Goal: Task Accomplishment & Management: Manage account settings

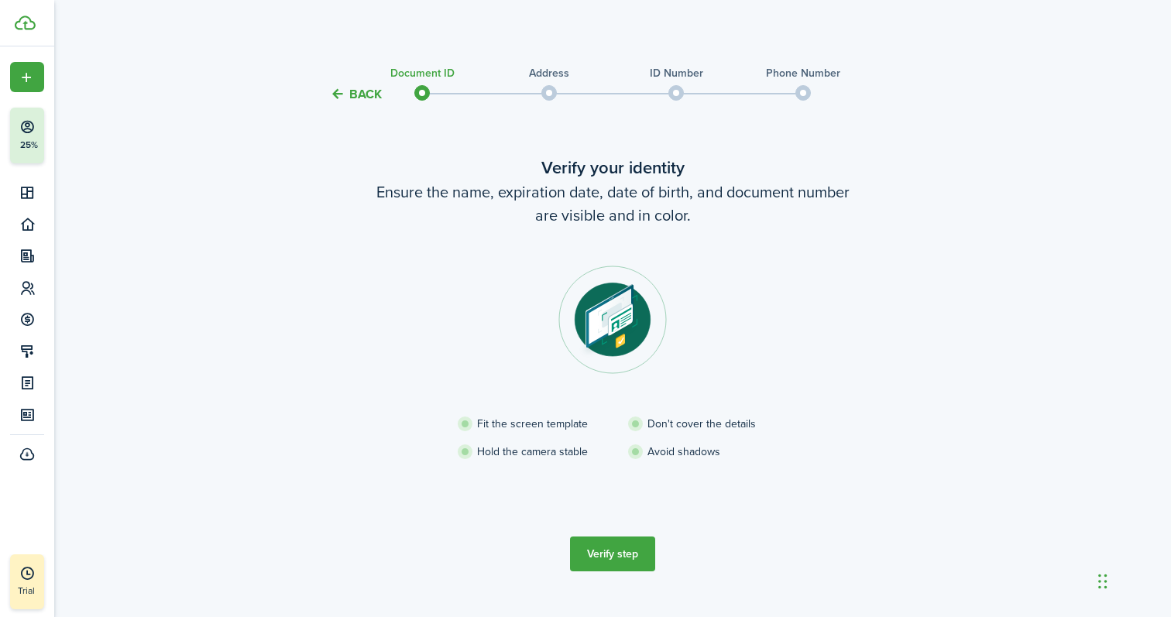
scroll to position [28, 0]
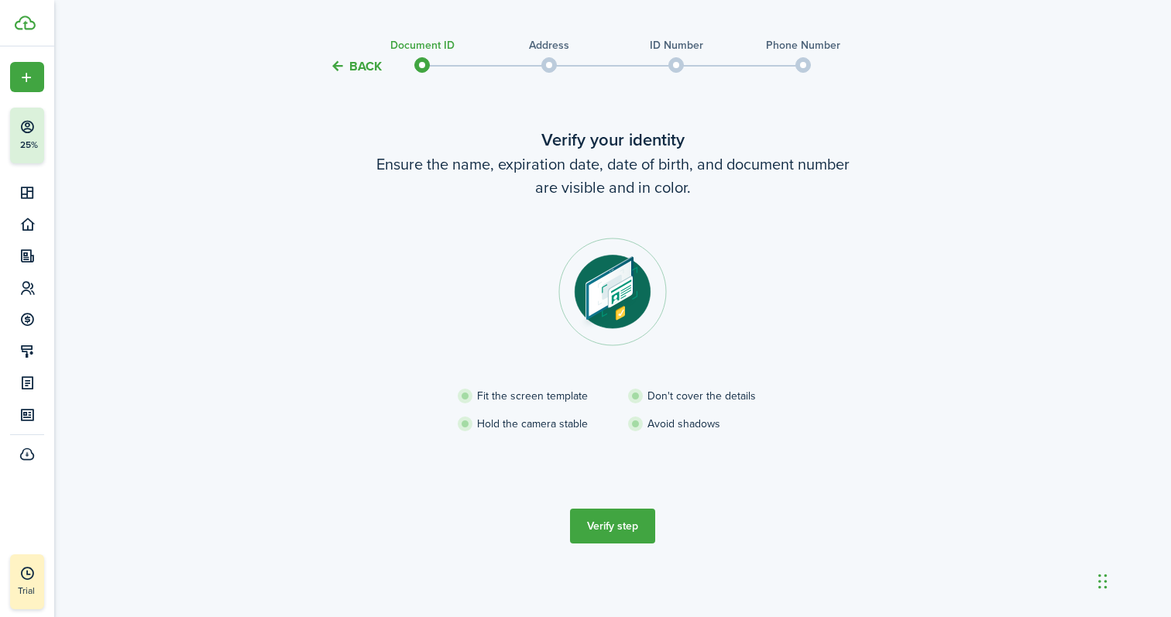
click at [614, 529] on button "Verify step" at bounding box center [612, 526] width 85 height 35
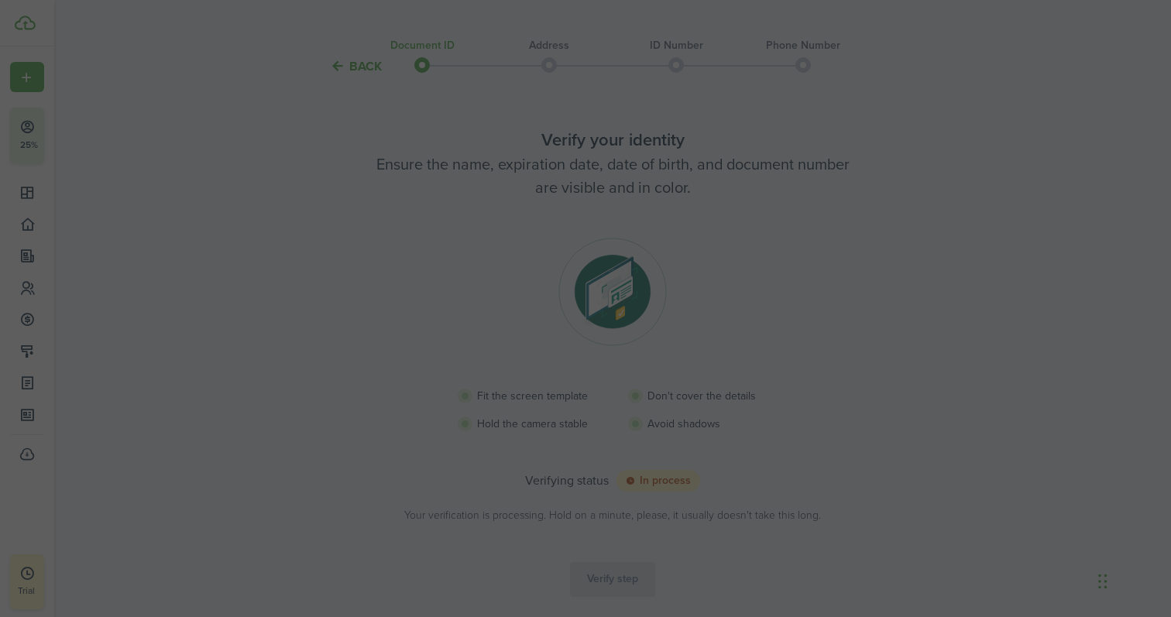
scroll to position [20, 0]
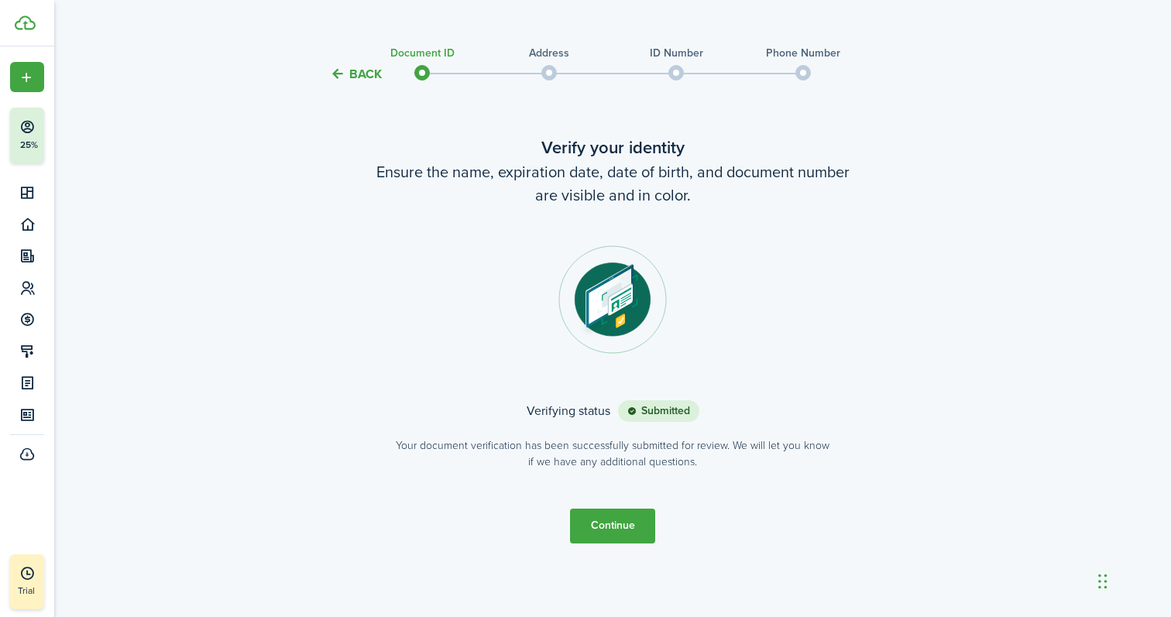
click at [606, 518] on button "Continue" at bounding box center [612, 526] width 85 height 35
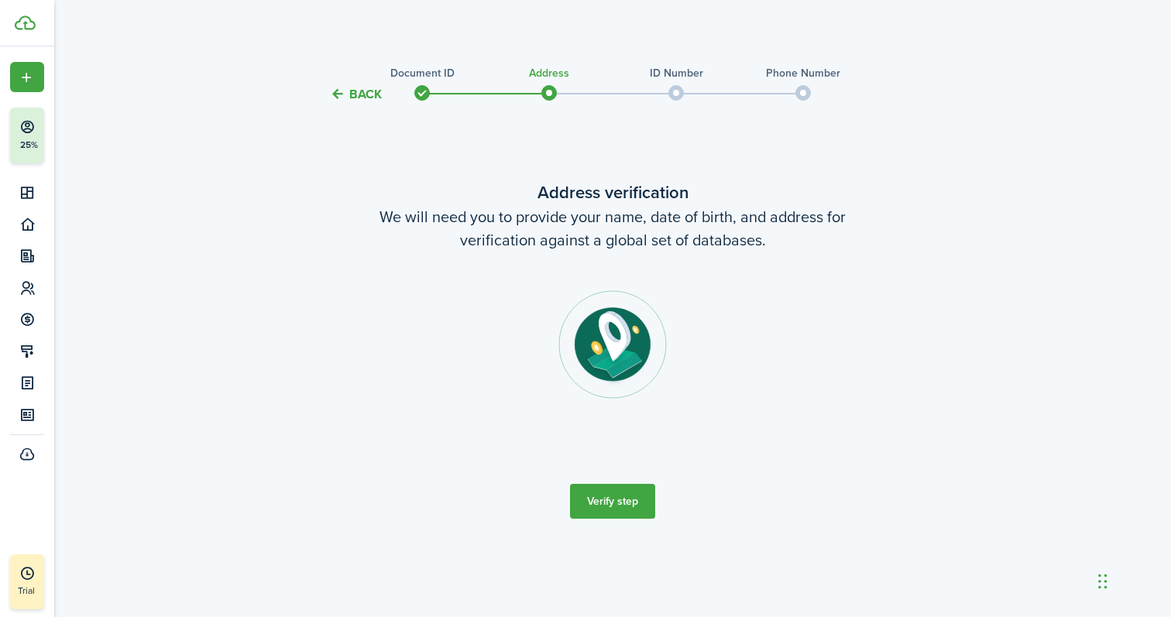
click at [623, 503] on button "Verify step" at bounding box center [612, 501] width 85 height 35
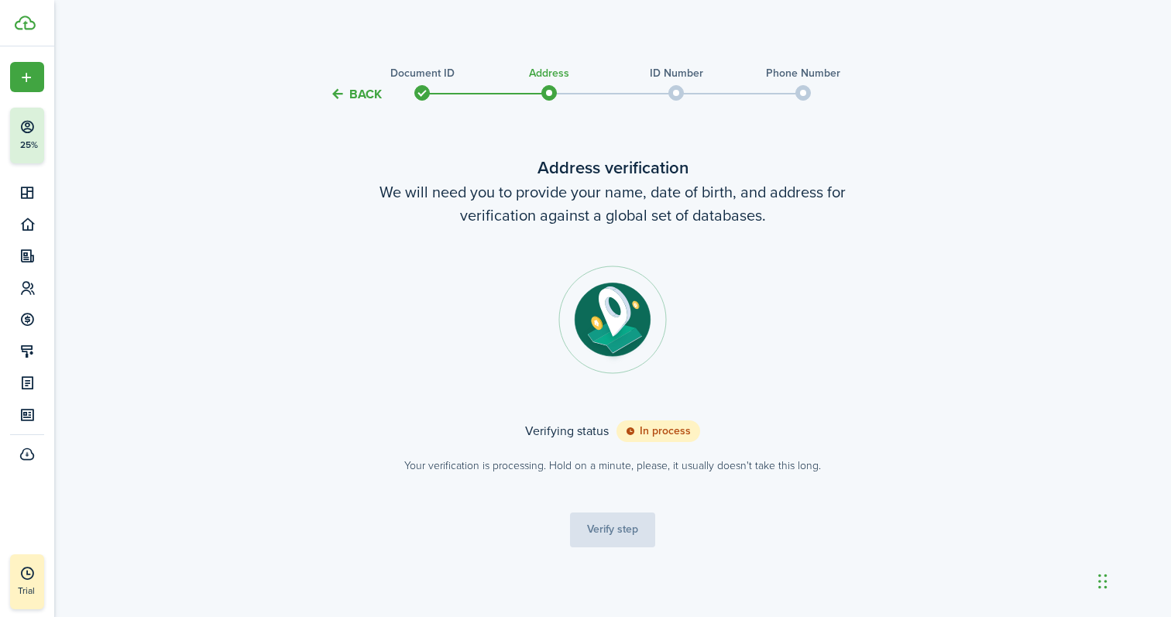
scroll to position [4, 0]
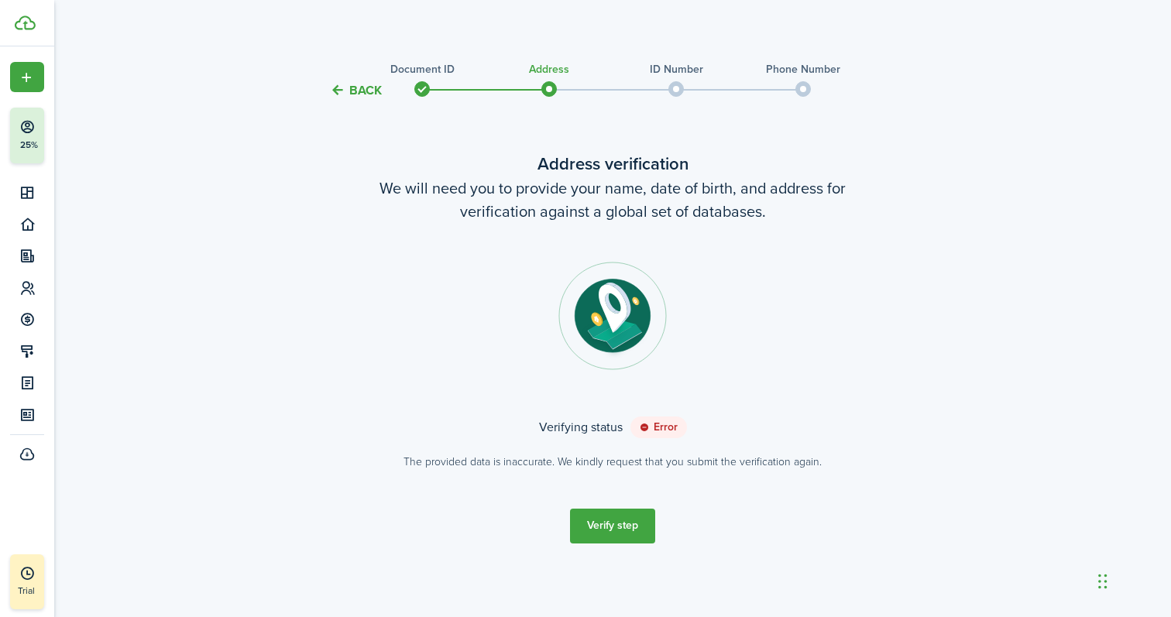
click at [629, 536] on button "Verify step" at bounding box center [612, 526] width 85 height 35
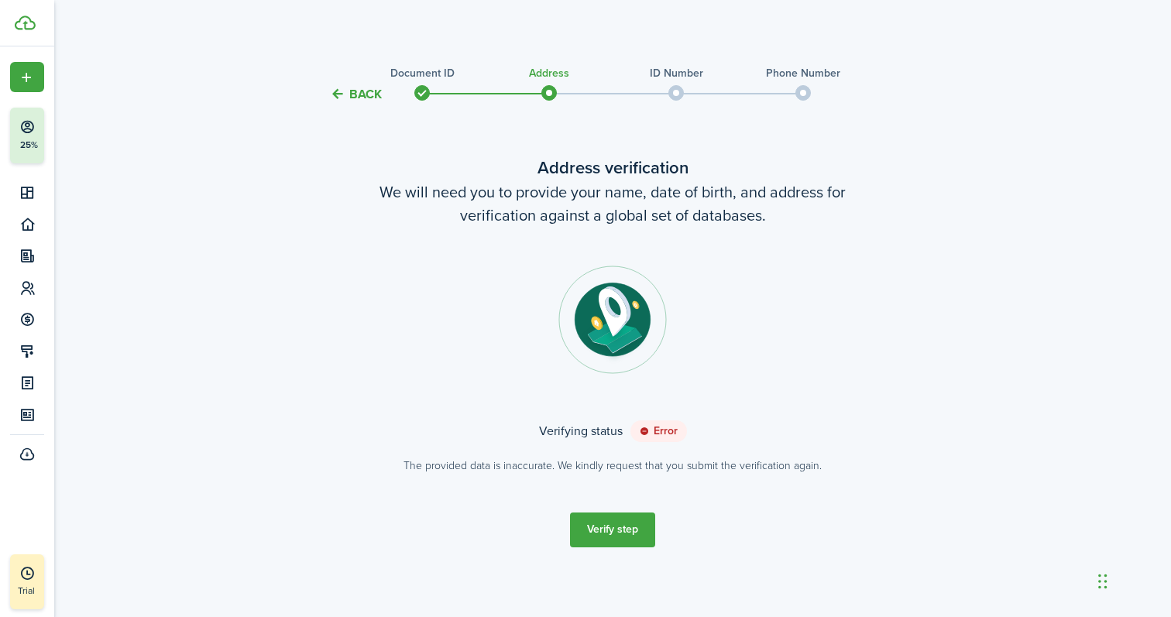
click at [610, 529] on button "Verify step" at bounding box center [612, 530] width 85 height 35
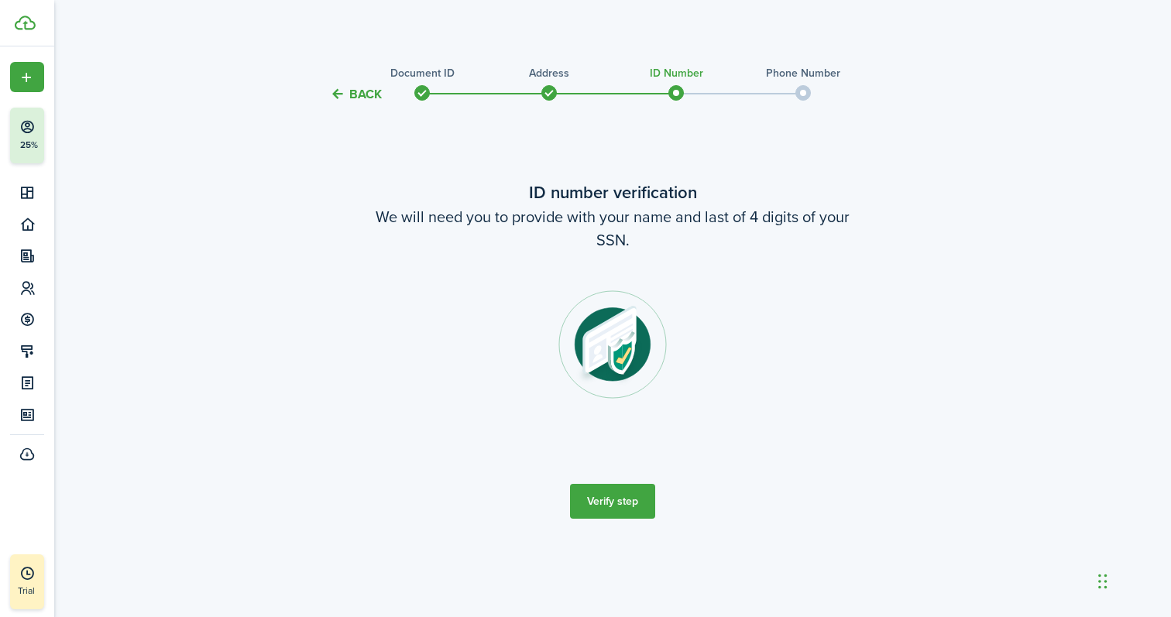
click at [606, 499] on button "Verify step" at bounding box center [612, 501] width 85 height 35
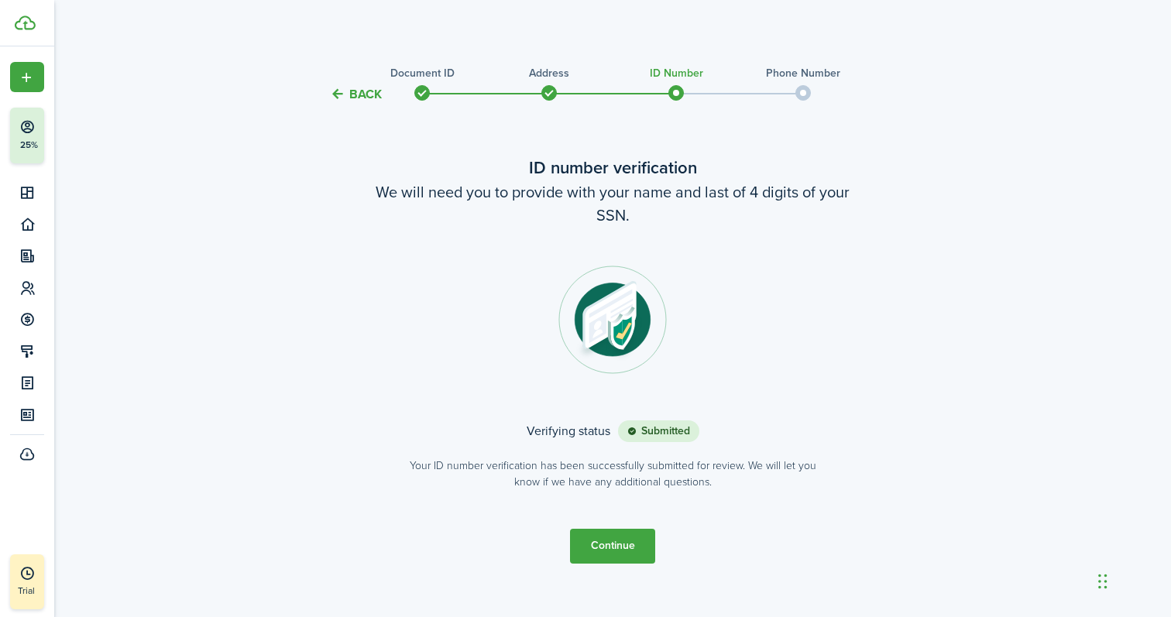
click at [615, 543] on button "Continue" at bounding box center [612, 546] width 85 height 35
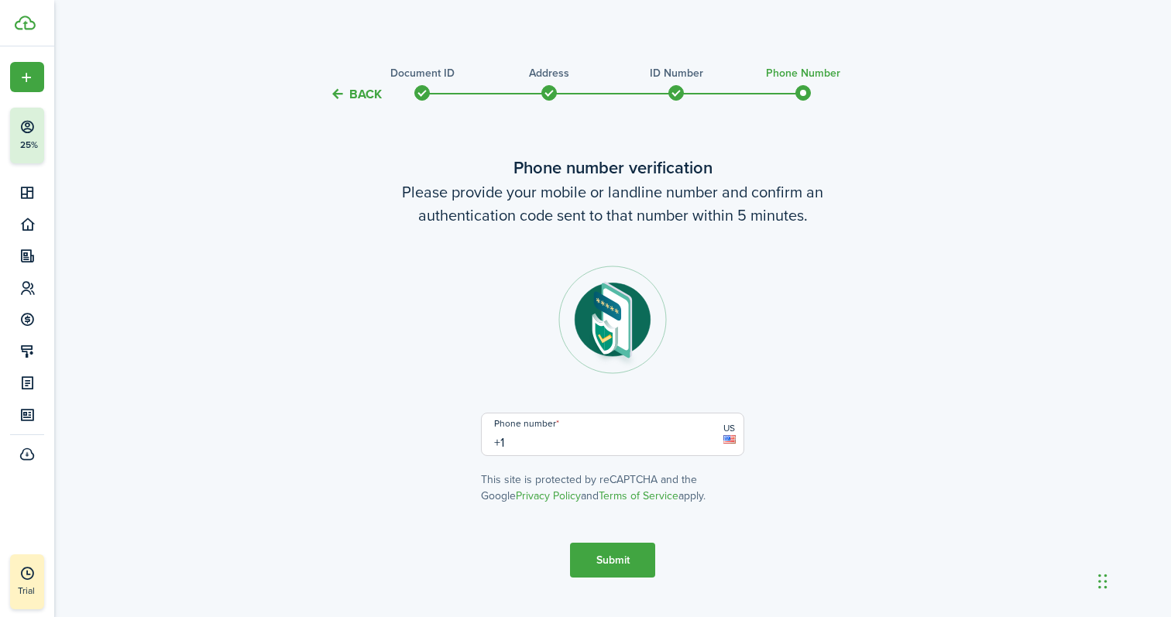
click at [595, 436] on input "+1" at bounding box center [612, 434] width 263 height 43
type input "[PHONE_NUMBER]"
click at [593, 547] on button "Submit" at bounding box center [612, 560] width 85 height 35
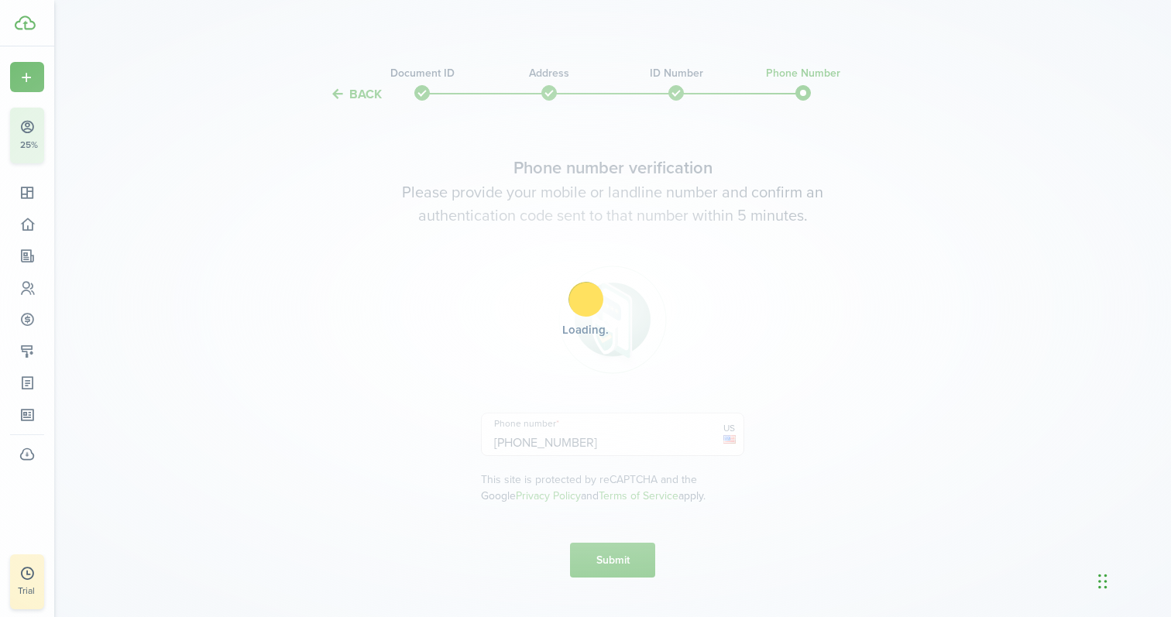
click at [611, 561] on div "Loading" at bounding box center [585, 308] width 1171 height 617
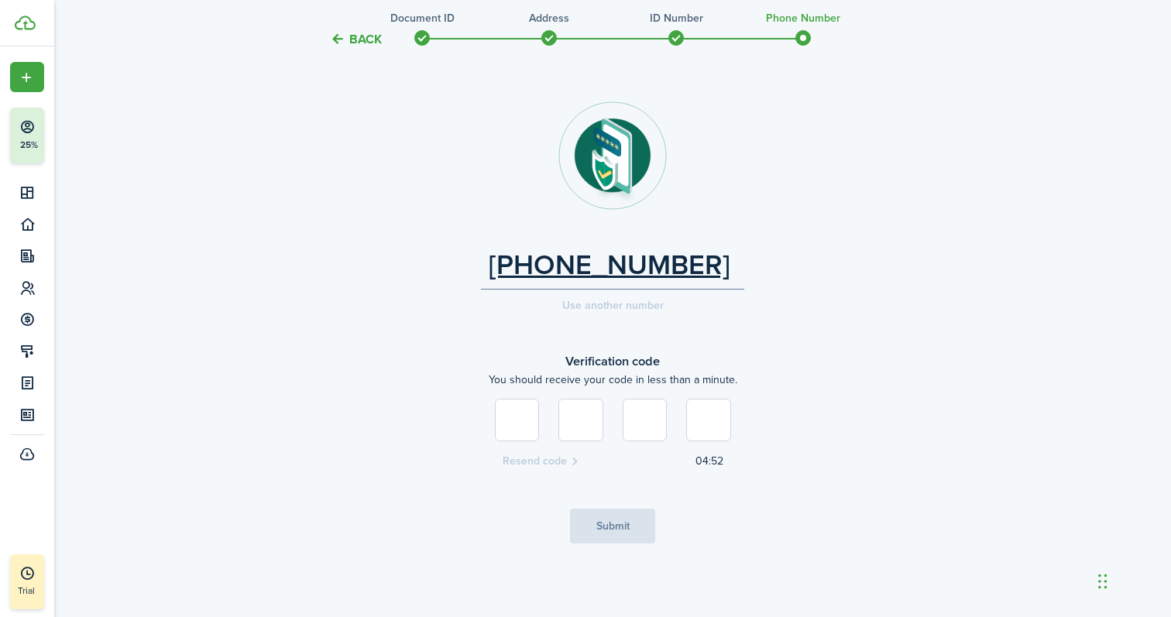
type input "8"
type input "1"
type input "7"
type input "1"
click at [645, 528] on button "Submit" at bounding box center [612, 526] width 85 height 35
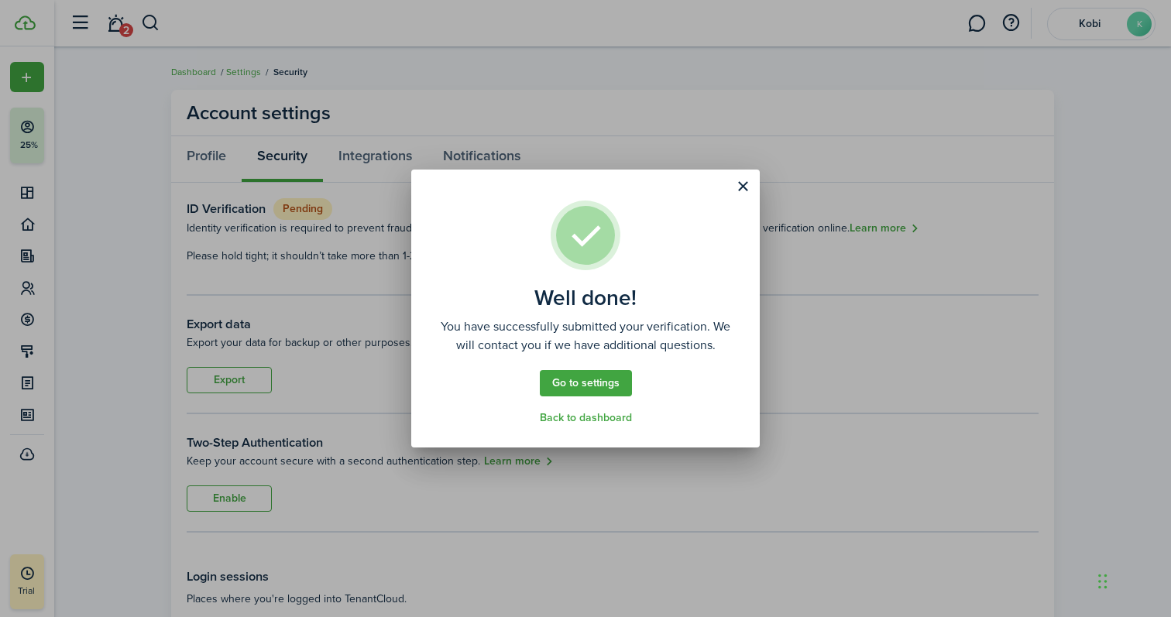
click at [601, 420] on link "Back to dashboard" at bounding box center [586, 418] width 92 height 12
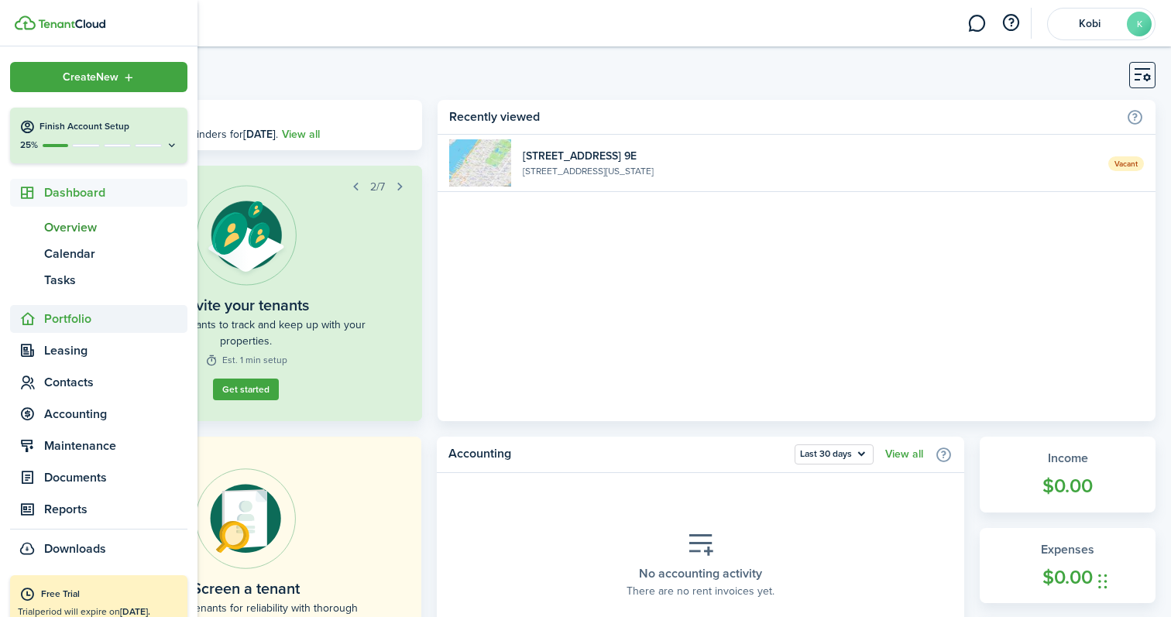
click at [75, 327] on span "Portfolio" at bounding box center [115, 319] width 143 height 19
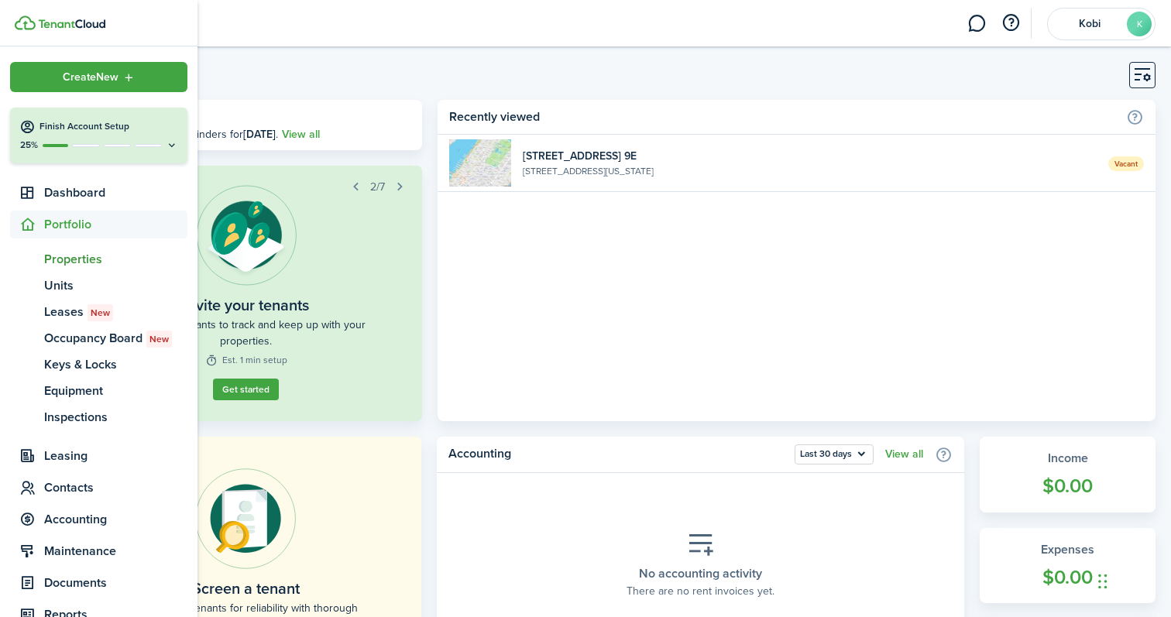
click at [78, 265] on span "Properties" at bounding box center [115, 259] width 143 height 19
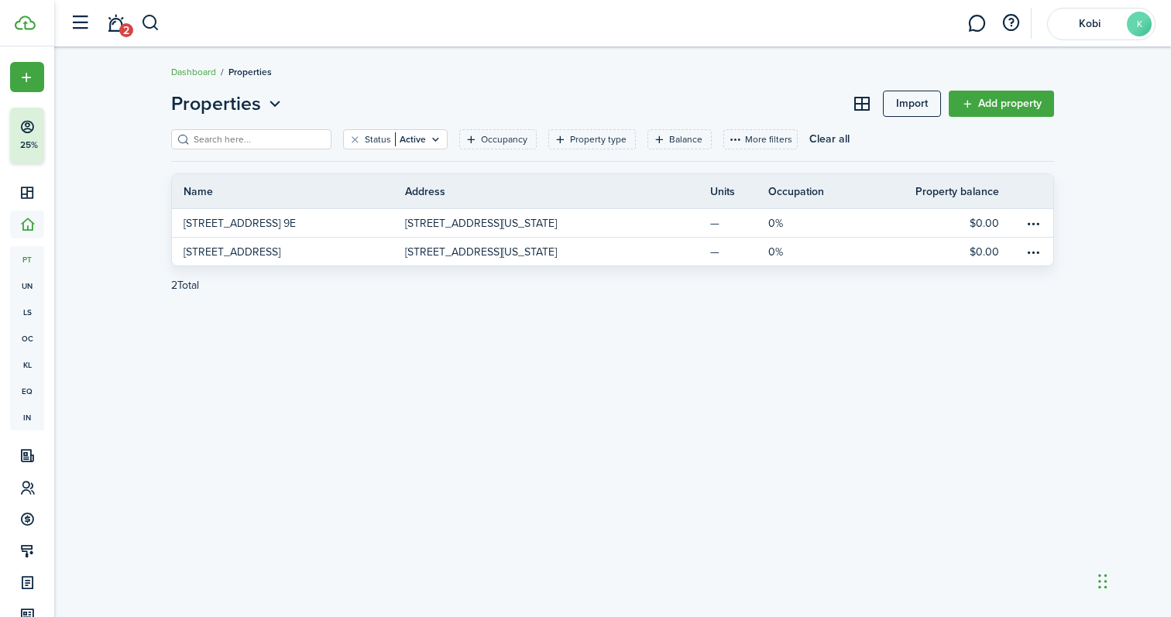
click at [1009, 101] on link "Add property" at bounding box center [1001, 104] width 105 height 26
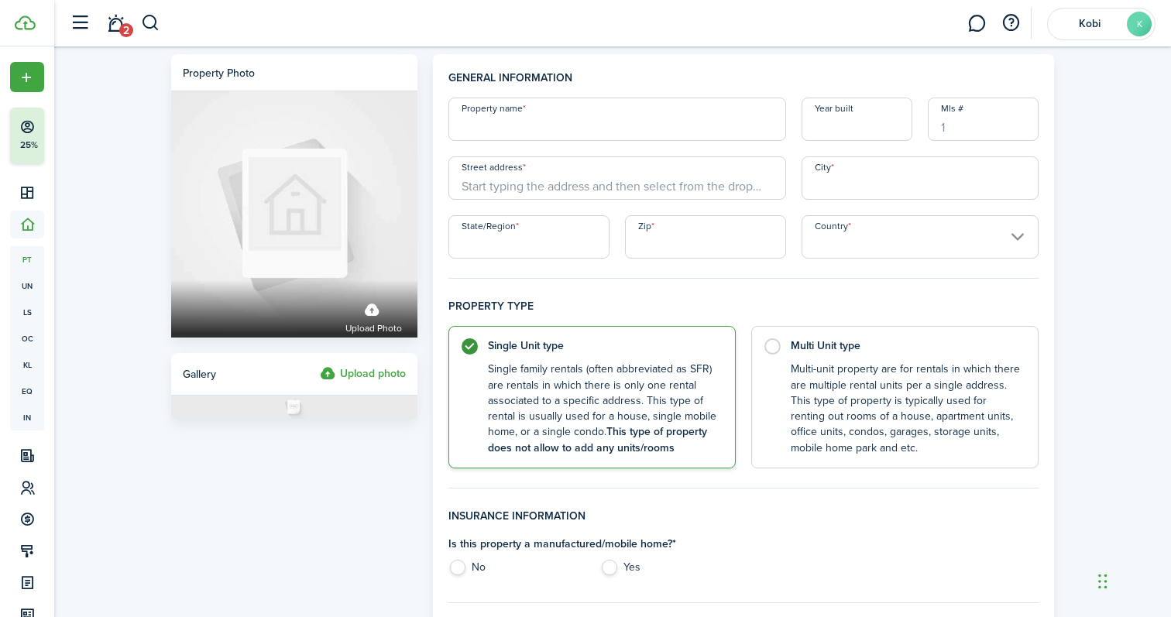
click at [565, 116] on input "Property name" at bounding box center [617, 119] width 338 height 43
type input "[STREET_ADDRESS] 31H"
click at [524, 184] on input "Street address" at bounding box center [617, 177] width 338 height 43
drag, startPoint x: 634, startPoint y: 127, endPoint x: 448, endPoint y: 127, distance: 186.6
click at [448, 127] on div "Property name [STREET_ADDRESS] 31H" at bounding box center [617, 119] width 353 height 43
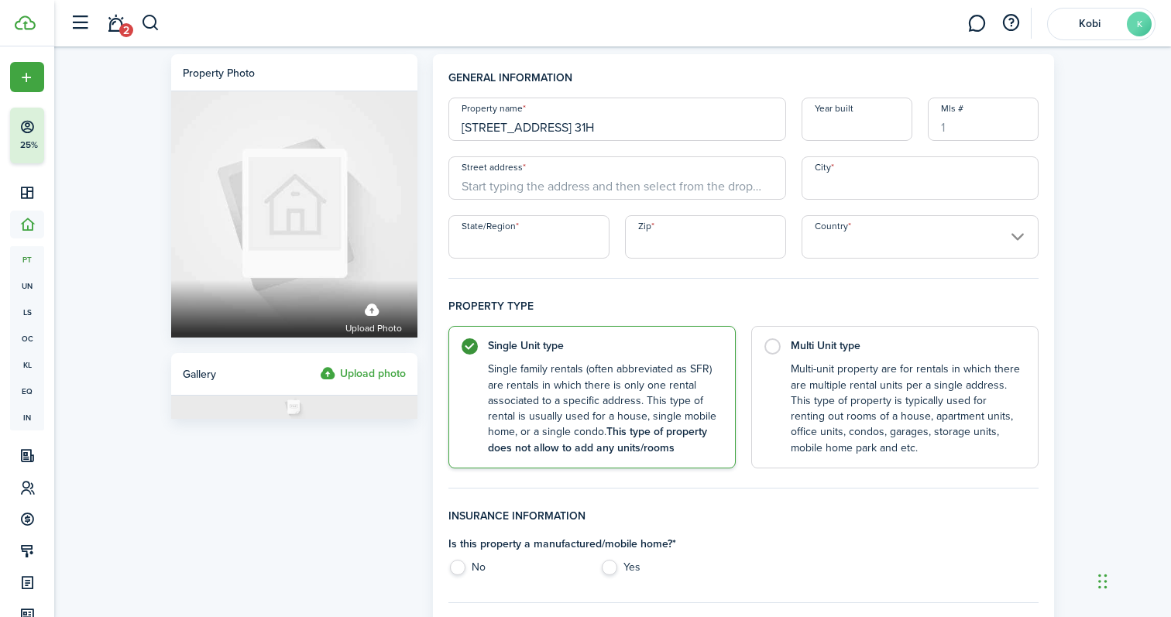
click at [487, 184] on input "Street address" at bounding box center [617, 177] width 338 height 43
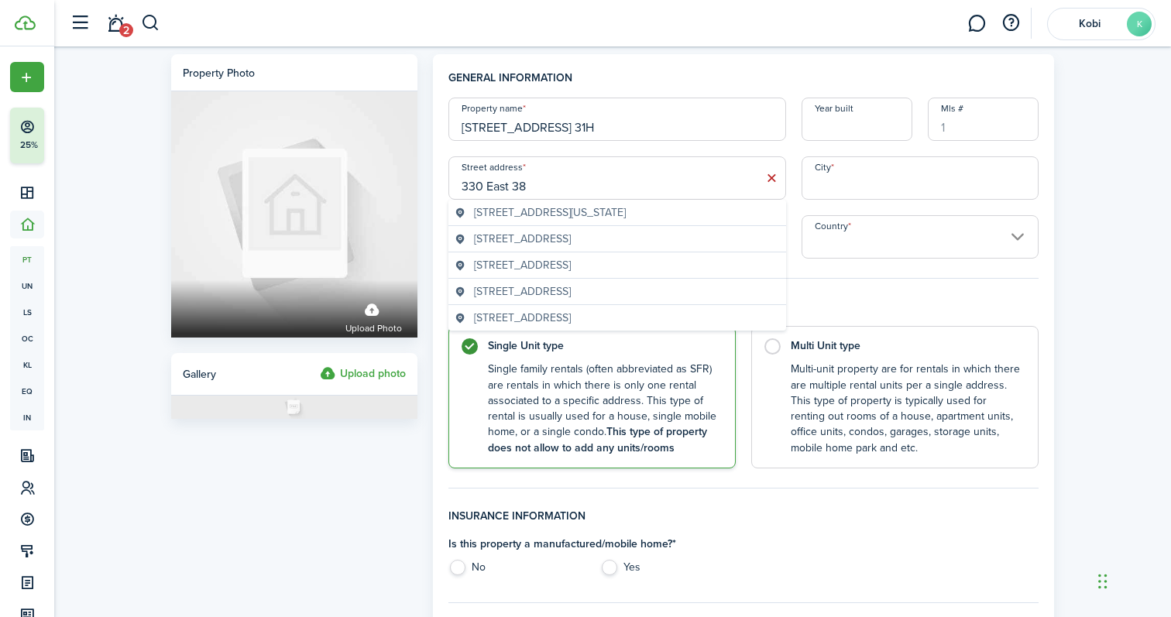
click at [522, 215] on span "[STREET_ADDRESS][US_STATE]" at bounding box center [550, 212] width 152 height 16
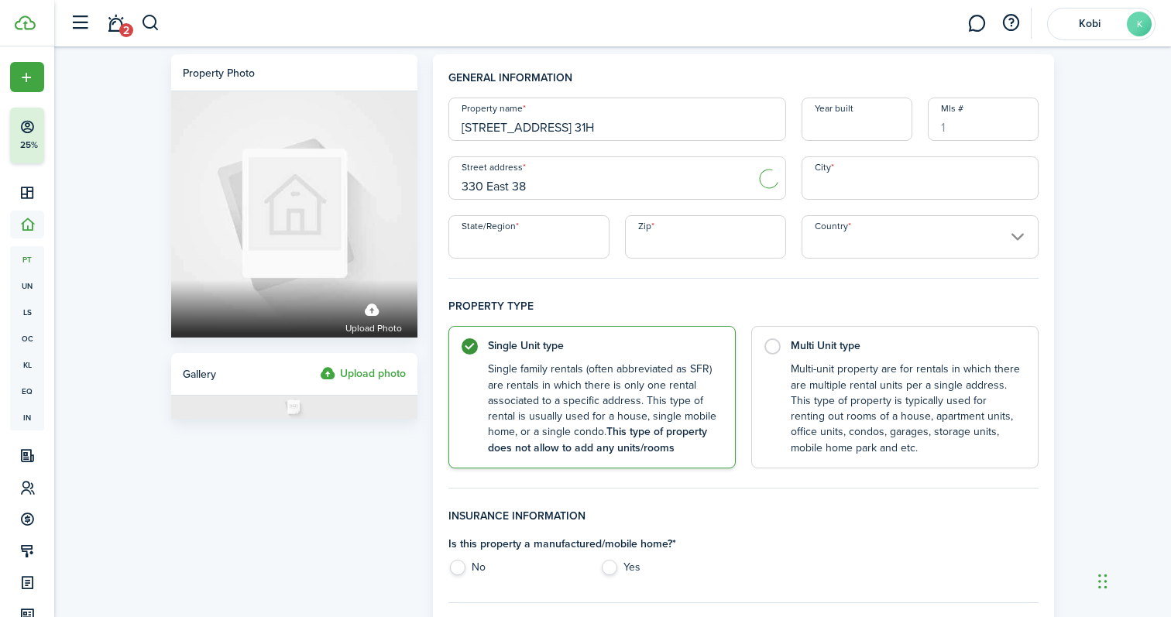
type input "[STREET_ADDRESS]"
type input "[US_STATE]"
type input "NY"
type input "10016"
type input "[GEOGRAPHIC_DATA]"
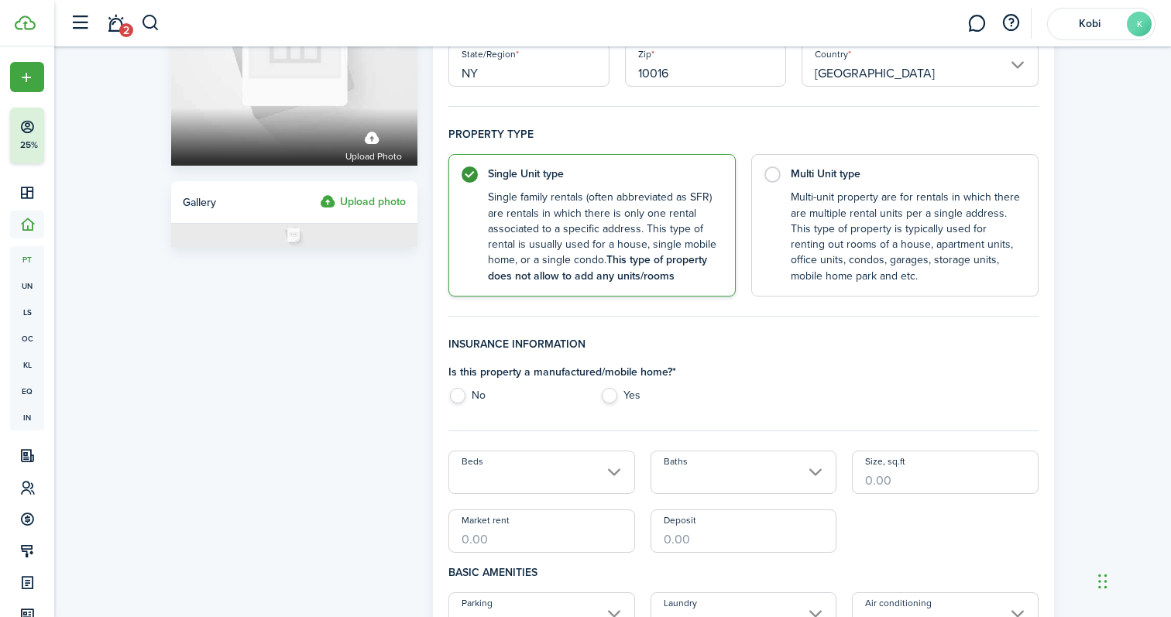
scroll to position [295, 0]
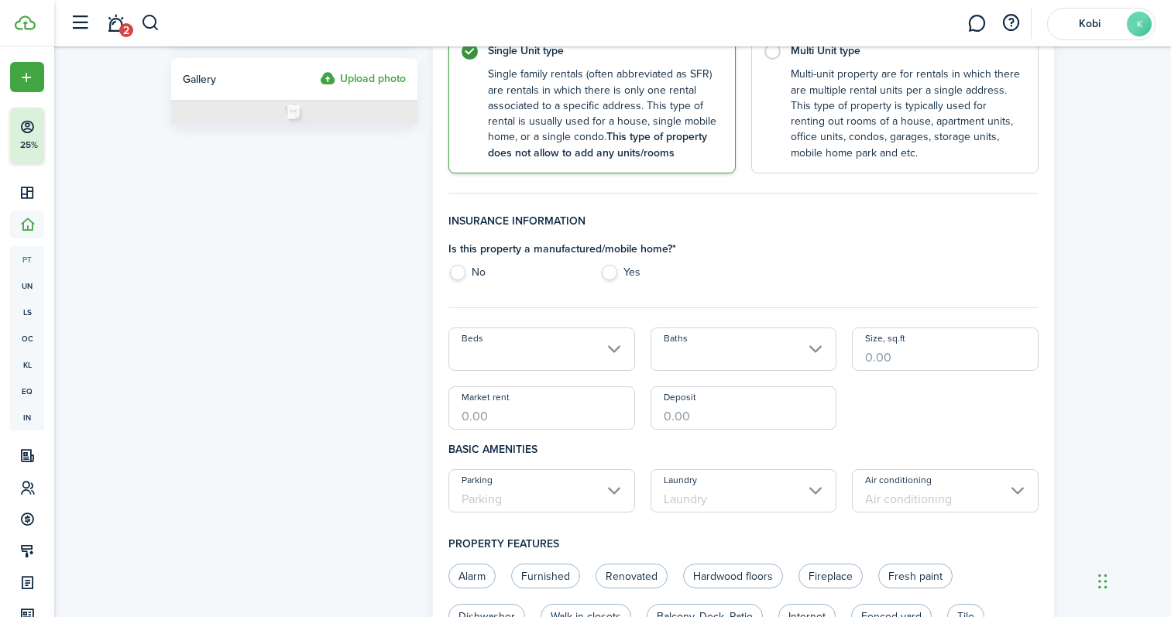
click at [461, 271] on label "No" at bounding box center [516, 276] width 136 height 23
radio input "true"
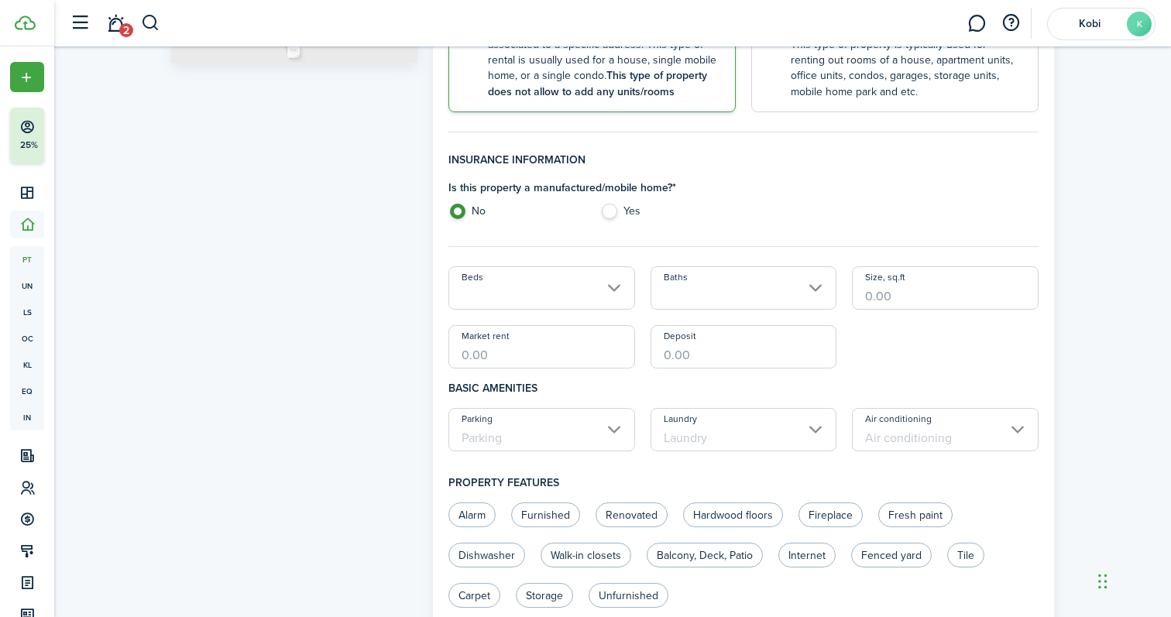
scroll to position [379, 0]
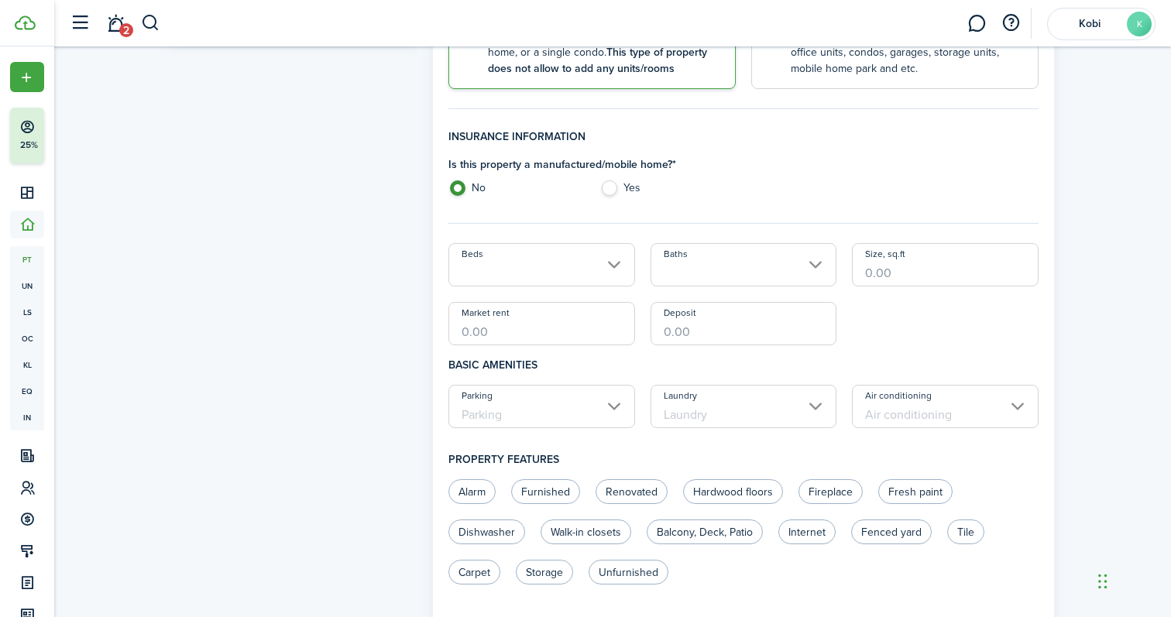
click at [566, 259] on input "Beds" at bounding box center [541, 264] width 187 height 43
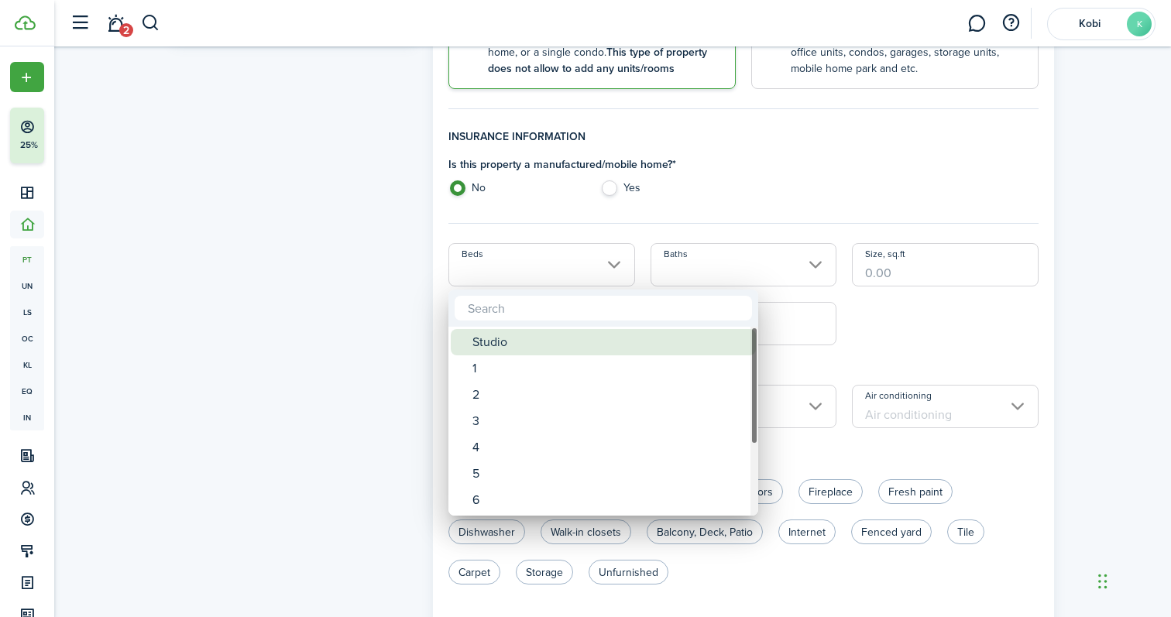
click at [544, 345] on div "Studio" at bounding box center [609, 342] width 274 height 26
type input "Studio"
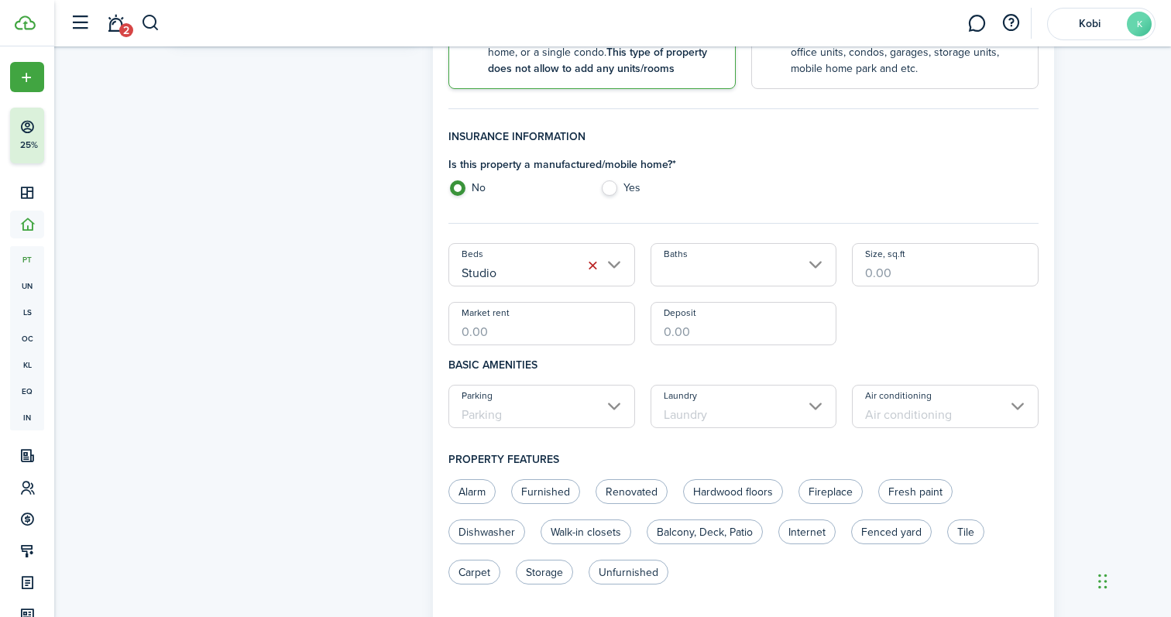
click at [783, 273] on input "Baths" at bounding box center [744, 264] width 187 height 43
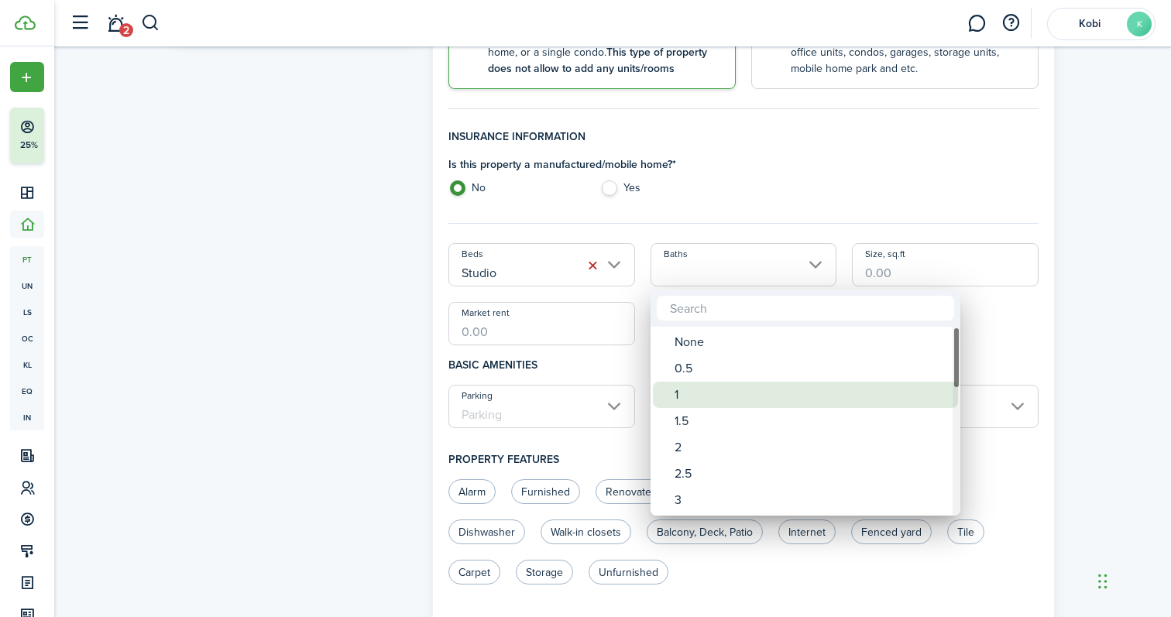
click at [743, 393] on div "1" at bounding box center [812, 395] width 274 height 26
type input "1"
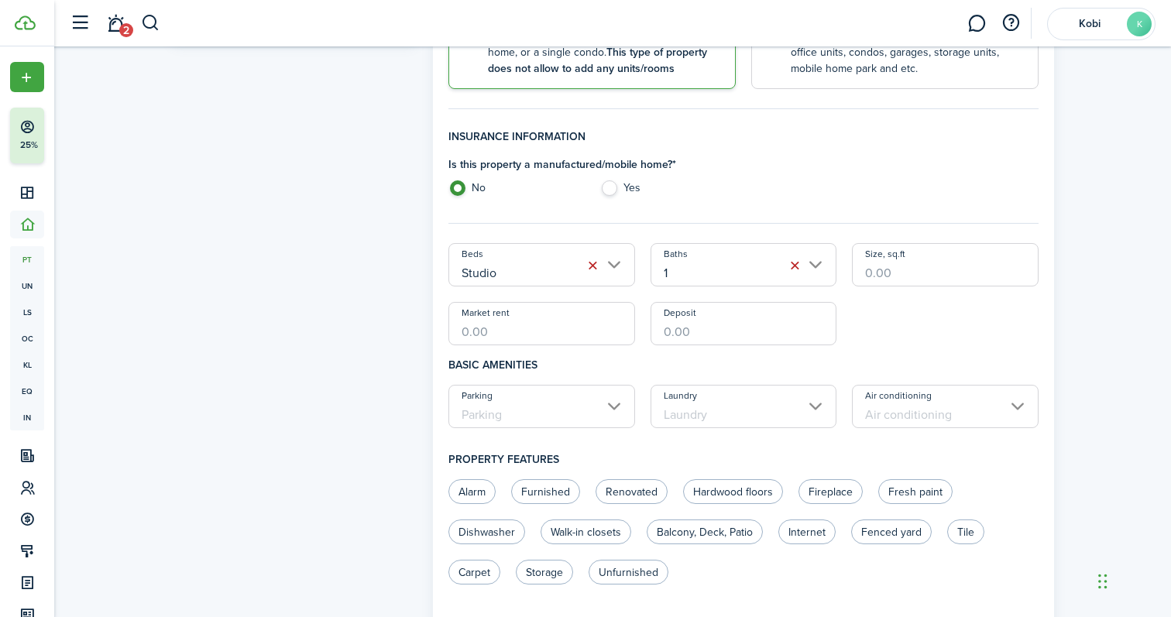
click at [863, 273] on input "Size, sq.ft" at bounding box center [945, 264] width 187 height 43
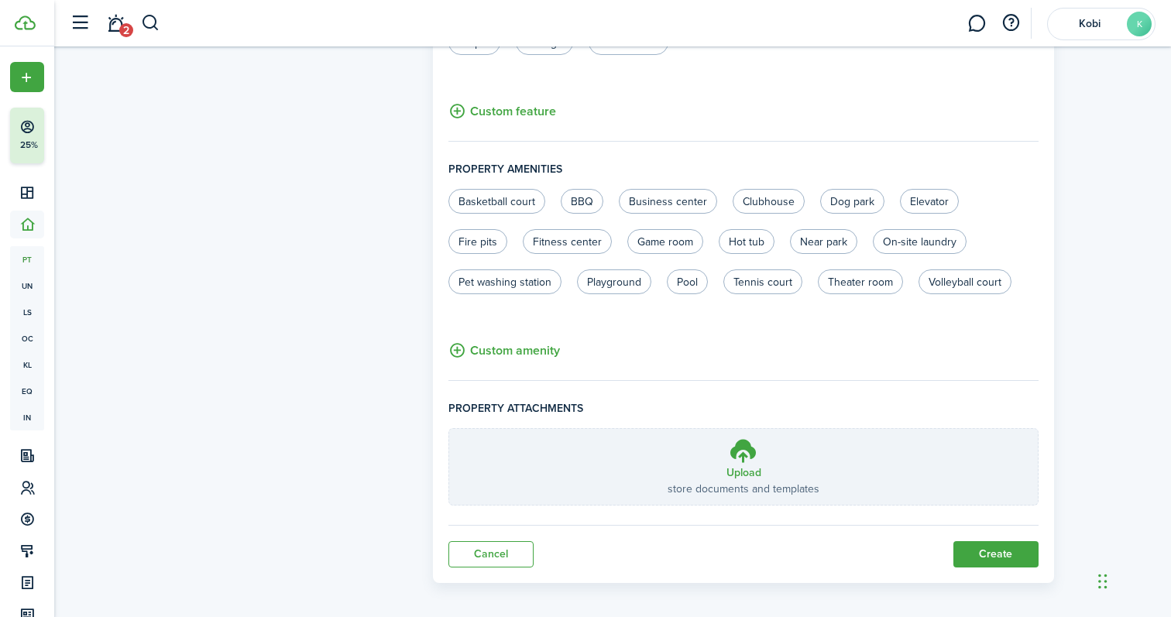
scroll to position [917, 0]
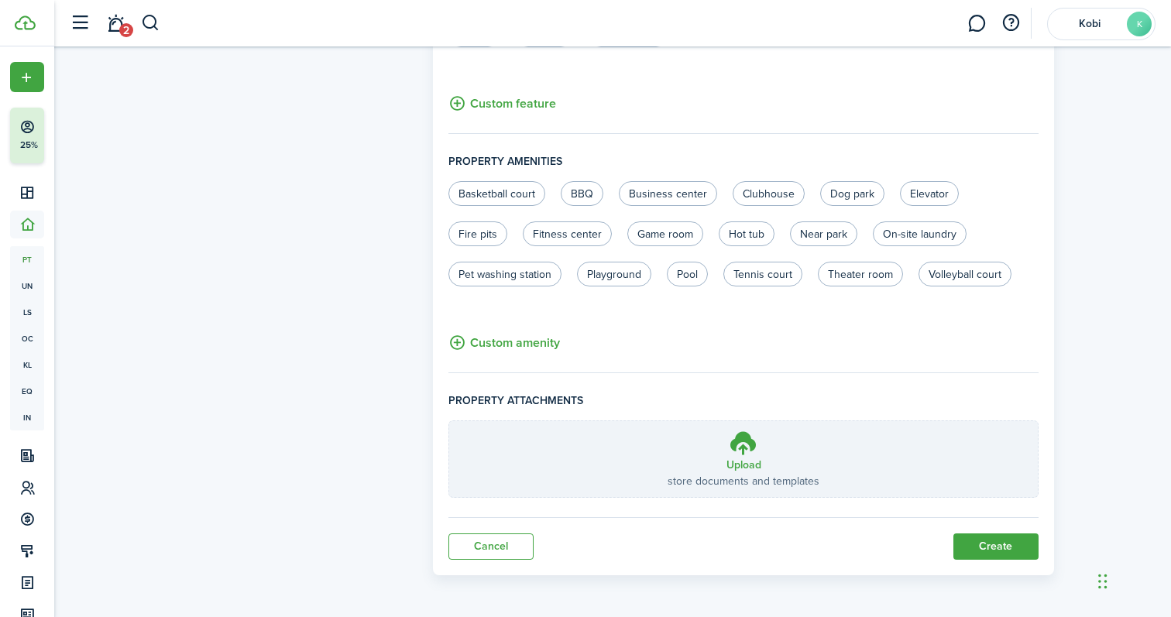
type input "600"
click at [994, 547] on button "Create" at bounding box center [995, 547] width 85 height 26
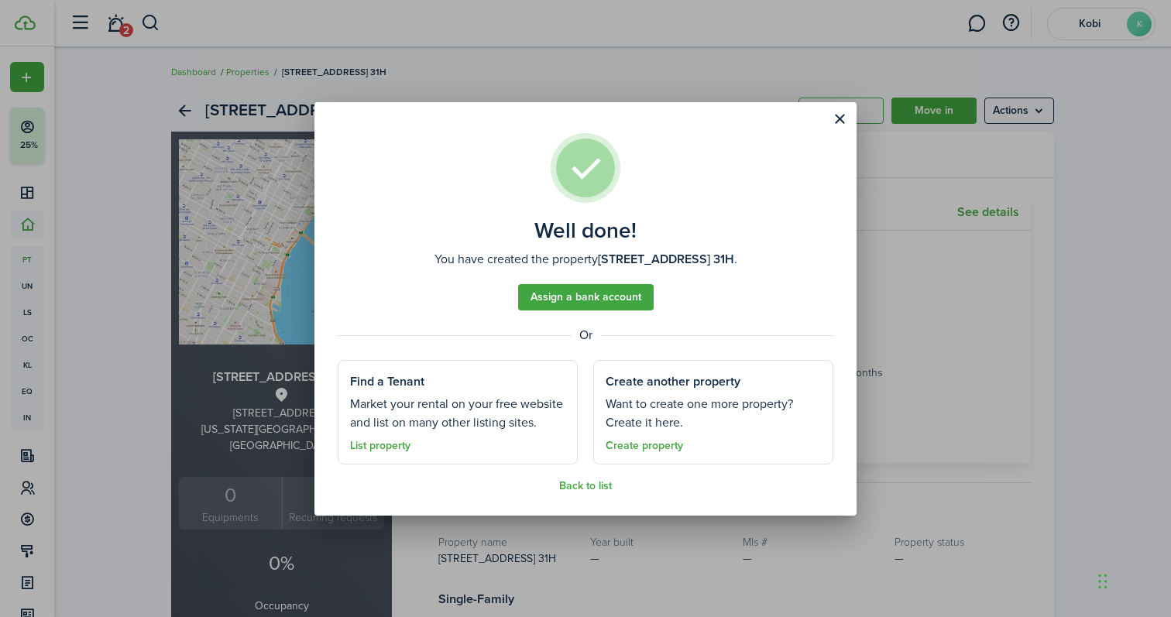
click at [585, 293] on link "Assign a bank account" at bounding box center [586, 297] width 136 height 26
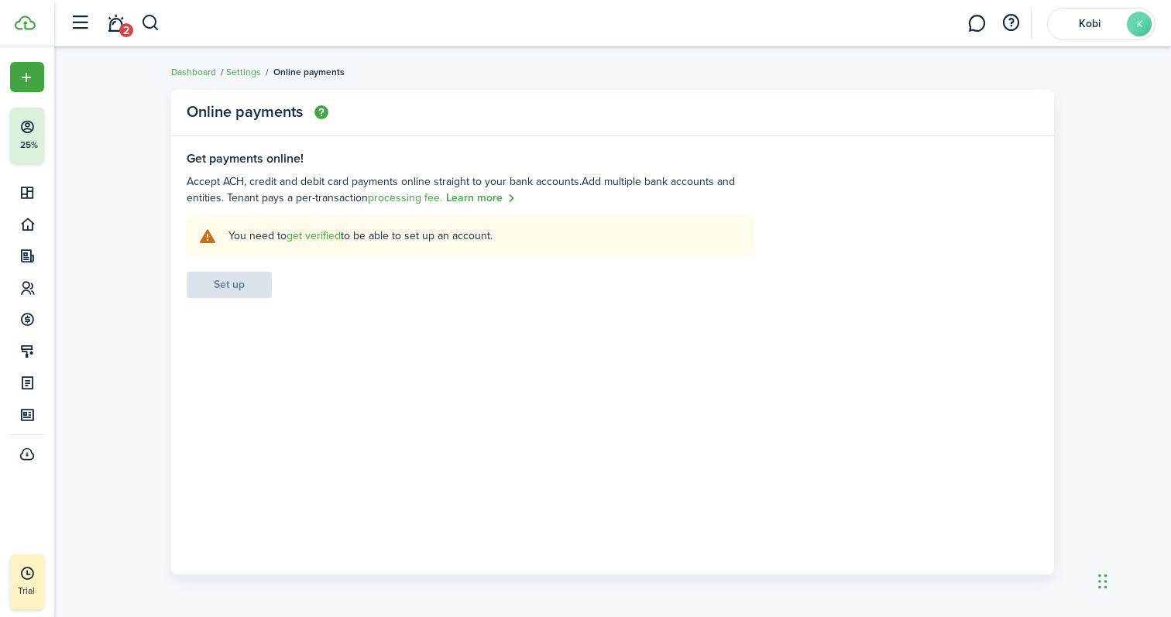
click at [314, 236] on link "get verified" at bounding box center [314, 236] width 54 height 16
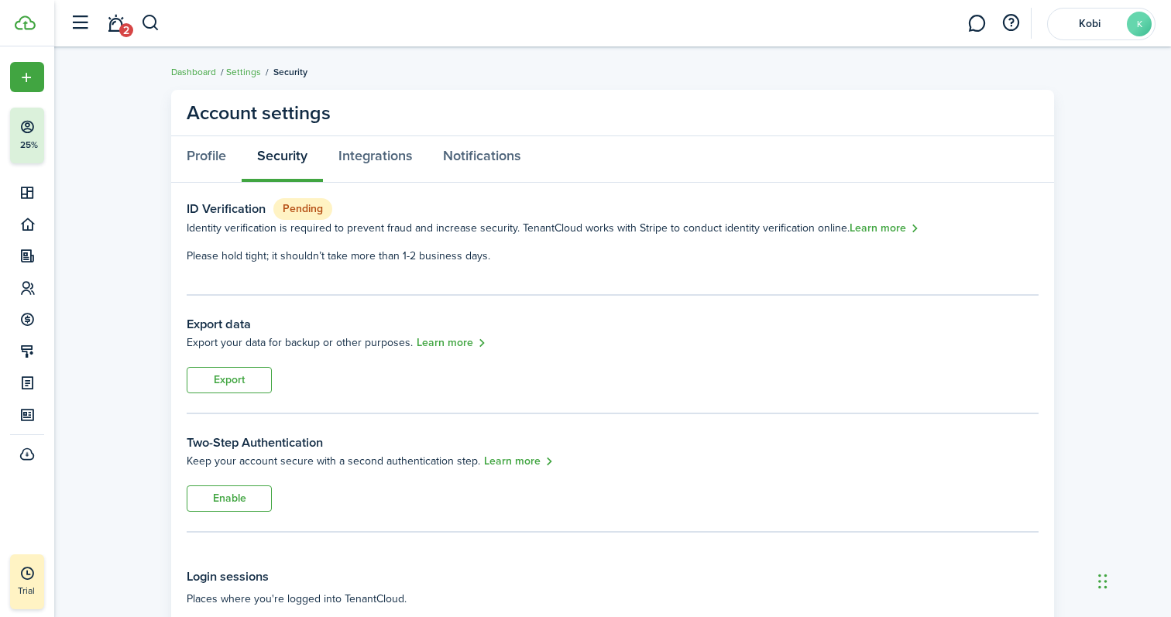
click at [206, 76] on link "Dashboard" at bounding box center [193, 72] width 45 height 14
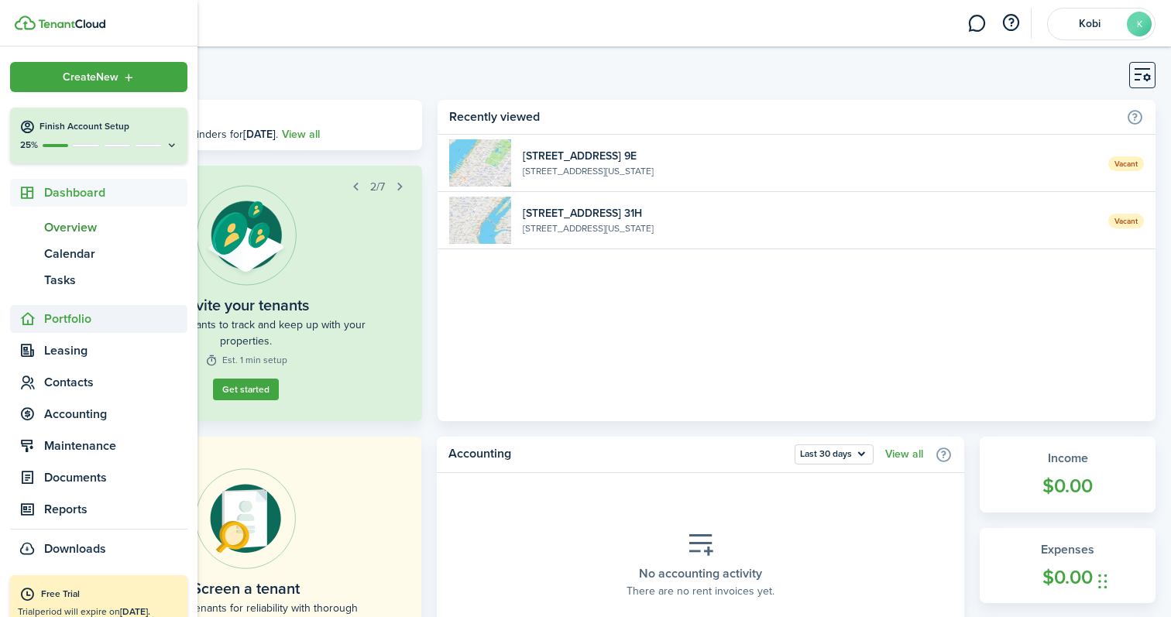
click at [81, 318] on span "Portfolio" at bounding box center [115, 319] width 143 height 19
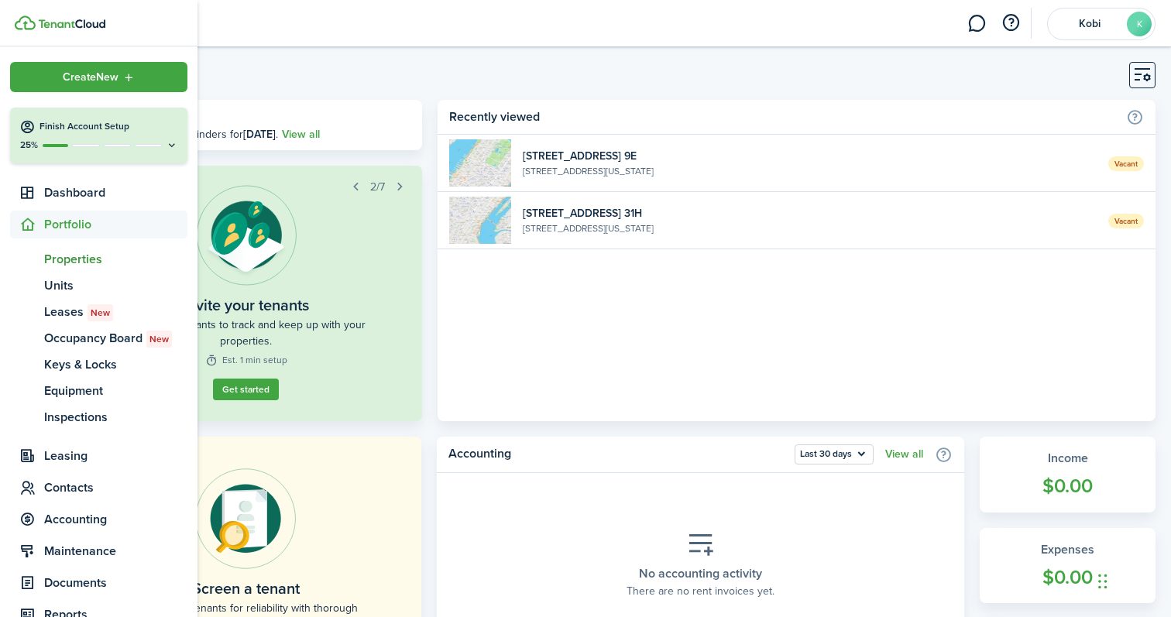
click at [68, 256] on span "Properties" at bounding box center [115, 259] width 143 height 19
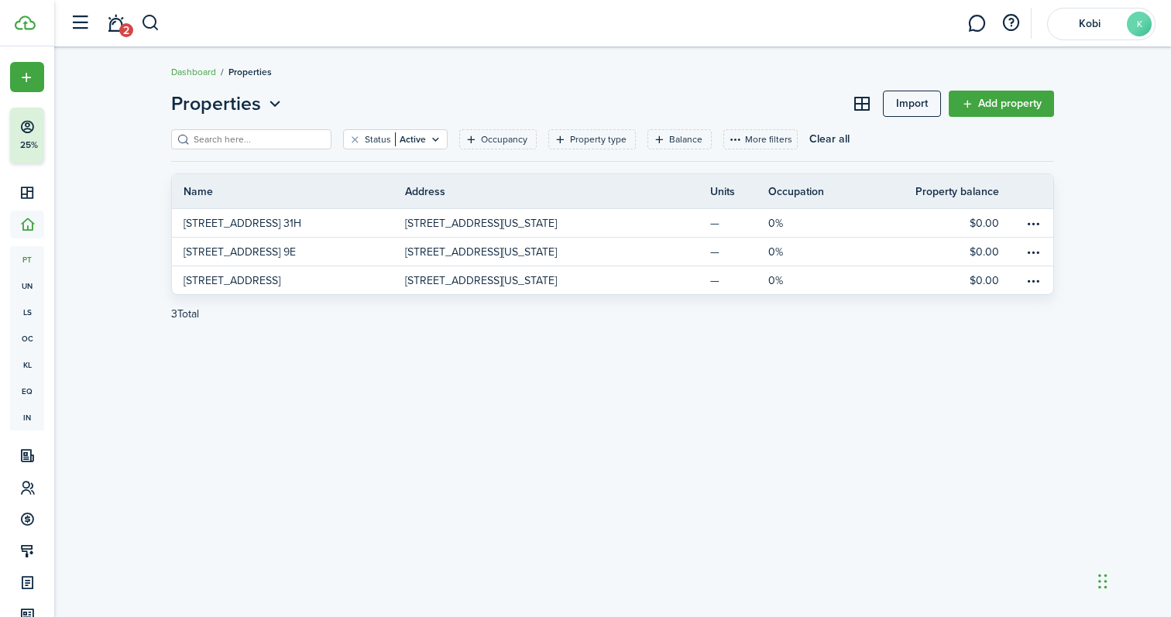
click at [1004, 106] on link "Add property" at bounding box center [1001, 104] width 105 height 26
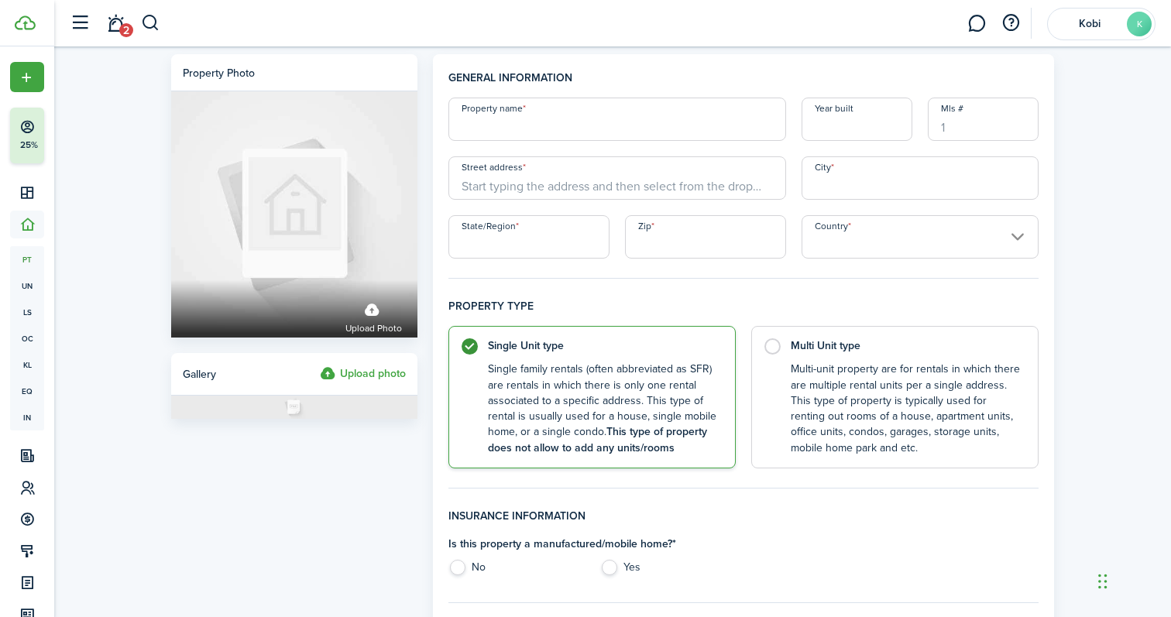
click at [558, 133] on input "Property name" at bounding box center [617, 119] width 338 height 43
type input "[STREET_ADDRESS] 28F"
click at [589, 190] on input "Street address" at bounding box center [617, 177] width 338 height 43
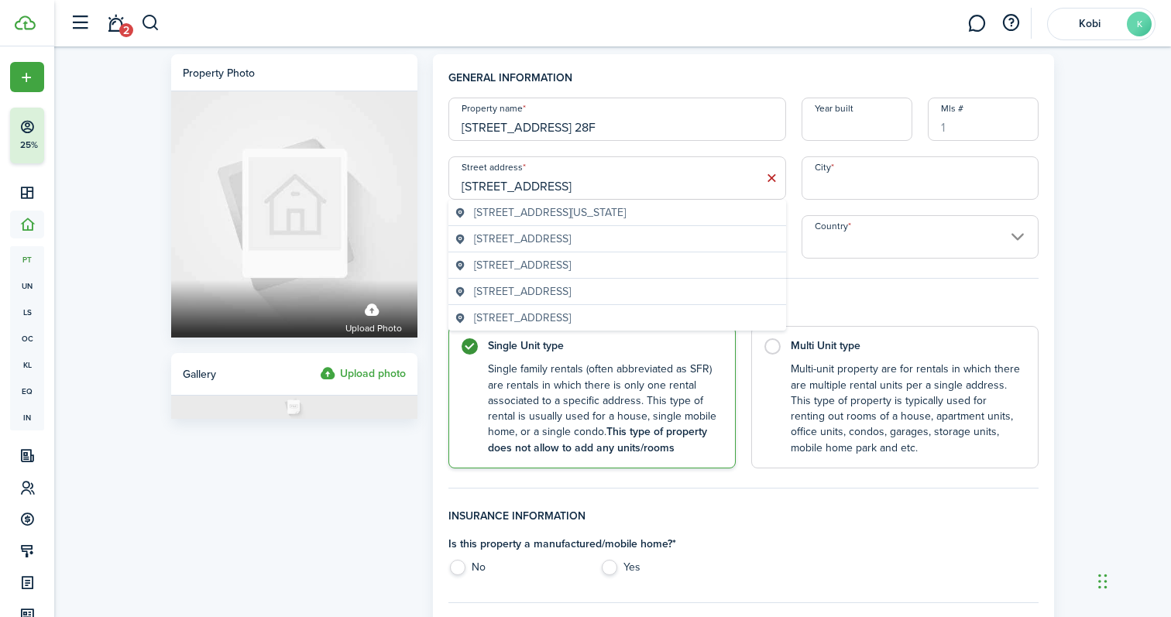
click at [678, 216] on geo-item "[STREET_ADDRESS][US_STATE]" at bounding box center [617, 212] width 325 height 16
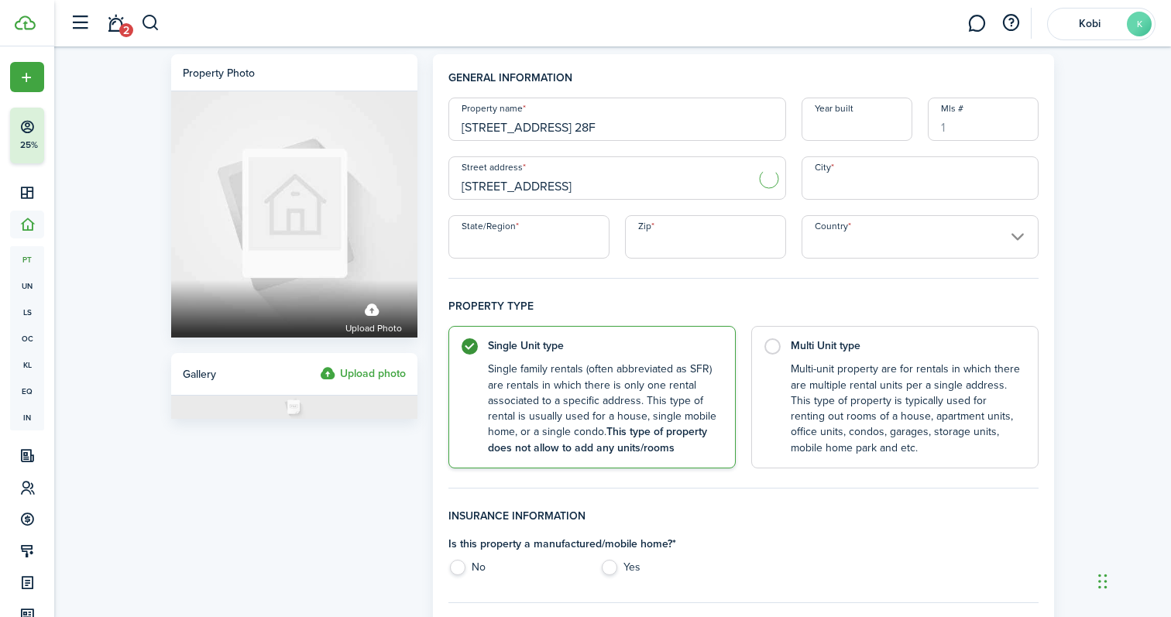
type input "[STREET_ADDRESS]"
type input "[US_STATE]"
type input "NY"
type input "10017"
type input "[GEOGRAPHIC_DATA]"
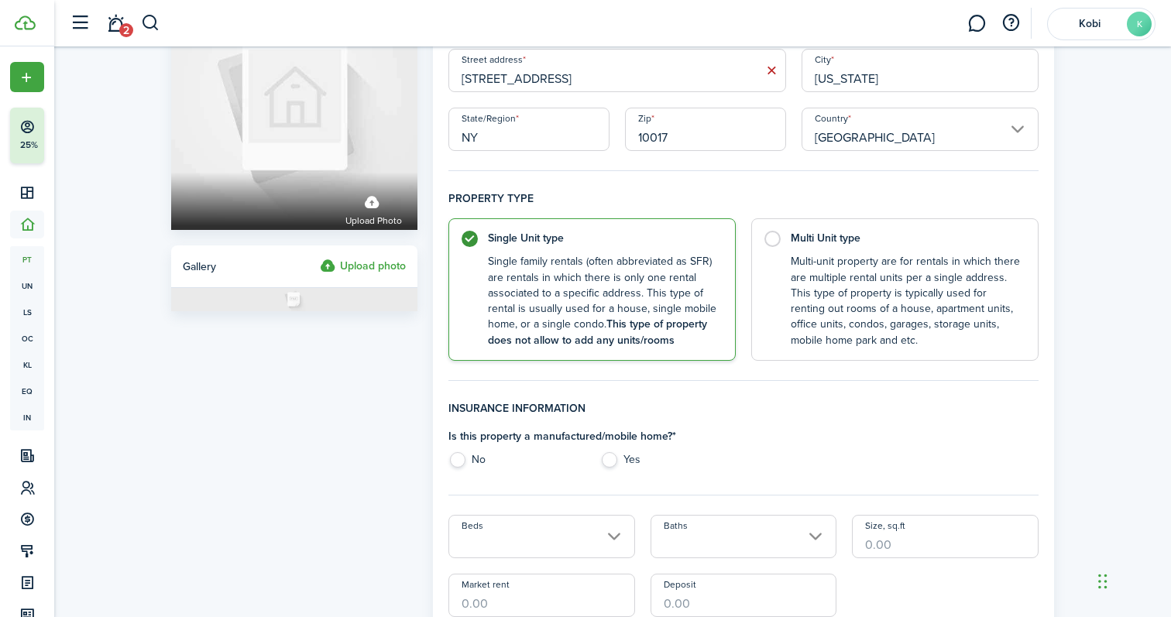
scroll to position [294, 0]
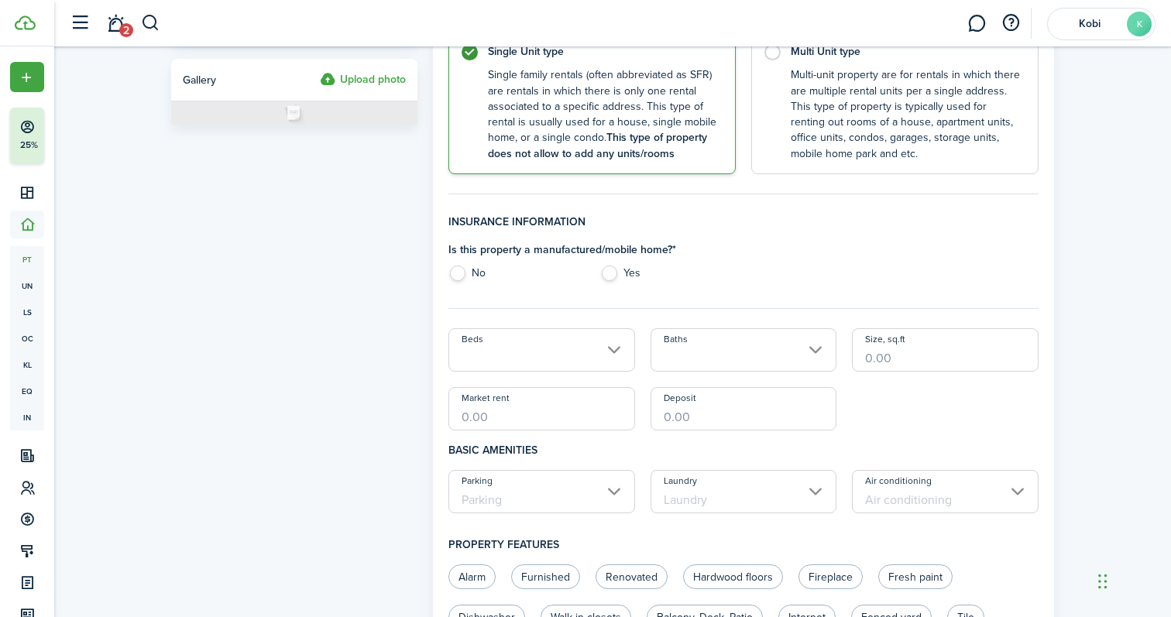
click at [462, 278] on label "No" at bounding box center [516, 277] width 136 height 23
radio input "true"
click at [531, 368] on input "Beds" at bounding box center [541, 349] width 187 height 43
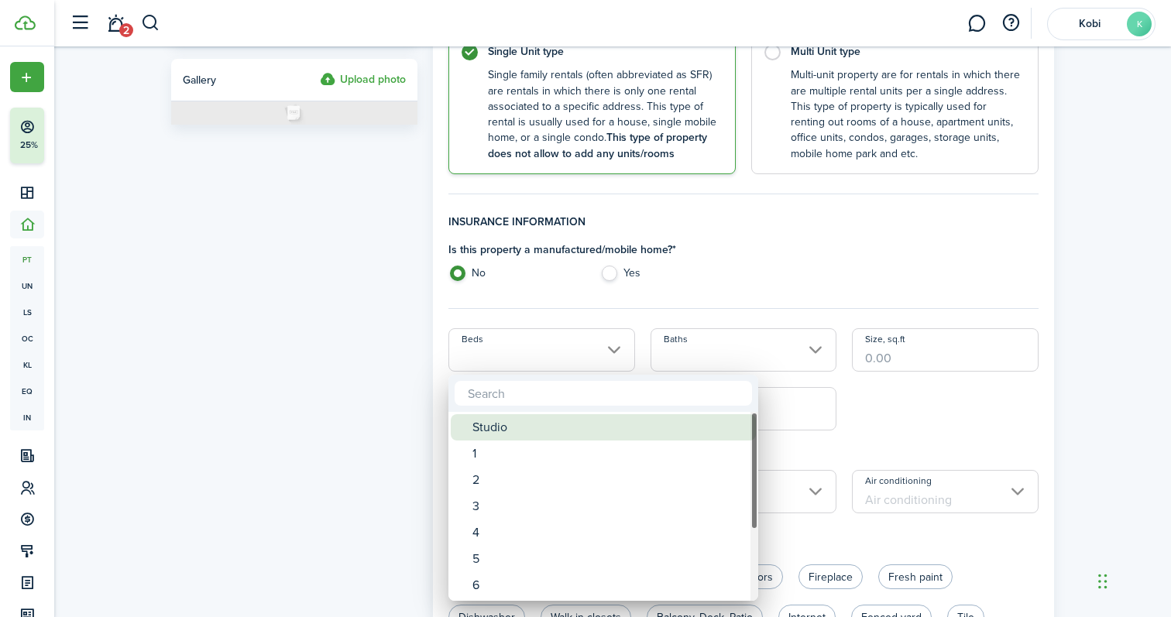
click at [526, 432] on div "Studio" at bounding box center [609, 427] width 274 height 26
type input "Studio"
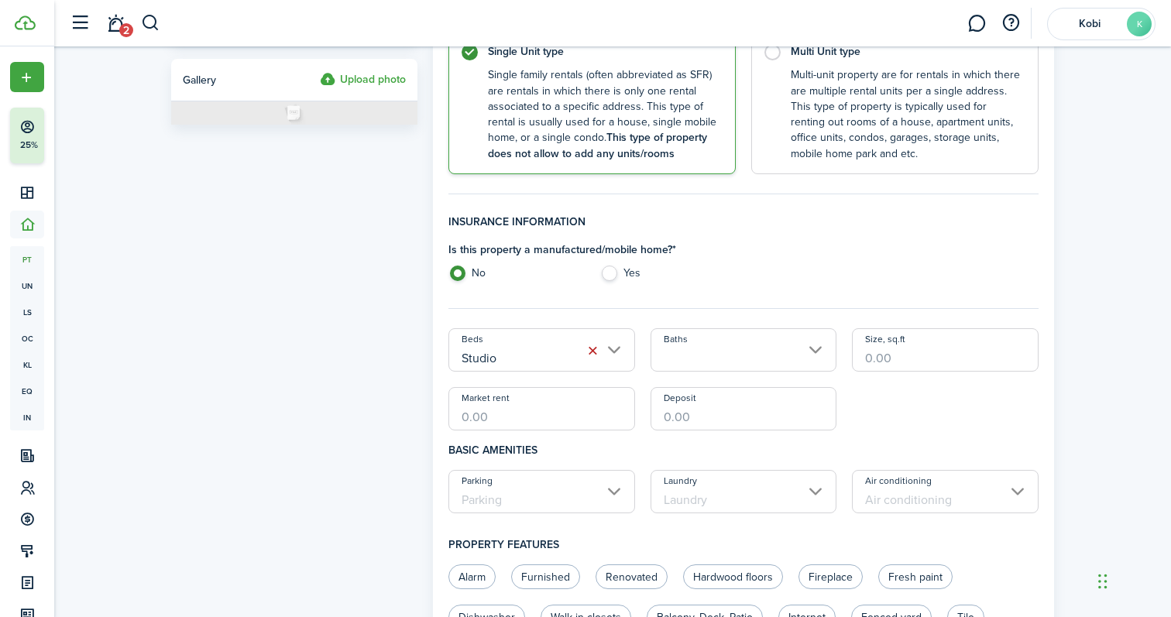
click at [772, 335] on input "Baths" at bounding box center [744, 349] width 187 height 43
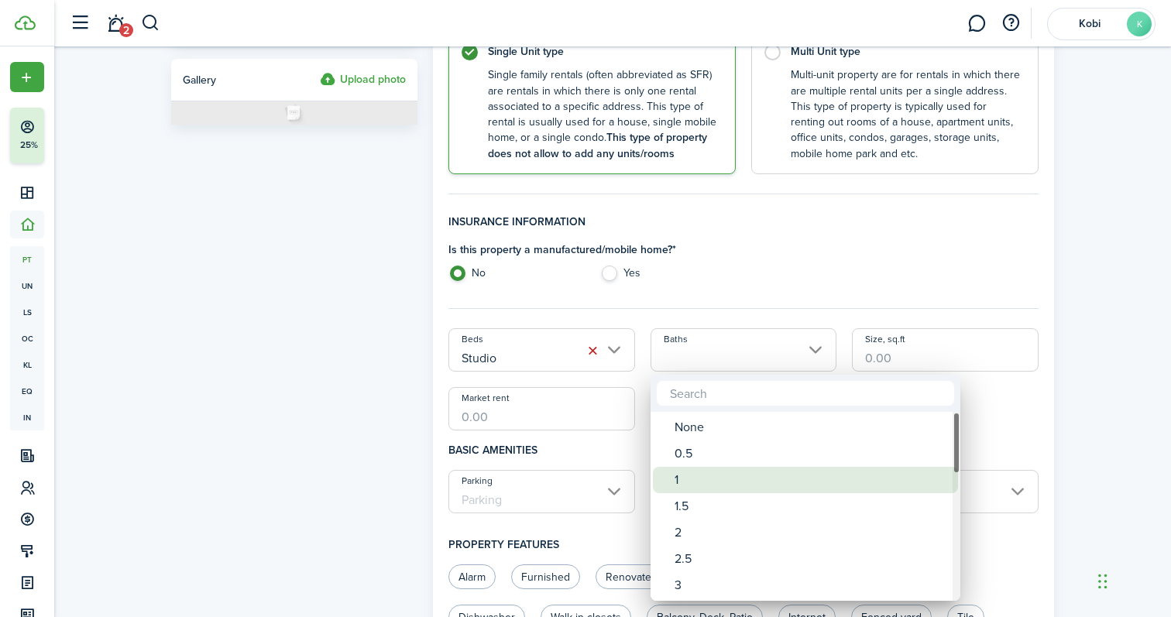
click at [738, 471] on div "1" at bounding box center [812, 480] width 274 height 26
type input "1"
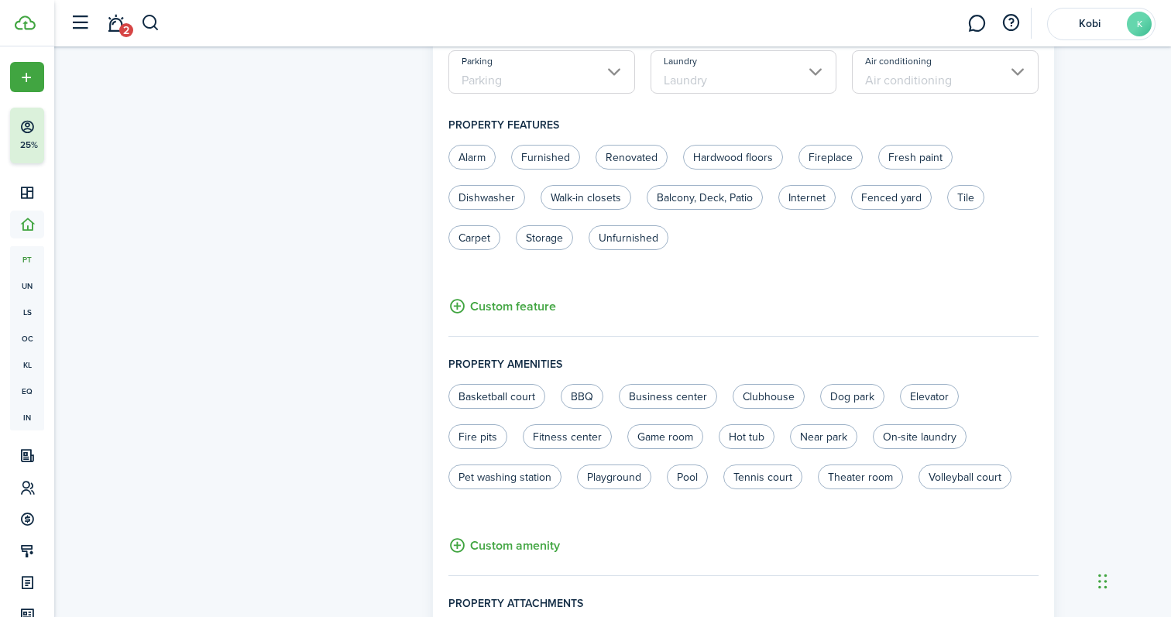
scroll to position [917, 0]
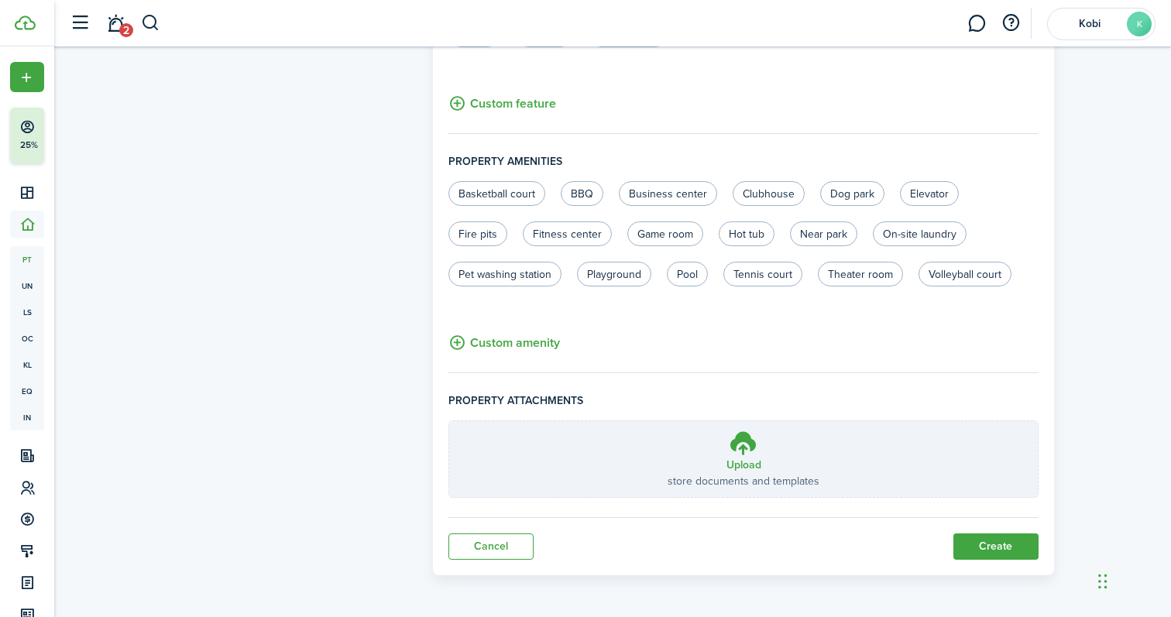
click at [987, 546] on button "Create" at bounding box center [995, 547] width 85 height 26
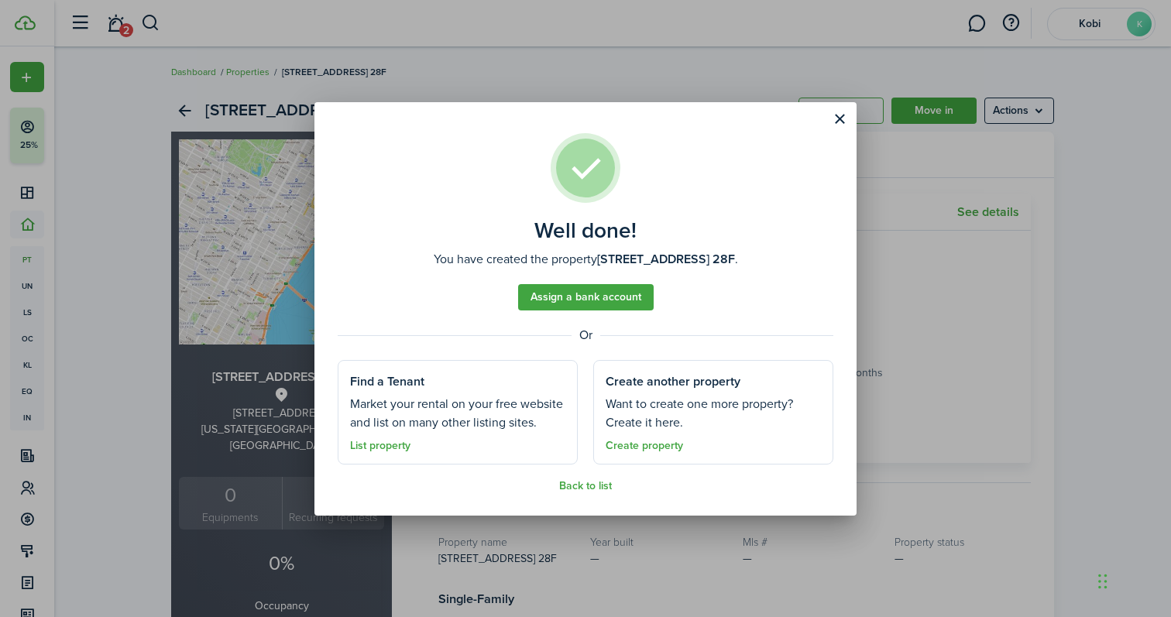
click at [600, 482] on link "Back to list" at bounding box center [585, 486] width 53 height 12
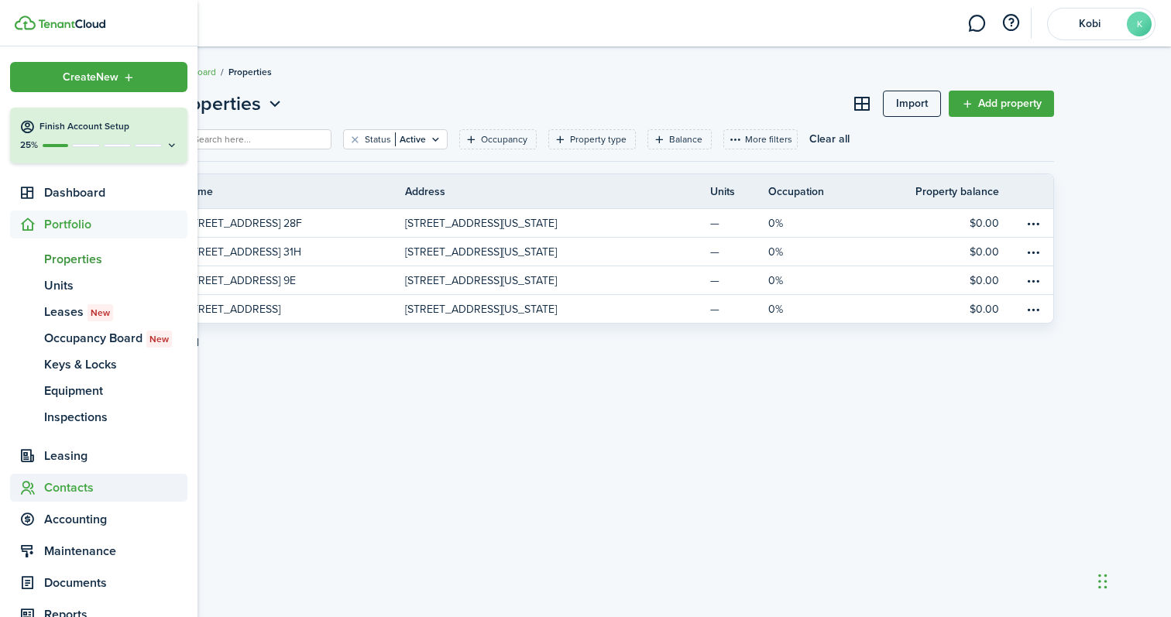
click at [129, 489] on span "Contacts" at bounding box center [115, 488] width 143 height 19
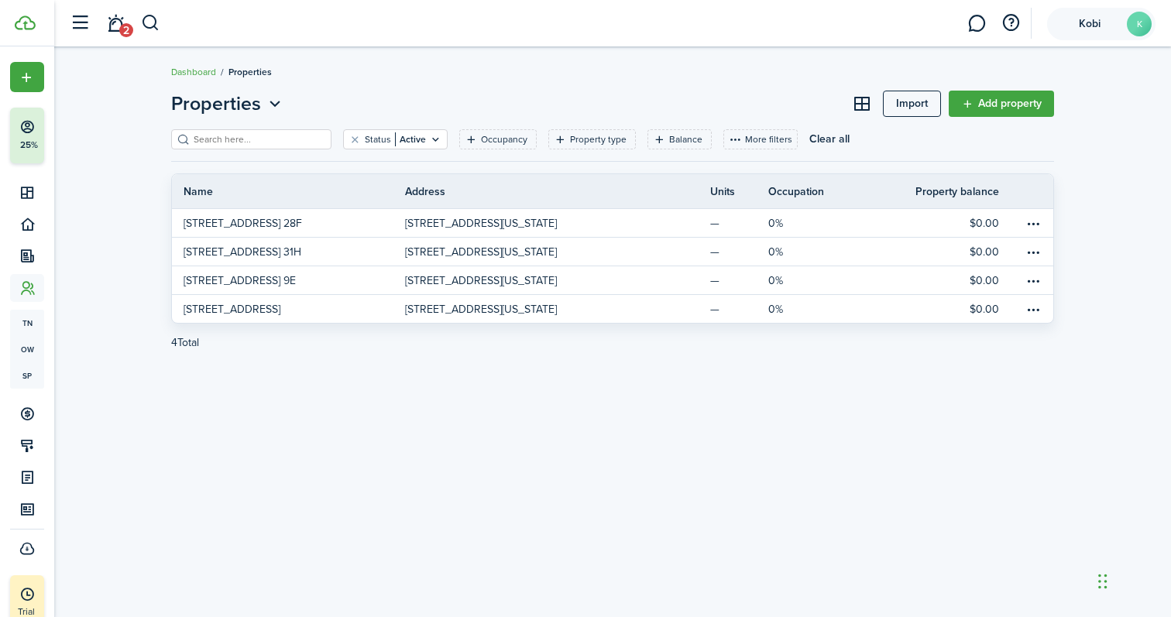
click at [1091, 17] on account-user-avatar "Kobi K" at bounding box center [1101, 24] width 108 height 33
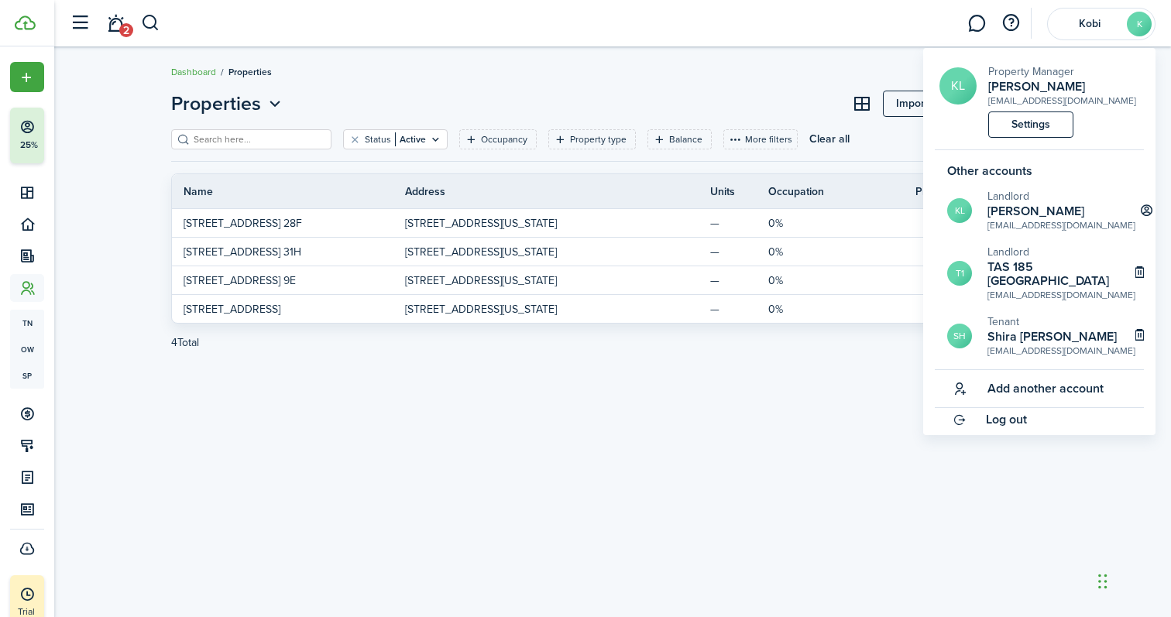
click at [1039, 122] on link "Settings" at bounding box center [1030, 125] width 85 height 26
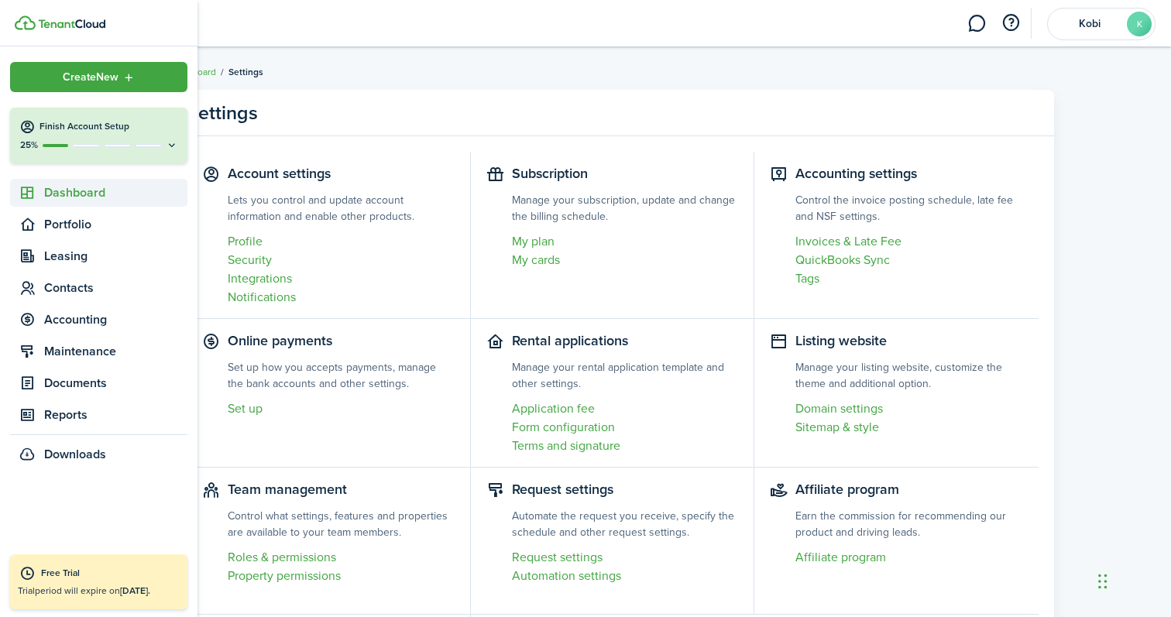
click at [58, 196] on span "Dashboard" at bounding box center [115, 193] width 143 height 19
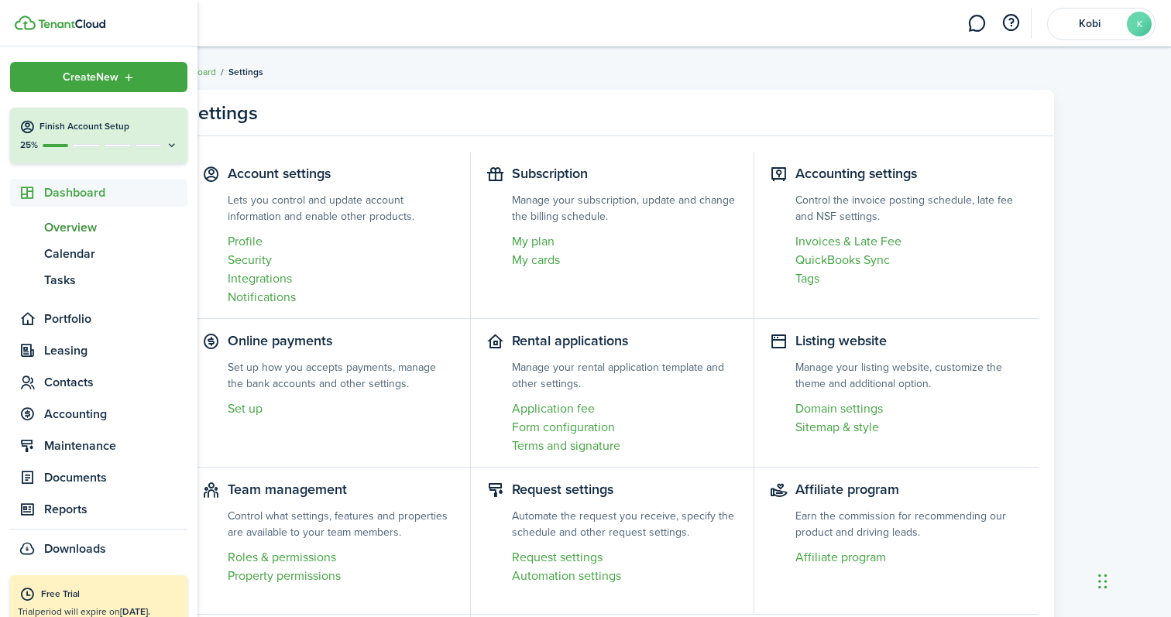
click at [72, 223] on span "Overview" at bounding box center [115, 227] width 143 height 19
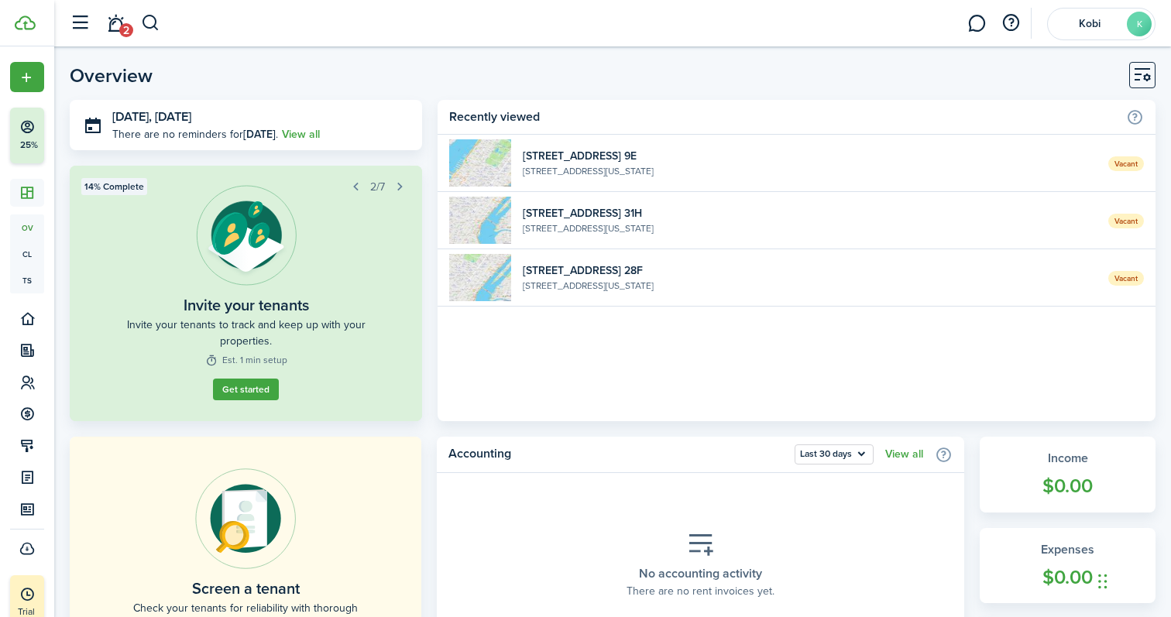
click at [125, 83] on header-page-title "Overview" at bounding box center [111, 75] width 83 height 19
click at [125, 23] on span "2" at bounding box center [126, 30] width 14 height 14
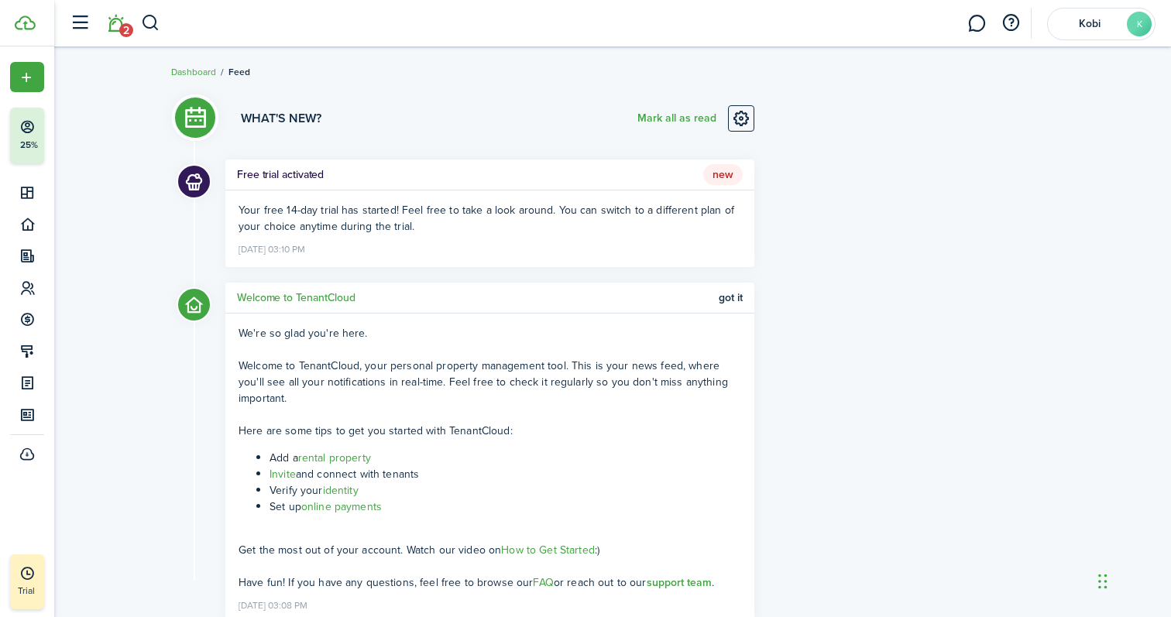
click at [374, 93] on div "What's new? [PERSON_NAME] all as read Free trial activated New Your free 14-day…" at bounding box center [462, 360] width 599 height 557
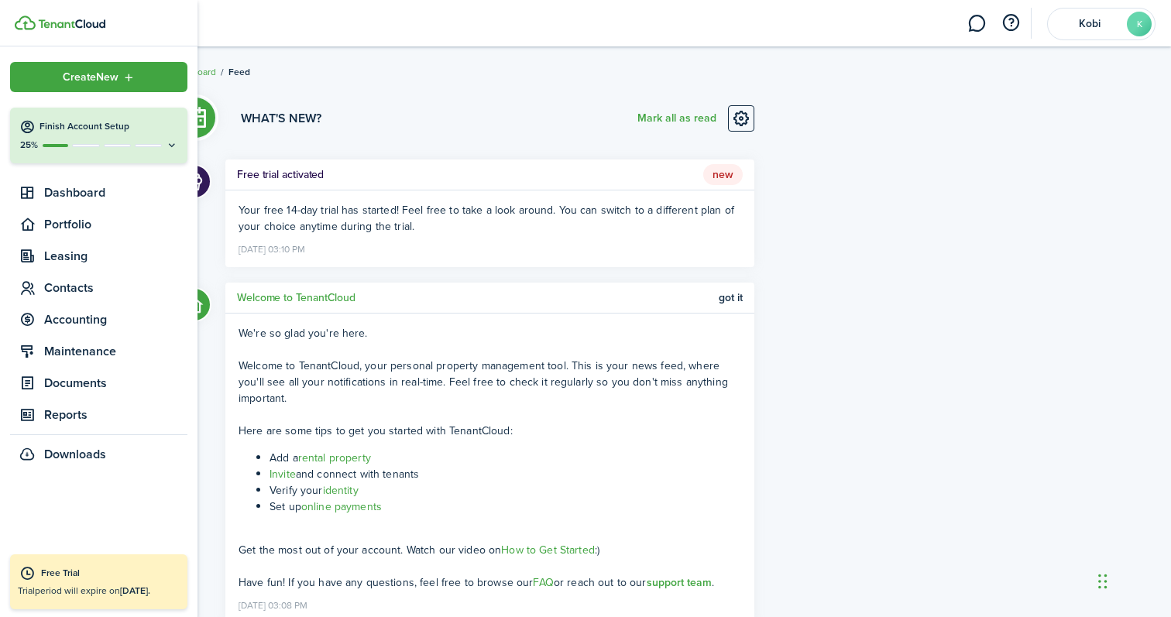
click at [31, 17] on img at bounding box center [25, 22] width 21 height 15
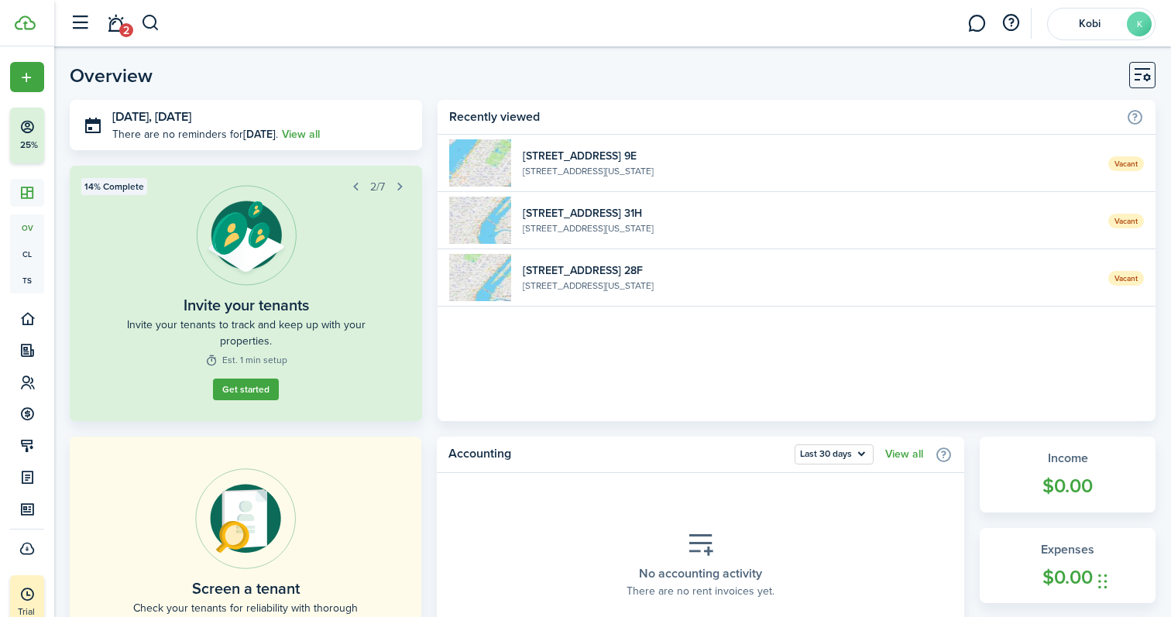
click at [234, 388] on button "Get started" at bounding box center [246, 390] width 66 height 22
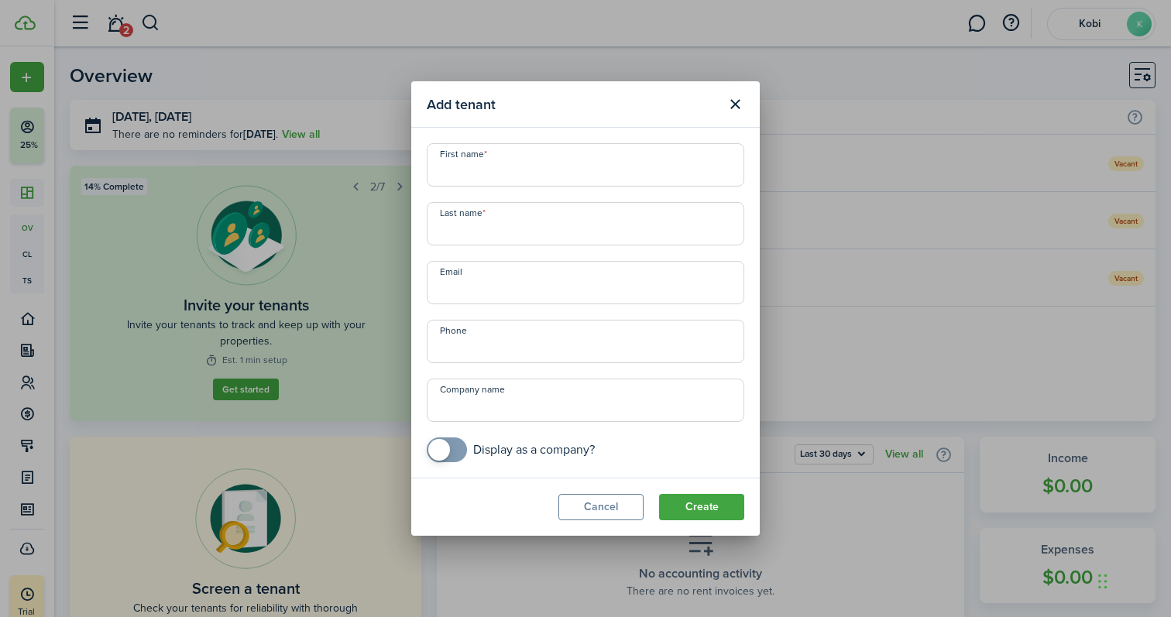
click at [500, 170] on input "First name" at bounding box center [586, 164] width 318 height 43
click at [479, 165] on input "First name" at bounding box center [586, 164] width 318 height 43
type input "[PERSON_NAME]"
click at [477, 228] on input "Last name" at bounding box center [586, 223] width 318 height 43
click at [477, 284] on input "Email" at bounding box center [586, 282] width 318 height 43
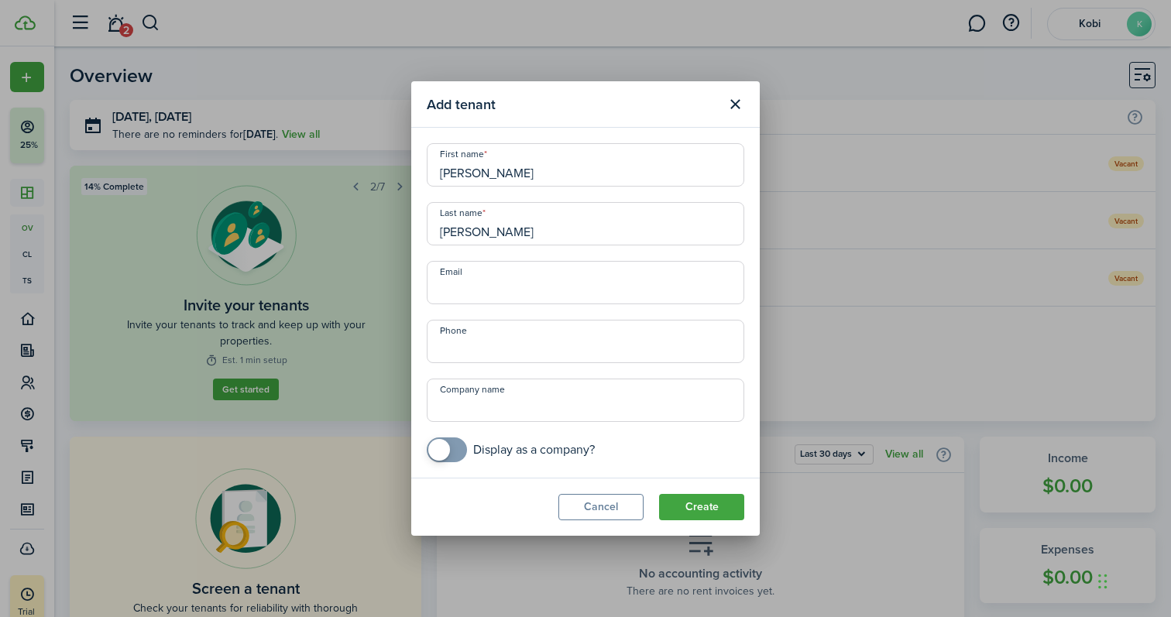
click at [462, 233] on input "[PERSON_NAME]" at bounding box center [586, 223] width 318 height 43
type input "[PERSON_NAME]"
click at [475, 287] on input "Email" at bounding box center [586, 282] width 318 height 43
click at [519, 287] on input "Email" at bounding box center [586, 282] width 318 height 43
paste input "[EMAIL_ADDRESS][DOMAIN_NAME]"
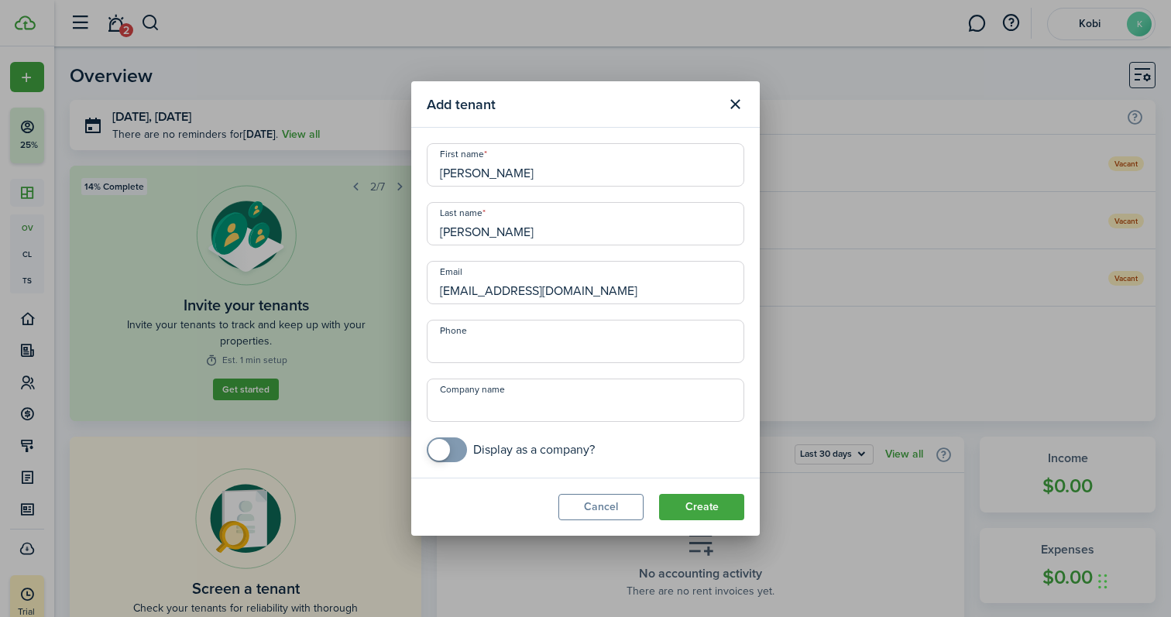
type input "[EMAIL_ADDRESS][DOMAIN_NAME]"
click at [467, 359] on input "+1" at bounding box center [586, 341] width 318 height 43
click at [523, 351] on input "+1" at bounding box center [586, 341] width 318 height 43
paste input "91 46489273"
type input "[PHONE_NUMBER]"
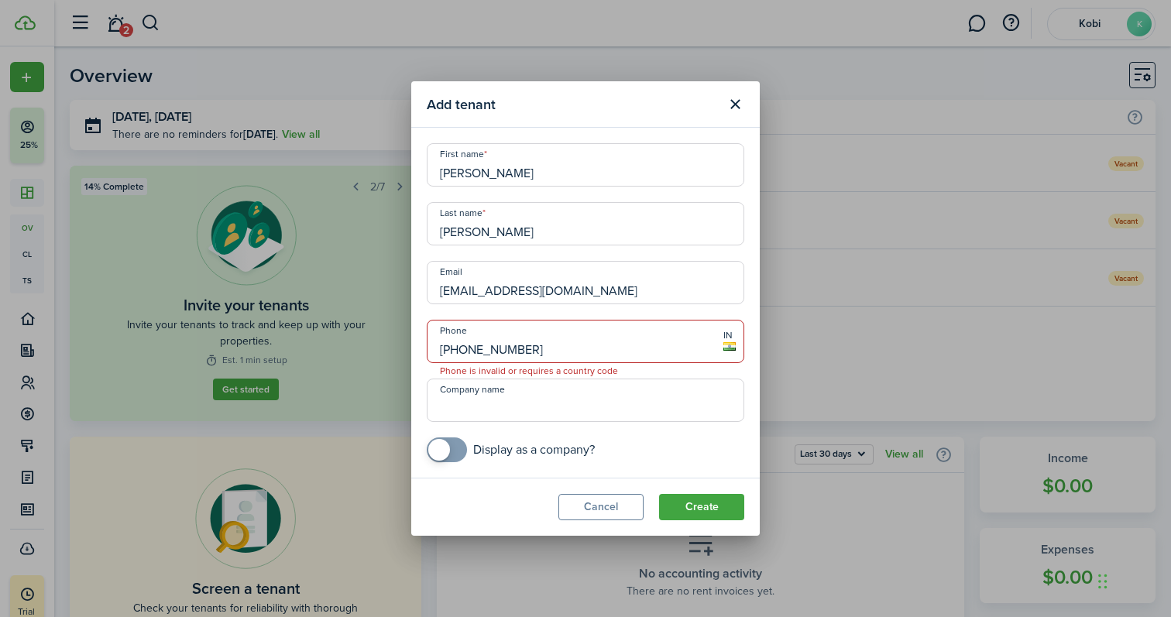
drag, startPoint x: 527, startPoint y: 349, endPoint x: 443, endPoint y: 349, distance: 84.4
click at [443, 349] on input "[PHONE_NUMBER]" at bounding box center [586, 341] width 318 height 43
paste input "[PHONE_NUMBER]"
click at [447, 349] on input "[PHONE_NUMBER]" at bounding box center [586, 341] width 318 height 43
type input "[PHONE_NUMBER]"
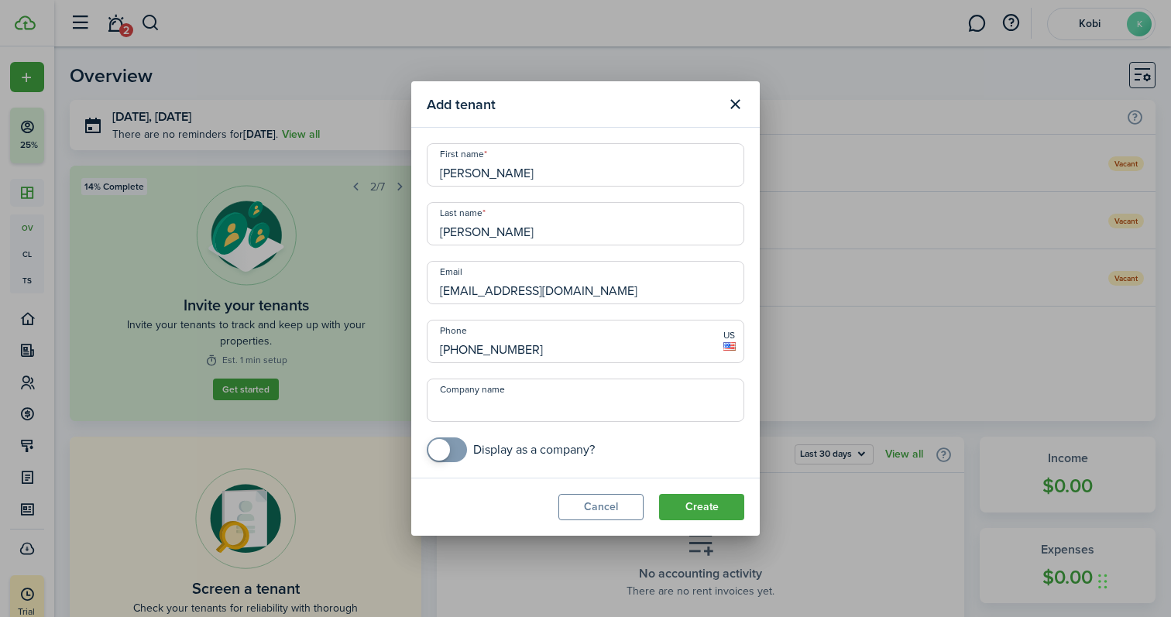
click at [548, 398] on input "Company name" at bounding box center [586, 400] width 318 height 43
click at [713, 506] on button "Create" at bounding box center [701, 507] width 85 height 26
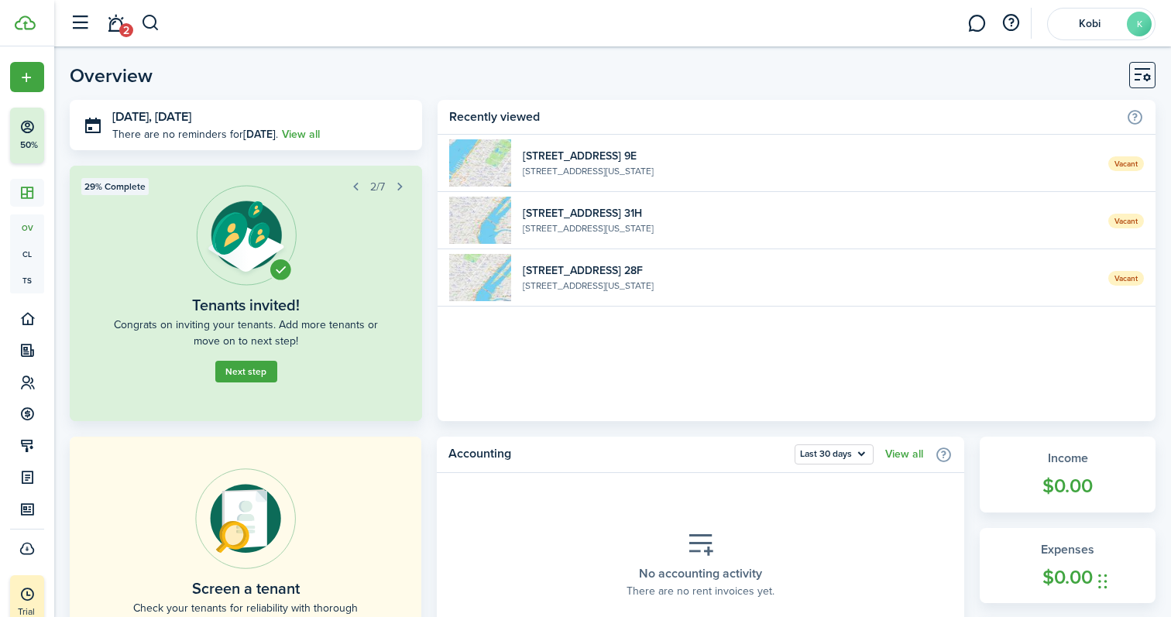
click at [256, 376] on button "Next step" at bounding box center [246, 372] width 62 height 22
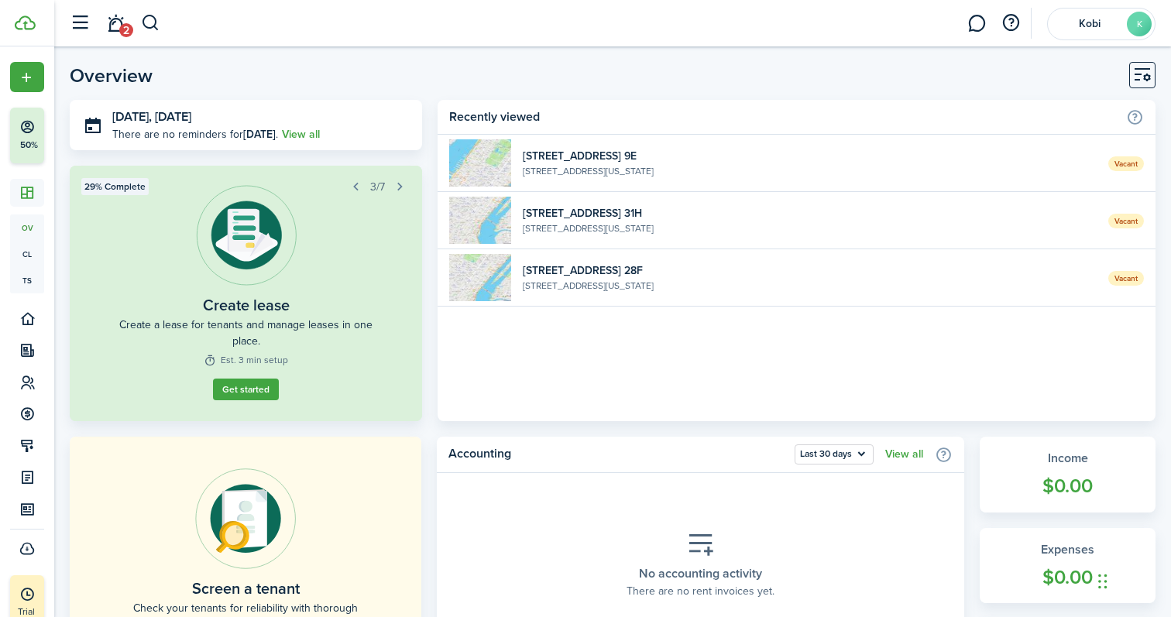
click at [363, 177] on button "button" at bounding box center [356, 187] width 22 height 22
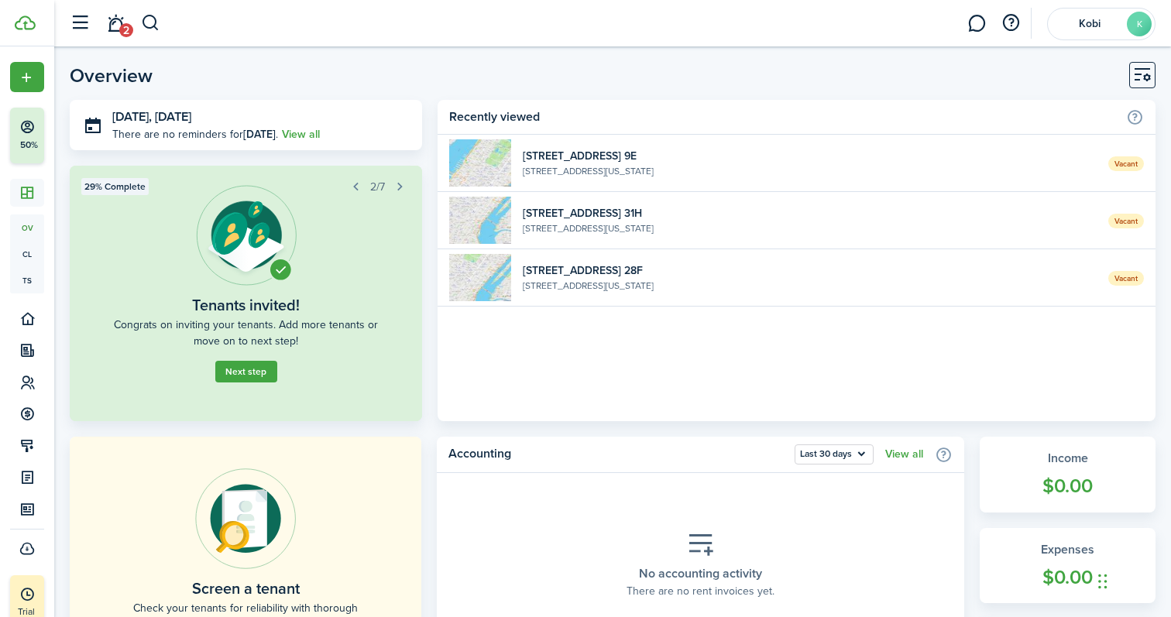
click at [255, 372] on button "Next step" at bounding box center [246, 372] width 62 height 22
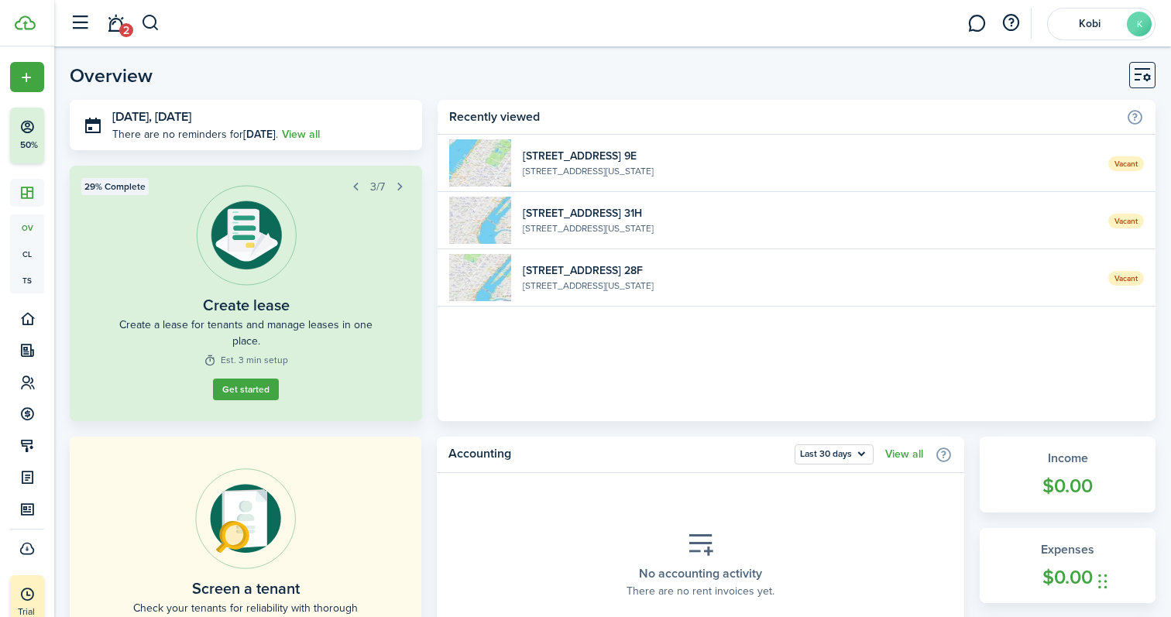
click at [357, 180] on button "button" at bounding box center [356, 187] width 22 height 22
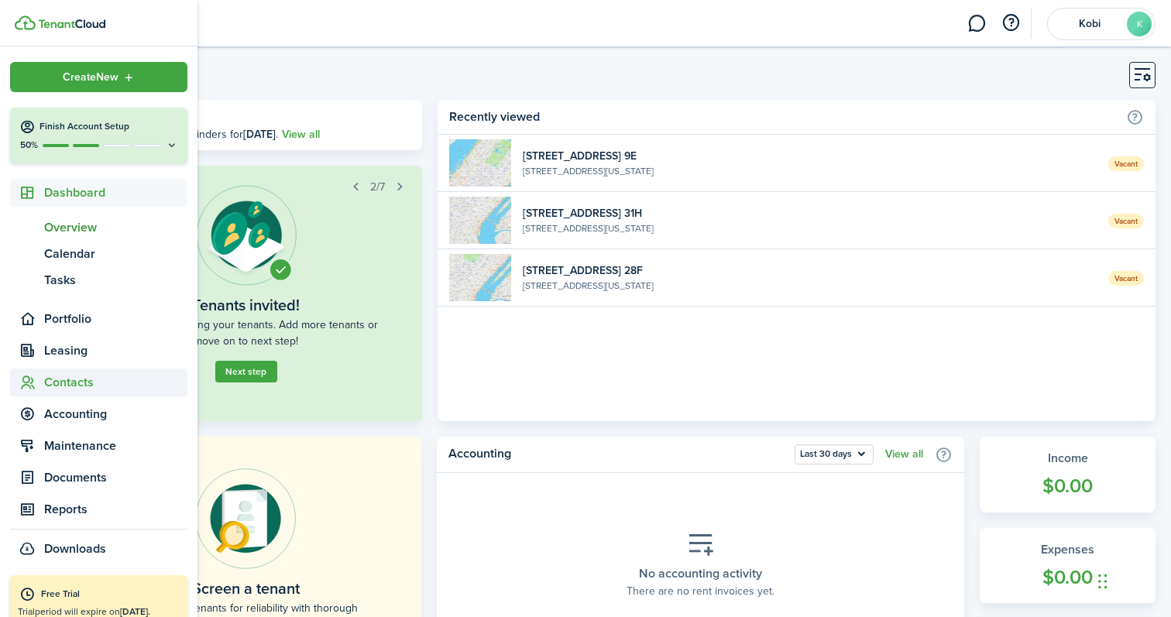
click at [78, 376] on span "Contacts" at bounding box center [115, 382] width 143 height 19
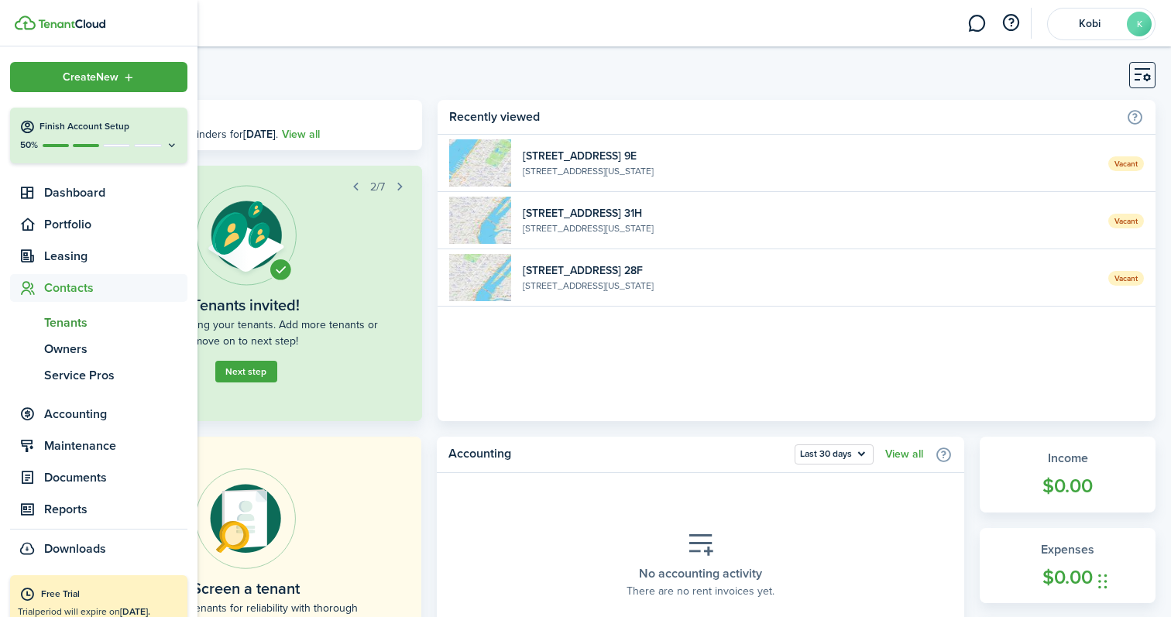
click at [81, 327] on span "Tenants" at bounding box center [115, 323] width 143 height 19
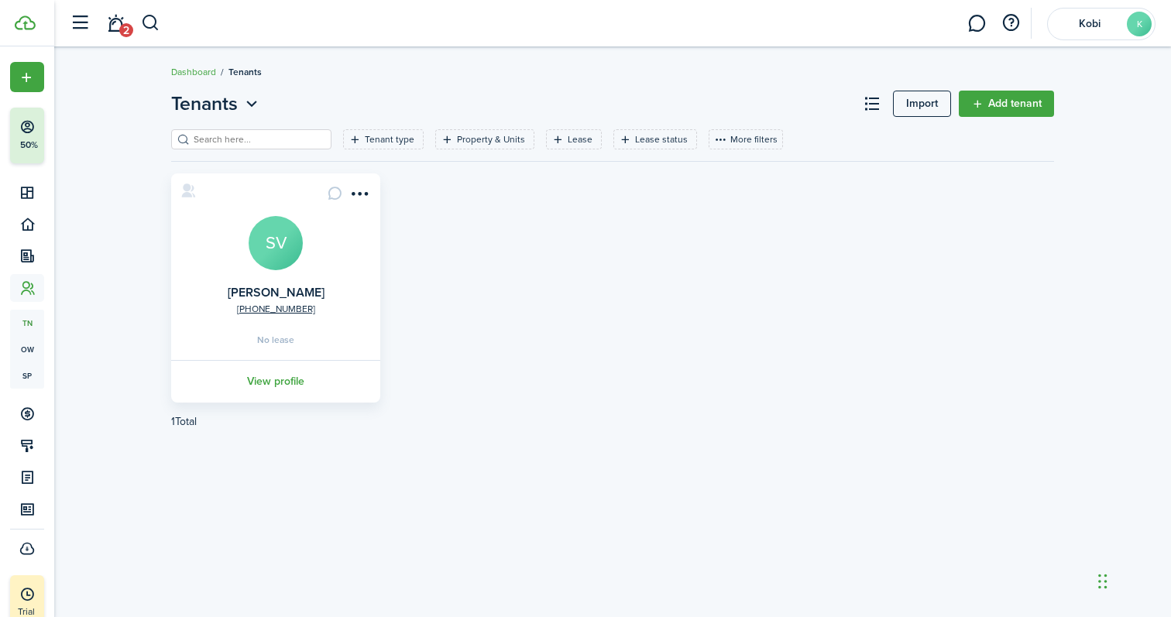
click at [990, 105] on link "Add tenant" at bounding box center [1006, 104] width 95 height 26
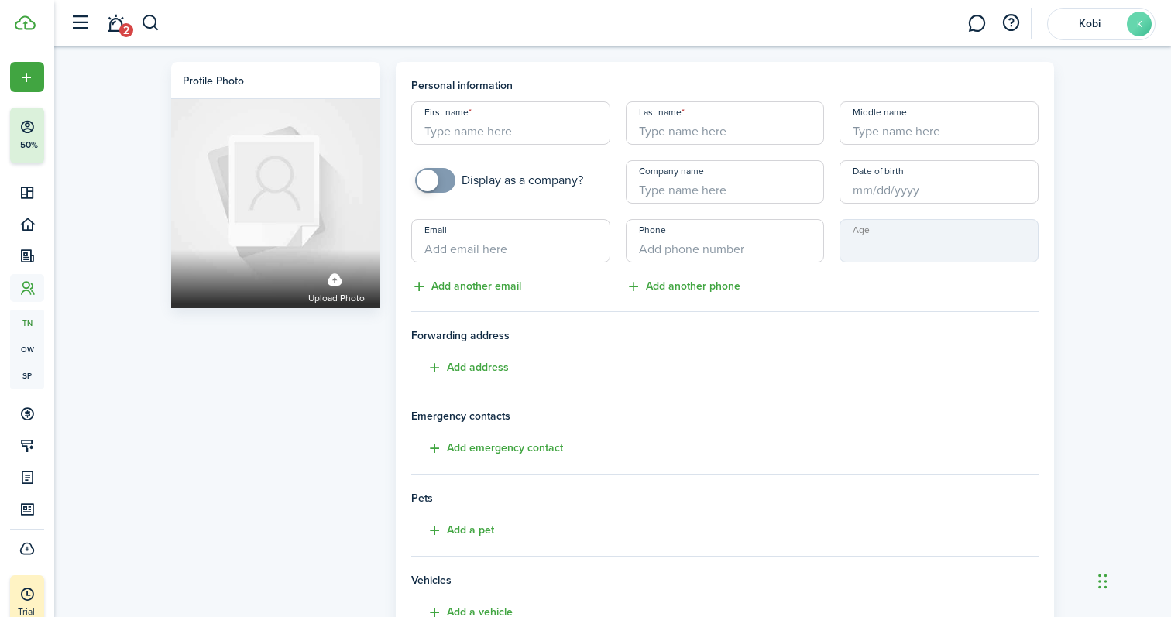
click at [503, 121] on input "First name" at bounding box center [510, 122] width 199 height 43
drag, startPoint x: 503, startPoint y: 143, endPoint x: 399, endPoint y: 143, distance: 104.6
click at [398, 143] on panel-main "Personal information First name [PERSON_NAME] Last name Middle name Display as …" at bounding box center [725, 433] width 658 height 743
click at [451, 125] on input "[PERSON_NAME]" at bounding box center [510, 122] width 199 height 43
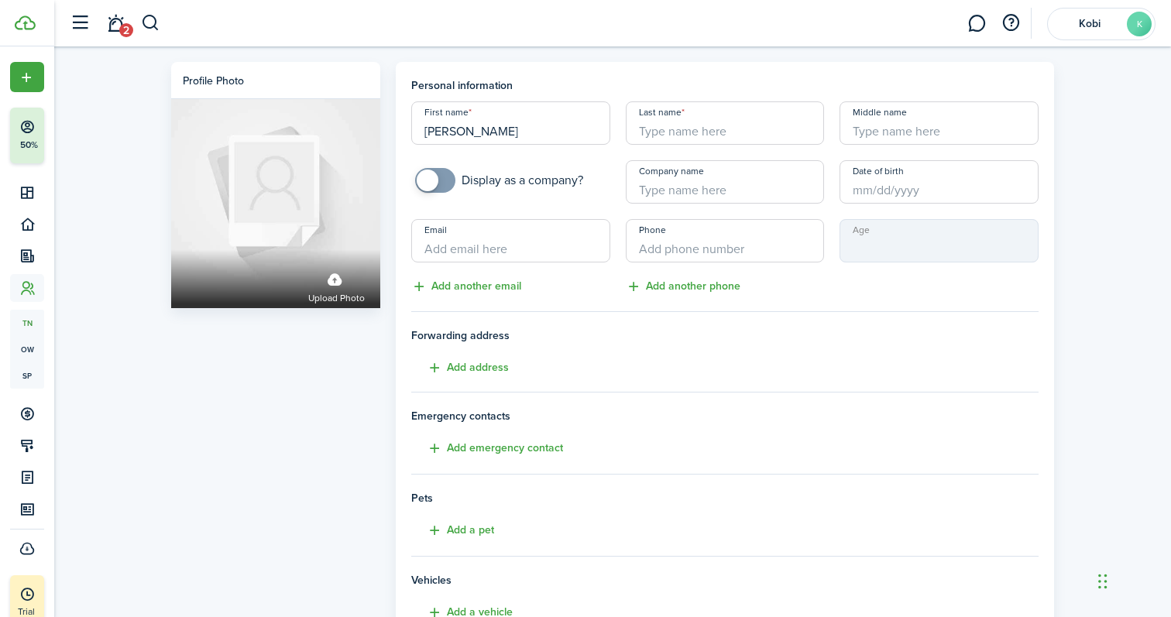
paste input "[PERSON_NAME]"
click at [503, 132] on input "[PERSON_NAME]" at bounding box center [510, 122] width 199 height 43
type input "[PERSON_NAME]"
click at [658, 132] on input "Last name" at bounding box center [725, 122] width 199 height 43
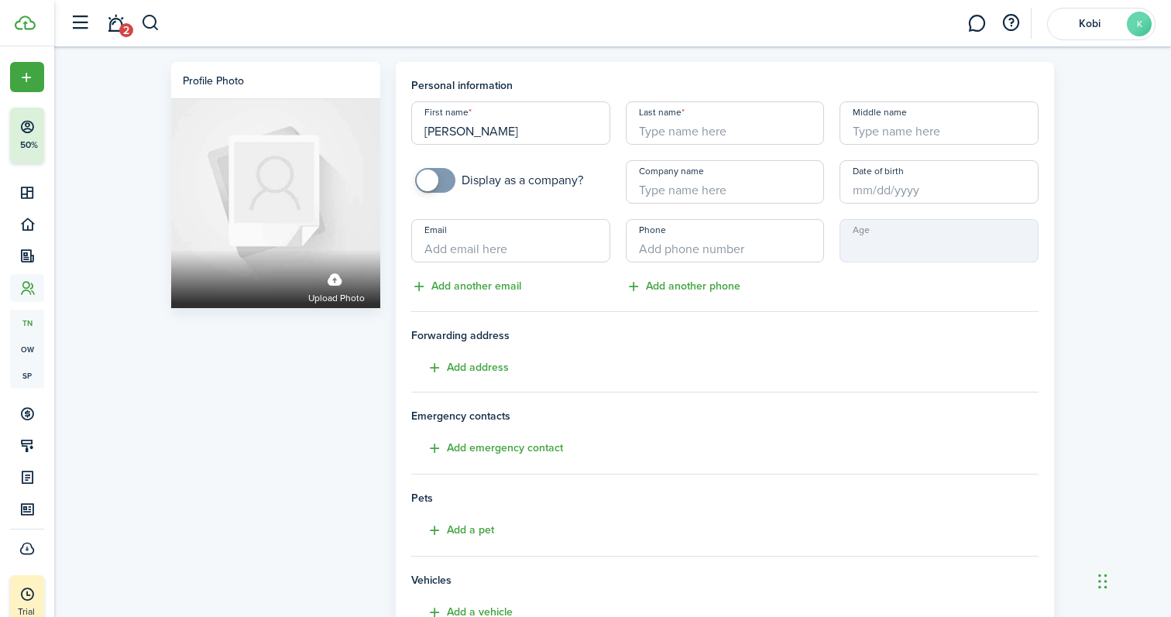
click at [658, 132] on input "Last name" at bounding box center [725, 122] width 199 height 43
paste input "[PERSON_NAME]"
click at [854, 195] on input "Date of birth" at bounding box center [939, 181] width 199 height 43
type input "[PERSON_NAME]"
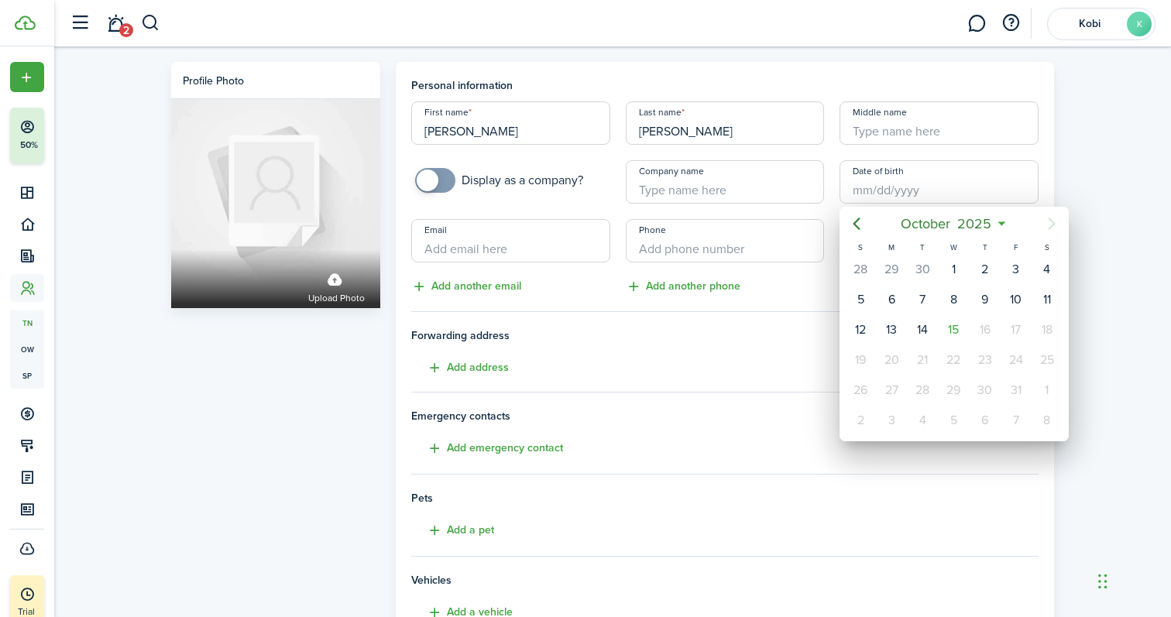
click at [488, 252] on div at bounding box center [585, 308] width 1419 height 865
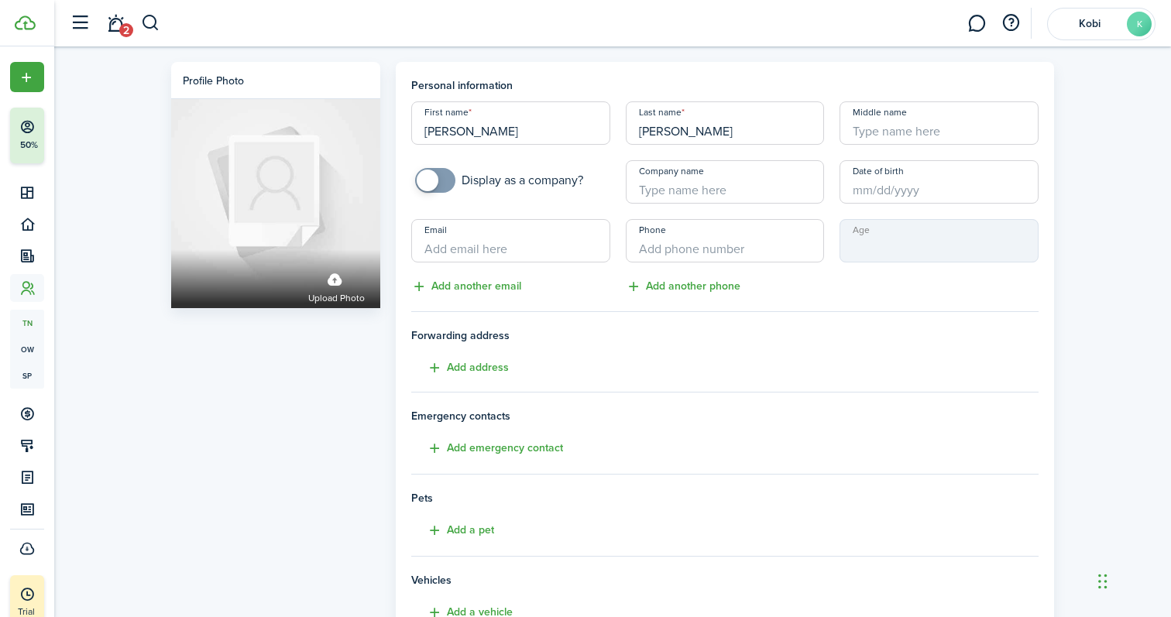
click at [877, 137] on input "Middle name" at bounding box center [939, 122] width 199 height 43
click at [518, 250] on input "Email" at bounding box center [510, 240] width 199 height 43
paste input "[PERSON_NAME][EMAIL_ADDRESS][PERSON_NAME][DOMAIN_NAME]"
type input "[PERSON_NAME][EMAIL_ADDRESS][PERSON_NAME][DOMAIN_NAME]"
click at [658, 243] on input "+1" at bounding box center [725, 240] width 199 height 43
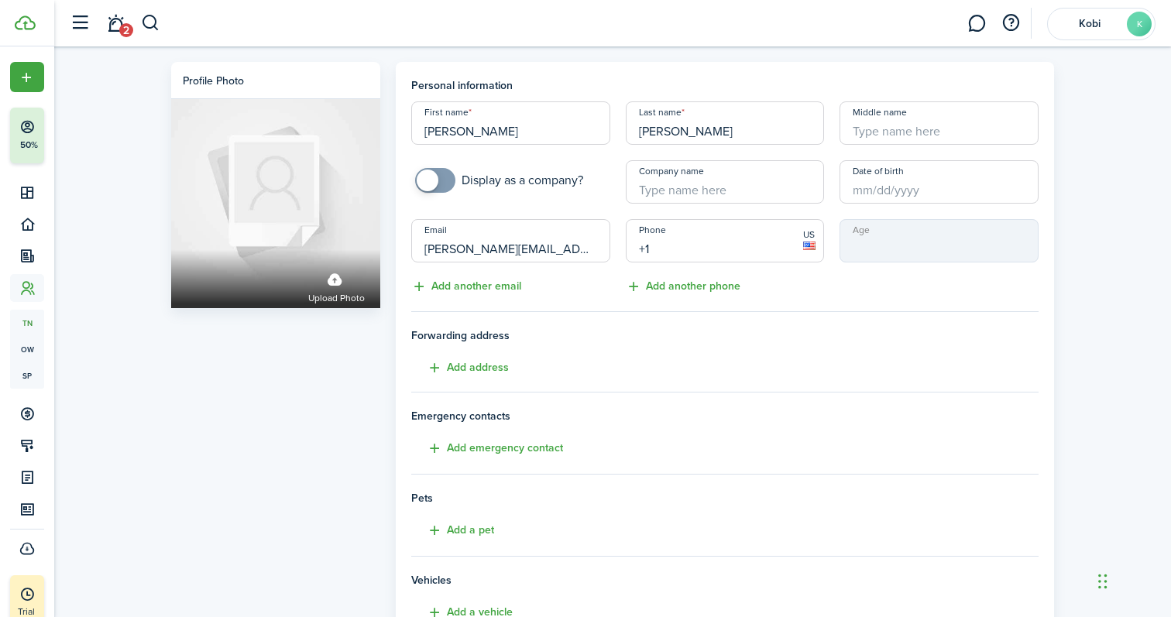
paste input "91 4582469"
click at [646, 246] on input "[PHONE_NUMBER]" at bounding box center [725, 240] width 199 height 43
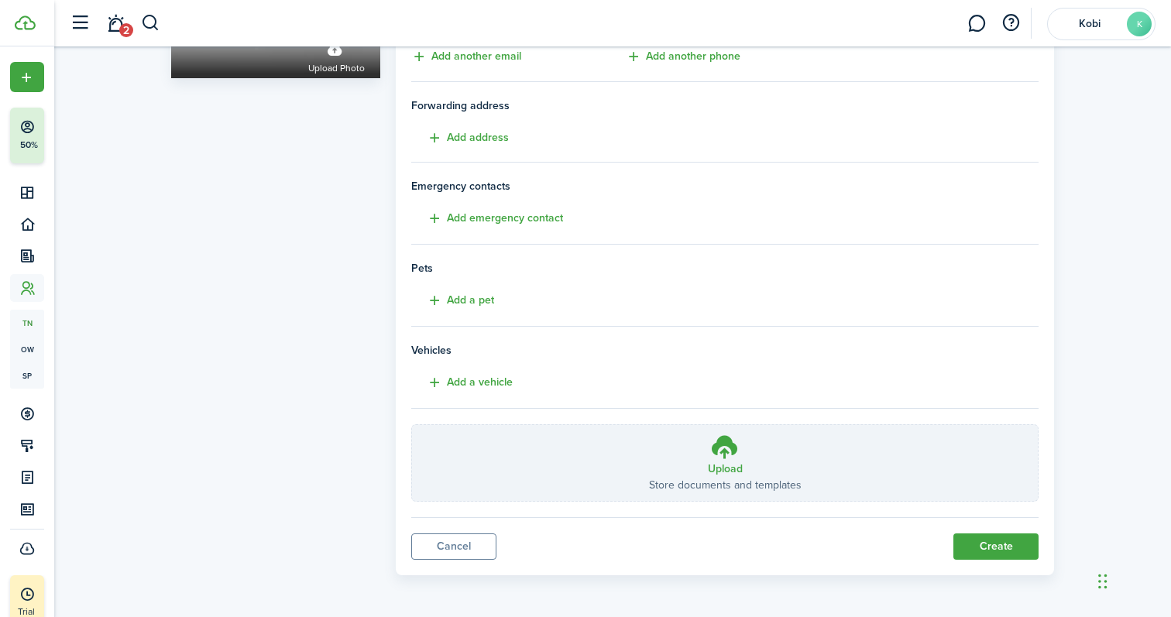
scroll to position [231, 0]
type input "[PHONE_NUMBER]"
click at [991, 543] on button "Create" at bounding box center [995, 546] width 85 height 26
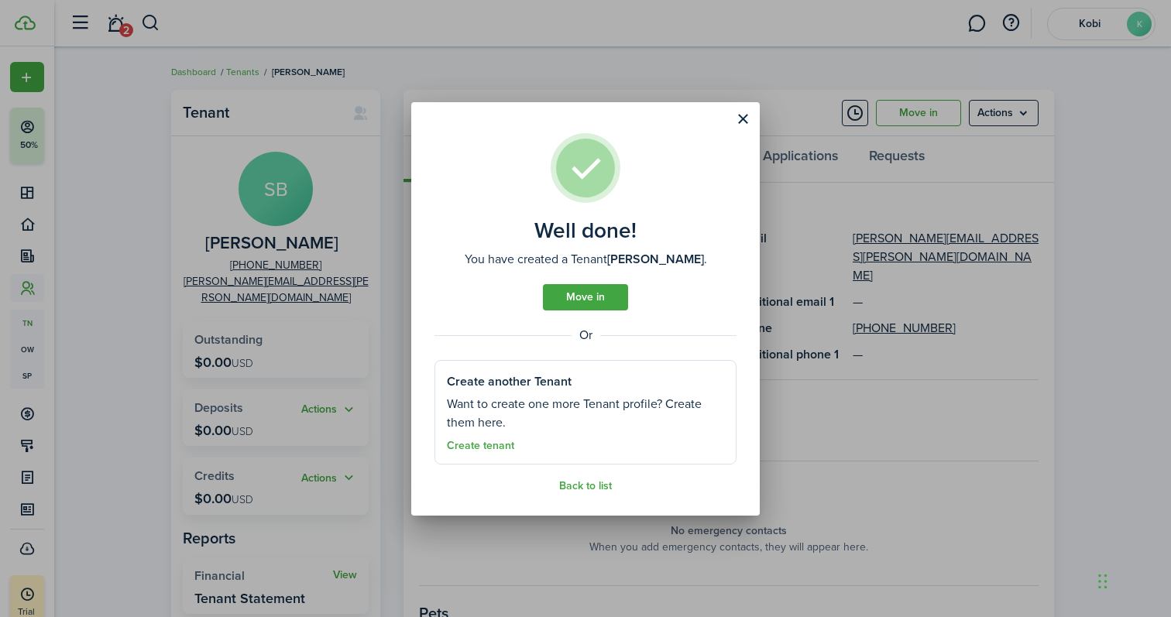
click at [582, 300] on link "Move in" at bounding box center [585, 297] width 85 height 26
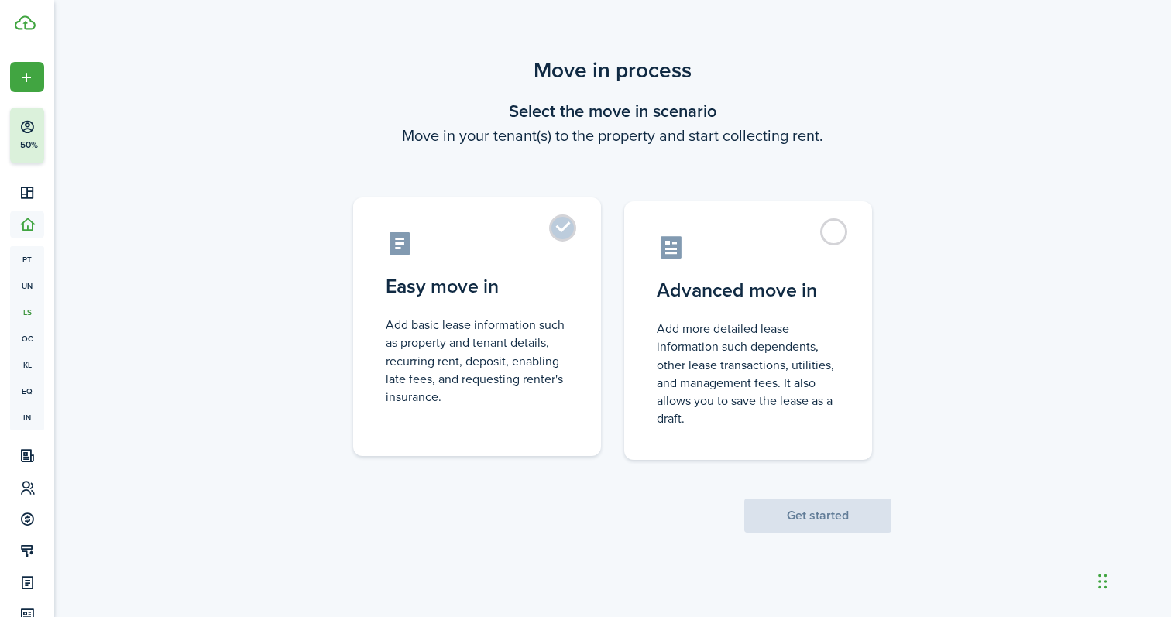
click at [565, 230] on label "Easy move in Add basic lease information such as property and tenant details, r…" at bounding box center [477, 326] width 248 height 259
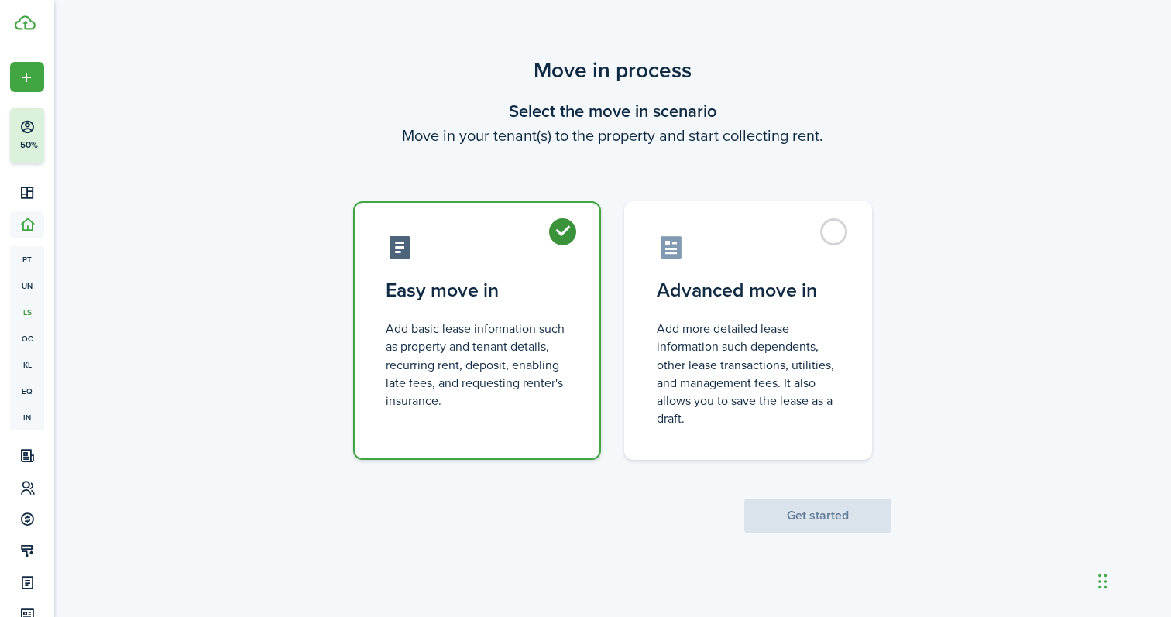
radio input "true"
click at [825, 515] on button "Get started" at bounding box center [817, 516] width 147 height 34
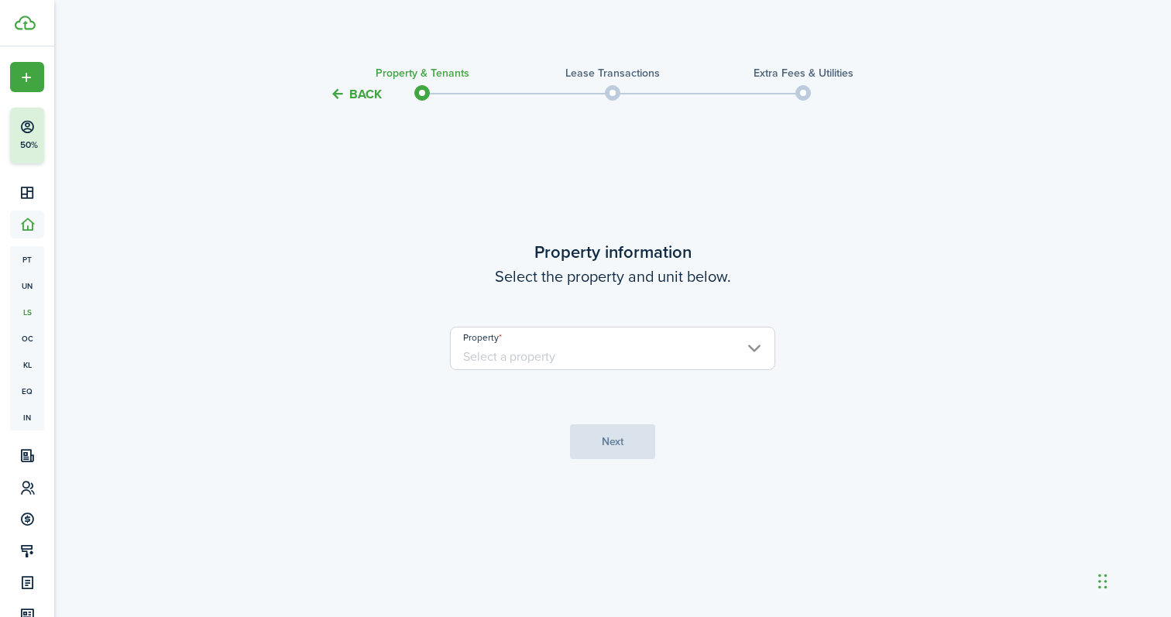
click at [720, 356] on input "Property" at bounding box center [612, 348] width 325 height 43
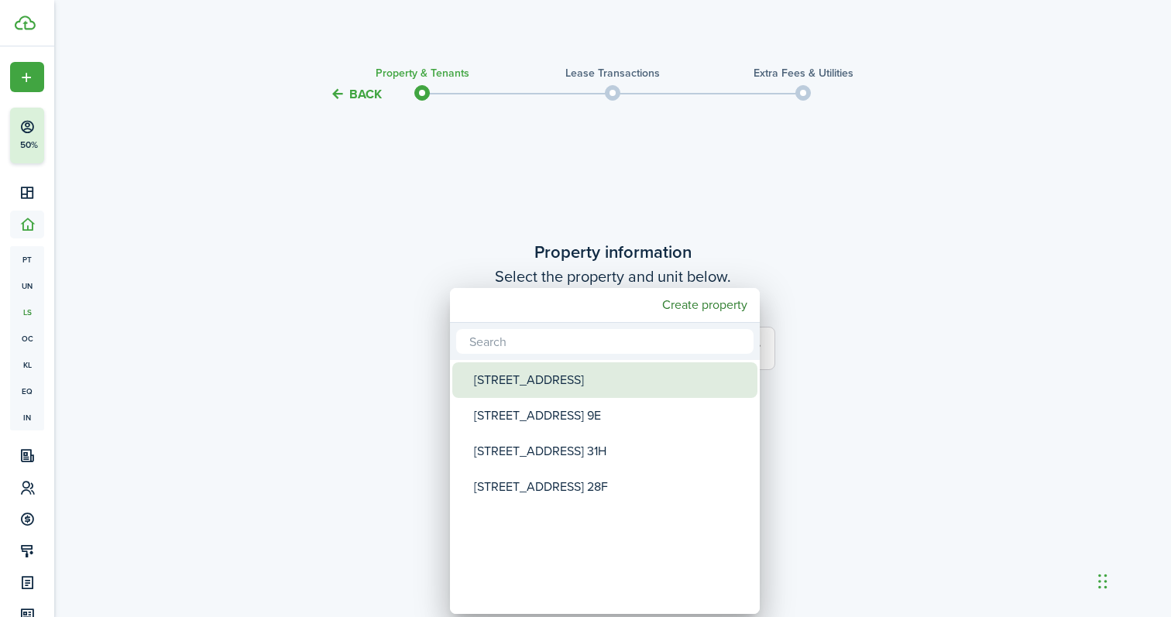
click at [637, 378] on div "[STREET_ADDRESS]" at bounding box center [611, 380] width 274 height 36
type input "[STREET_ADDRESS]"
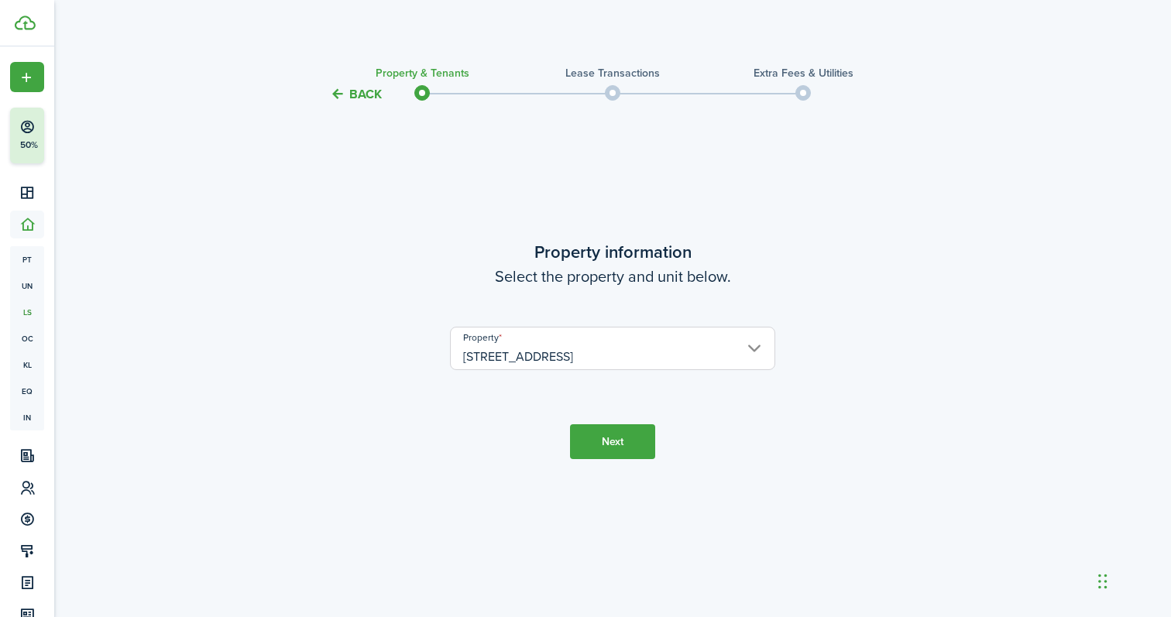
click at [620, 441] on button "Next" at bounding box center [612, 441] width 85 height 35
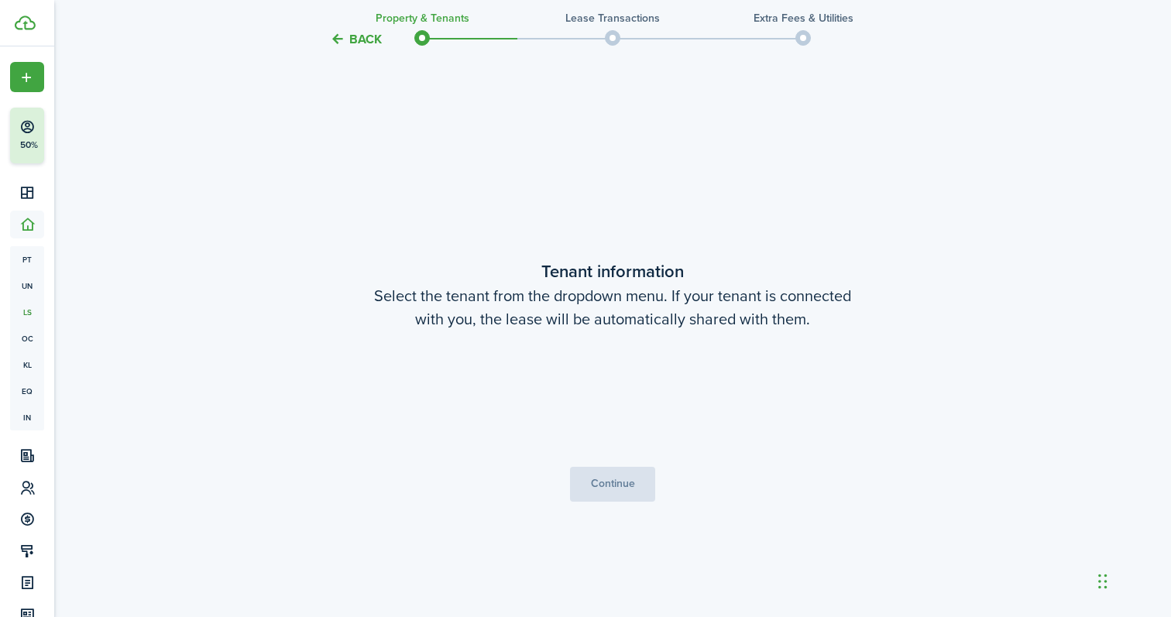
scroll to position [513, 0]
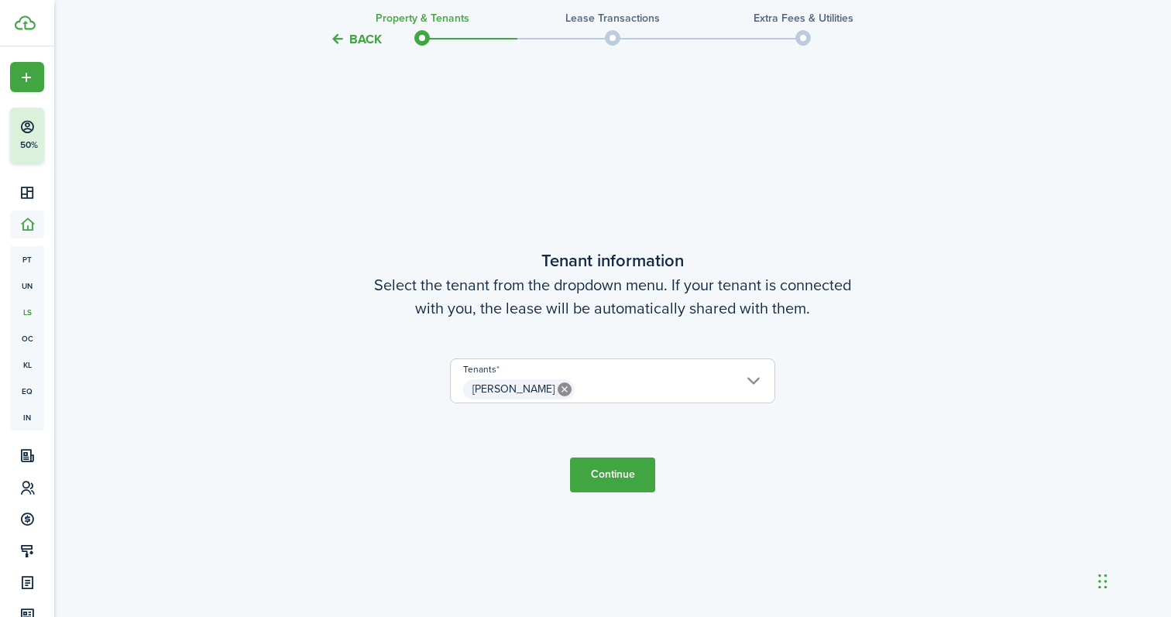
click at [609, 476] on button "Continue" at bounding box center [612, 475] width 85 height 35
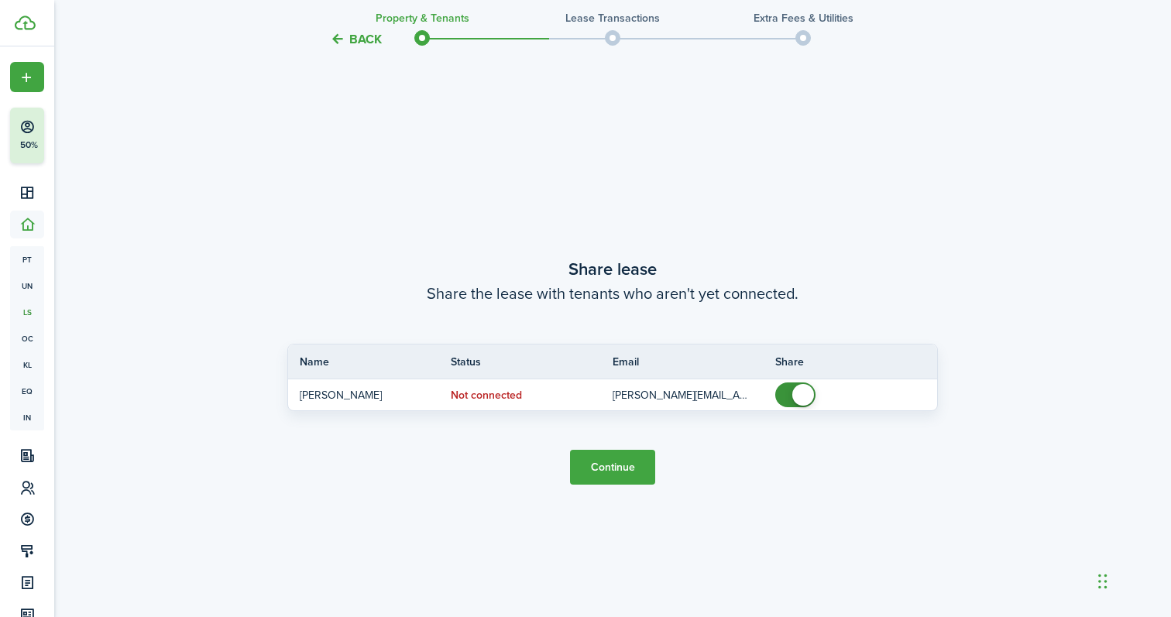
scroll to position [1131, 0]
click at [611, 464] on button "Continue" at bounding box center [612, 466] width 85 height 35
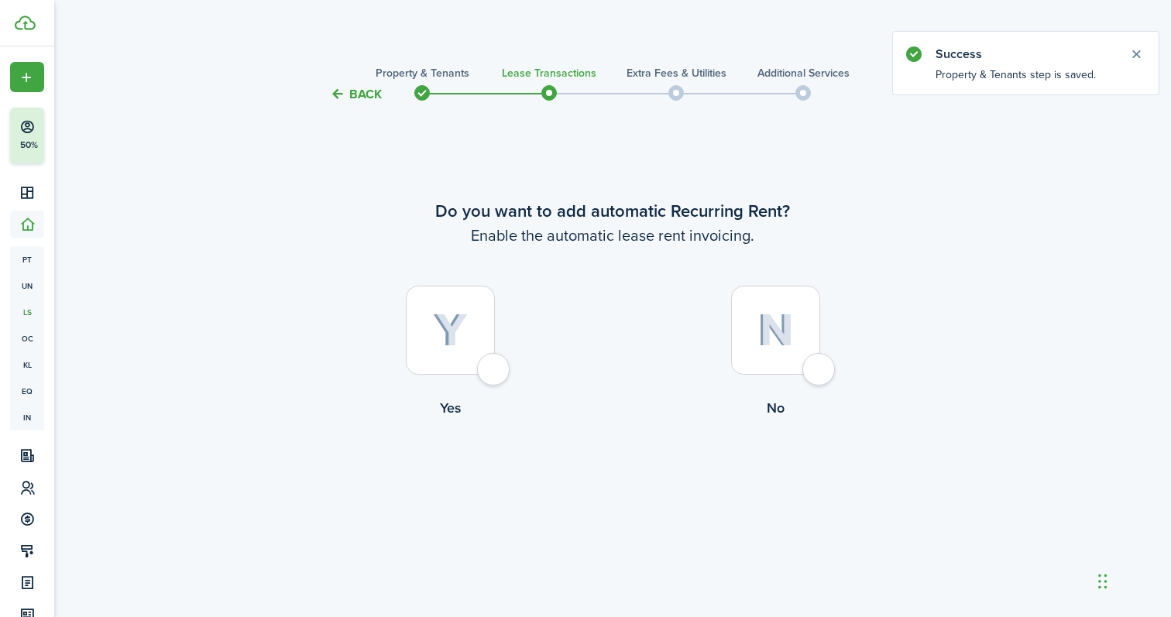
click at [442, 327] on img at bounding box center [450, 331] width 35 height 34
radio input "true"
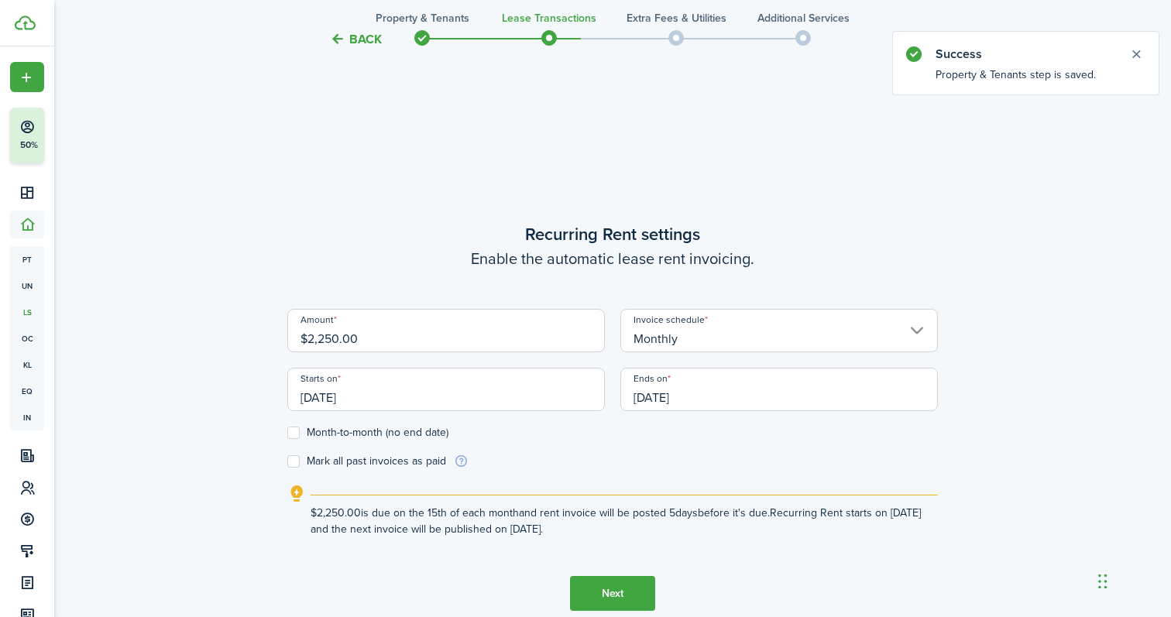
scroll to position [513, 0]
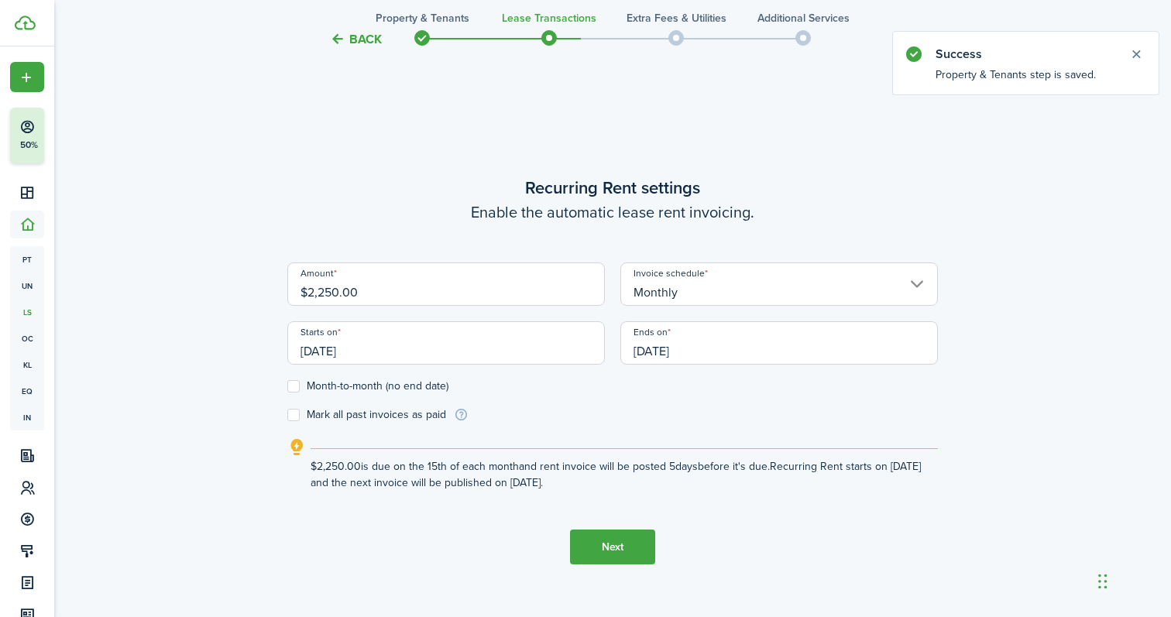
drag, startPoint x: 366, startPoint y: 350, endPoint x: 255, endPoint y: 350, distance: 111.5
click at [255, 350] on div "Back Property & Tenants Lease Transactions Extra fees & Utilities Additional Se…" at bounding box center [612, 110] width 898 height 1138
click at [326, 349] on input "[DATE]" at bounding box center [446, 342] width 318 height 43
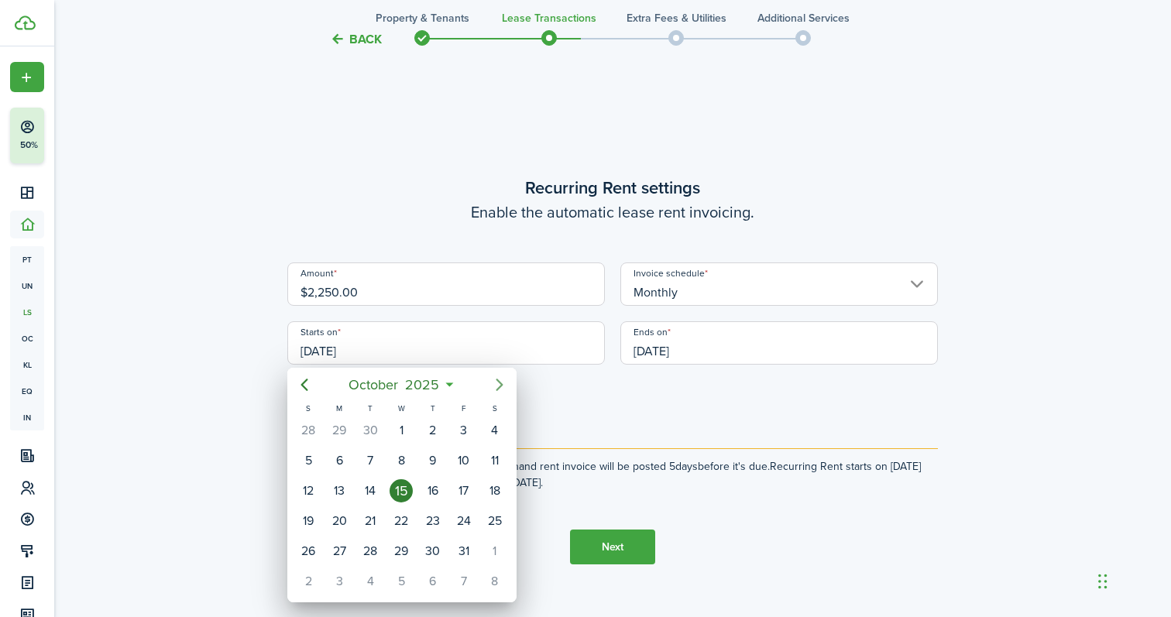
click at [500, 383] on icon "Next page" at bounding box center [499, 385] width 19 height 19
click at [496, 429] on div "1" at bounding box center [494, 430] width 23 height 23
type input "[DATE]"
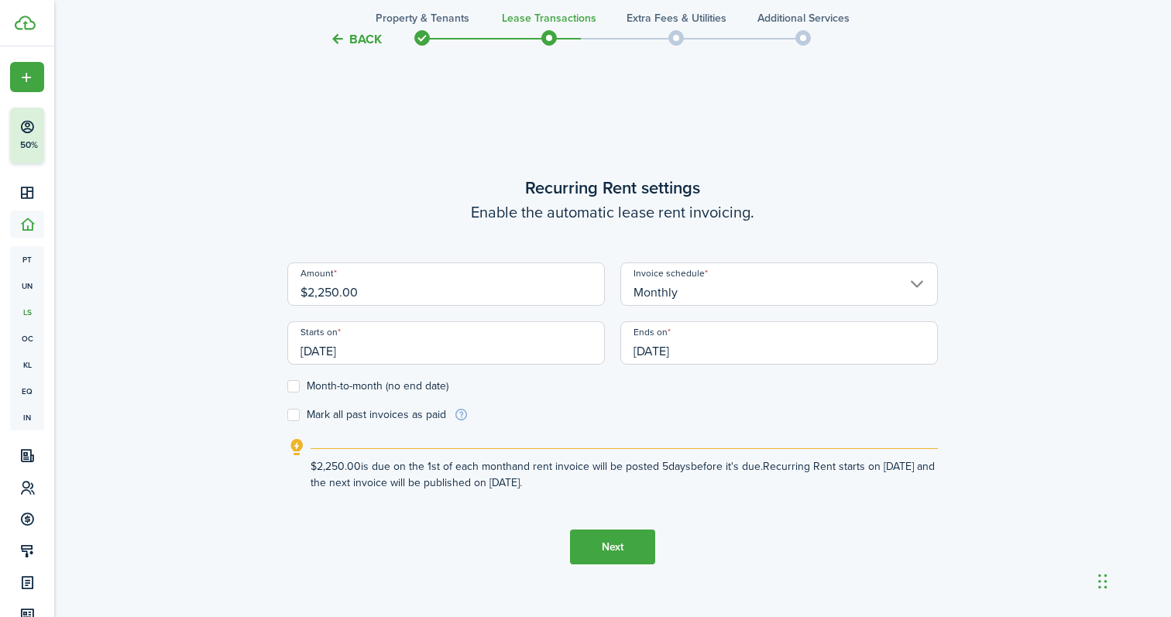
click at [675, 349] on input "[DATE]" at bounding box center [779, 342] width 318 height 43
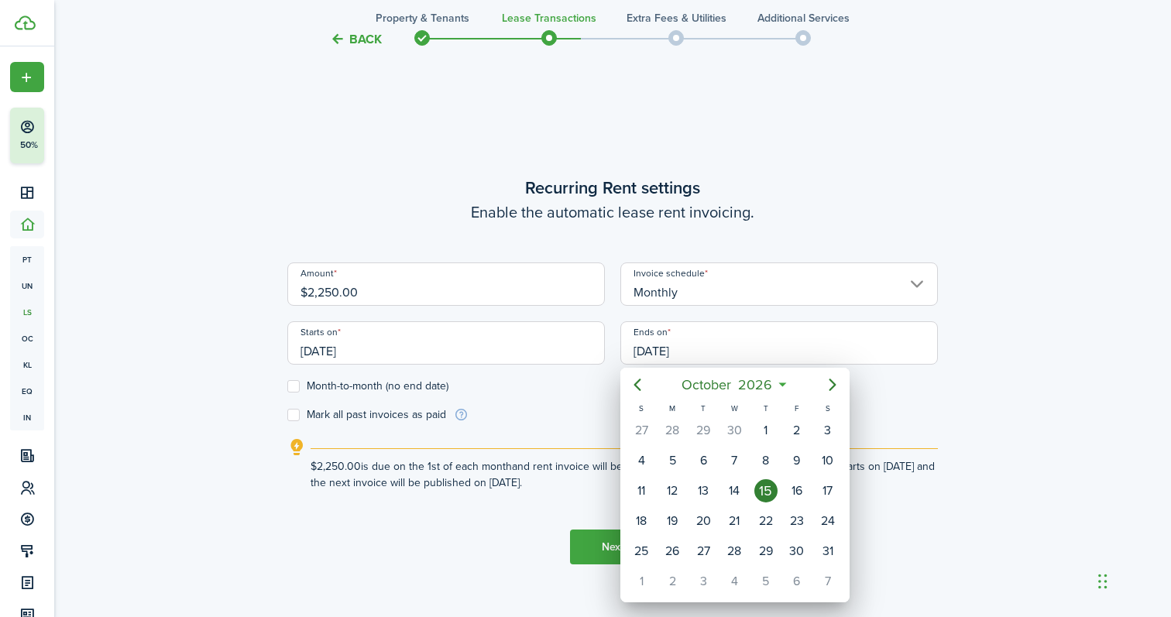
click at [558, 379] on div at bounding box center [585, 308] width 1419 height 865
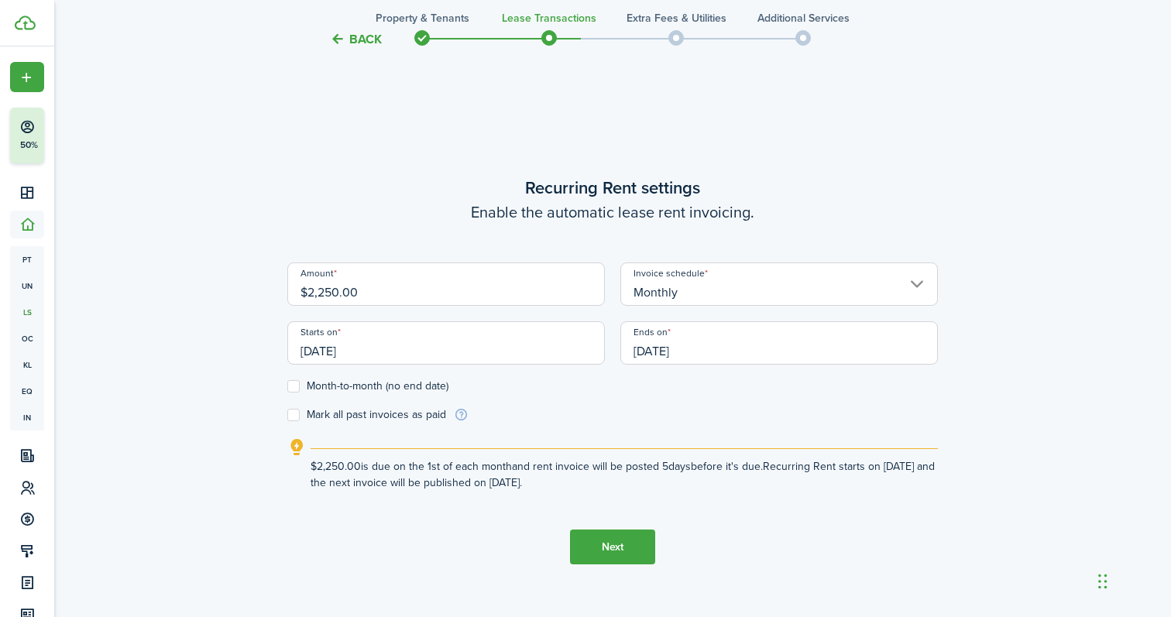
click at [479, 340] on input "[DATE]" at bounding box center [446, 342] width 318 height 43
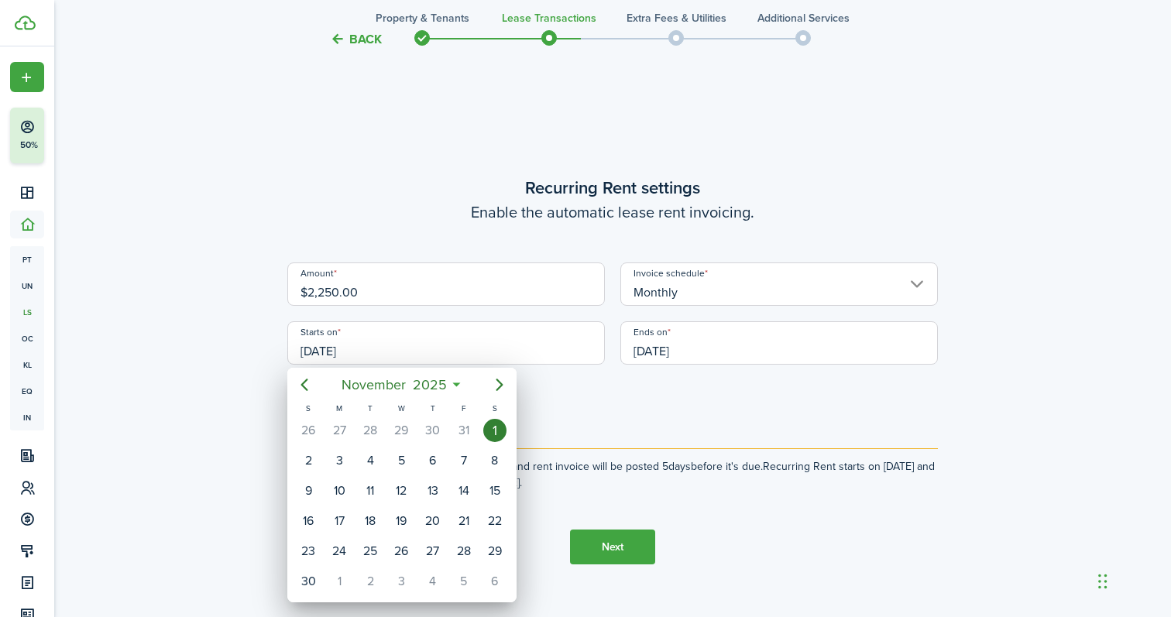
click at [498, 423] on div "1" at bounding box center [494, 430] width 23 height 23
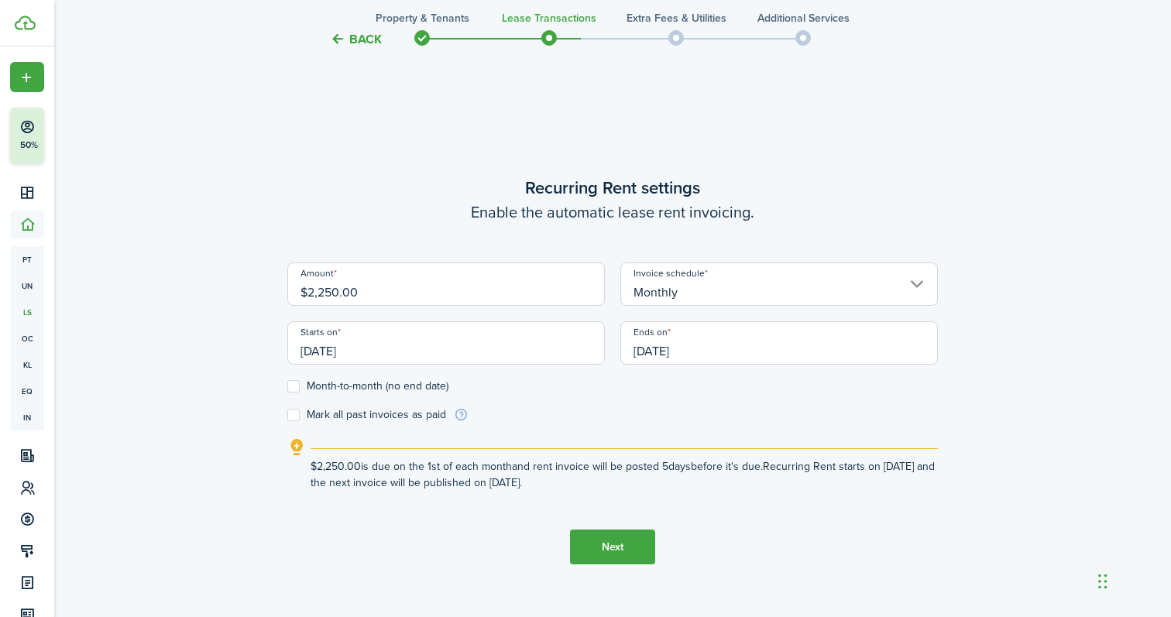
click at [644, 354] on input "[DATE]" at bounding box center [779, 342] width 318 height 43
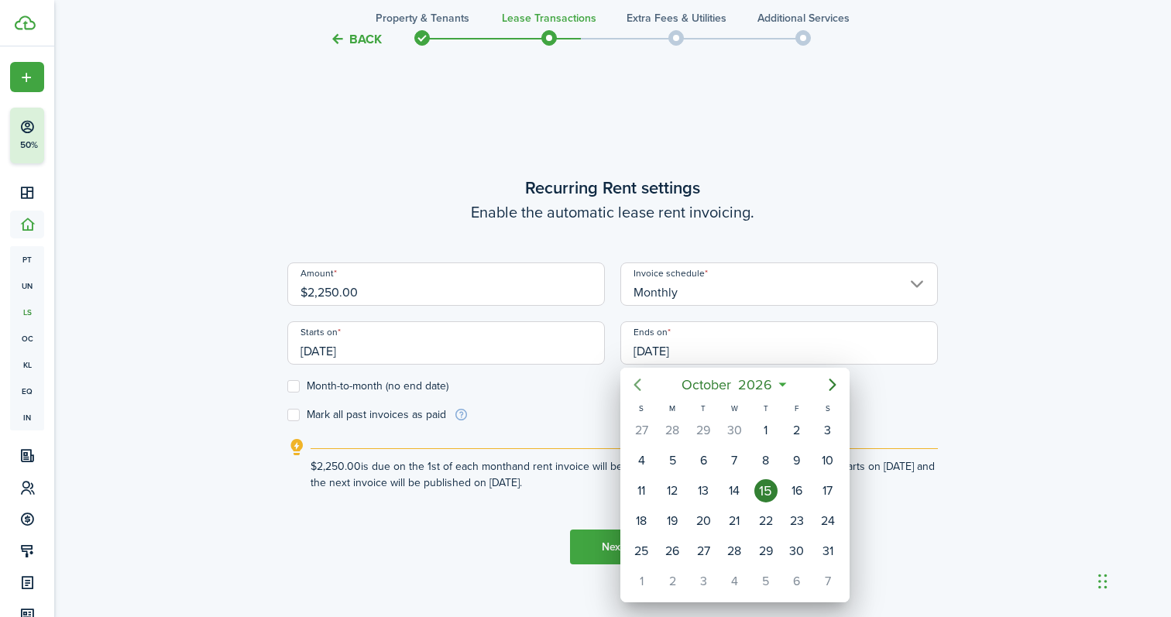
click at [640, 383] on icon "Previous page" at bounding box center [637, 385] width 19 height 19
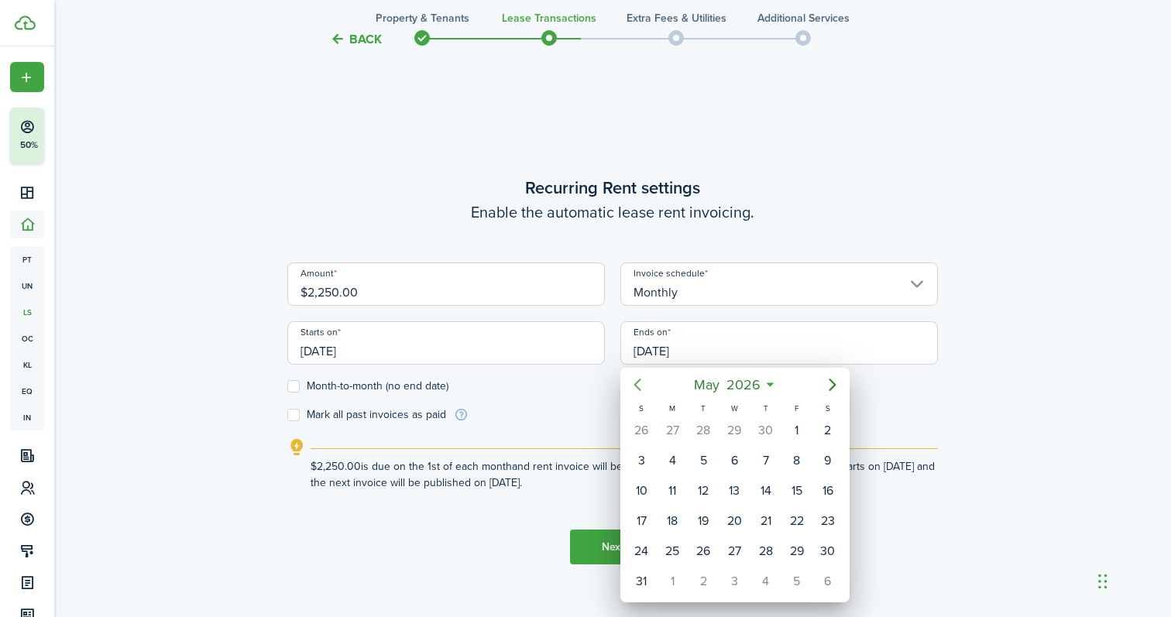
click at [640, 383] on icon "Previous page" at bounding box center [637, 385] width 19 height 19
click at [828, 521] on div "28" at bounding box center [827, 521] width 23 height 23
type input "[DATE]"
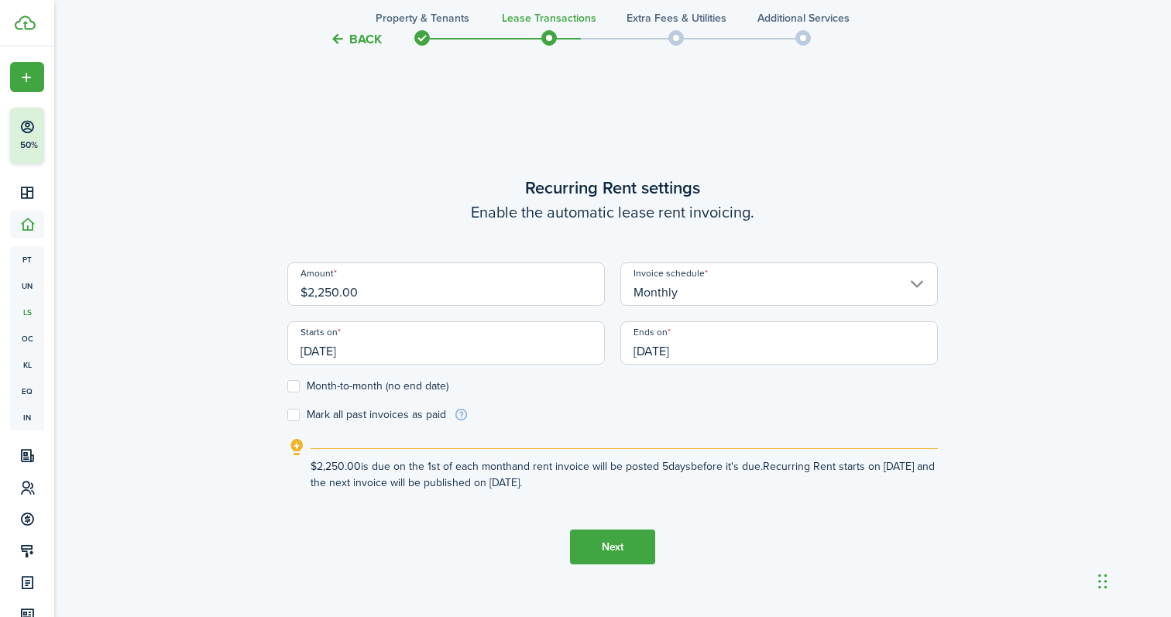
click at [620, 547] on button "Next" at bounding box center [612, 547] width 85 height 35
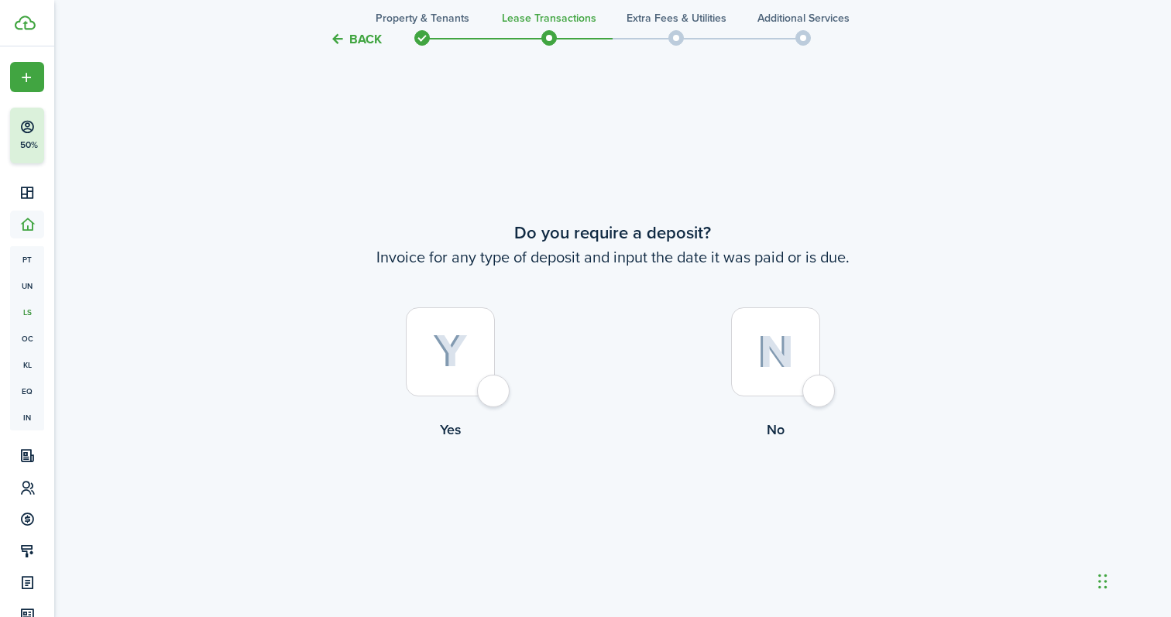
scroll to position [1131, 0]
click at [469, 344] on div at bounding box center [450, 351] width 89 height 89
radio input "true"
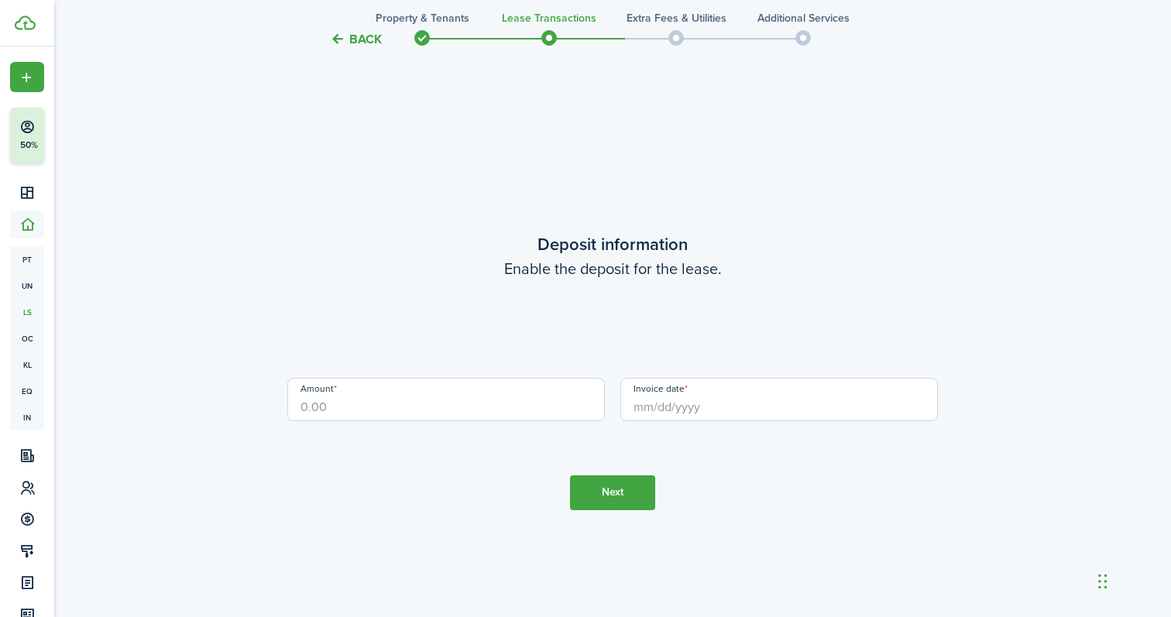
scroll to position [1748, 0]
click at [498, 402] on input "Amount" at bounding box center [446, 398] width 318 height 43
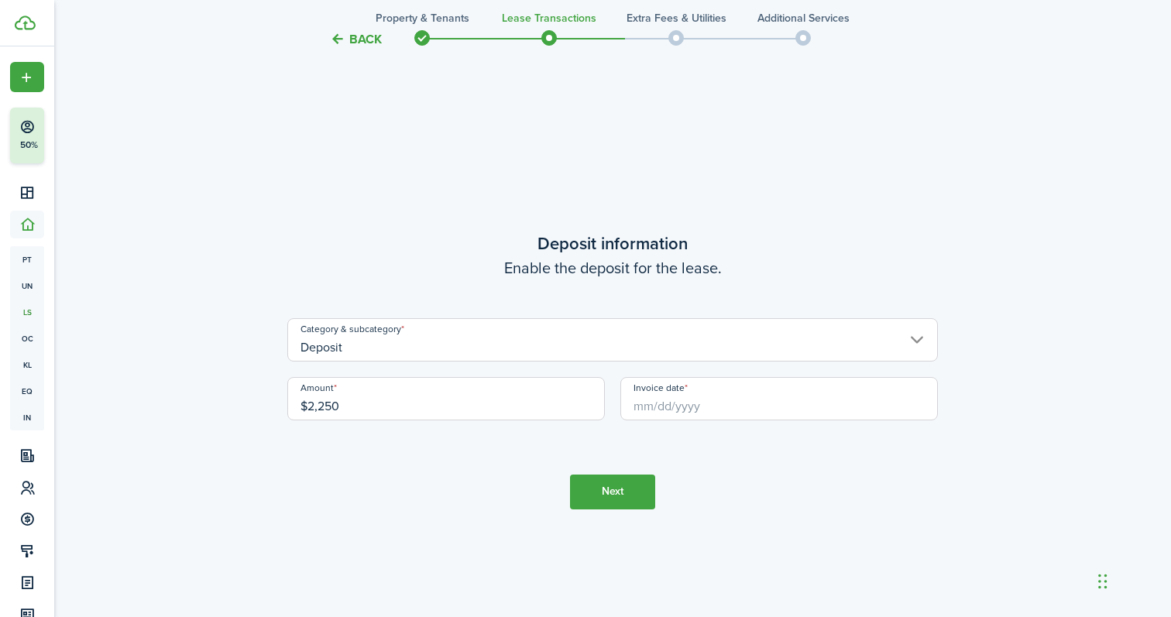
click at [724, 400] on input "Invoice date" at bounding box center [779, 398] width 318 height 43
type input "$2,250.00"
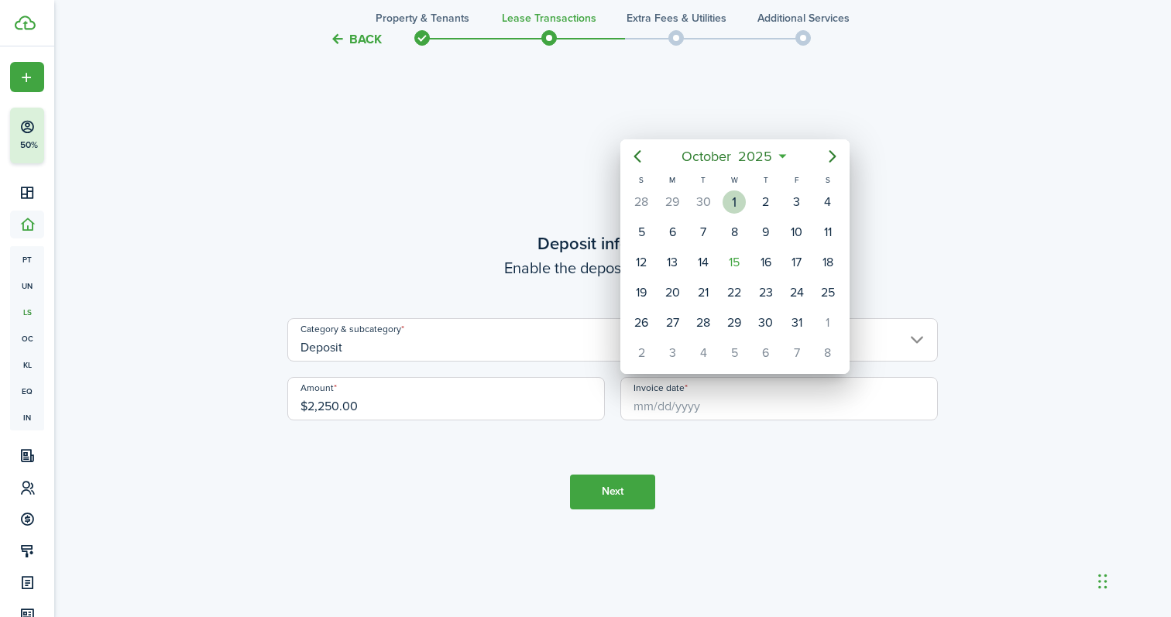
click at [740, 201] on div "1" at bounding box center [734, 202] width 23 height 23
type input "[DATE]"
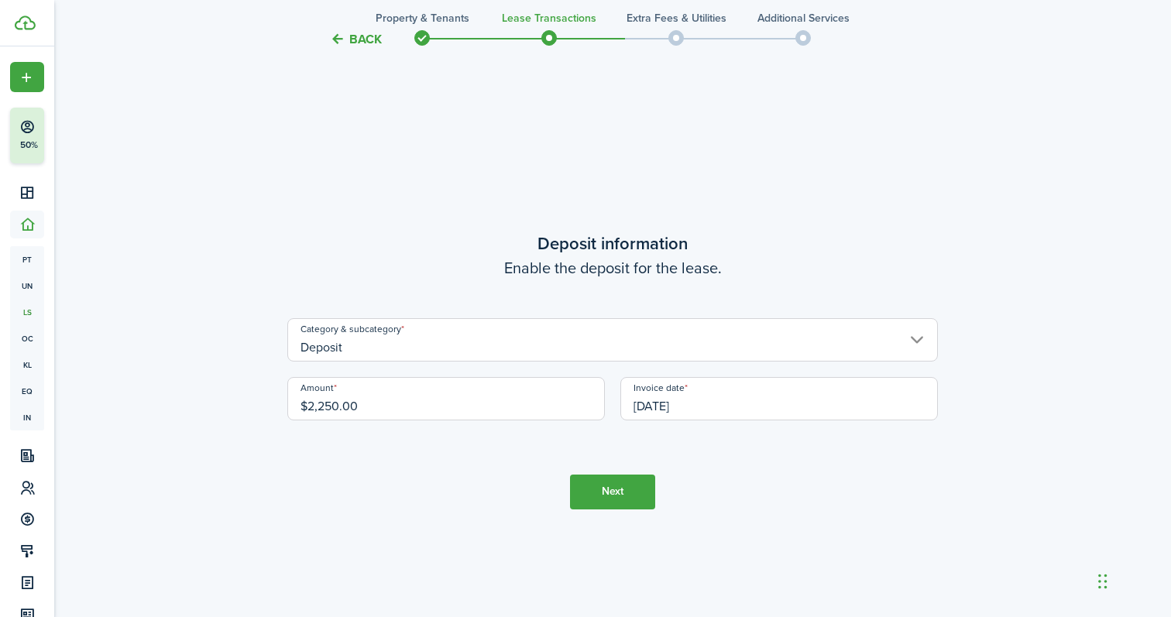
click at [616, 489] on button "Next" at bounding box center [612, 492] width 85 height 35
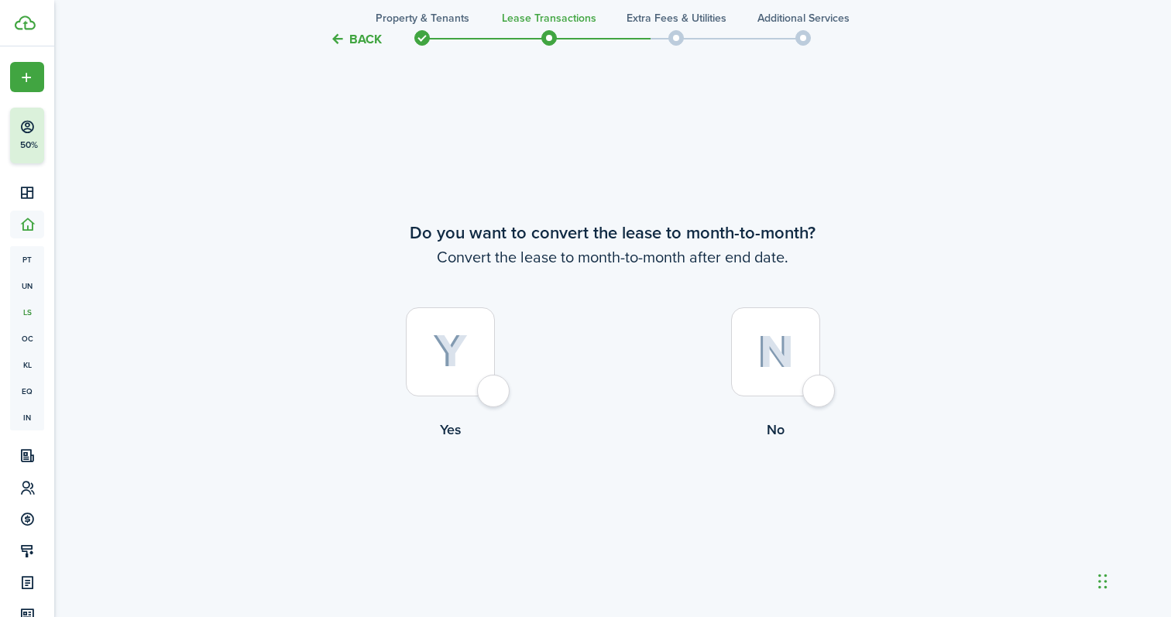
scroll to position [2365, 0]
click at [801, 366] on div at bounding box center [775, 351] width 89 height 89
radio input "true"
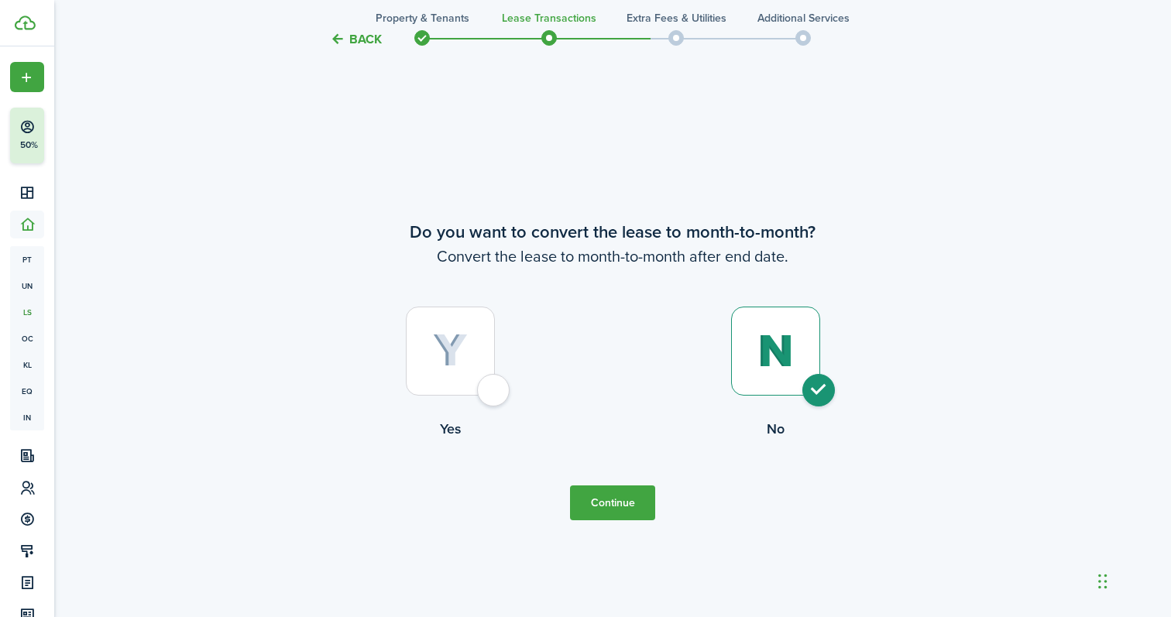
click at [631, 500] on button "Continue" at bounding box center [612, 503] width 85 height 35
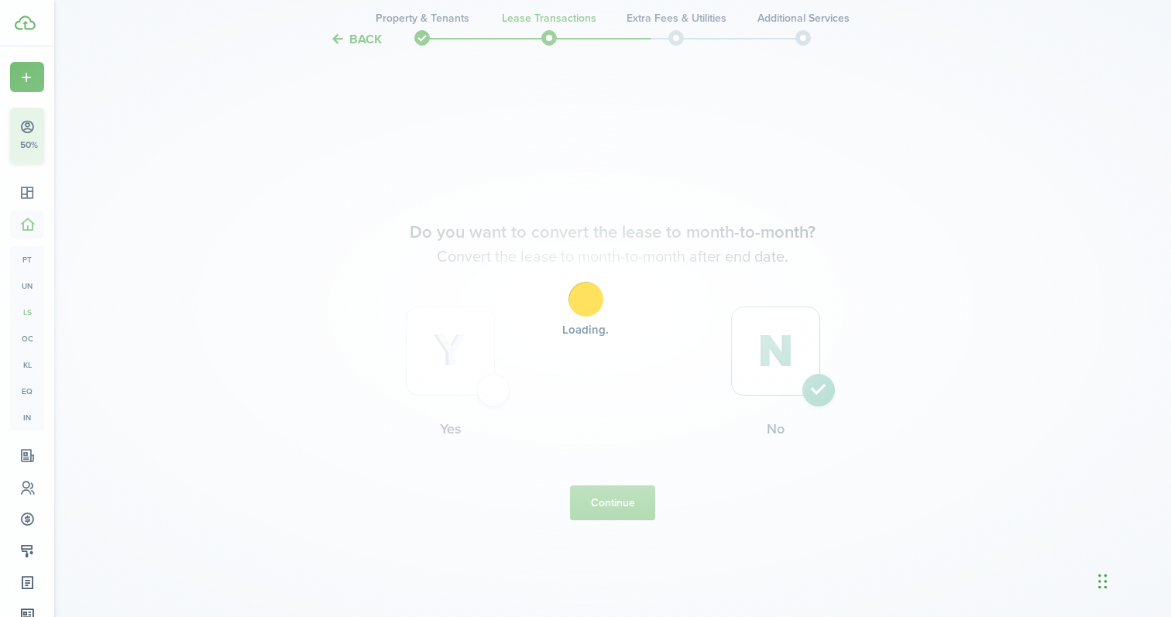
scroll to position [0, 0]
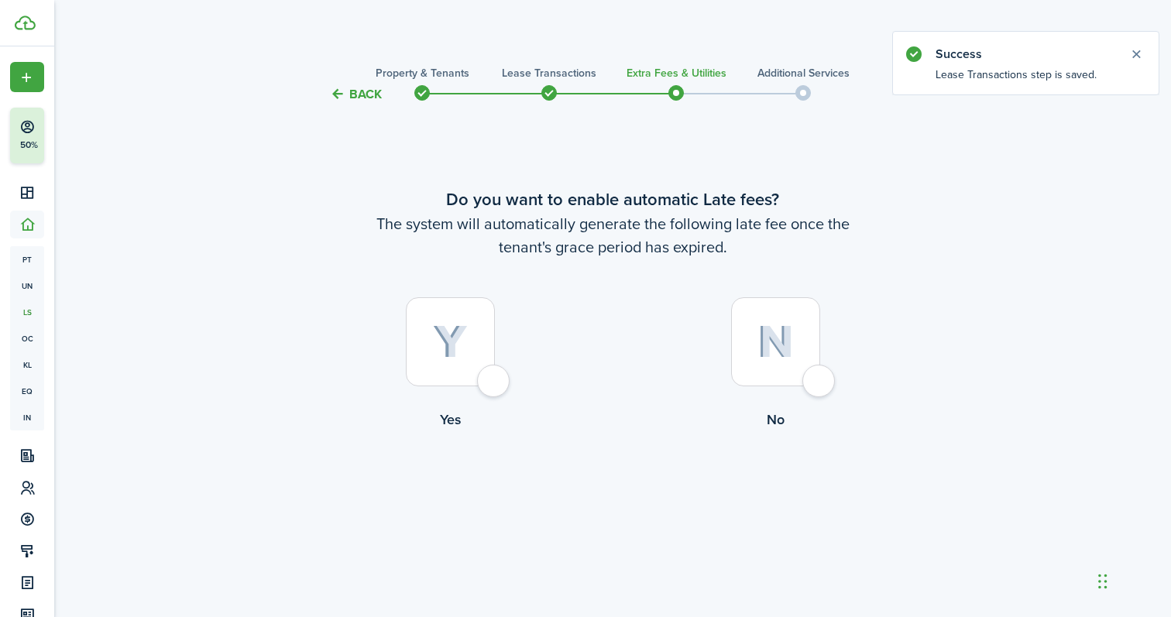
click at [764, 340] on img at bounding box center [775, 341] width 36 height 33
radio input "true"
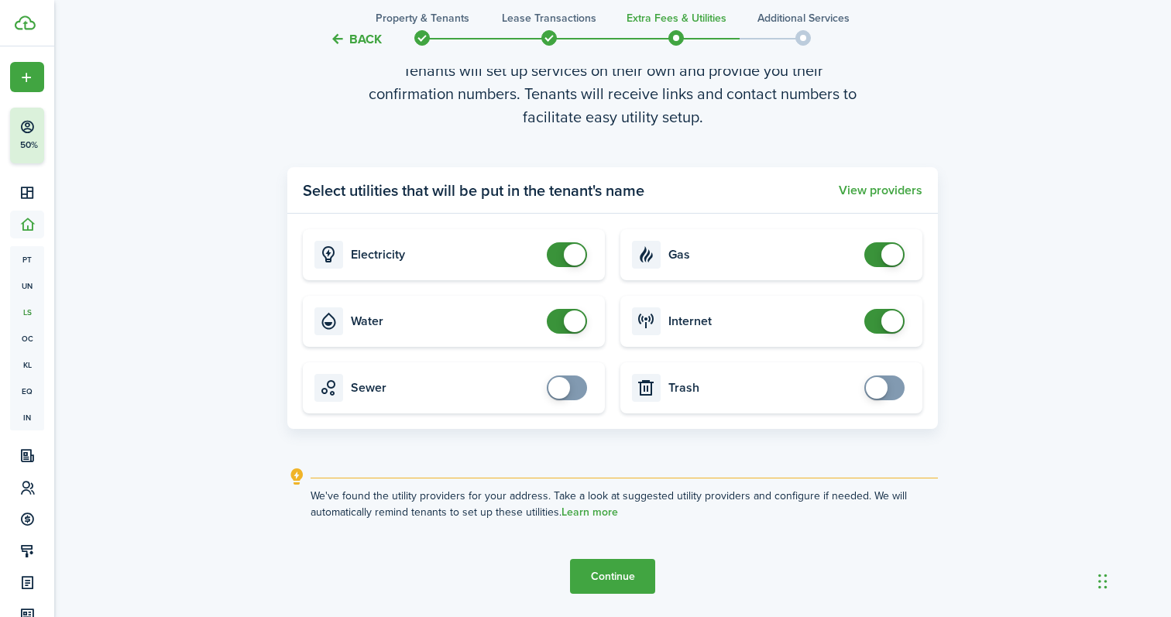
scroll to position [623, 0]
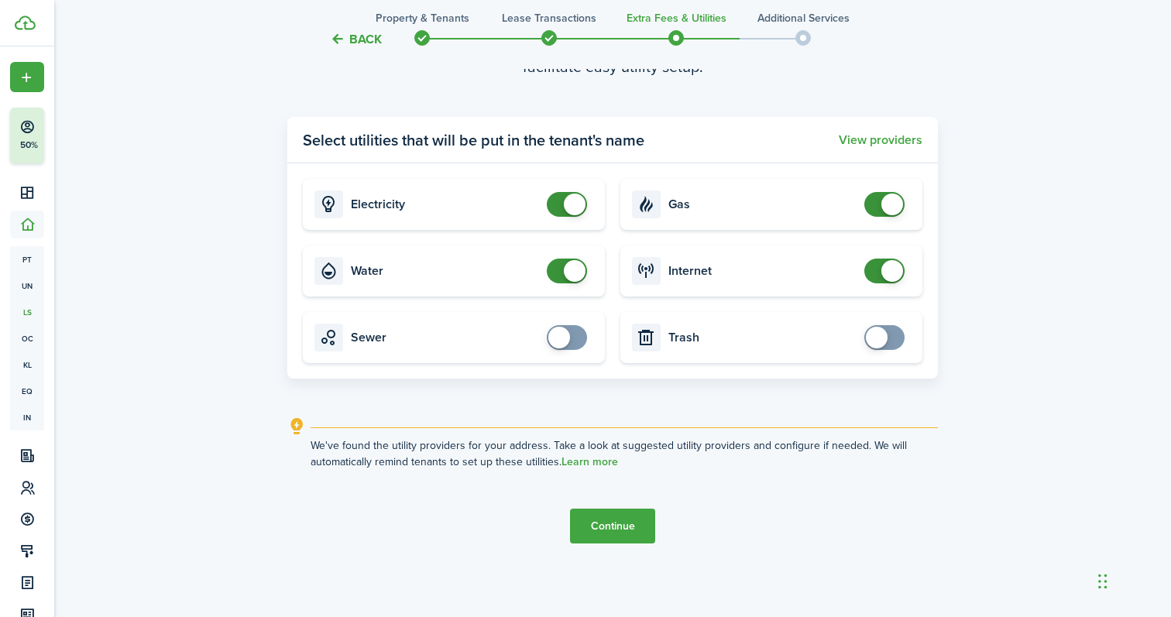
checkbox input "false"
click at [559, 265] on span at bounding box center [566, 271] width 15 height 25
click at [607, 526] on button "Continue" at bounding box center [612, 526] width 85 height 35
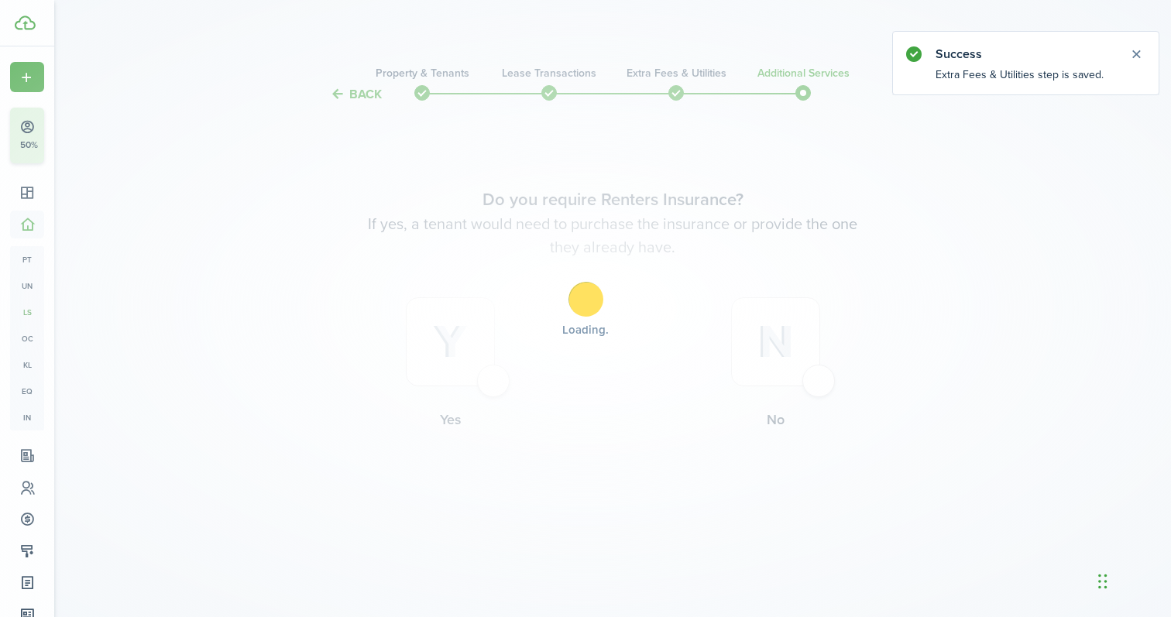
scroll to position [0, 0]
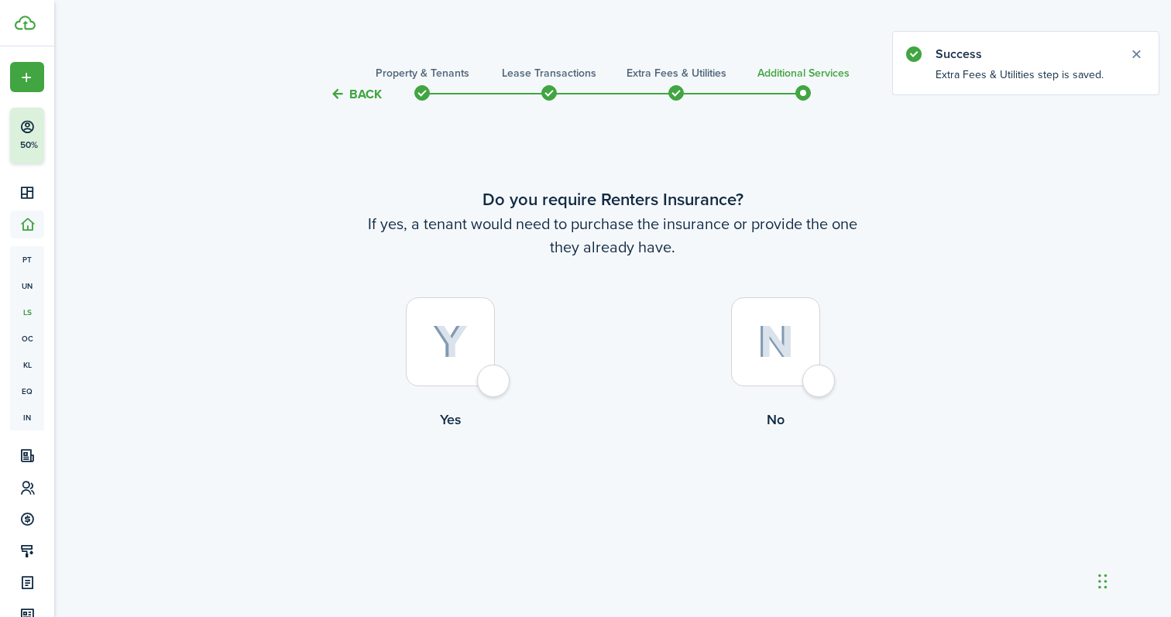
click at [763, 335] on img at bounding box center [775, 341] width 36 height 33
radio input "true"
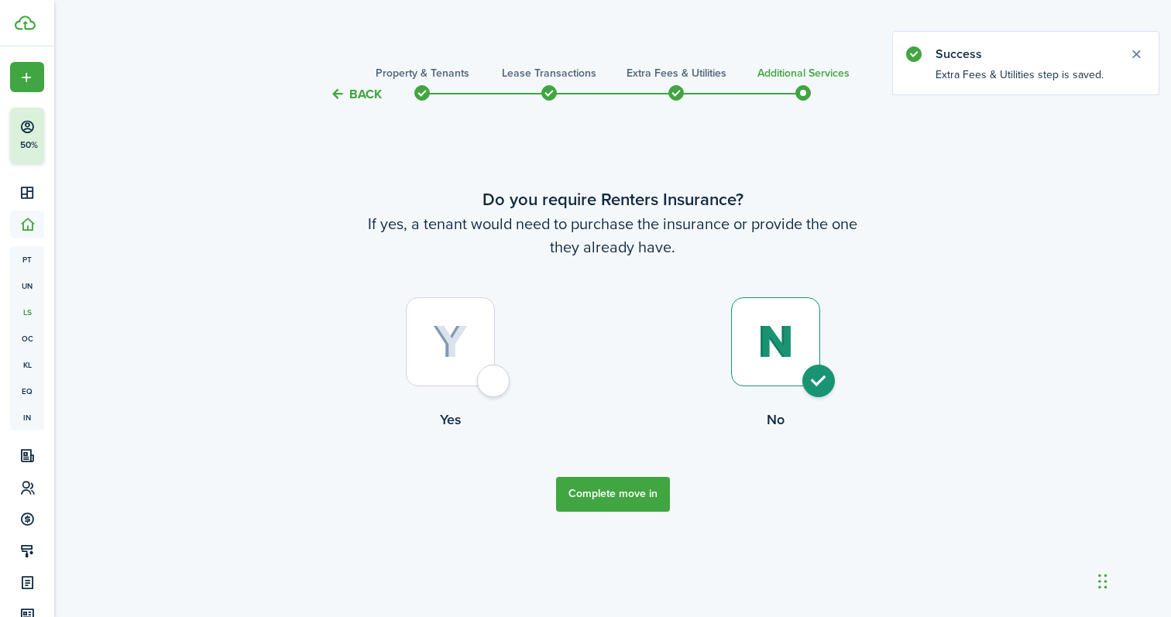
click at [593, 503] on button "Complete move in" at bounding box center [613, 494] width 114 height 35
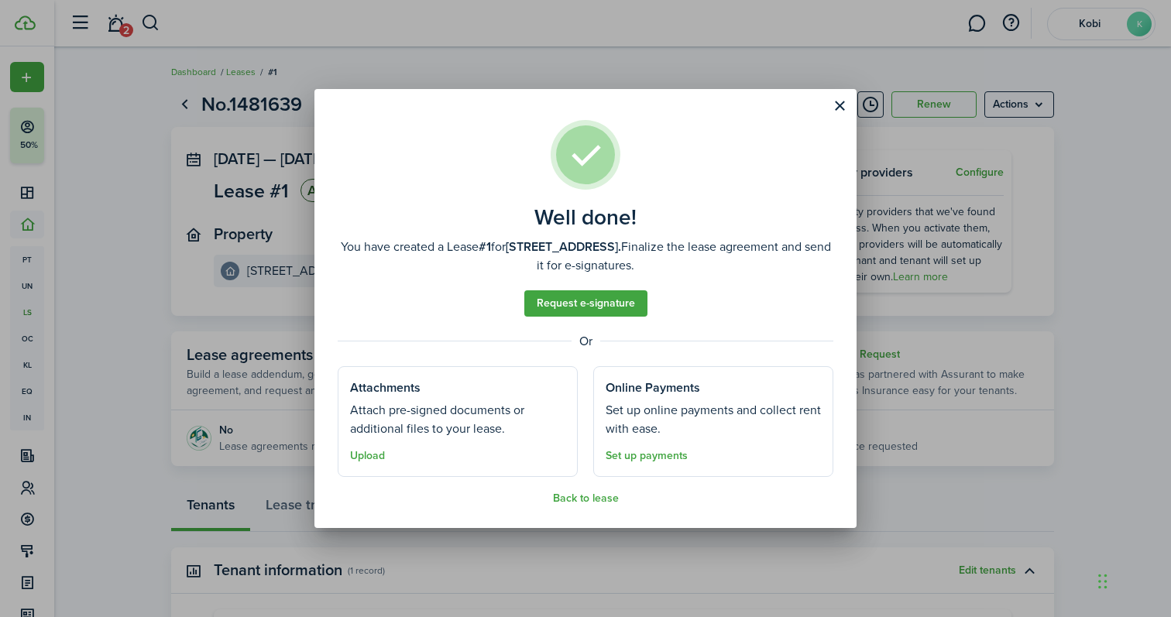
click at [836, 108] on button "Close modal" at bounding box center [839, 106] width 26 height 26
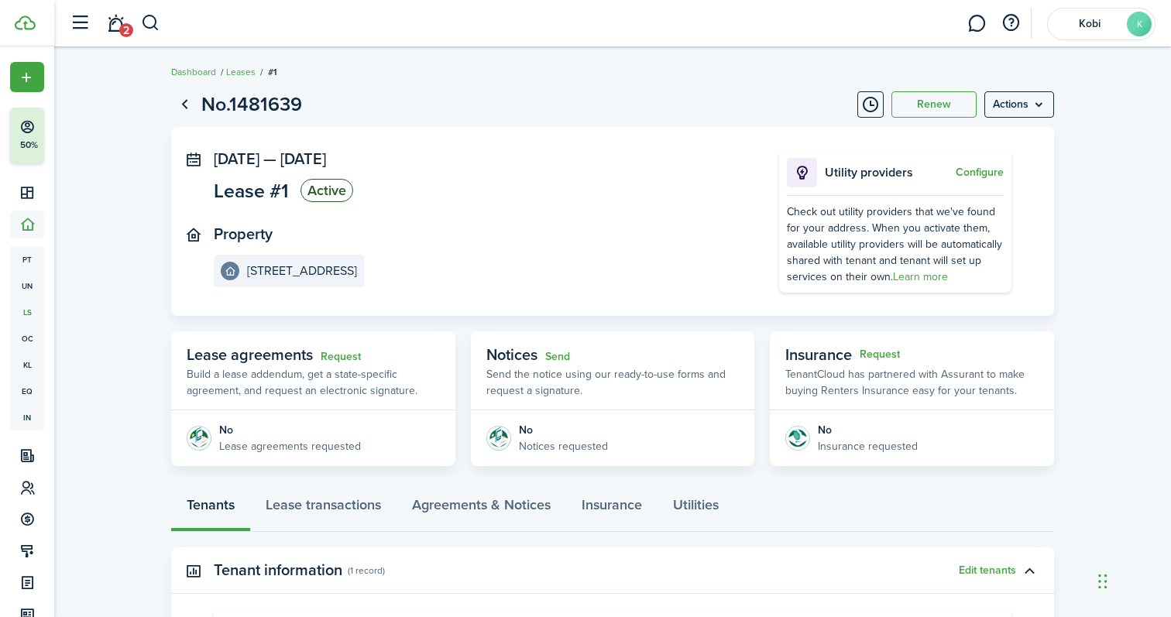
click at [186, 105] on link "Go back" at bounding box center [184, 104] width 26 height 26
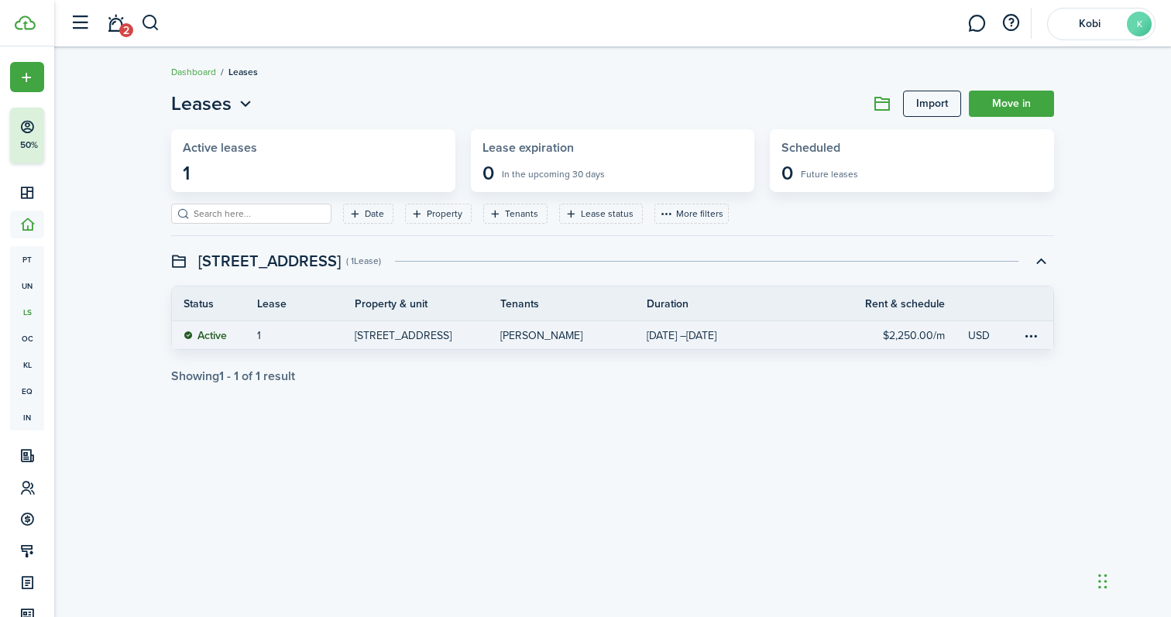
click at [452, 328] on p "[STREET_ADDRESS]" at bounding box center [403, 336] width 97 height 16
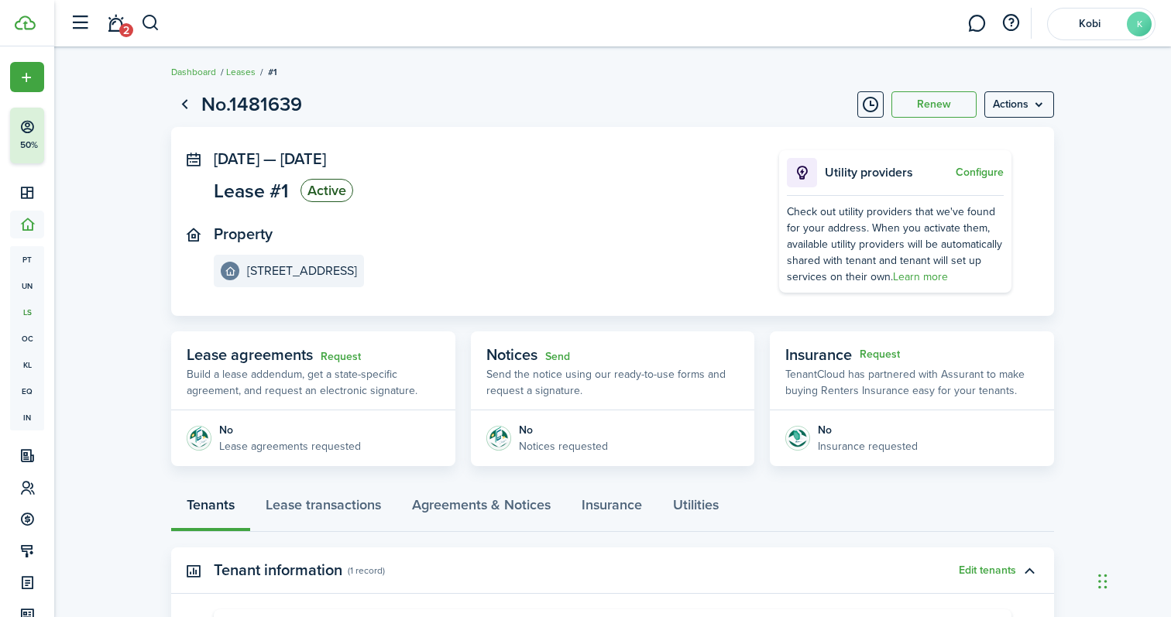
click at [187, 99] on link "Go back" at bounding box center [184, 104] width 26 height 26
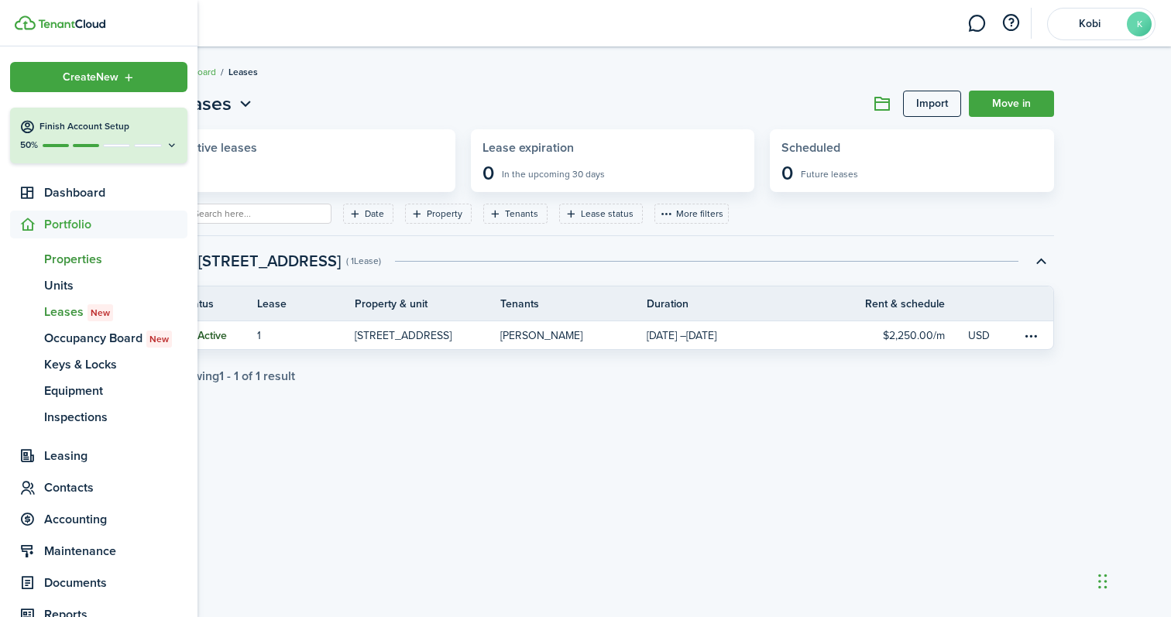
click at [88, 263] on span "Properties" at bounding box center [115, 259] width 143 height 19
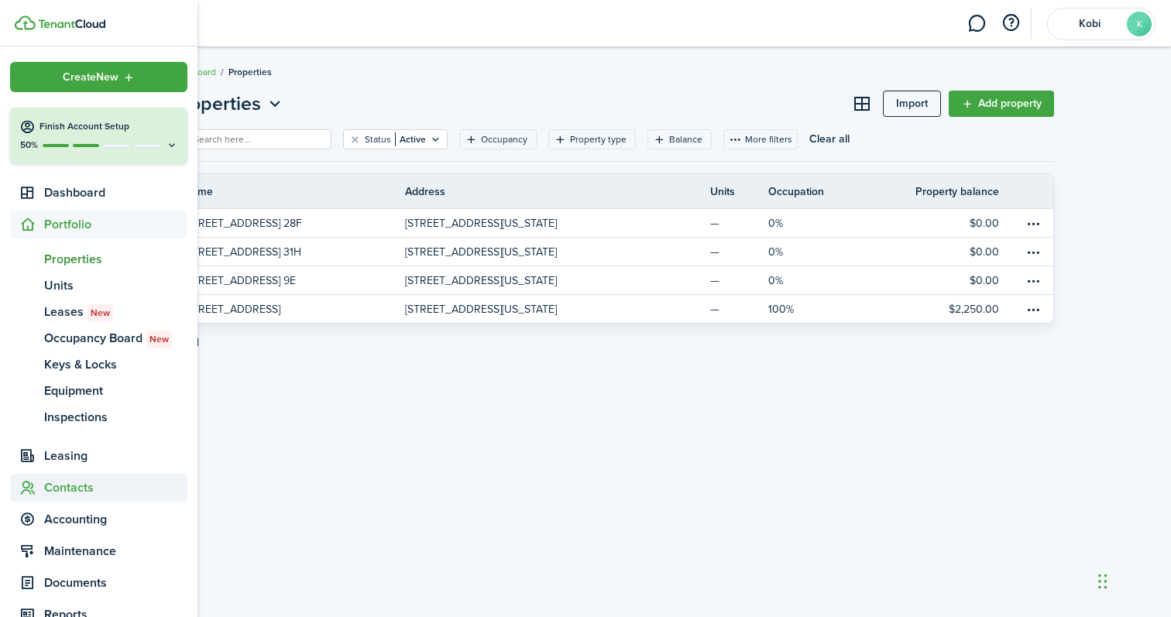
click at [86, 485] on span "Contacts" at bounding box center [115, 488] width 143 height 19
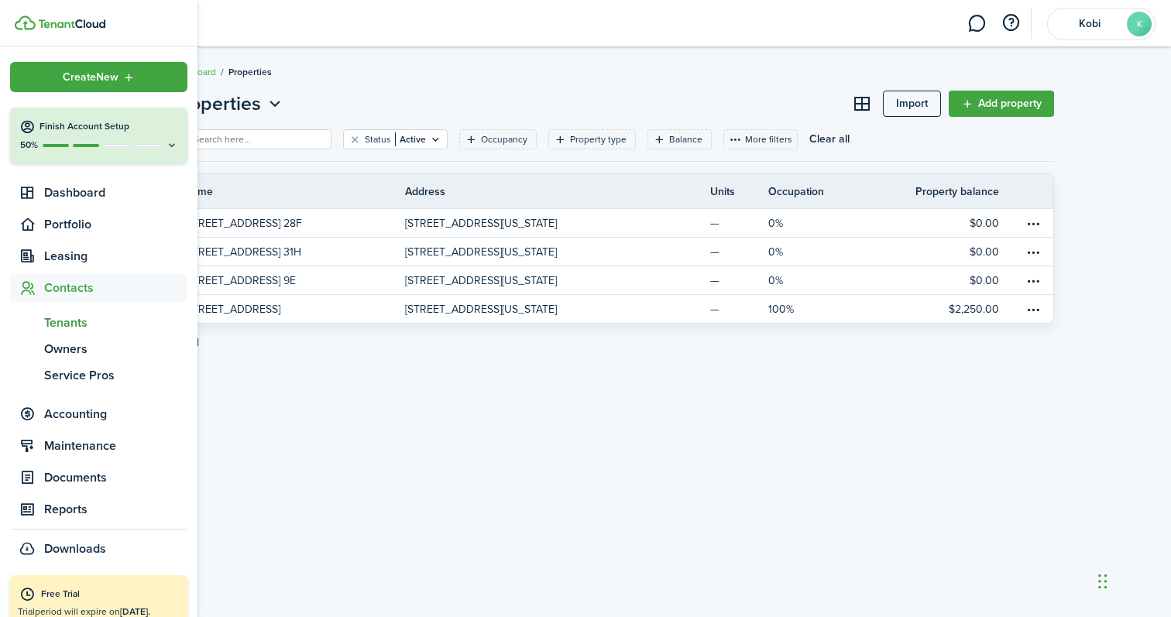
click at [108, 331] on span "Tenants" at bounding box center [115, 323] width 143 height 19
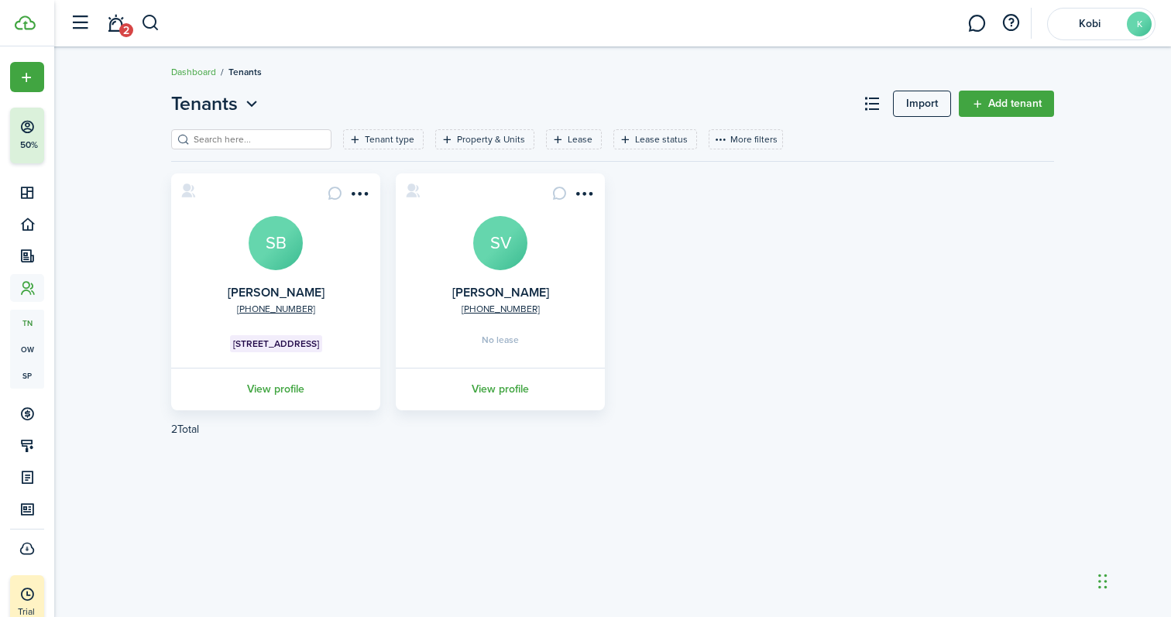
click at [501, 384] on link "View profile" at bounding box center [500, 389] width 214 height 43
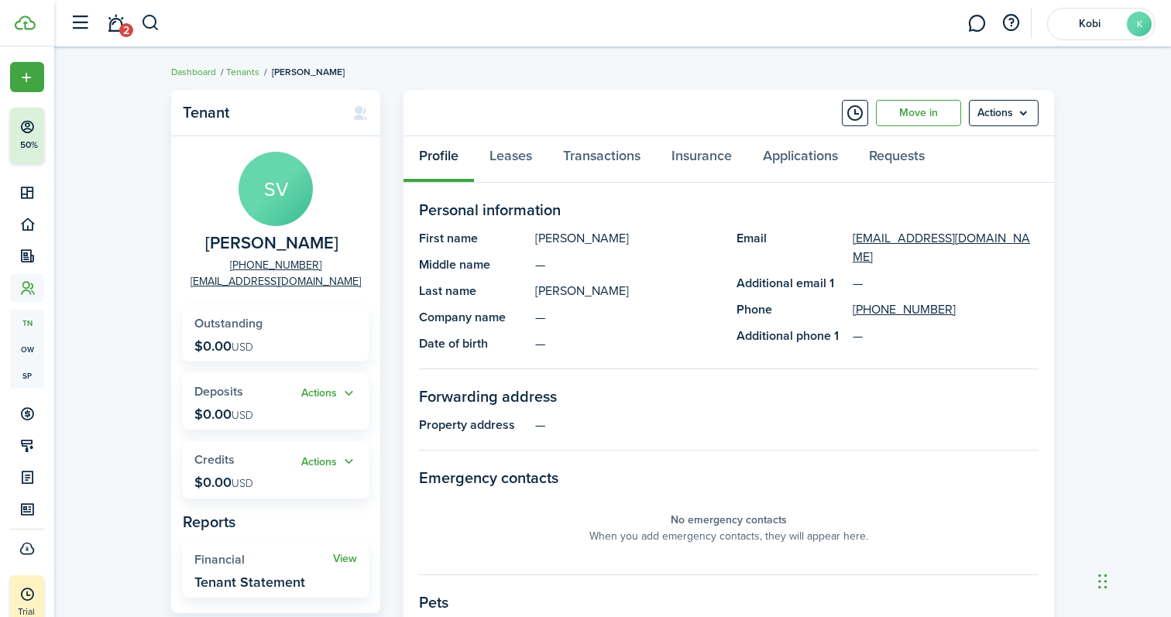
click at [922, 106] on link "Move in" at bounding box center [918, 113] width 85 height 26
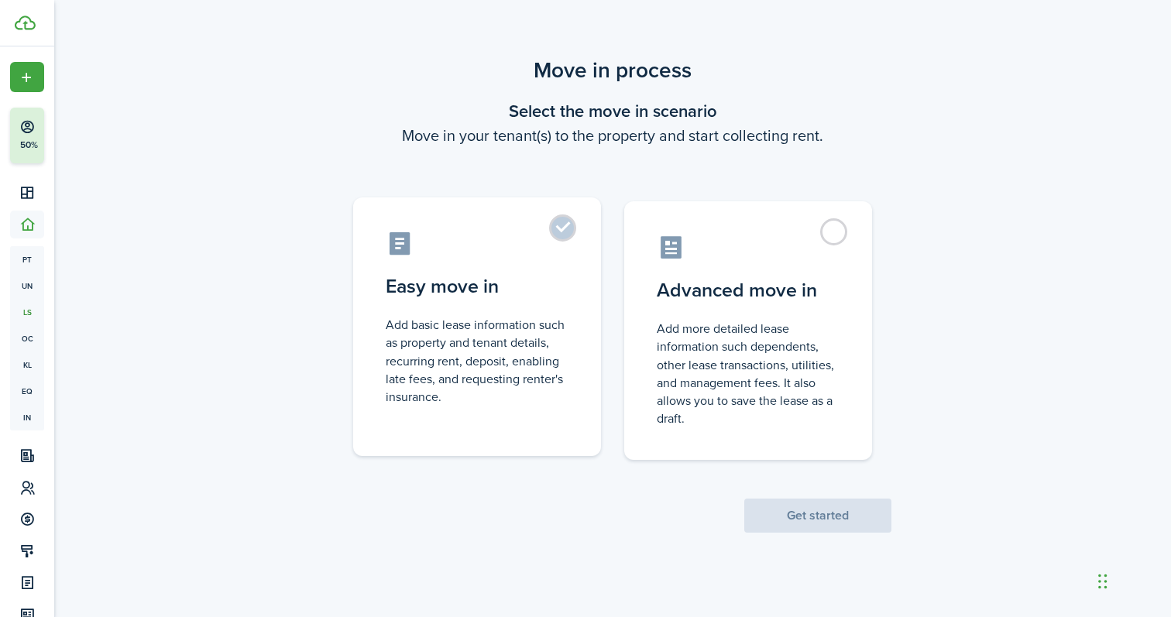
click at [550, 242] on control-radio-card-icon at bounding box center [477, 243] width 183 height 27
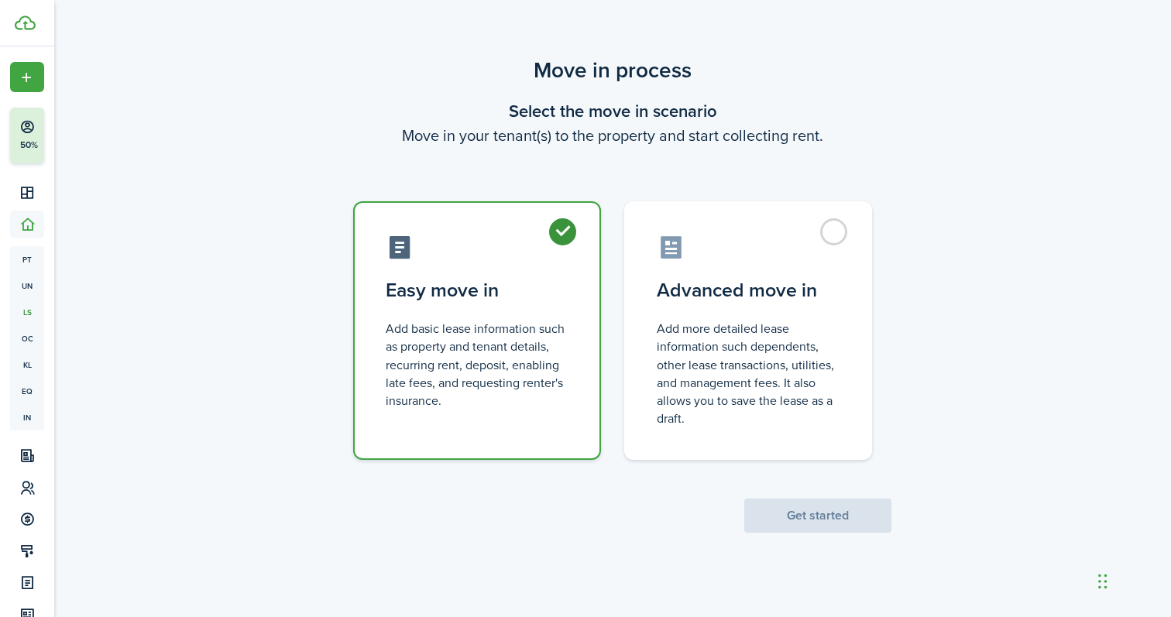
radio input "true"
click at [787, 517] on button "Get started" at bounding box center [817, 516] width 147 height 34
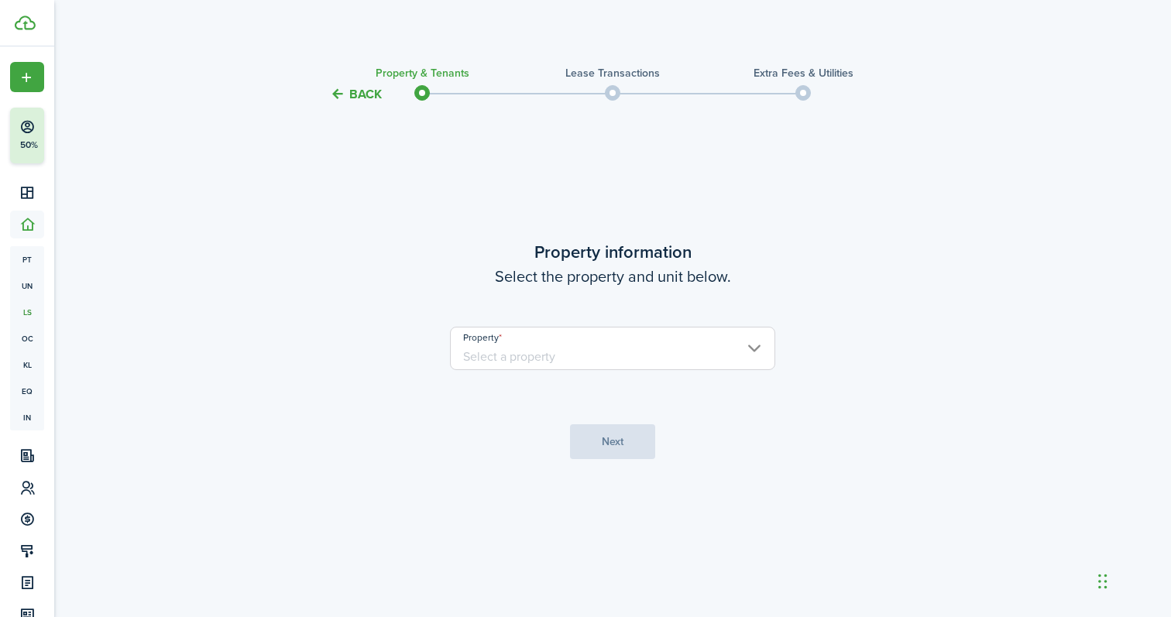
click at [657, 335] on input "Property" at bounding box center [612, 348] width 325 height 43
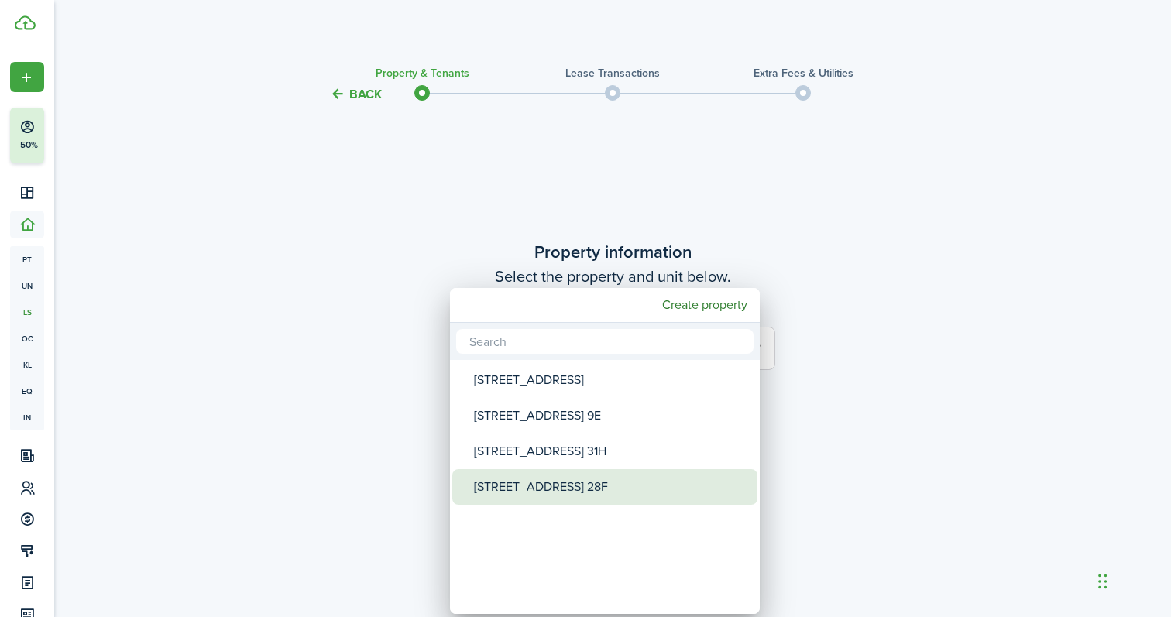
click at [615, 475] on div "[STREET_ADDRESS] 28F" at bounding box center [611, 487] width 274 height 36
type input "[STREET_ADDRESS] 28F"
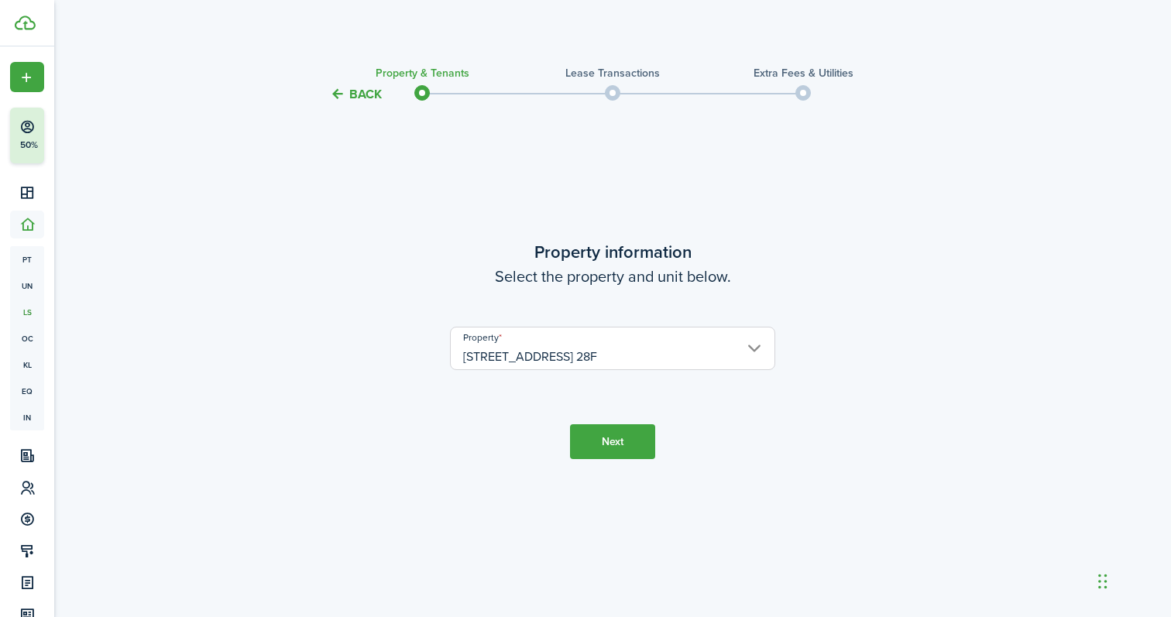
click at [618, 444] on button "Next" at bounding box center [612, 441] width 85 height 35
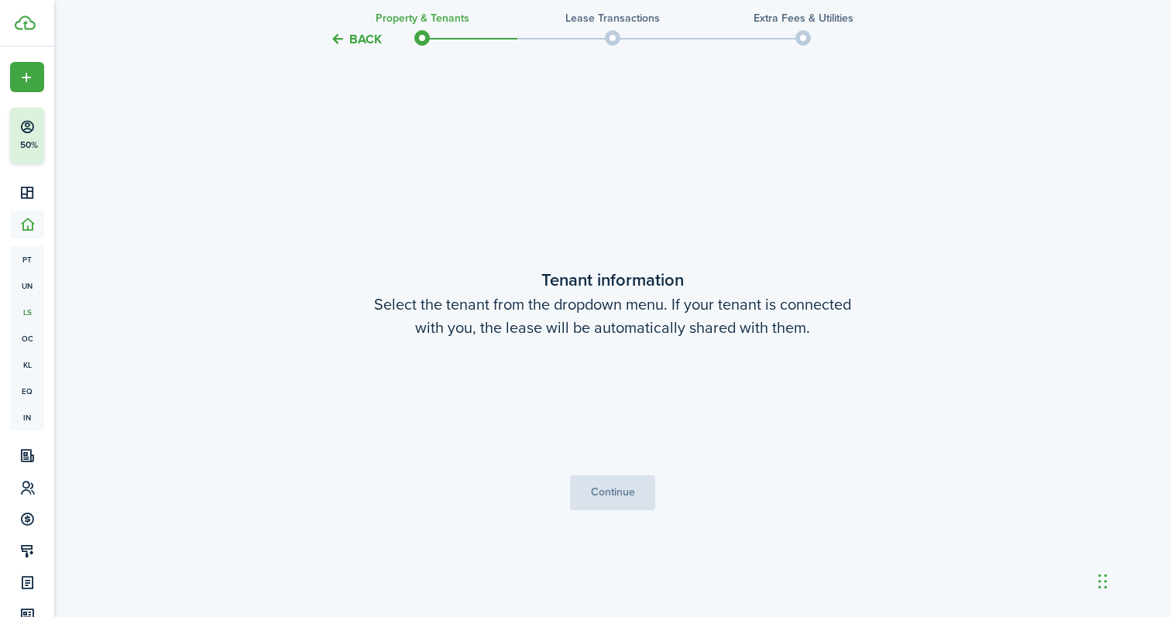
scroll to position [513, 0]
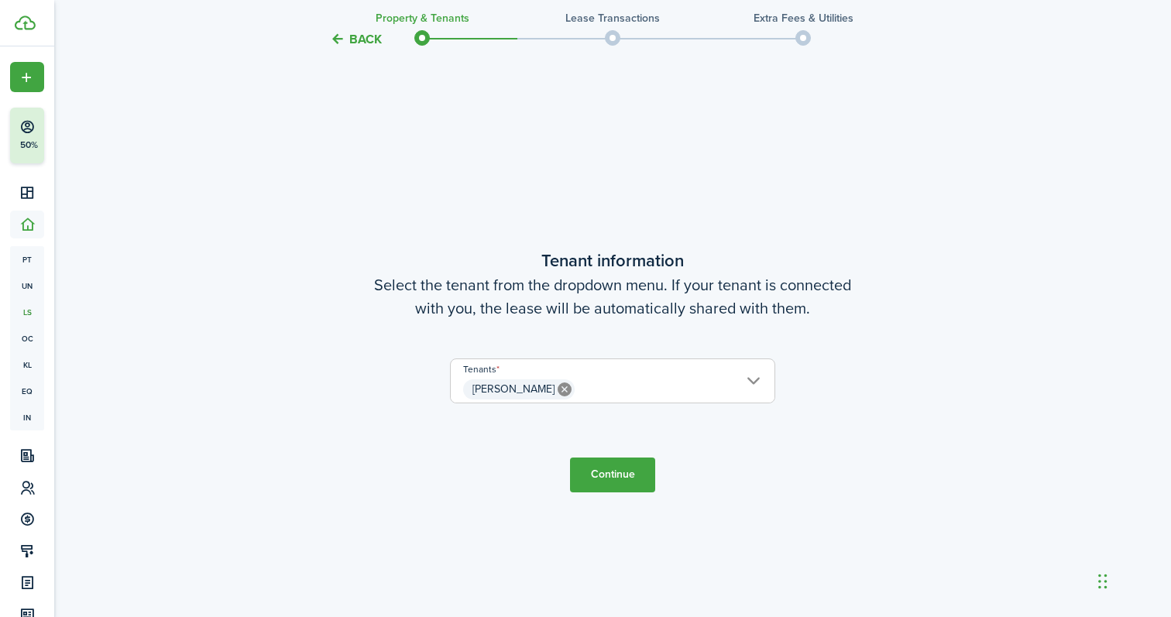
click at [602, 472] on button "Continue" at bounding box center [612, 475] width 85 height 35
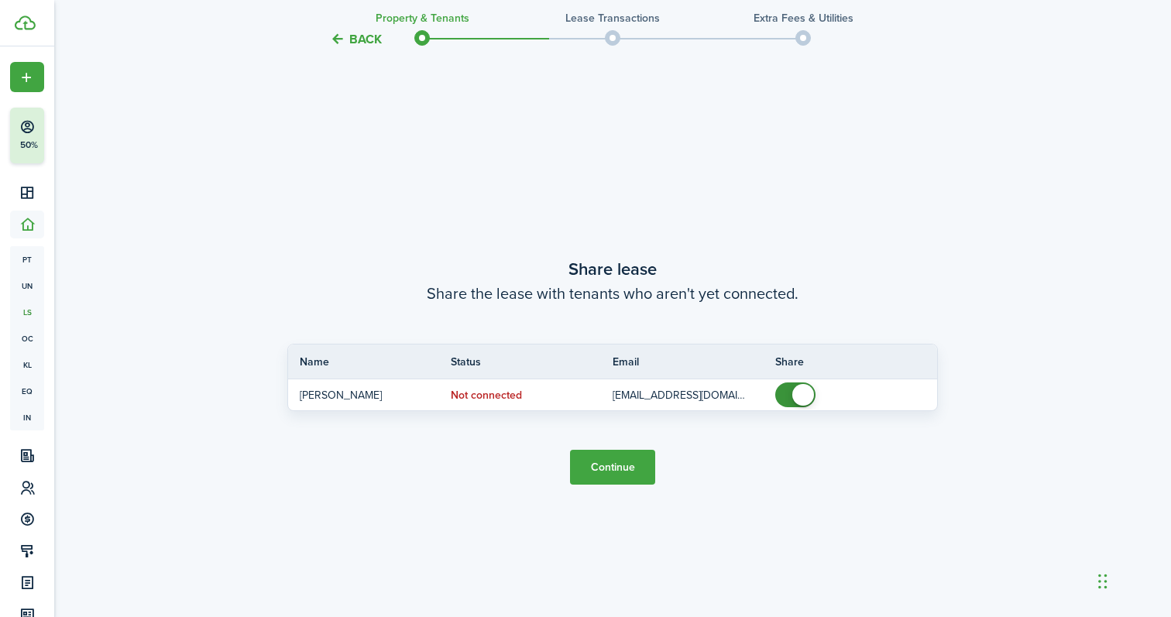
scroll to position [1131, 0]
click at [601, 469] on button "Continue" at bounding box center [612, 466] width 85 height 35
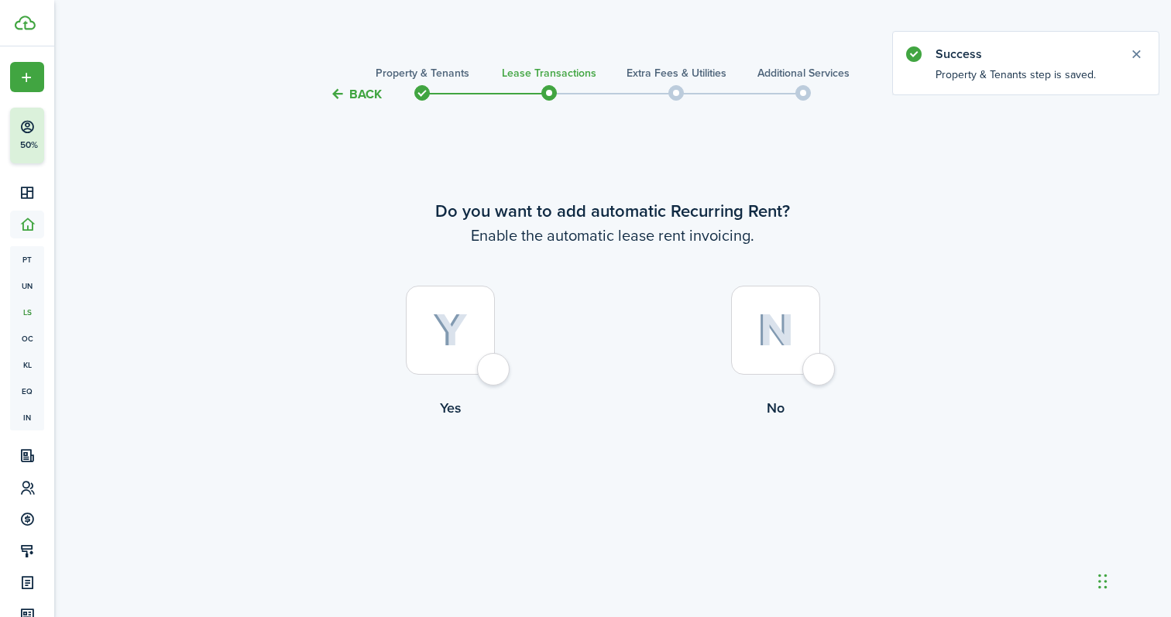
click at [463, 324] on img at bounding box center [450, 331] width 35 height 34
radio input "true"
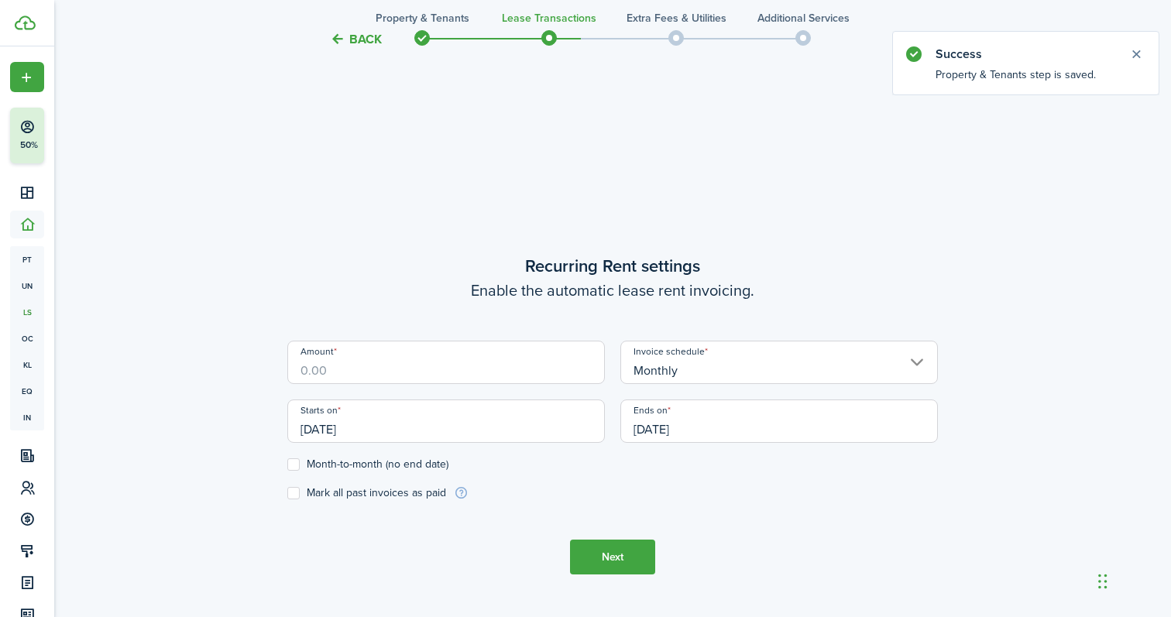
scroll to position [513, 0]
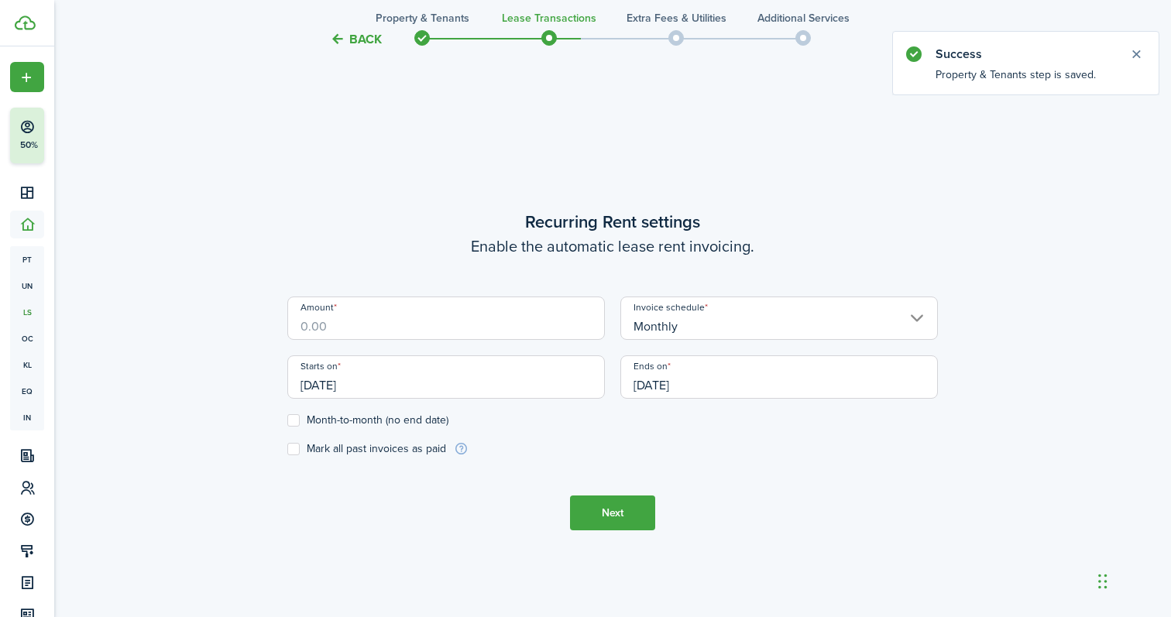
click at [403, 325] on input "Amount" at bounding box center [446, 318] width 318 height 43
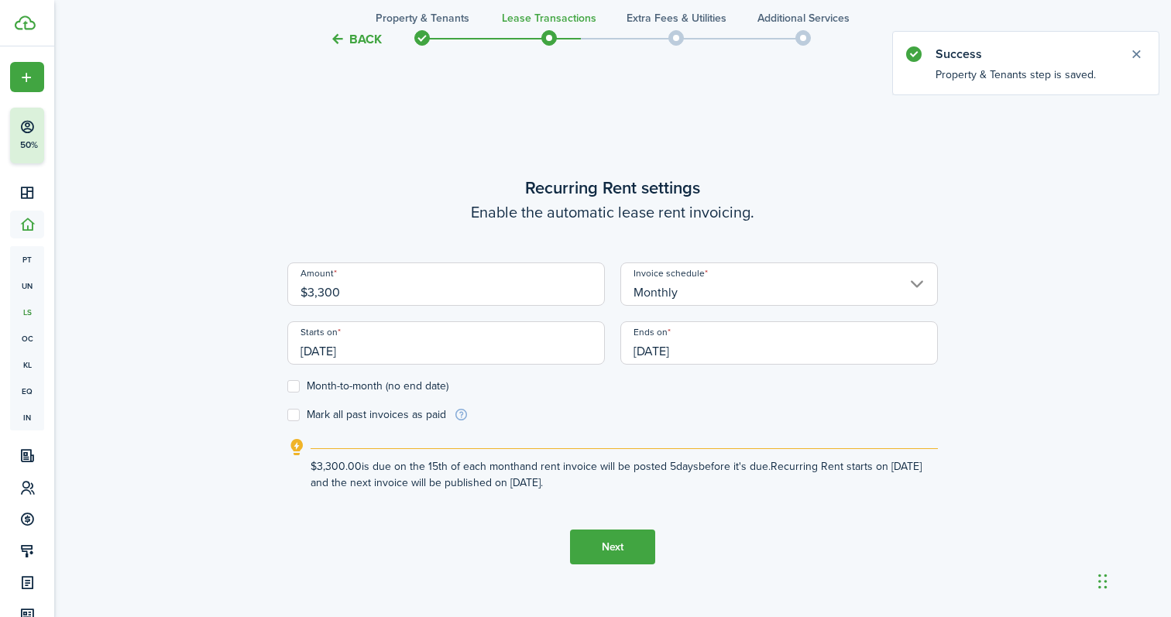
click at [417, 346] on input "[DATE]" at bounding box center [446, 342] width 318 height 43
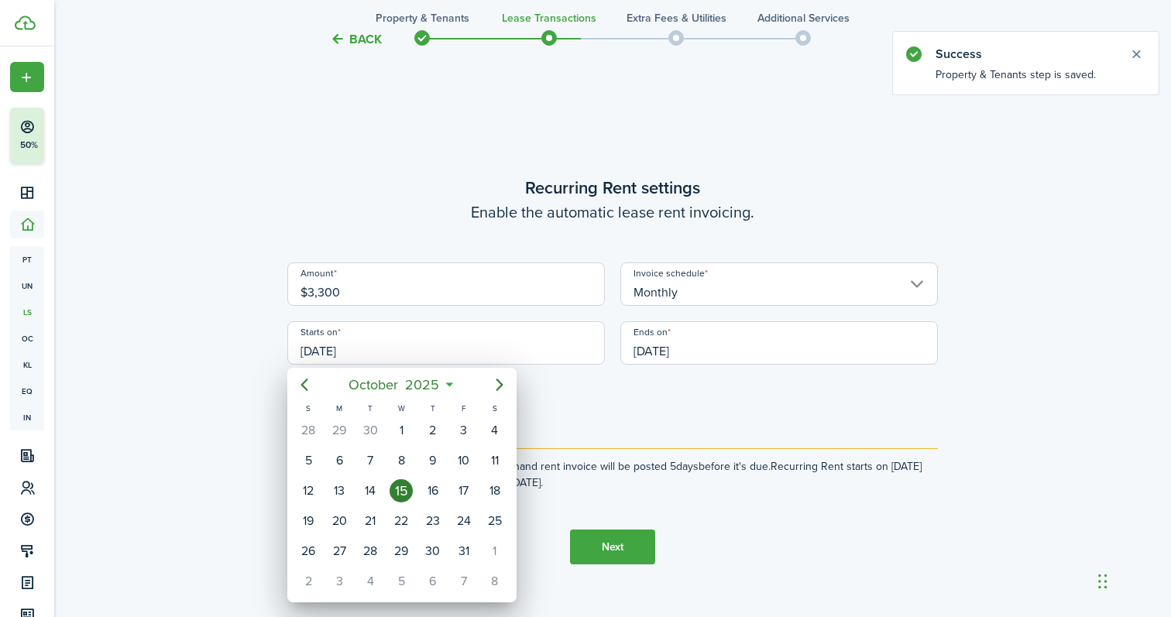
type input "$3,300.00"
click at [502, 379] on icon "Next page" at bounding box center [499, 385] width 19 height 19
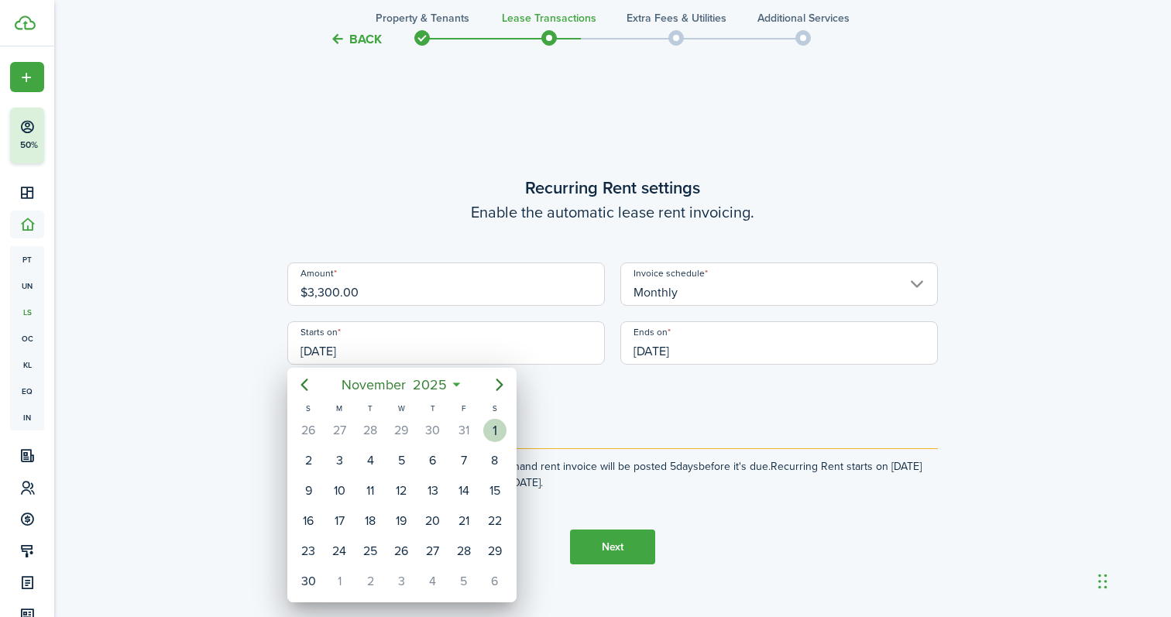
click at [492, 426] on div "1" at bounding box center [494, 430] width 23 height 23
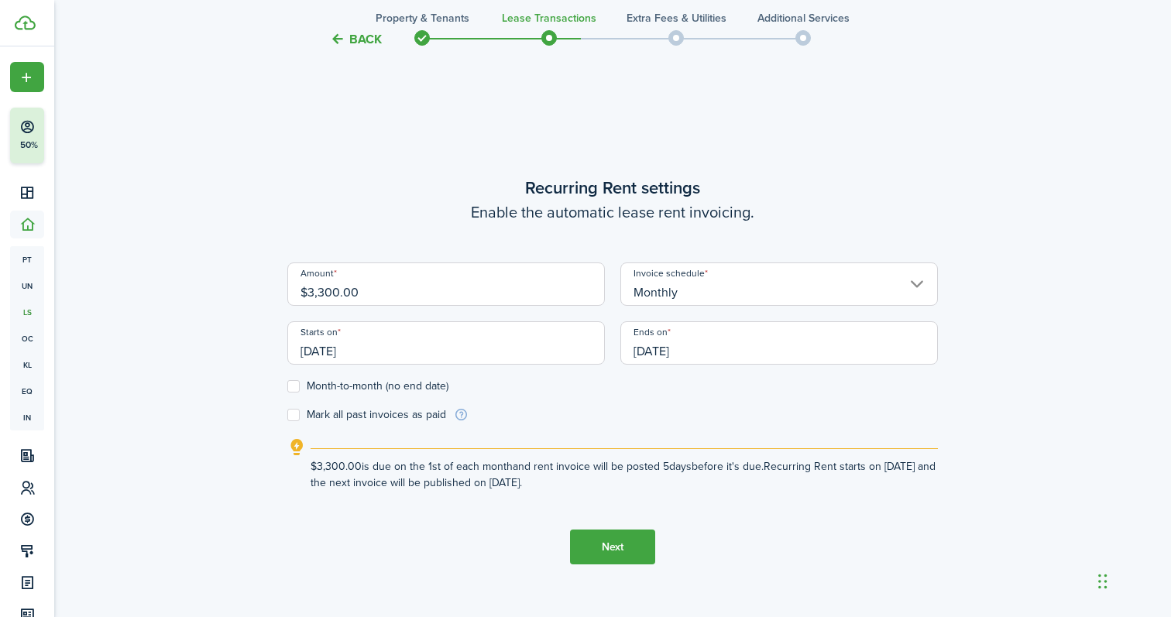
type input "[DATE]"
click at [660, 350] on input "[DATE]" at bounding box center [779, 342] width 318 height 43
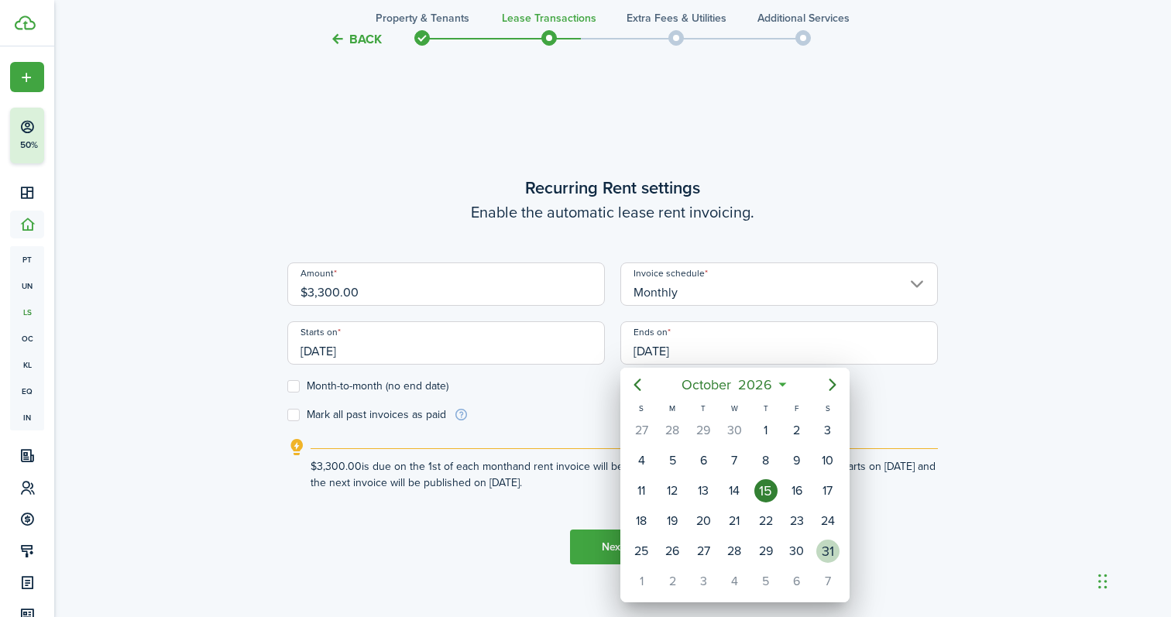
click at [823, 554] on div "31" at bounding box center [827, 551] width 23 height 23
type input "[DATE]"
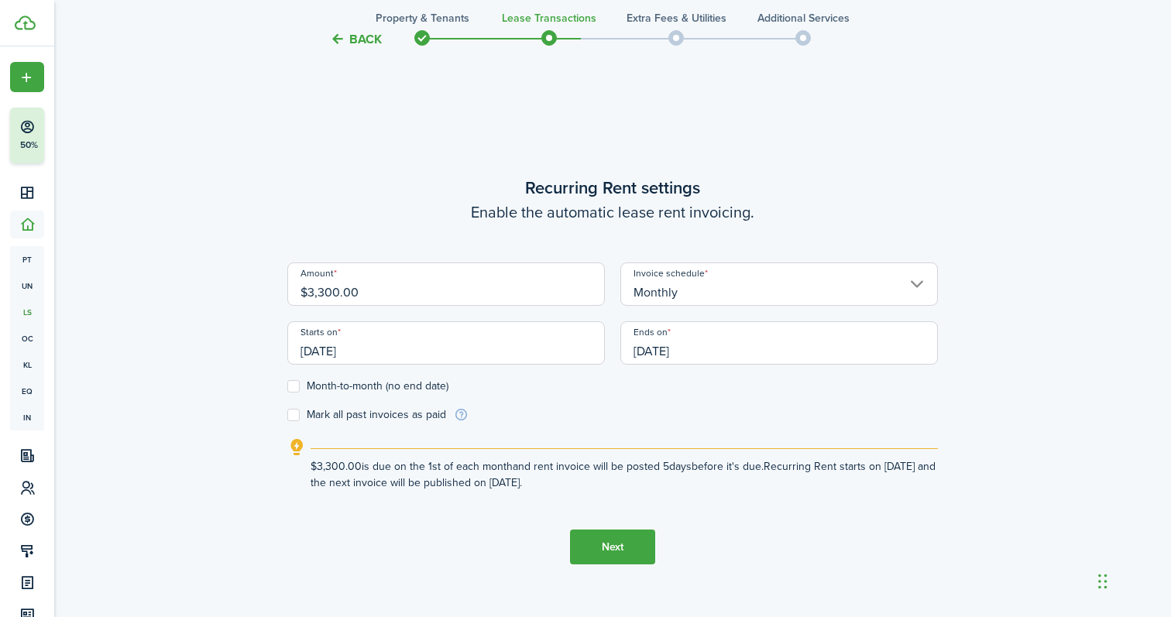
click at [614, 547] on button "Next" at bounding box center [612, 547] width 85 height 35
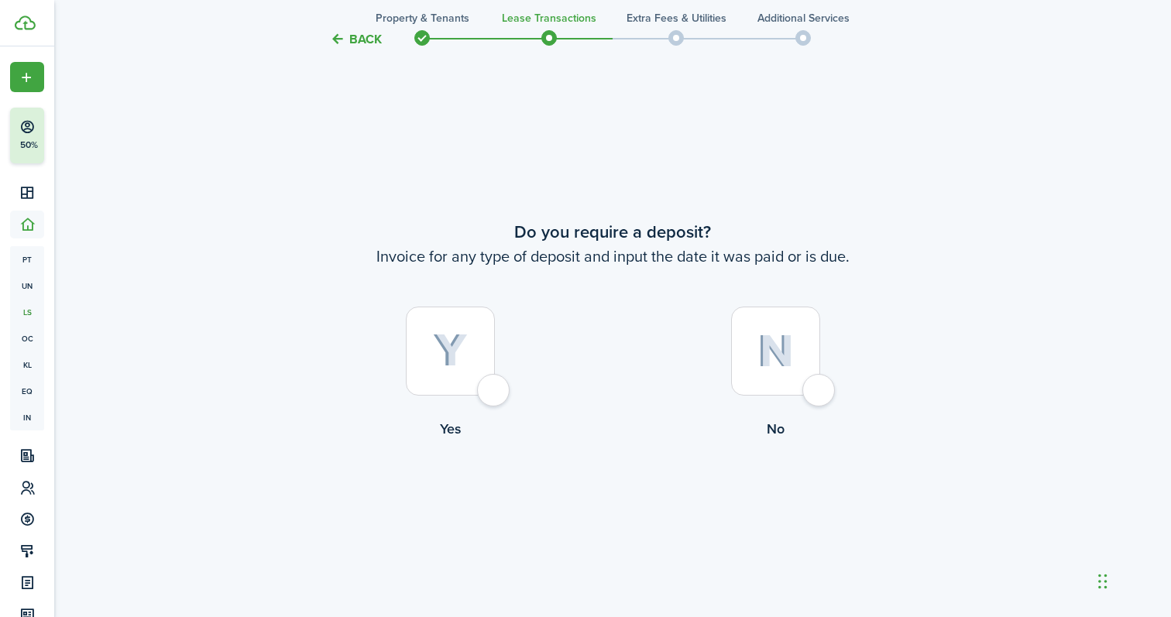
click at [479, 356] on div at bounding box center [450, 351] width 89 height 89
radio input "true"
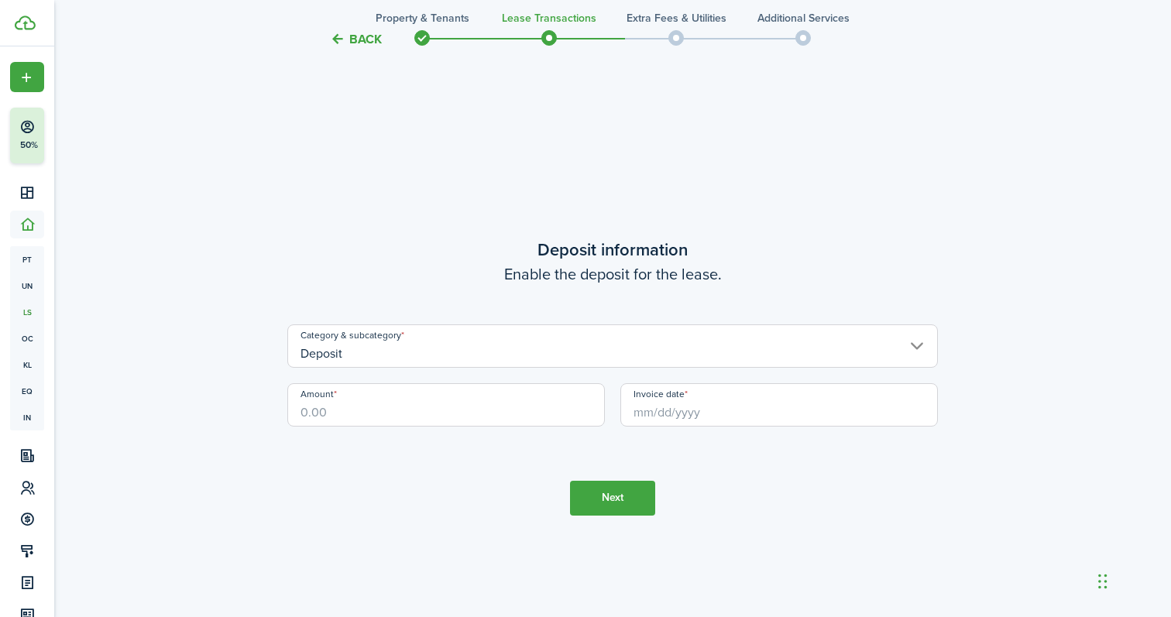
scroll to position [1748, 0]
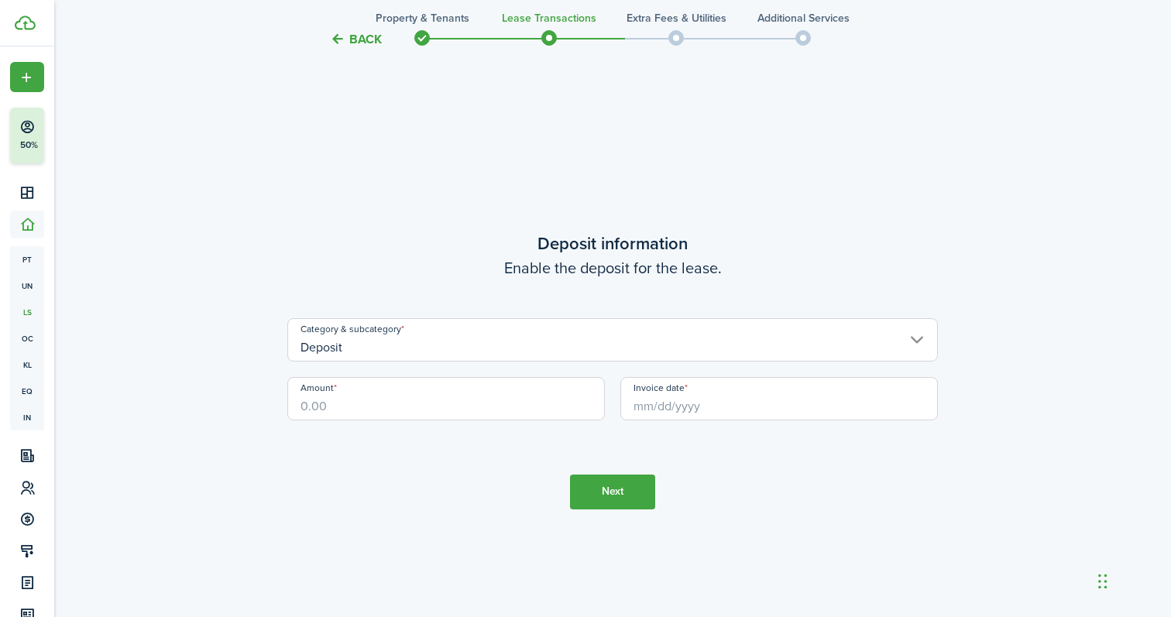
click at [357, 399] on input "Amount" at bounding box center [446, 398] width 318 height 43
click at [633, 402] on input "Invoice date" at bounding box center [779, 398] width 318 height 43
type input "$3,300.00"
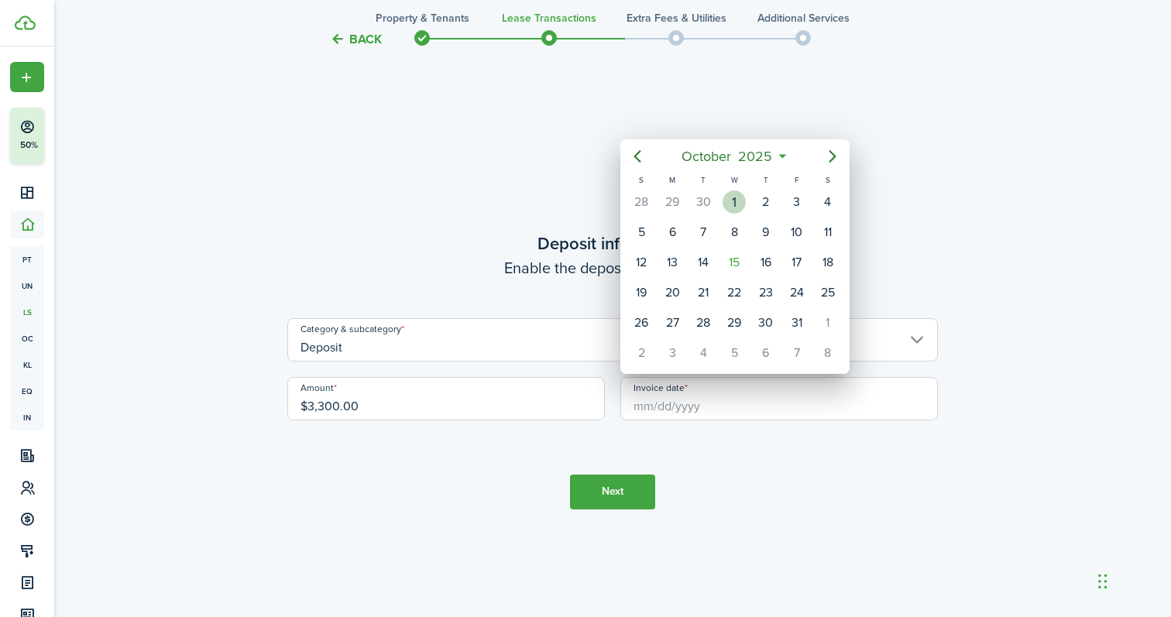
click at [740, 195] on div "1" at bounding box center [734, 202] width 23 height 23
type input "[DATE]"
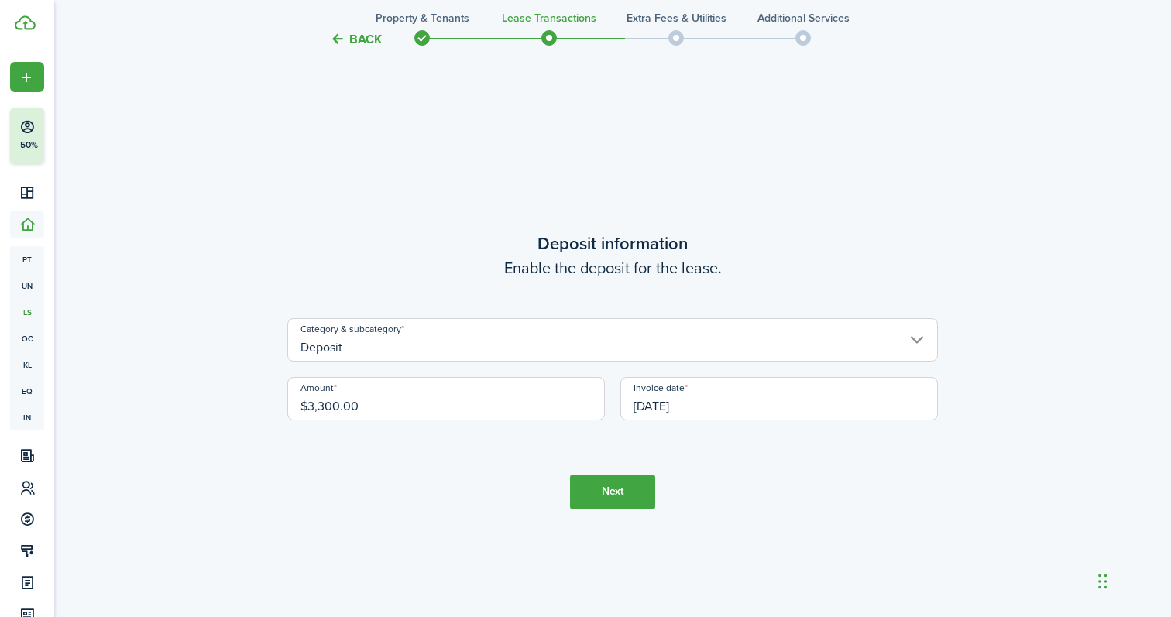
click at [618, 486] on button "Next" at bounding box center [612, 492] width 85 height 35
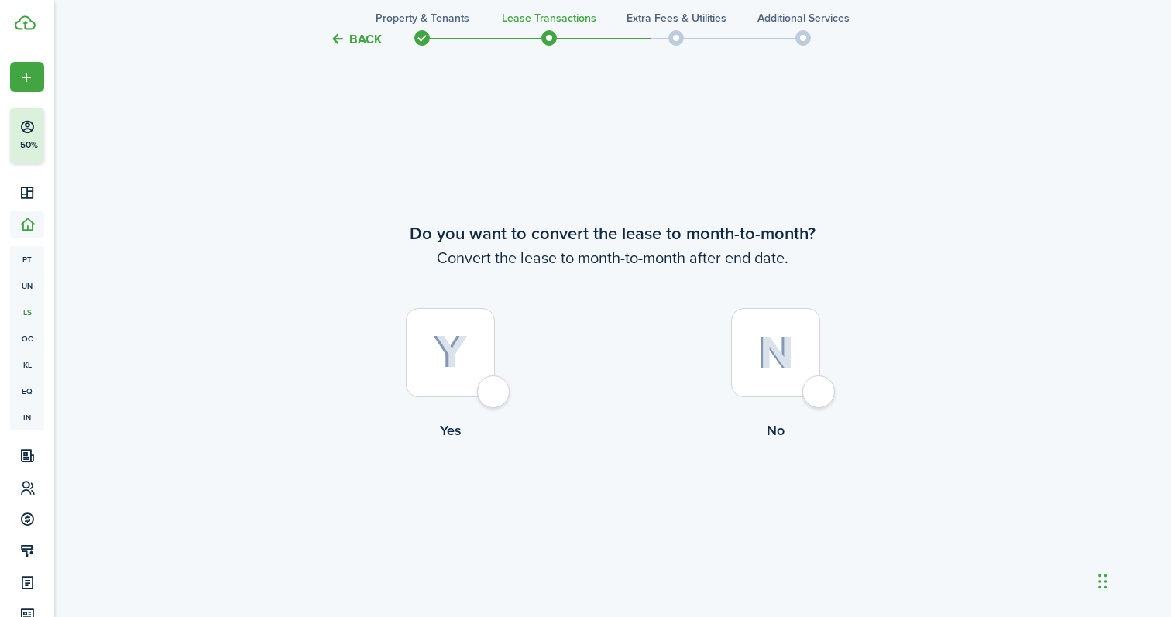
scroll to position [2365, 0]
click at [762, 356] on img at bounding box center [775, 351] width 36 height 33
radio input "true"
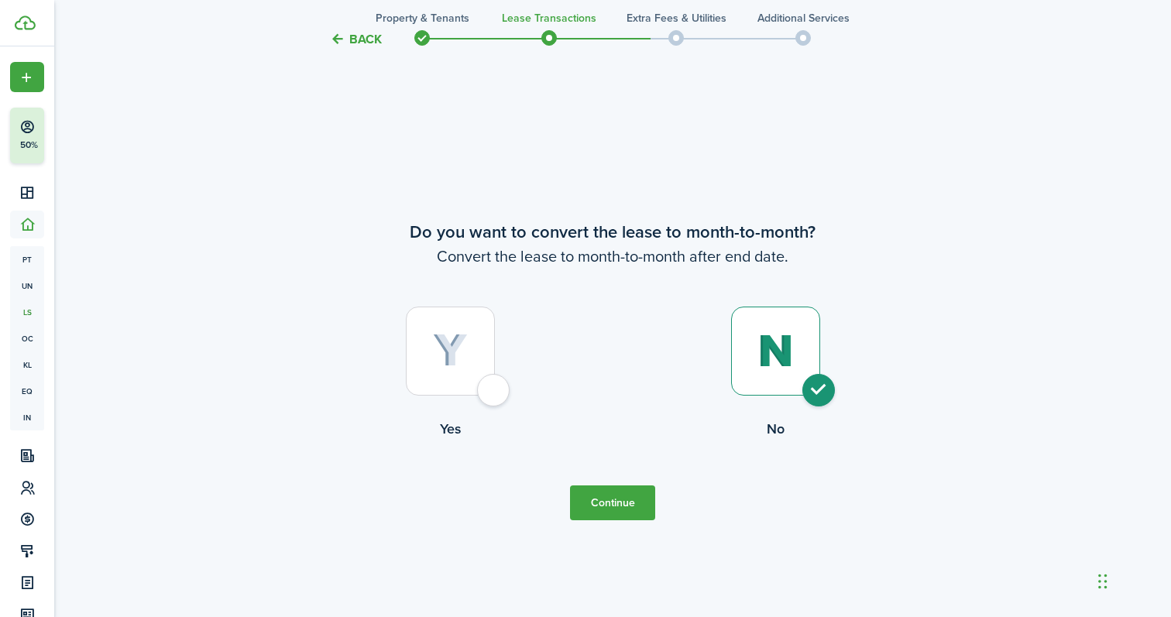
click at [603, 513] on button "Continue" at bounding box center [612, 503] width 85 height 35
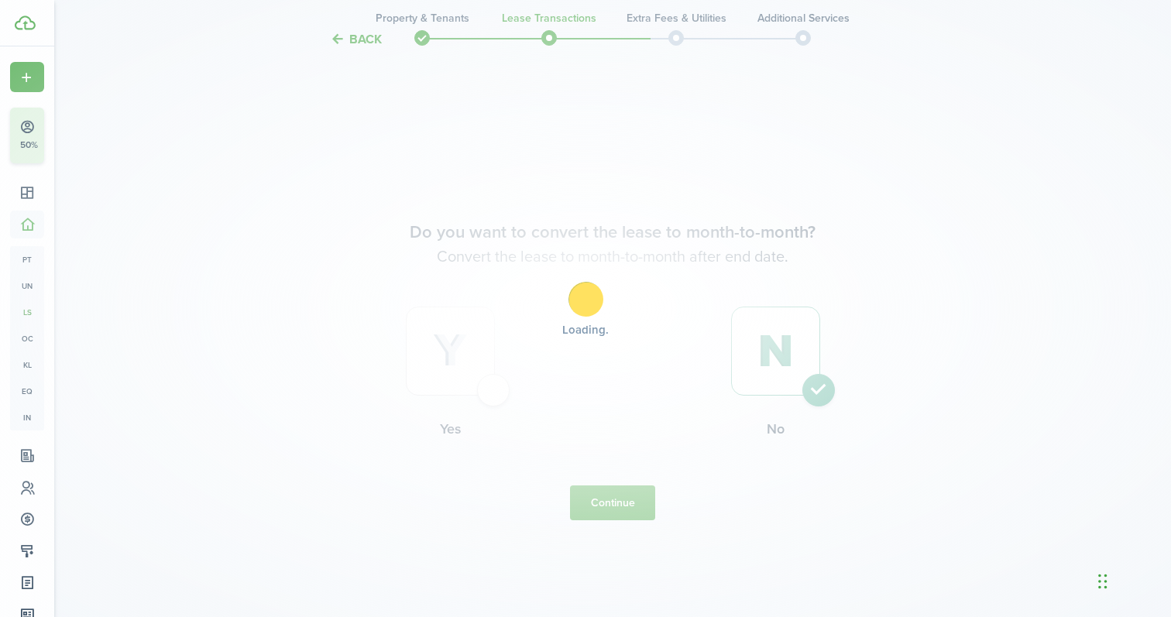
scroll to position [0, 0]
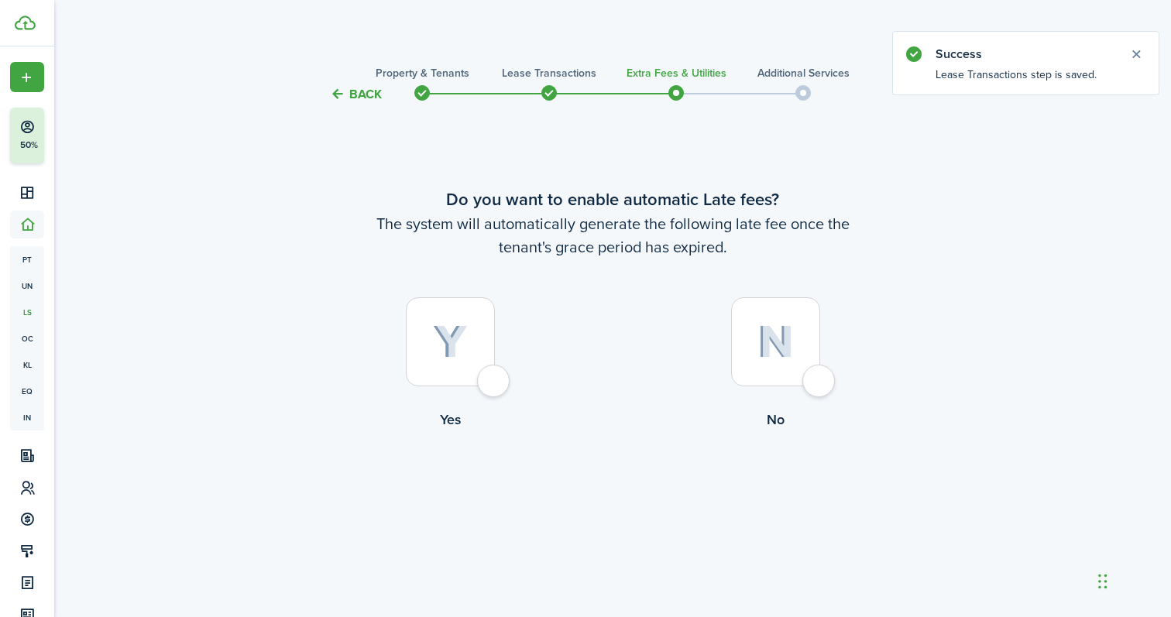
click at [774, 355] on img at bounding box center [775, 341] width 36 height 33
radio input "true"
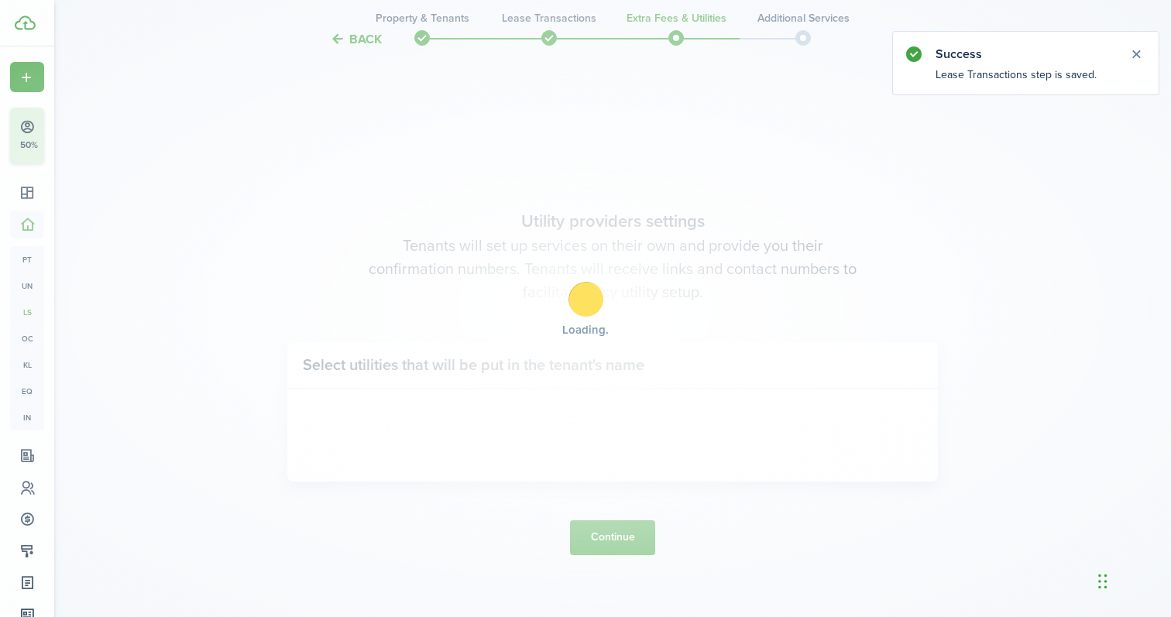
scroll to position [513, 0]
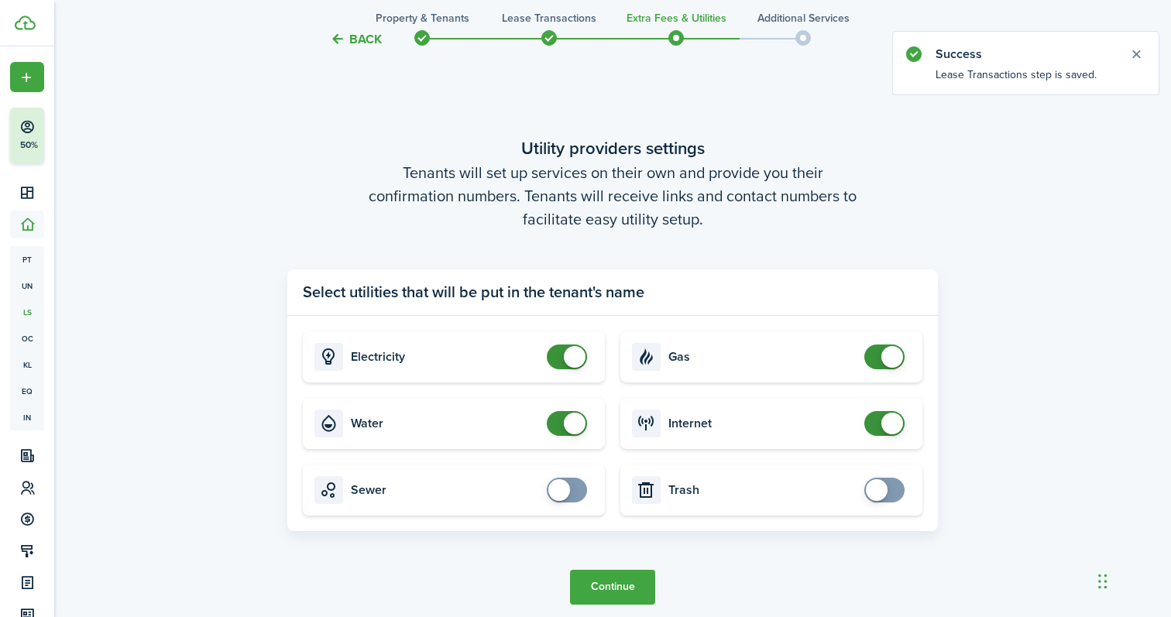
checkbox input "false"
click at [560, 421] on span at bounding box center [566, 423] width 15 height 25
click at [623, 588] on button "Continue" at bounding box center [612, 587] width 85 height 35
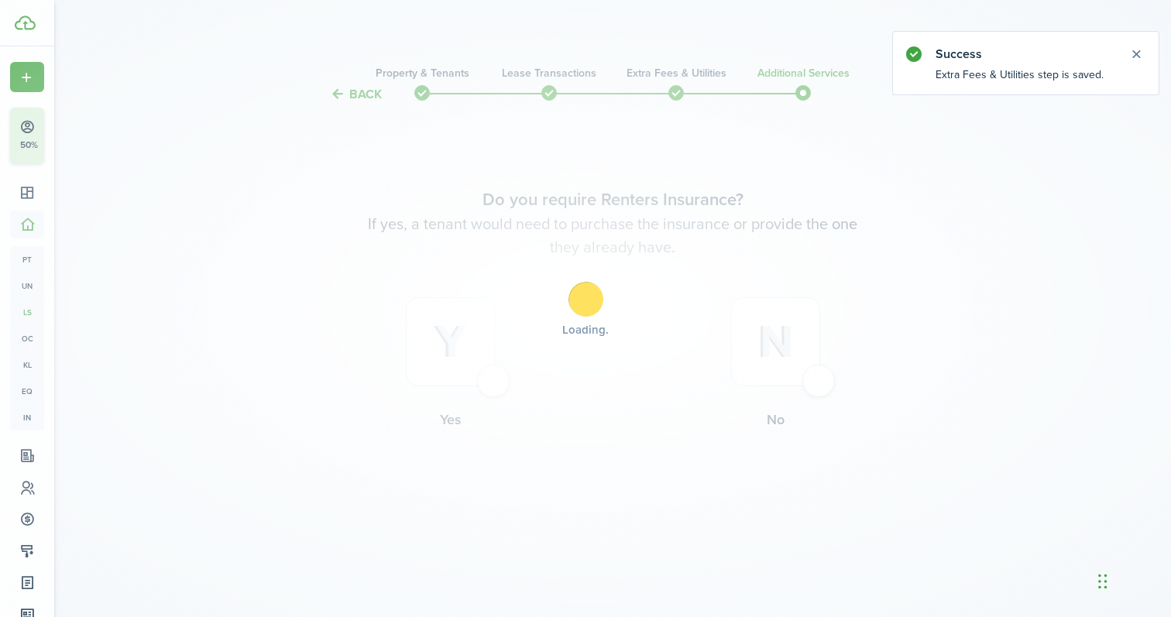
scroll to position [0, 0]
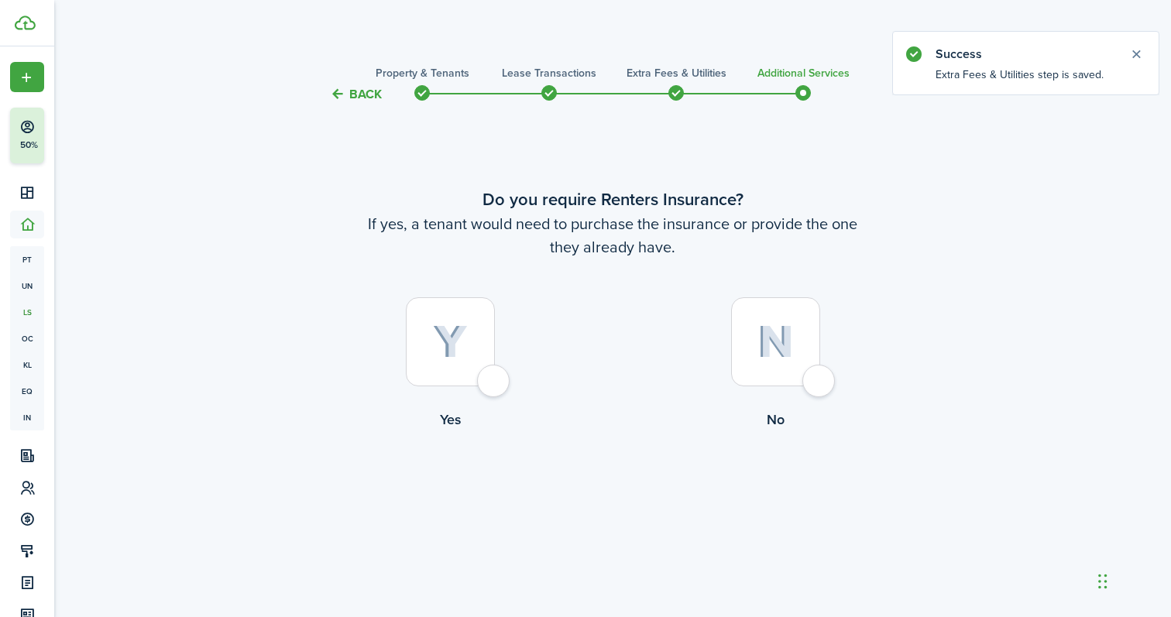
click at [780, 333] on img at bounding box center [775, 341] width 36 height 33
radio input "true"
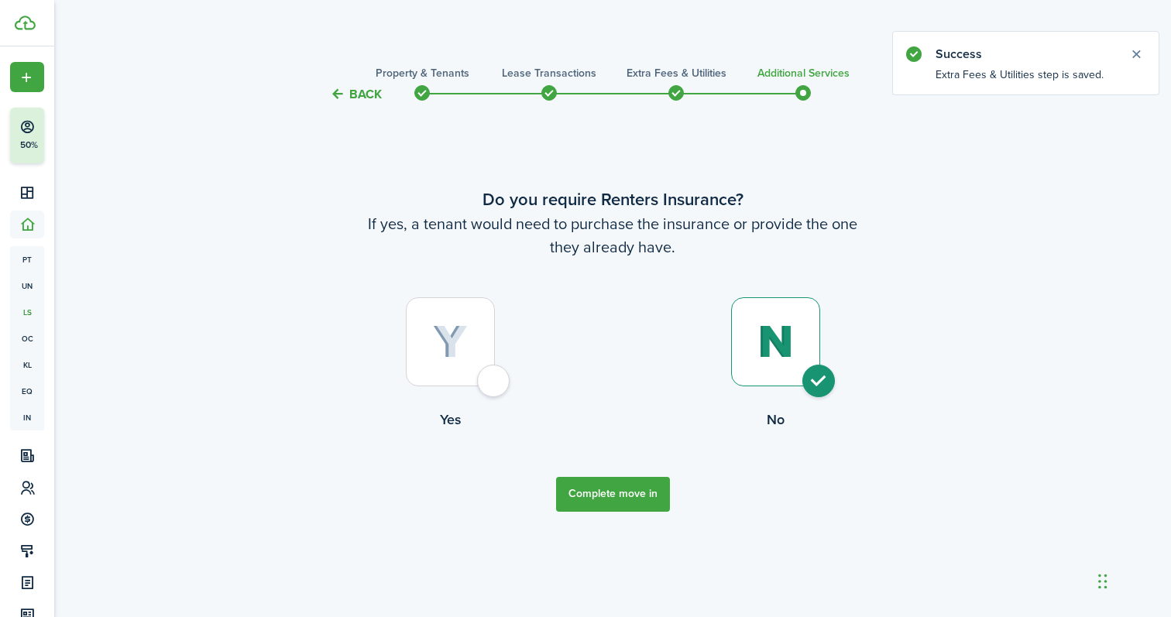
click at [607, 506] on button "Complete move in" at bounding box center [613, 494] width 114 height 35
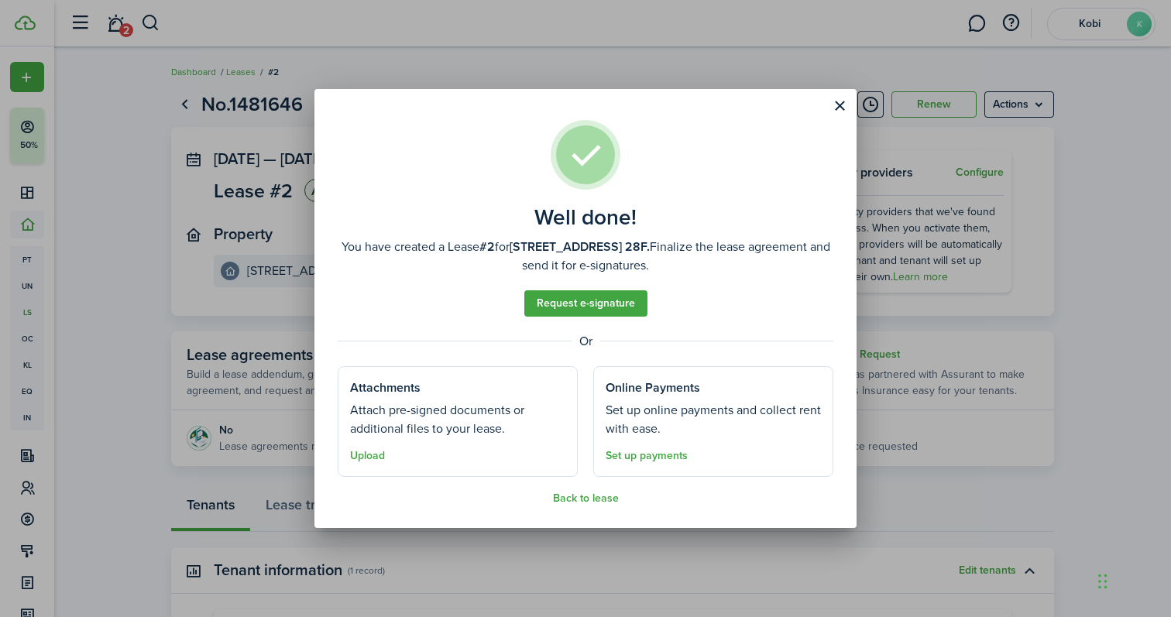
click at [588, 500] on button "Back to lease" at bounding box center [586, 499] width 66 height 12
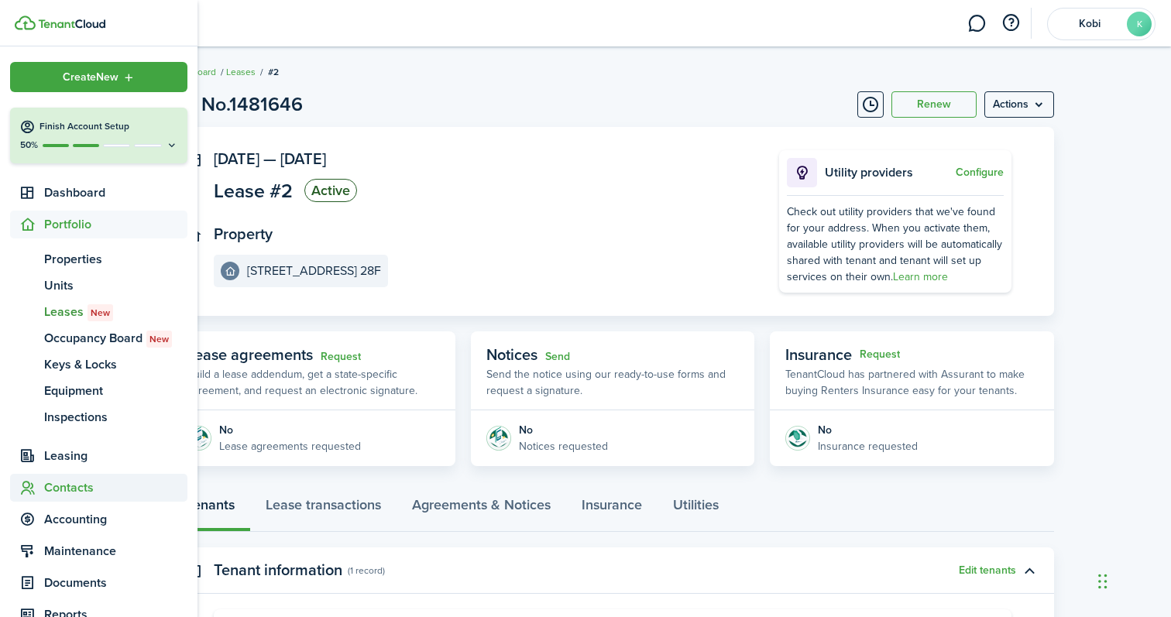
click at [92, 483] on span "Contacts" at bounding box center [115, 488] width 143 height 19
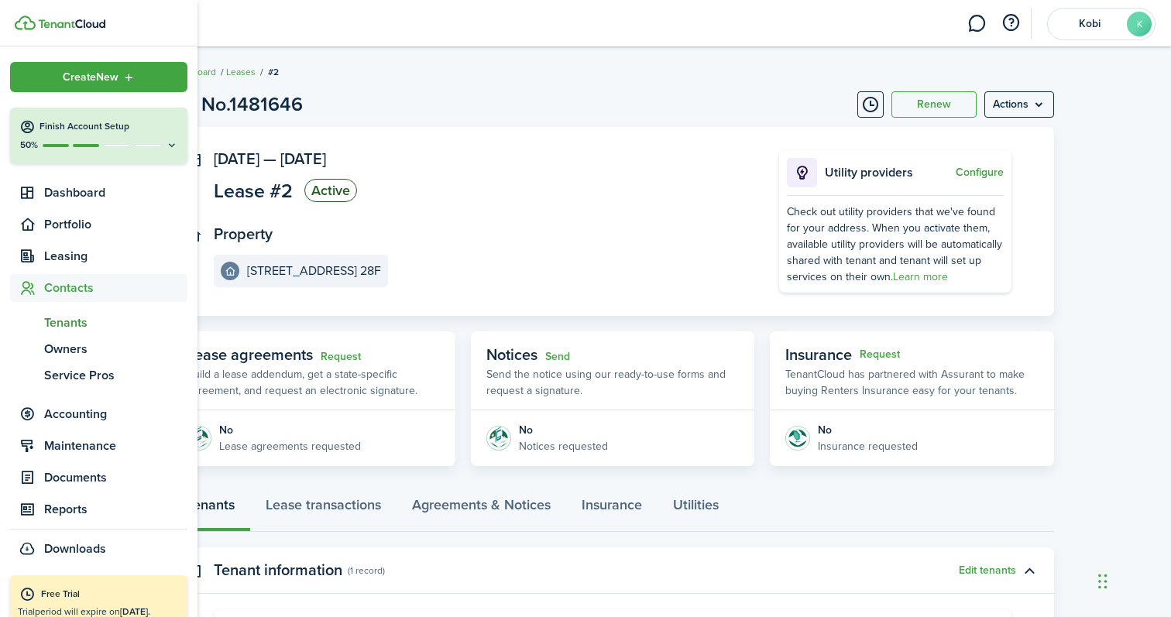
click at [101, 319] on span "Tenants" at bounding box center [115, 323] width 143 height 19
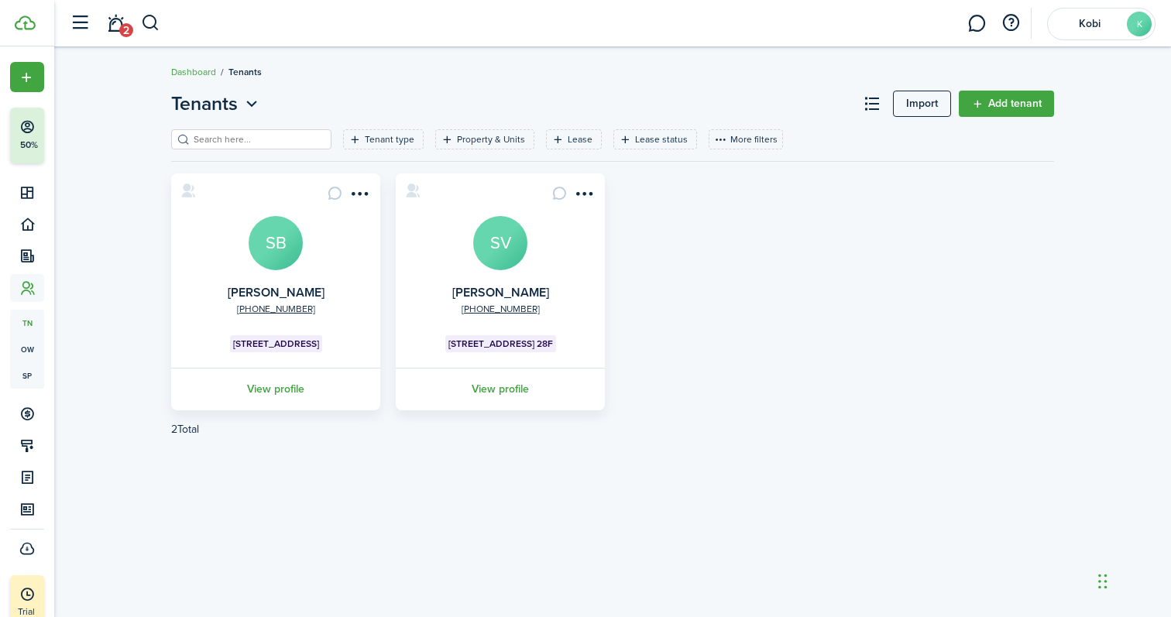
click at [1012, 101] on link "Add tenant" at bounding box center [1006, 104] width 95 height 26
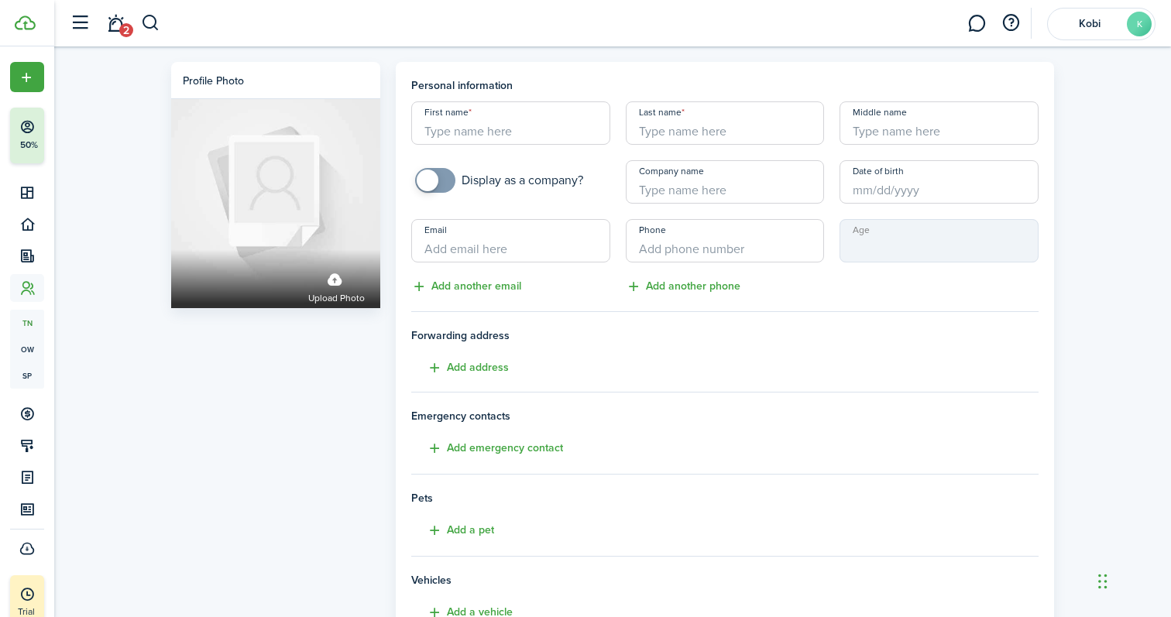
click at [469, 131] on input "First name" at bounding box center [510, 122] width 199 height 43
paste input "[PERSON_NAME]"
type input "[PERSON_NAME]"
click at [660, 132] on input "Last name" at bounding box center [725, 122] width 199 height 43
type input "[PERSON_NAME]"
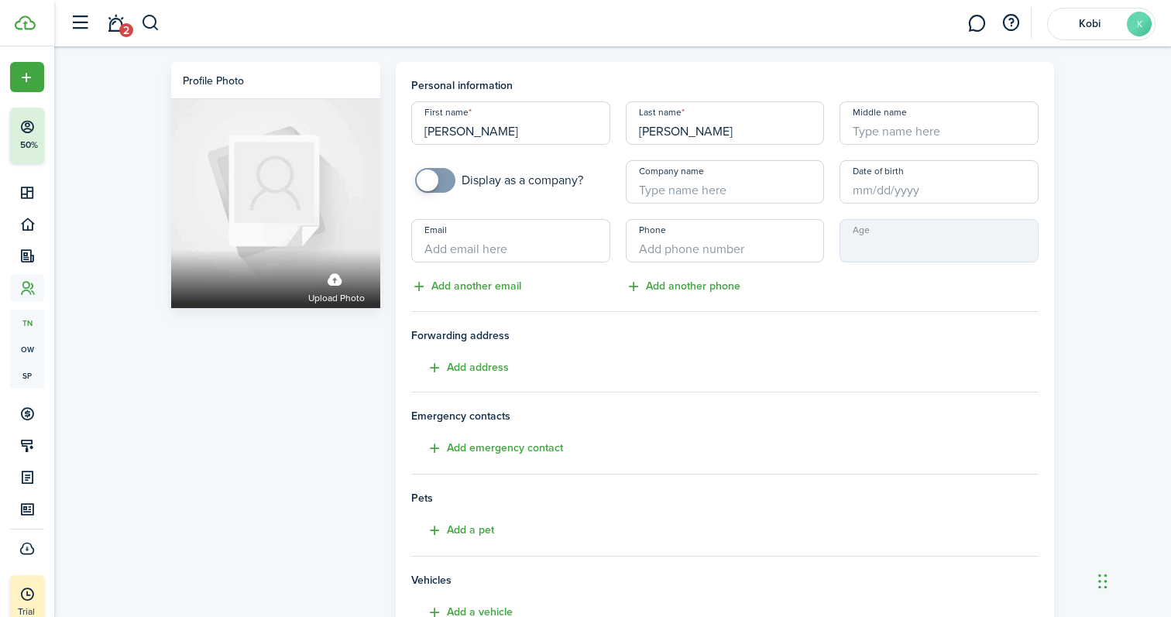
click at [555, 132] on input "[PERSON_NAME]" at bounding box center [510, 122] width 199 height 43
click at [519, 135] on input "[PERSON_NAME]" at bounding box center [510, 122] width 199 height 43
type input "[PERSON_NAME]"
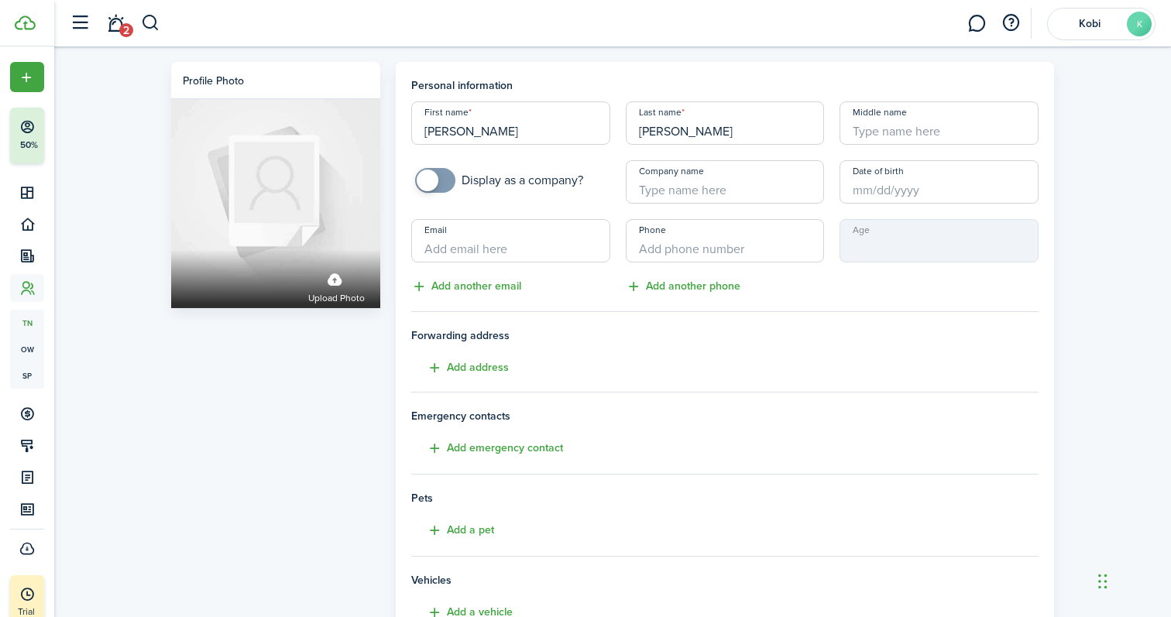
click at [867, 134] on input "Middle name" at bounding box center [939, 122] width 199 height 43
paste input "Prigioni"
type input "Prigioni"
click at [883, 294] on div "Age" at bounding box center [939, 257] width 215 height 77
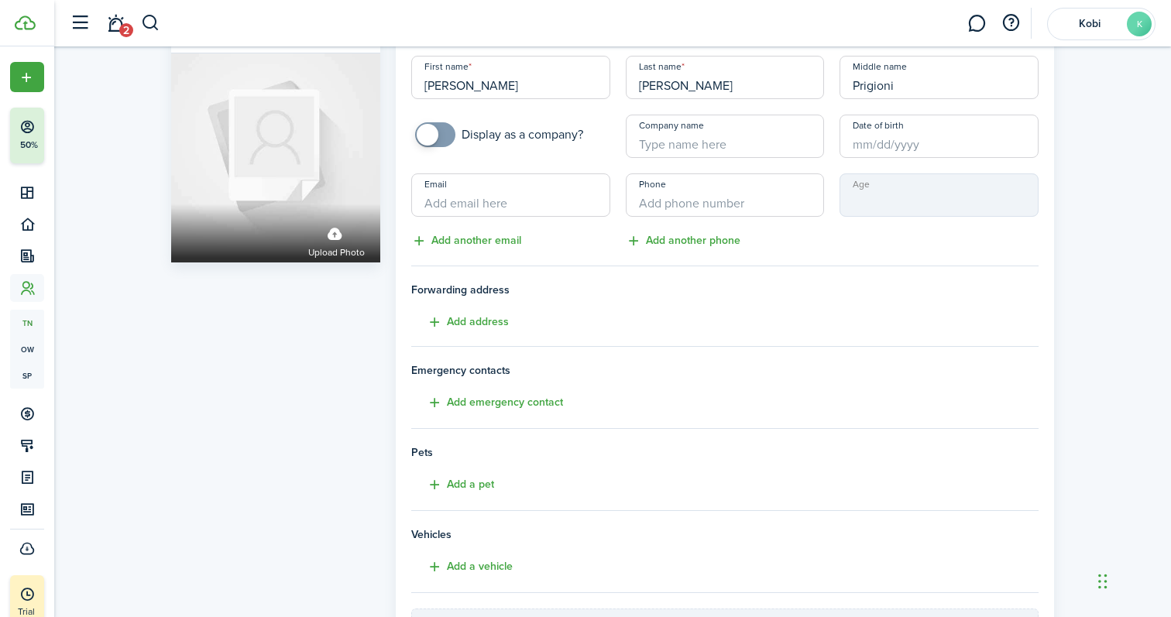
click at [530, 207] on input "Email" at bounding box center [510, 194] width 199 height 43
paste input "[EMAIL_ADDRESS][DOMAIN_NAME]"
type input "[EMAIL_ADDRESS][DOMAIN_NAME]"
click at [661, 198] on input "+1" at bounding box center [725, 194] width 199 height 43
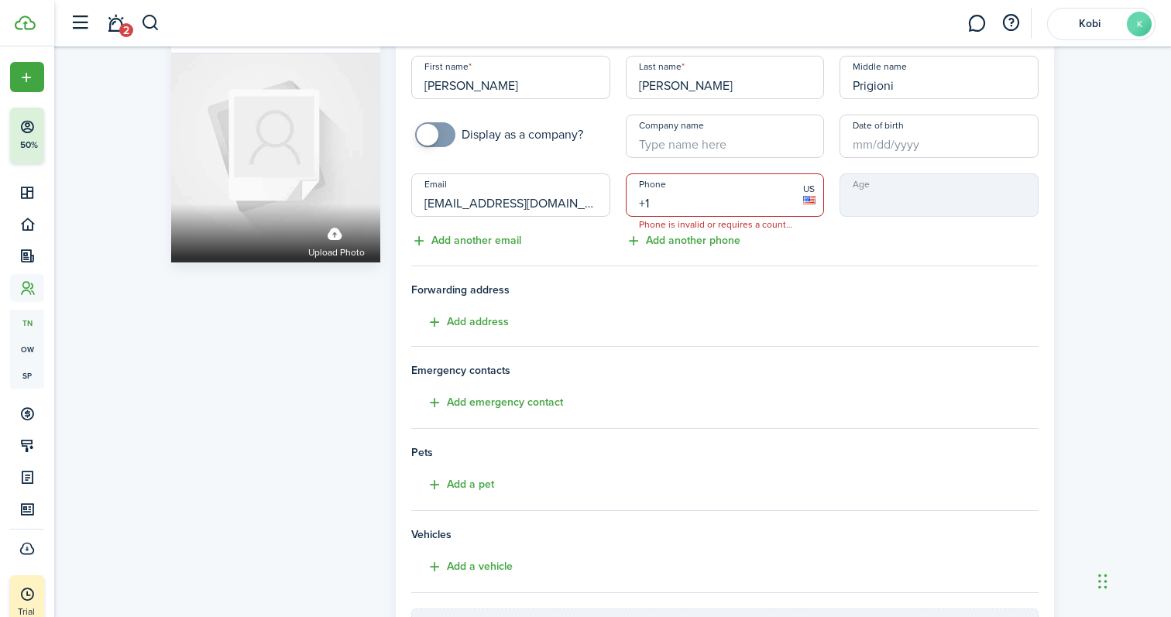
drag, startPoint x: 651, startPoint y: 208, endPoint x: 644, endPoint y: 205, distance: 8.3
click at [644, 205] on input "+1" at bounding box center [725, 194] width 199 height 43
paste input "65 1359407"
click at [646, 201] on input "[PHONE_NUMBER]" at bounding box center [725, 194] width 199 height 43
type input "[PHONE_NUMBER]"
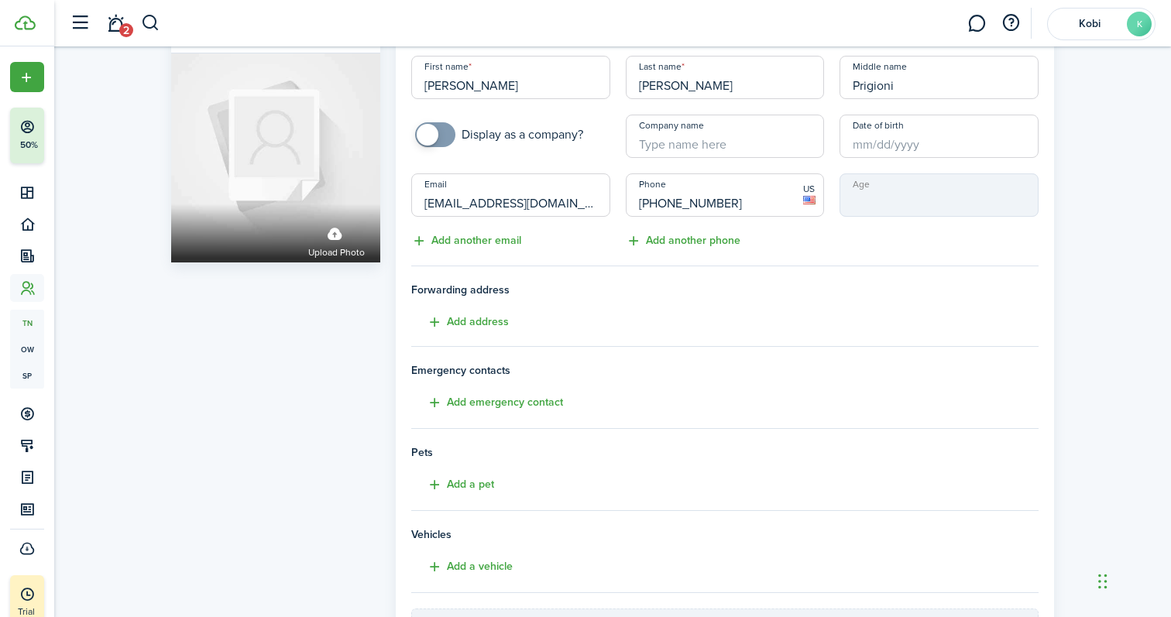
click at [796, 236] on div "Phone [PHONE_NUMBER] US Add another phone" at bounding box center [725, 211] width 215 height 77
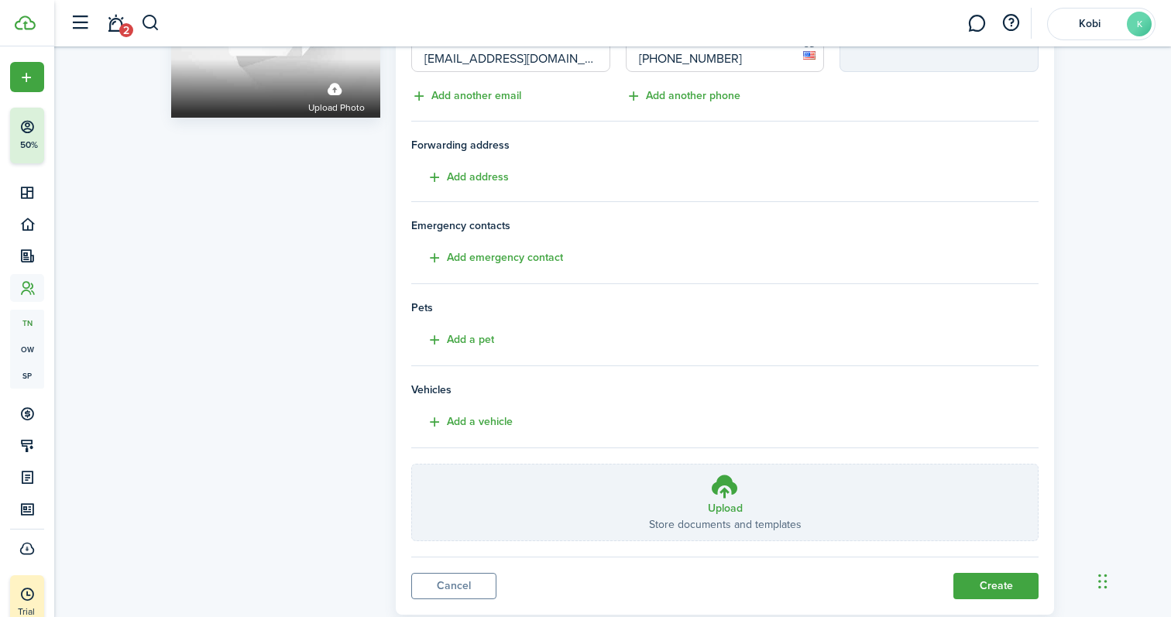
scroll to position [231, 0]
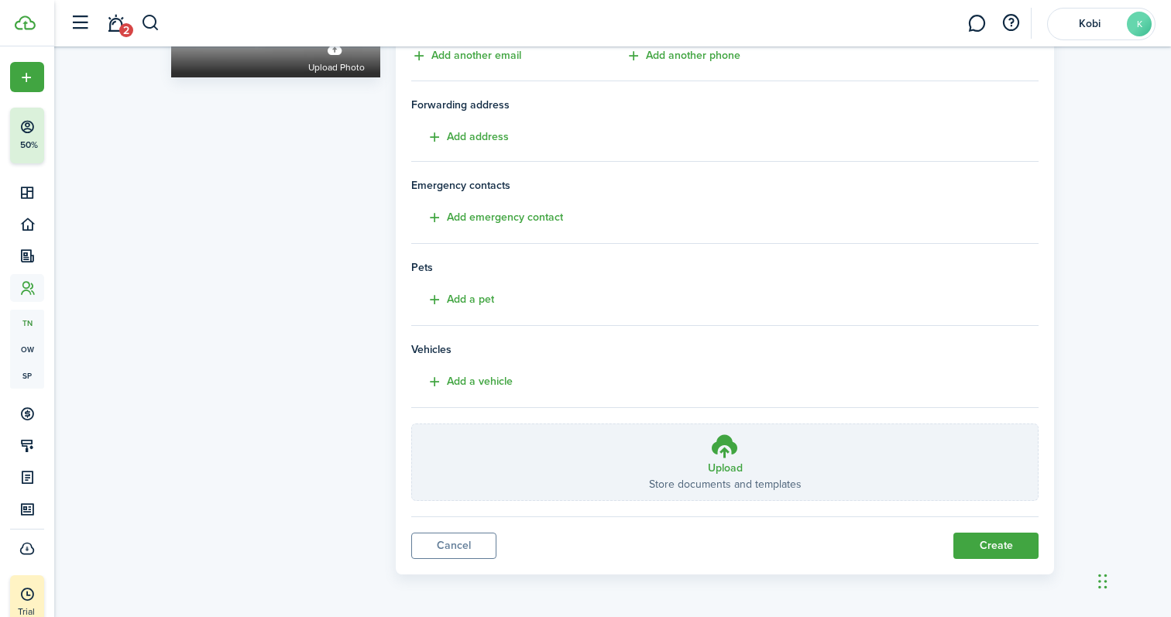
click at [991, 550] on button "Create" at bounding box center [995, 546] width 85 height 26
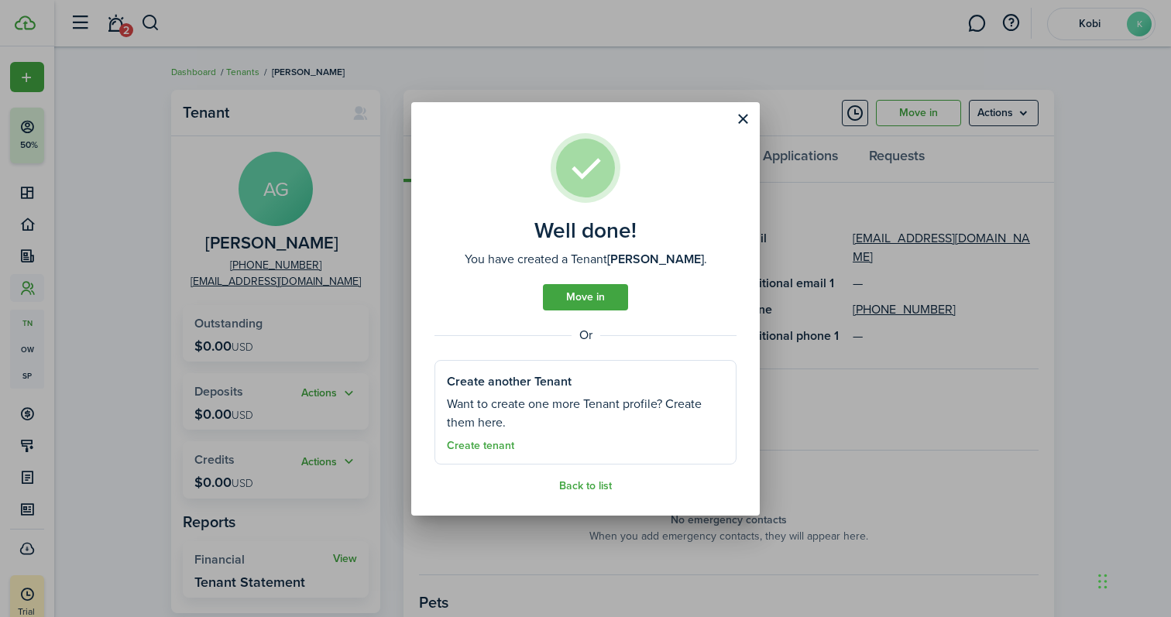
click at [596, 296] on link "Move in" at bounding box center [585, 297] width 85 height 26
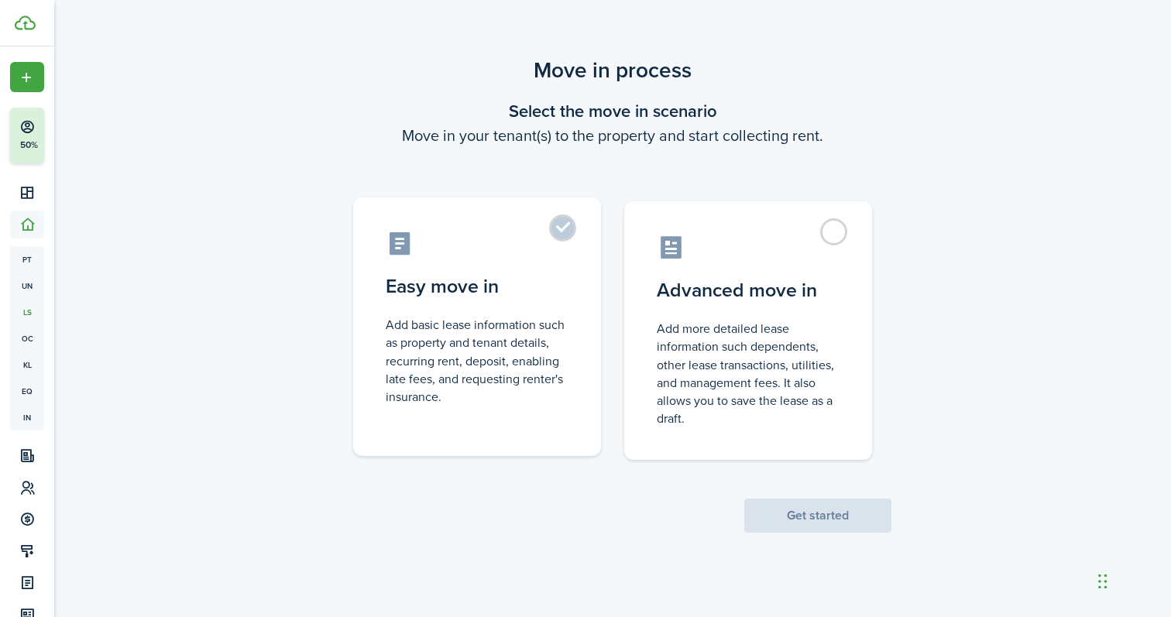
click at [562, 231] on label "Easy move in Add basic lease information such as property and tenant details, r…" at bounding box center [477, 326] width 248 height 259
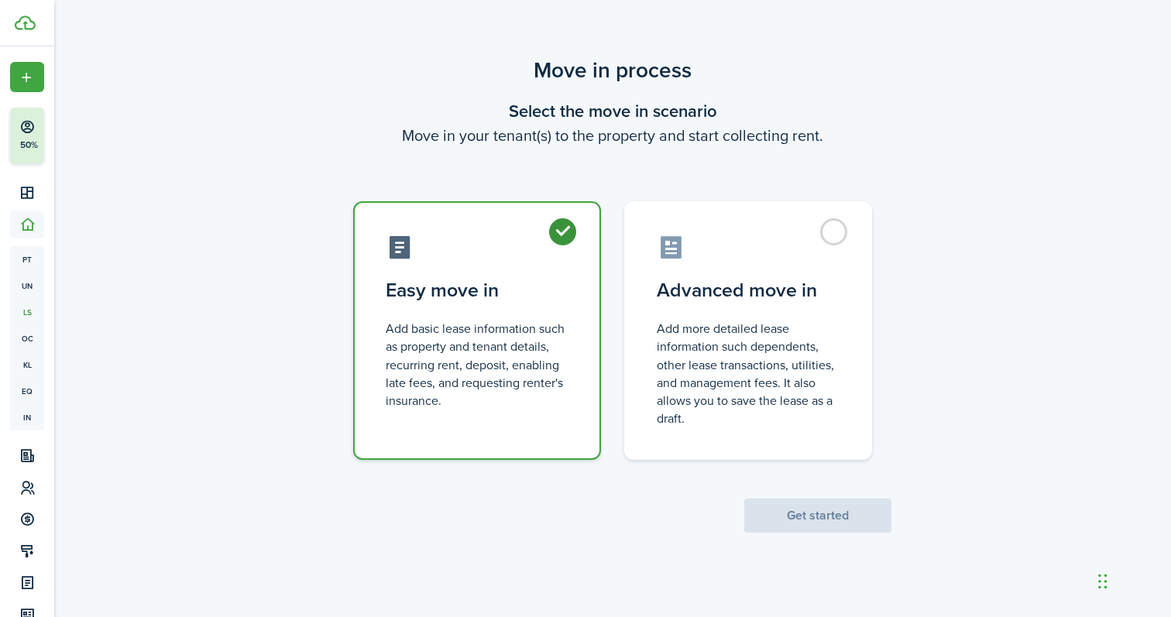
radio input "true"
click at [822, 506] on button "Get started" at bounding box center [817, 516] width 147 height 34
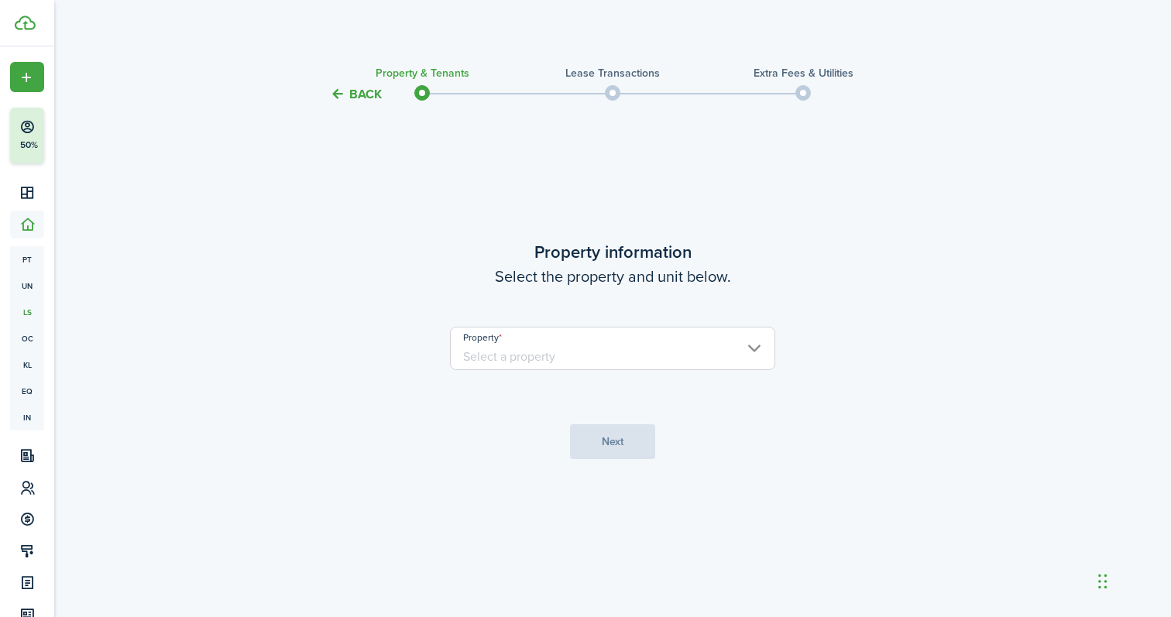
click at [622, 349] on input "Property" at bounding box center [612, 348] width 325 height 43
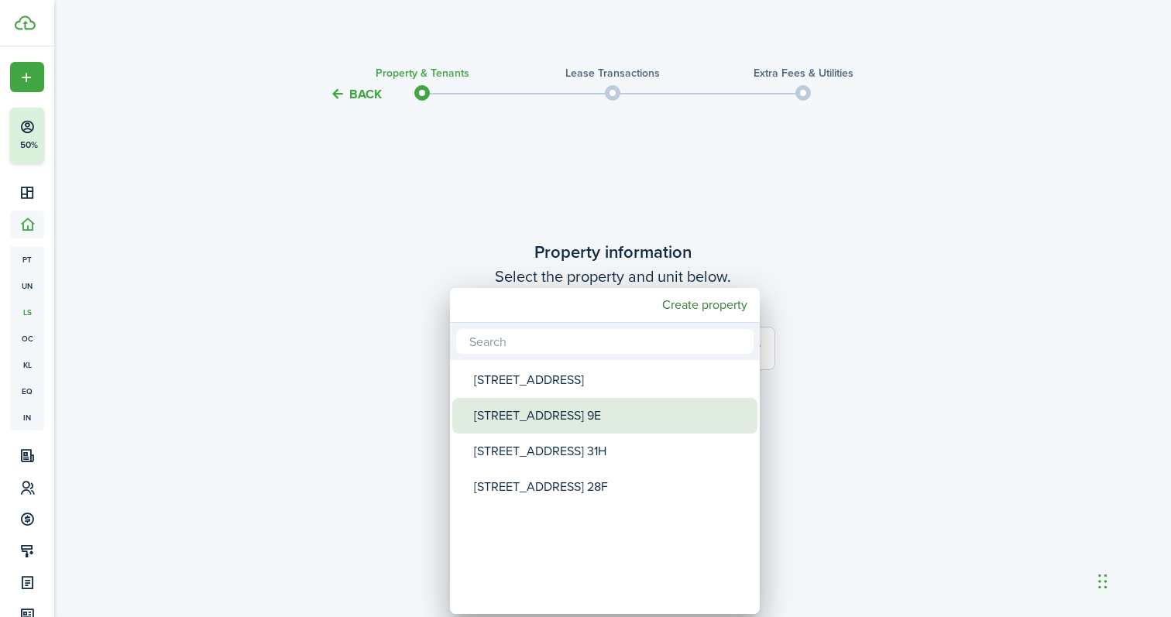
click at [607, 416] on div "[STREET_ADDRESS] 9E" at bounding box center [611, 416] width 274 height 36
type input "[STREET_ADDRESS] 9E"
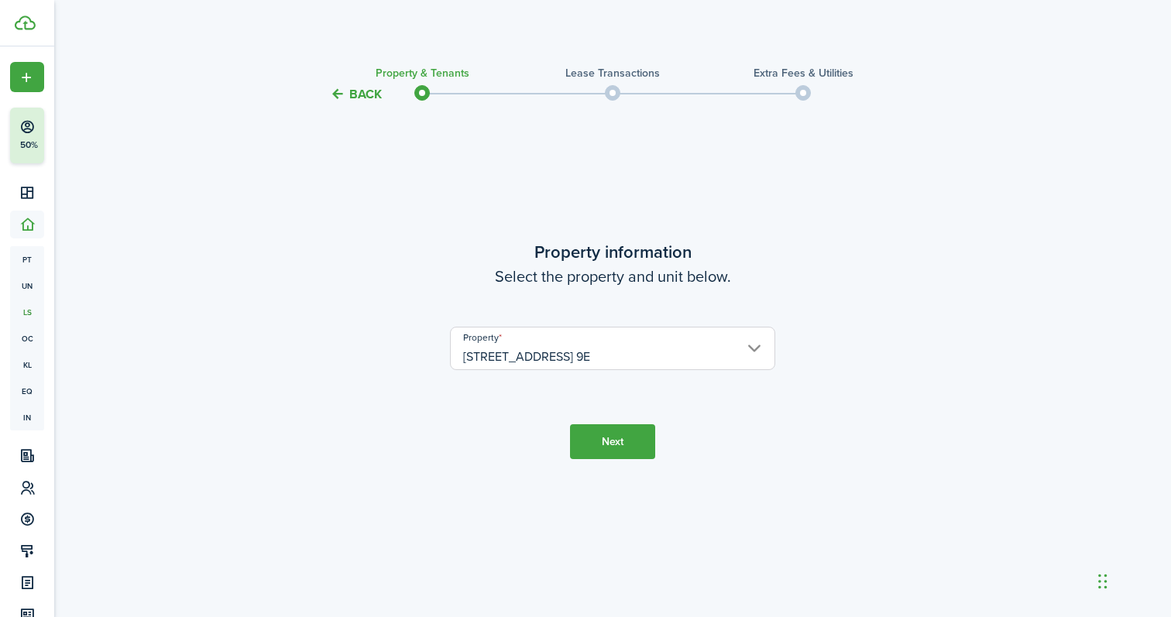
click at [621, 452] on button "Next" at bounding box center [612, 441] width 85 height 35
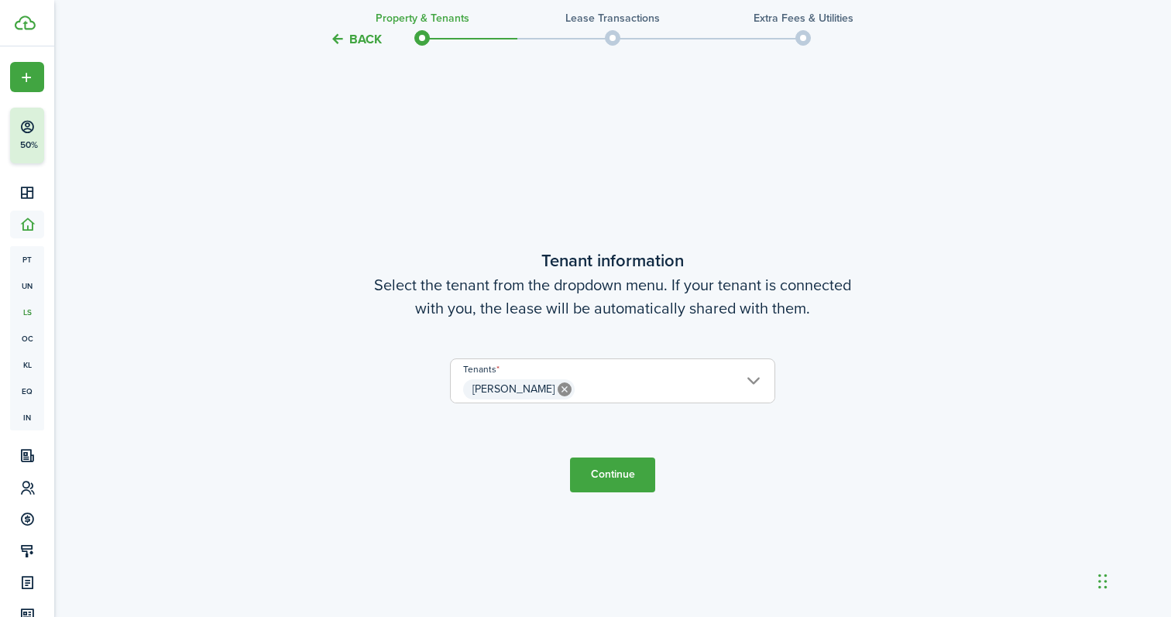
click at [598, 477] on button "Continue" at bounding box center [612, 475] width 85 height 35
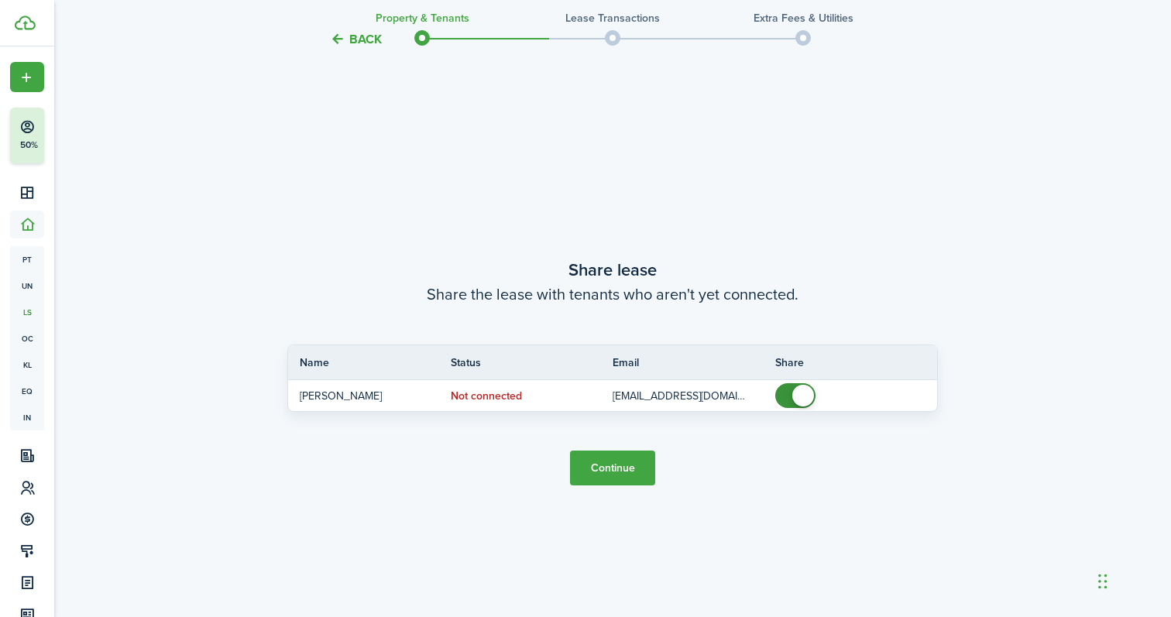
scroll to position [1131, 0]
click at [606, 465] on button "Continue" at bounding box center [612, 466] width 85 height 35
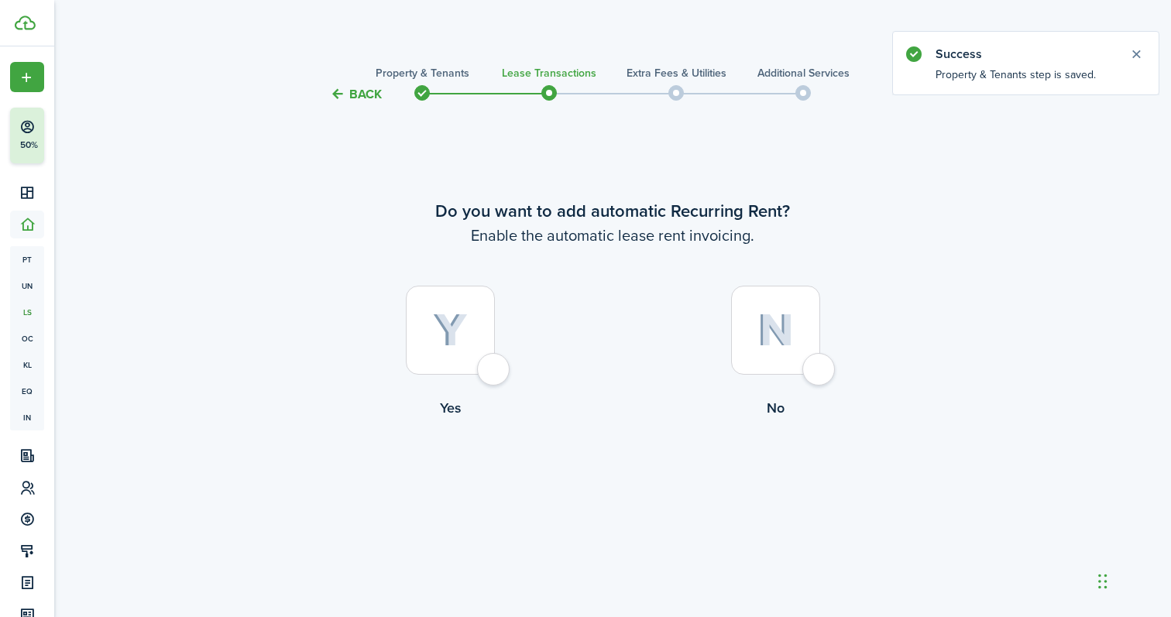
click at [452, 323] on img at bounding box center [450, 331] width 35 height 34
radio input "true"
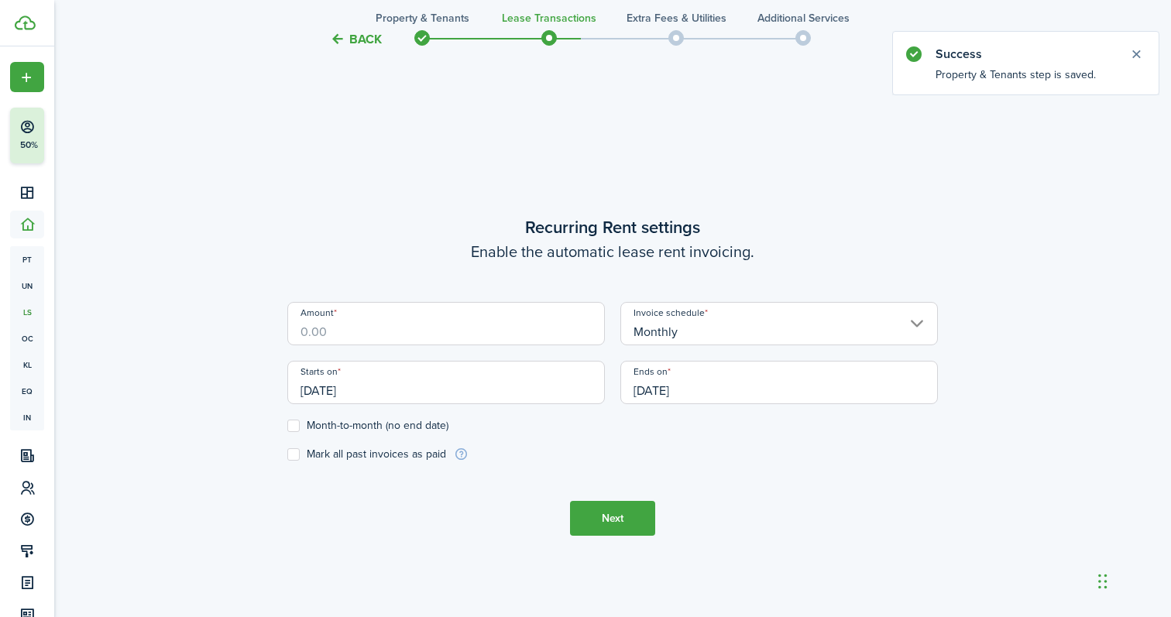
scroll to position [513, 0]
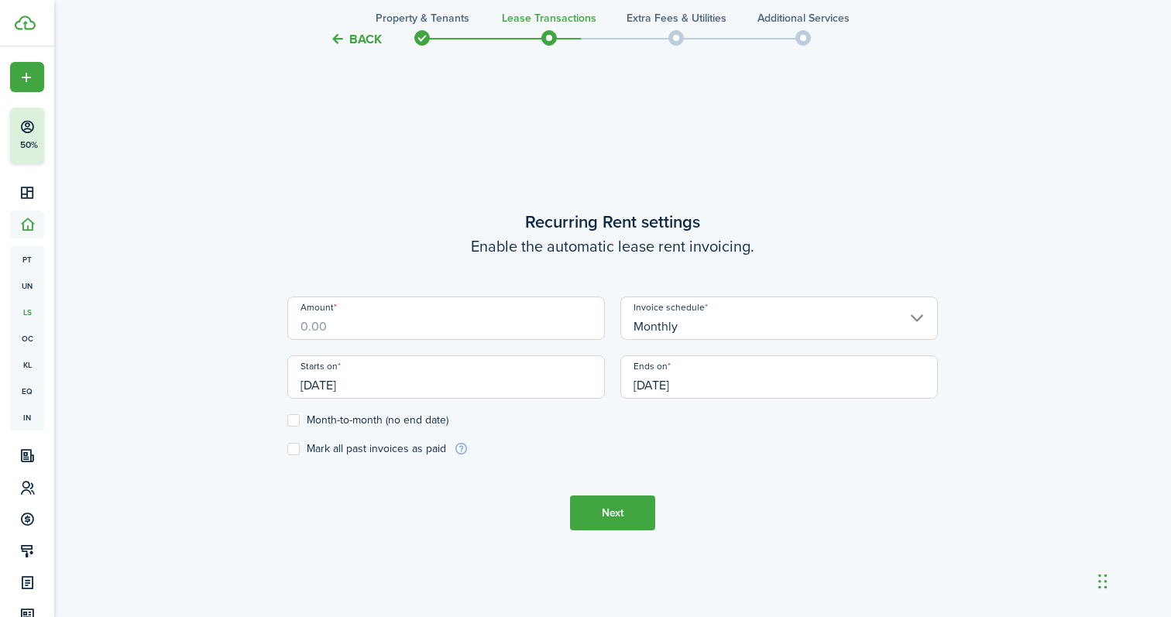
click at [315, 326] on input "Amount" at bounding box center [446, 318] width 318 height 43
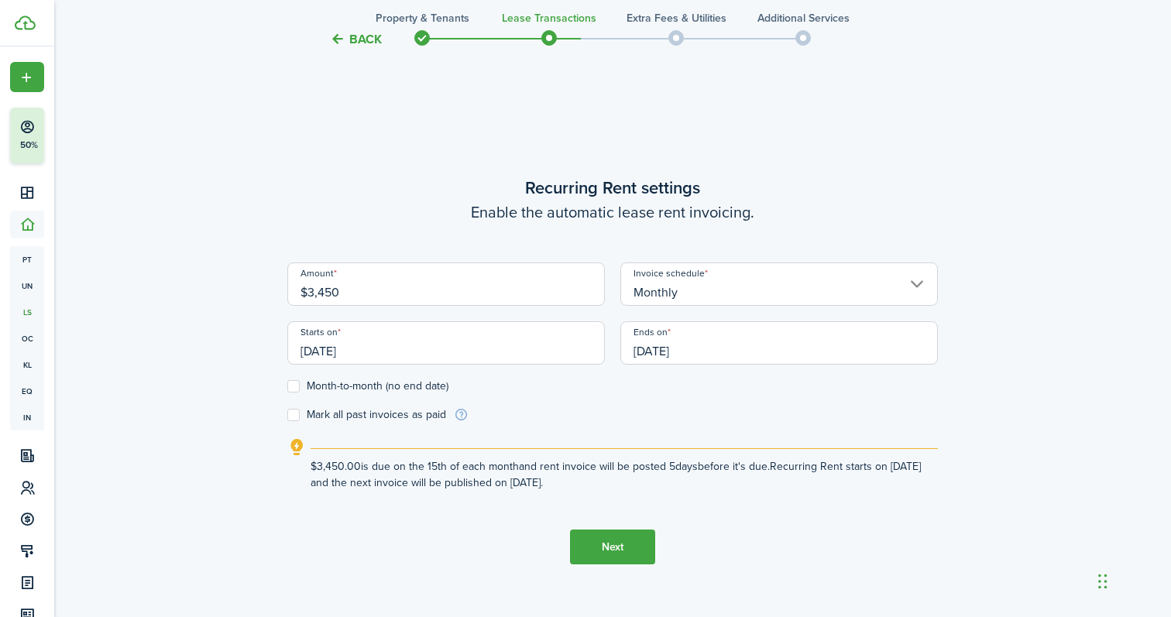
click at [433, 328] on input "[DATE]" at bounding box center [446, 342] width 318 height 43
type input "$3,450.00"
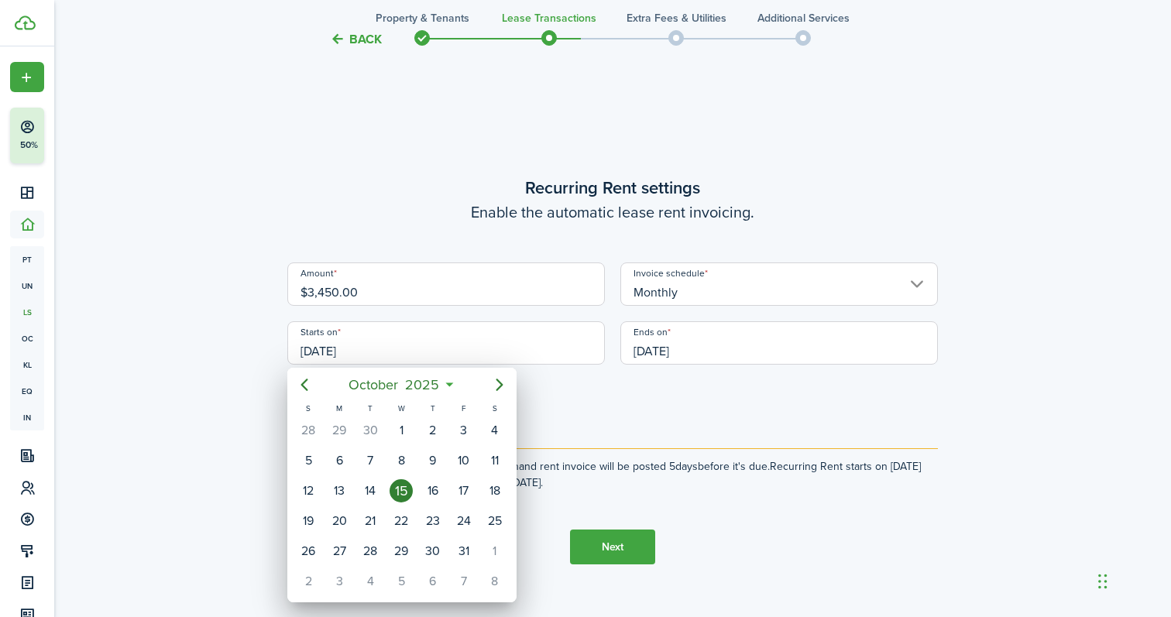
click at [422, 308] on div at bounding box center [585, 308] width 1419 height 865
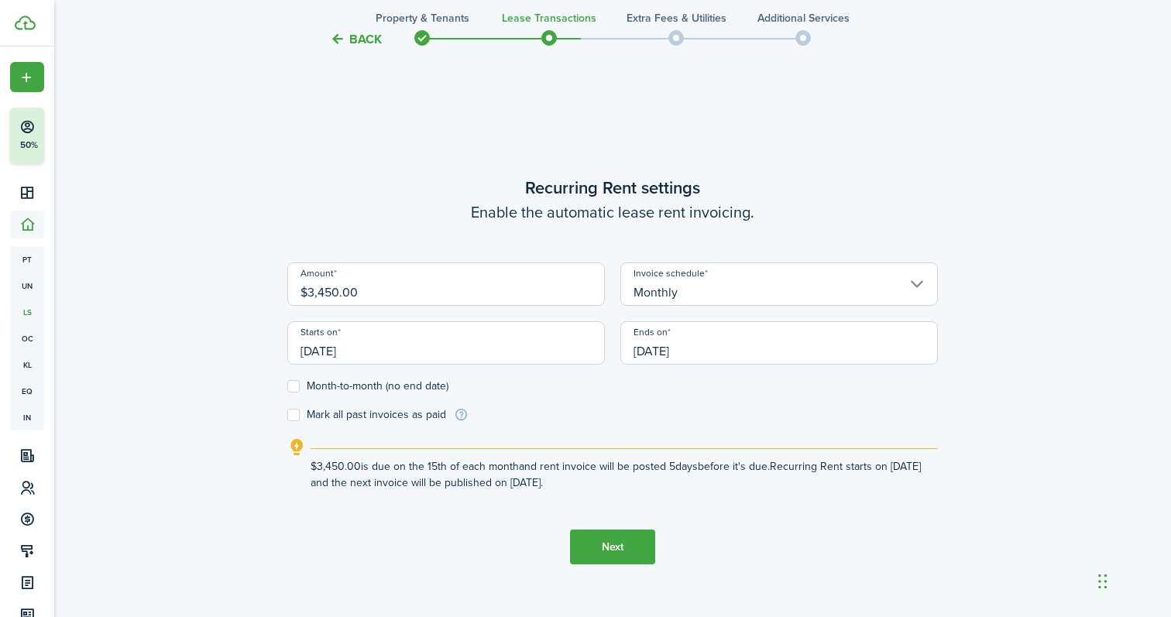
click at [321, 350] on input "[DATE]" at bounding box center [446, 342] width 318 height 43
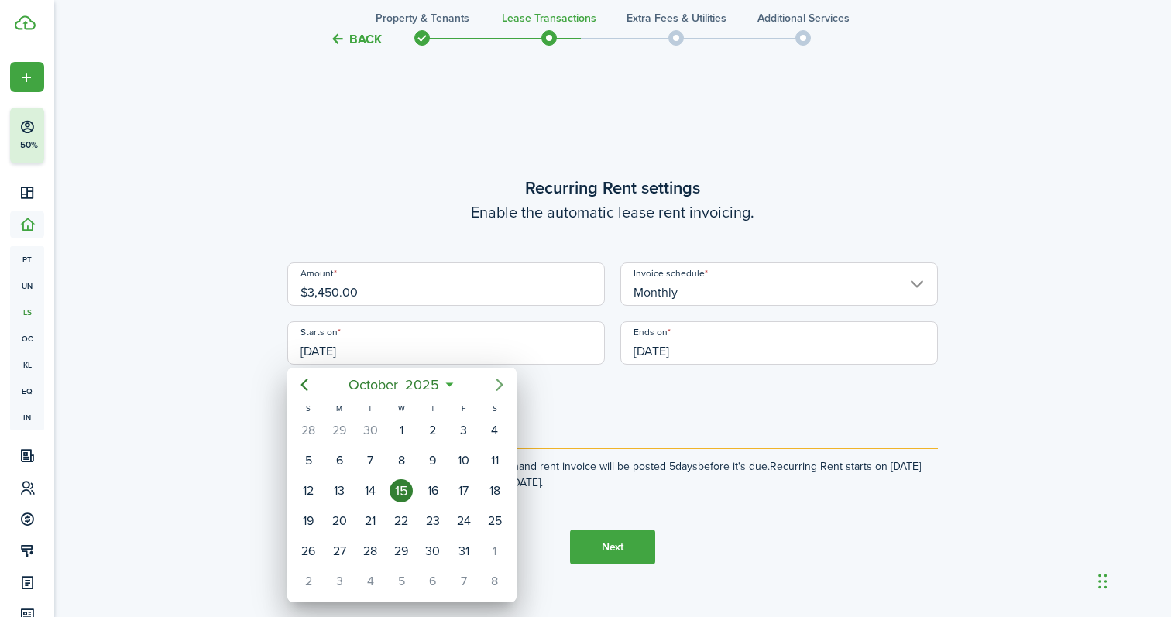
click at [500, 382] on icon "Next page" at bounding box center [499, 385] width 7 height 12
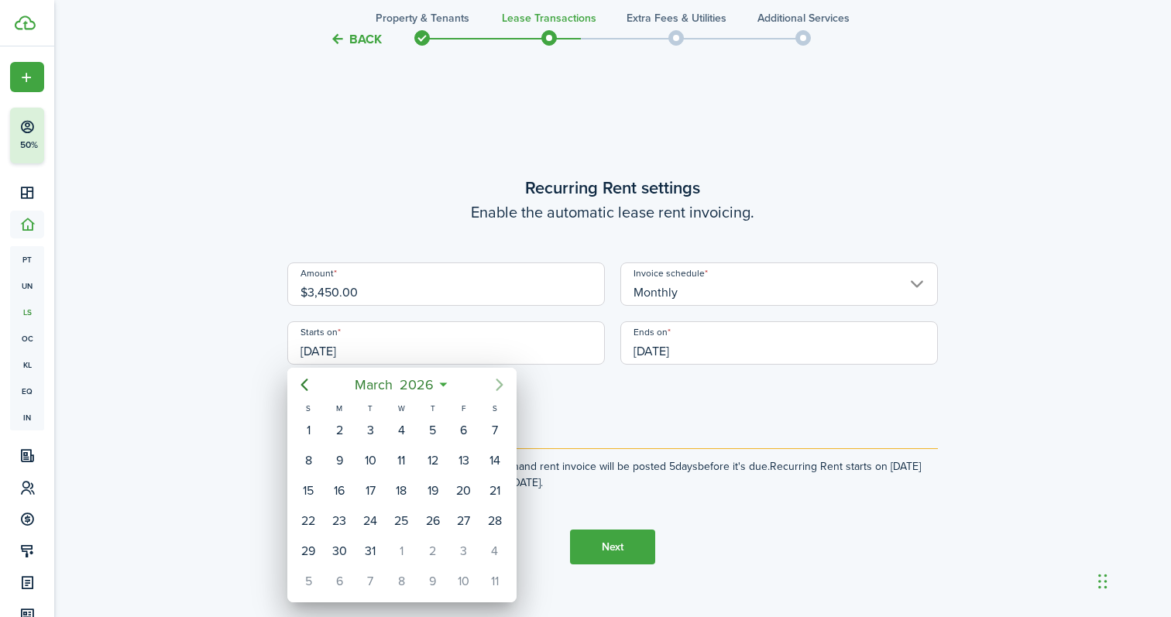
click at [500, 382] on icon "Next page" at bounding box center [499, 385] width 7 height 12
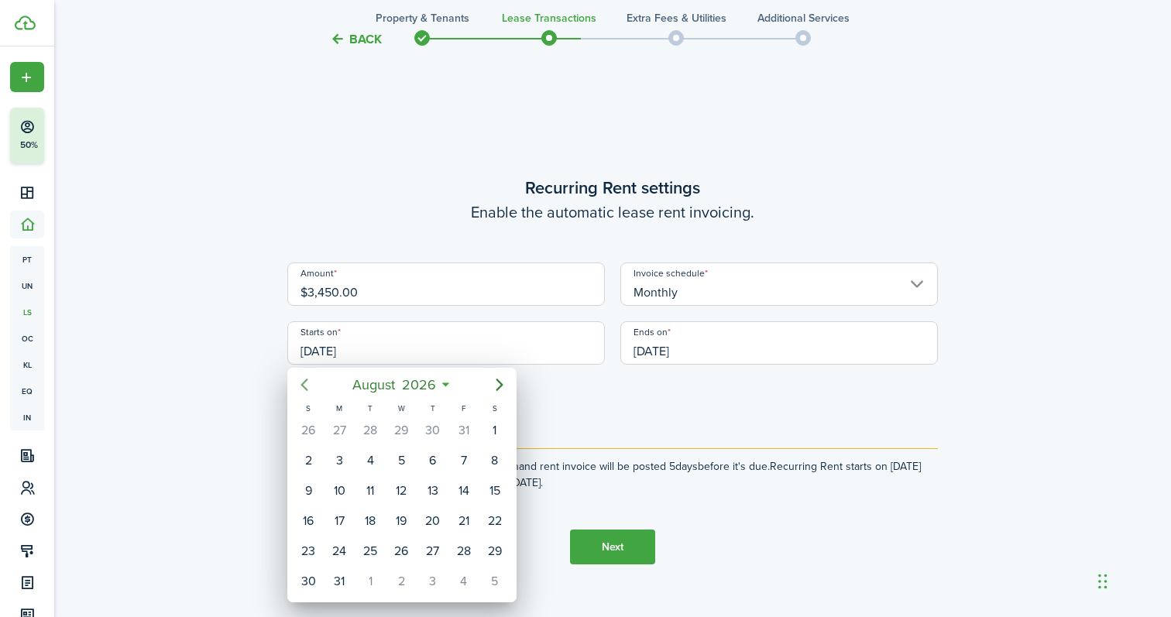
click at [303, 380] on icon "Previous page" at bounding box center [304, 385] width 19 height 19
click at [374, 495] on div "14" at bounding box center [370, 490] width 23 height 23
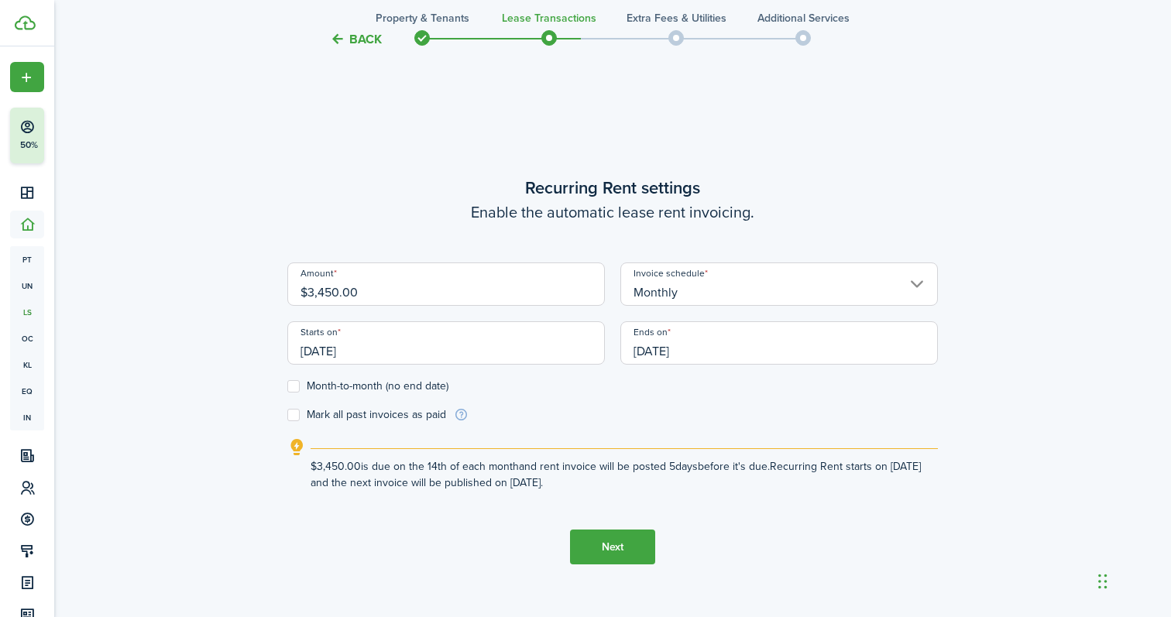
click at [383, 345] on input "[DATE]" at bounding box center [446, 342] width 318 height 43
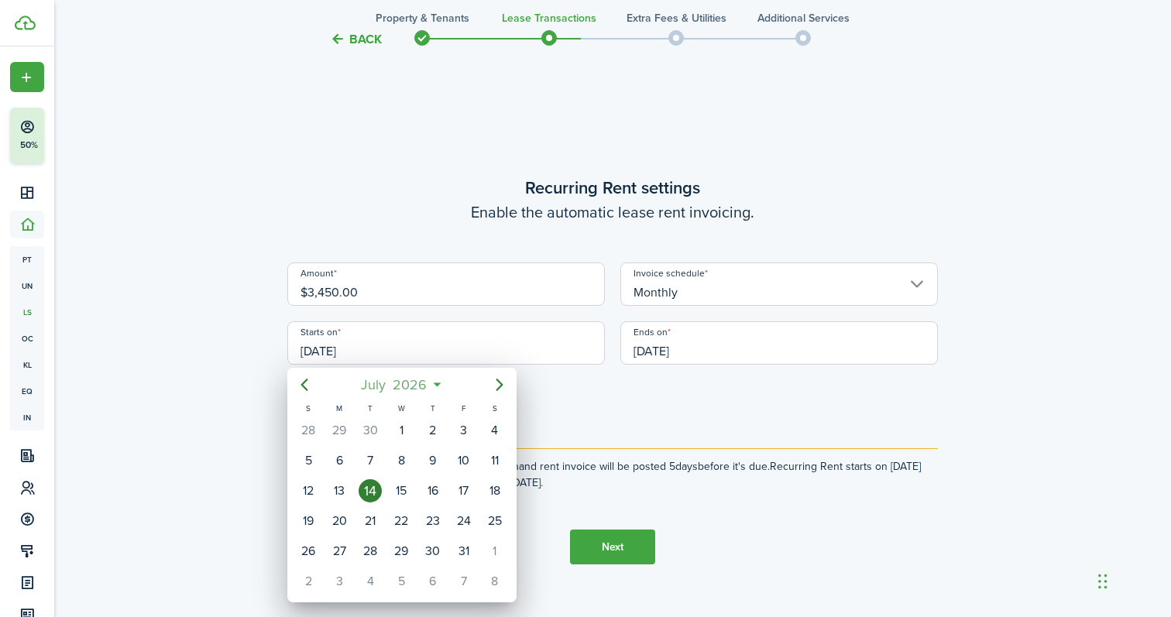
click at [434, 386] on mbsc-button "[DATE]" at bounding box center [394, 385] width 85 height 28
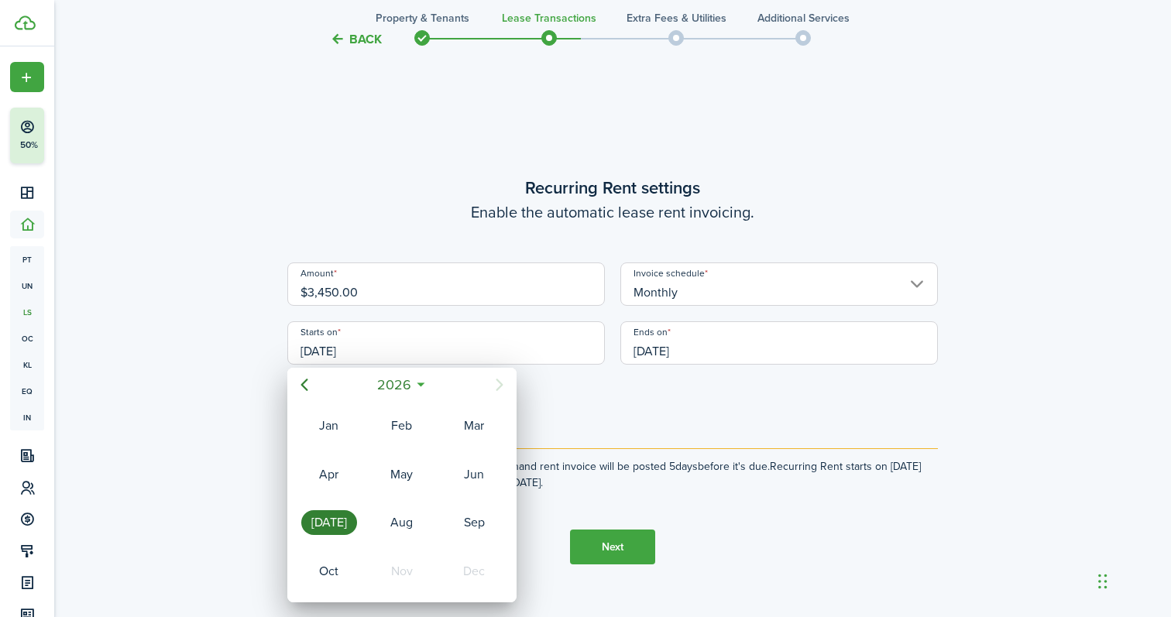
click at [424, 380] on icon at bounding box center [421, 384] width 16 height 15
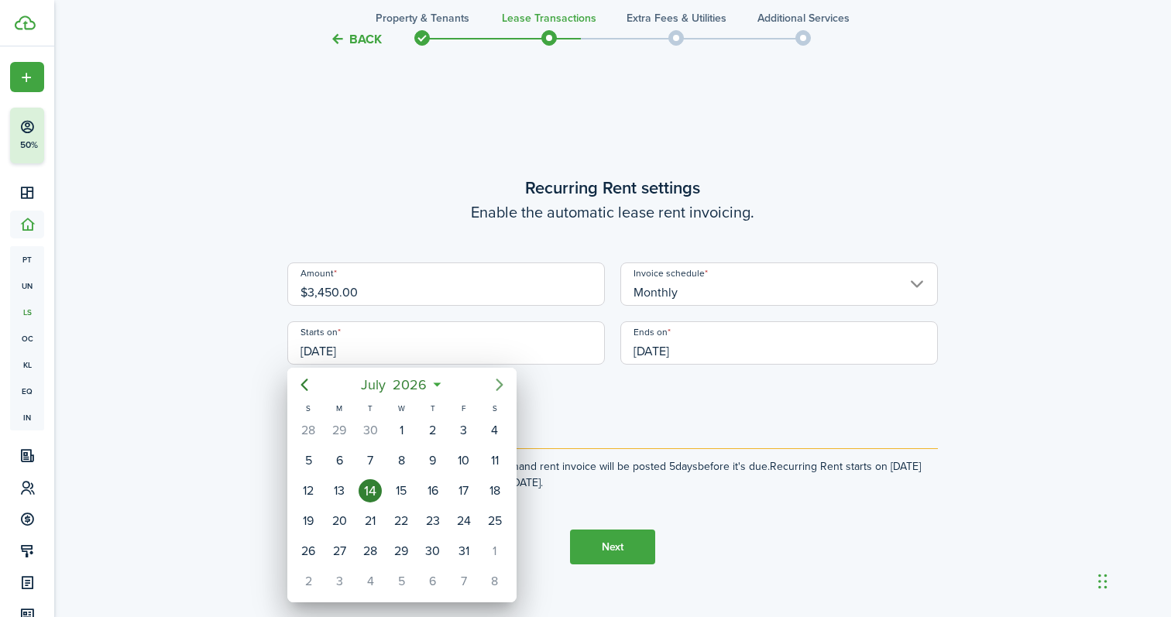
click at [510, 384] on mbsc-button "Next page" at bounding box center [499, 384] width 31 height 31
click at [503, 380] on icon "Next page" at bounding box center [499, 385] width 19 height 19
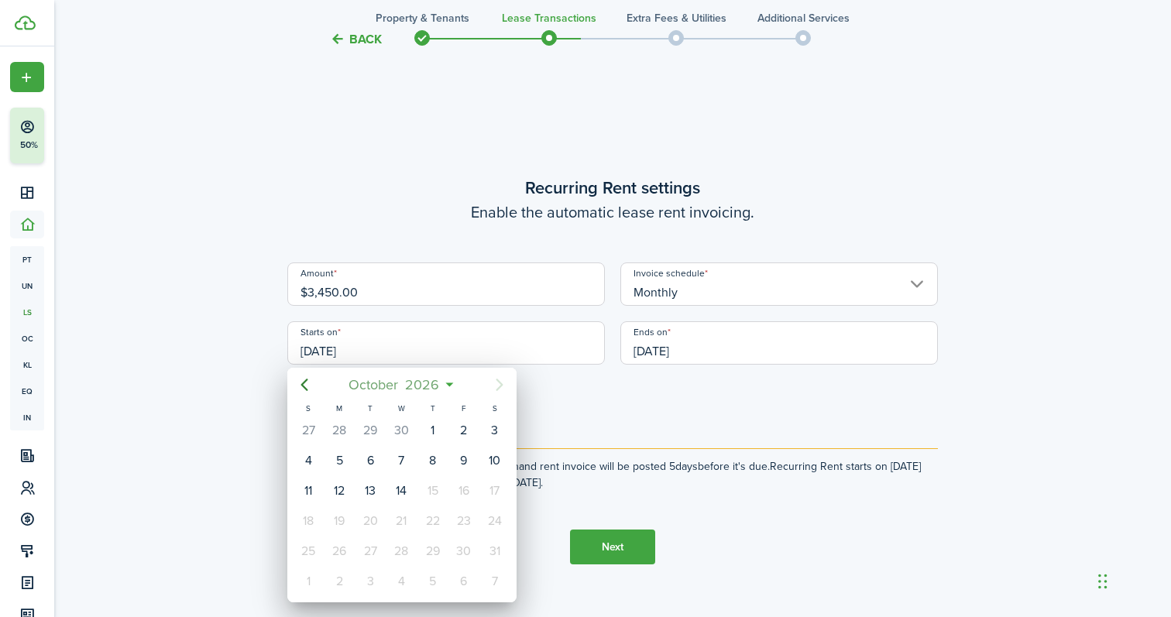
click at [416, 380] on span "2026" at bounding box center [422, 385] width 41 height 28
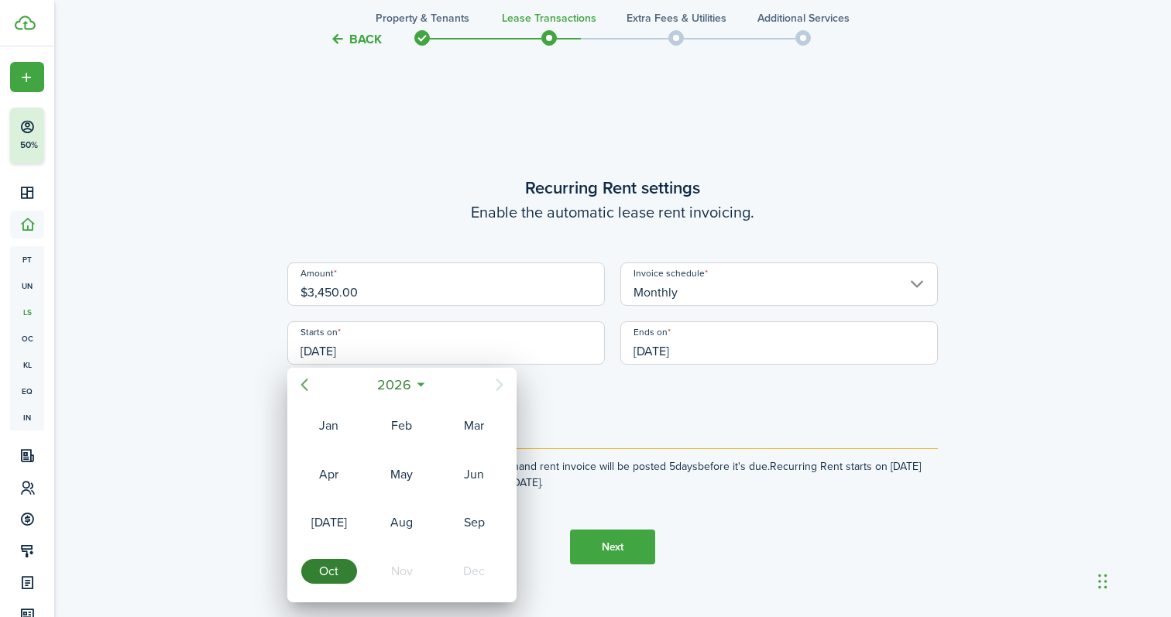
click at [304, 385] on icon "Previous page" at bounding box center [304, 385] width 19 height 19
click at [347, 352] on div at bounding box center [585, 308] width 1419 height 865
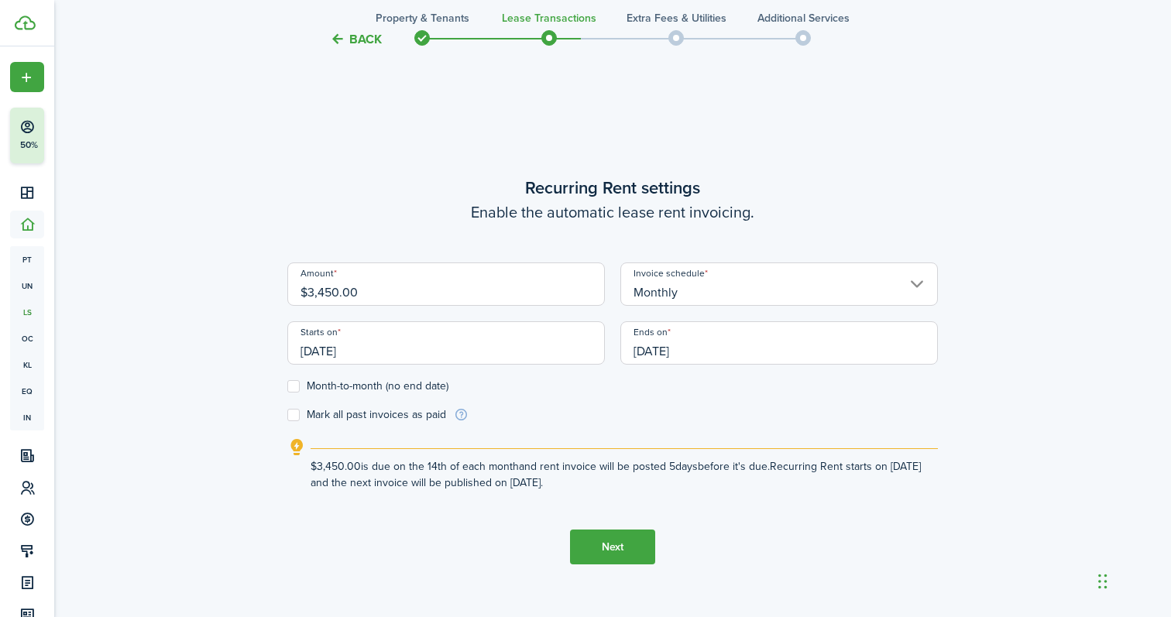
drag, startPoint x: 359, startPoint y: 349, endPoint x: 349, endPoint y: 349, distance: 10.1
click at [349, 349] on input "[DATE]" at bounding box center [446, 342] width 318 height 43
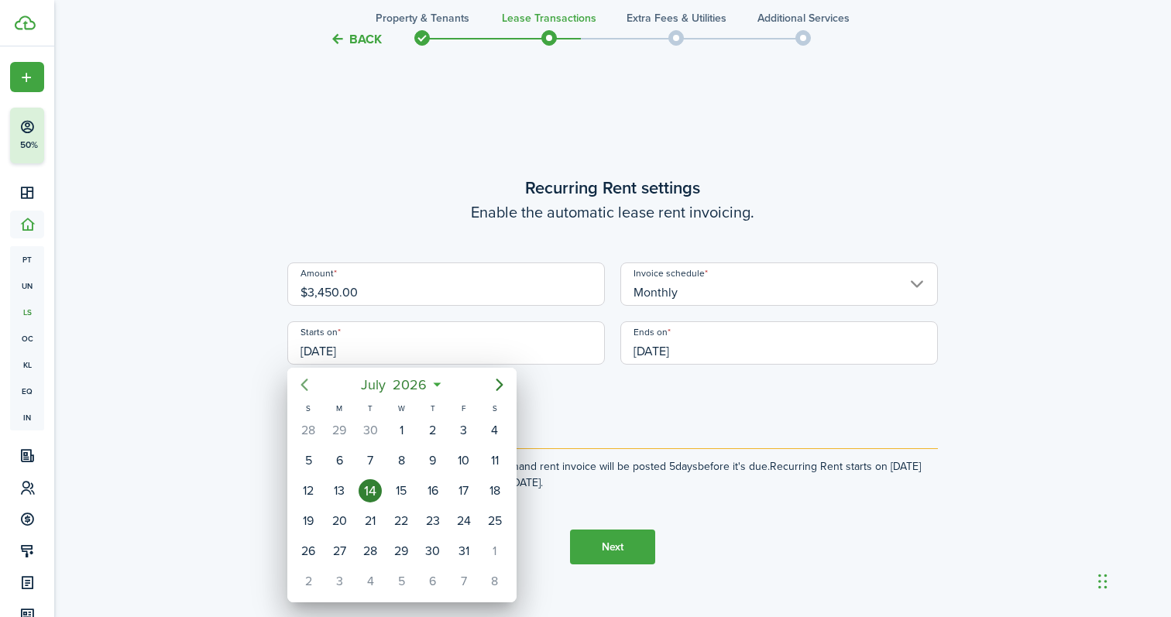
click at [300, 378] on icon "Previous page" at bounding box center [304, 385] width 19 height 19
click at [589, 422] on div at bounding box center [585, 308] width 1419 height 865
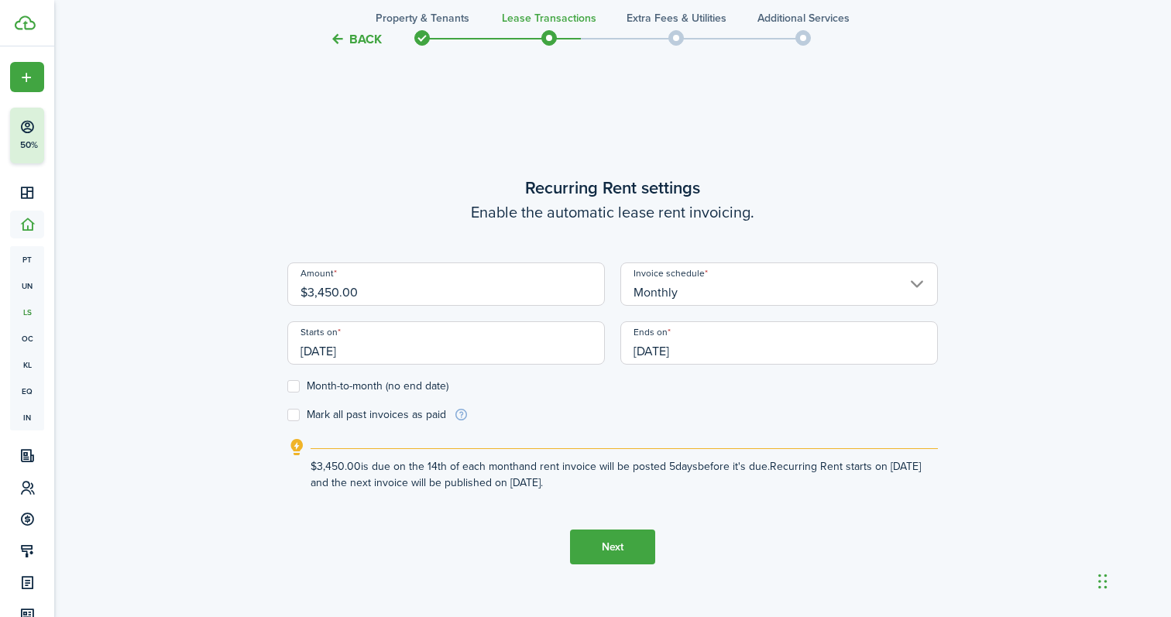
click at [400, 345] on input "[DATE]" at bounding box center [446, 342] width 318 height 43
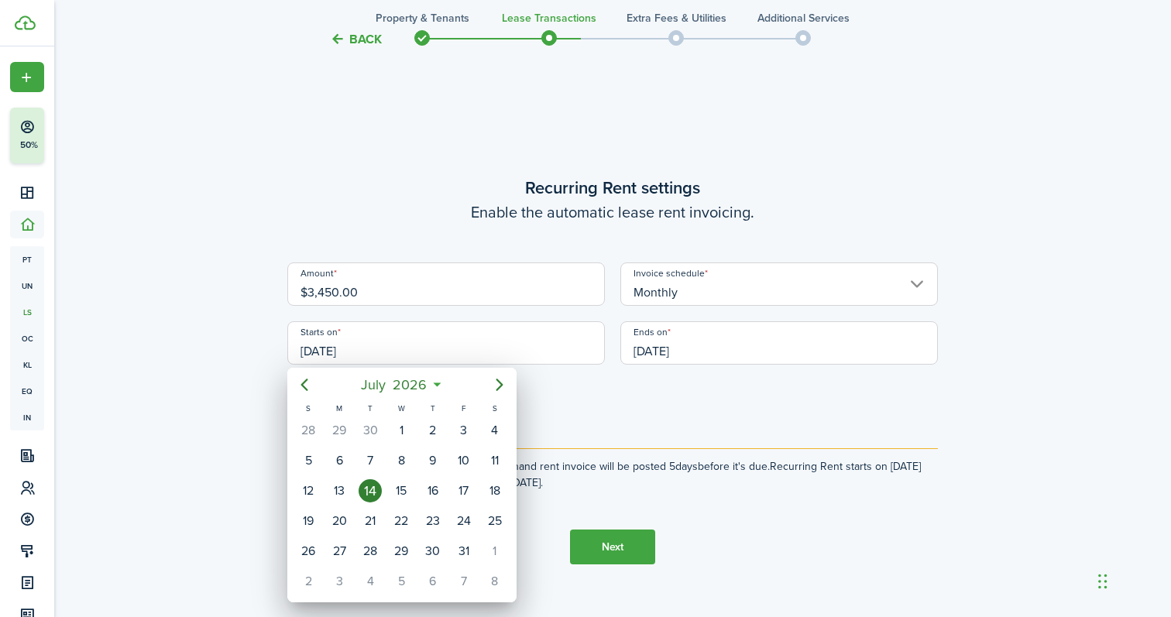
click at [232, 341] on div at bounding box center [585, 308] width 1419 height 865
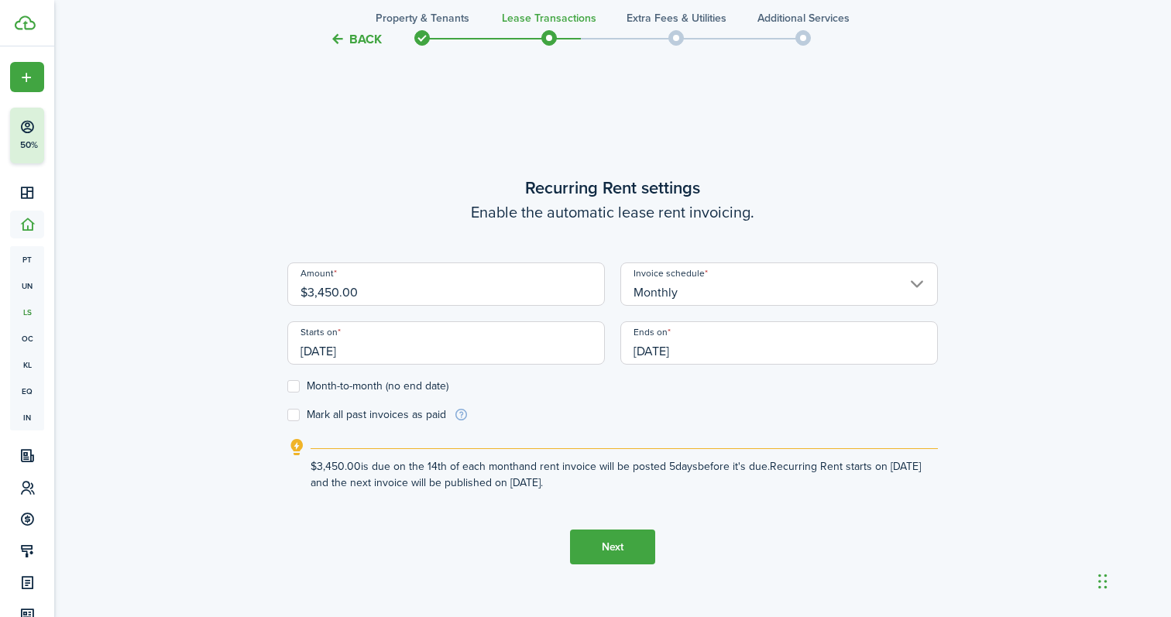
click at [349, 355] on input "[DATE]" at bounding box center [446, 342] width 318 height 43
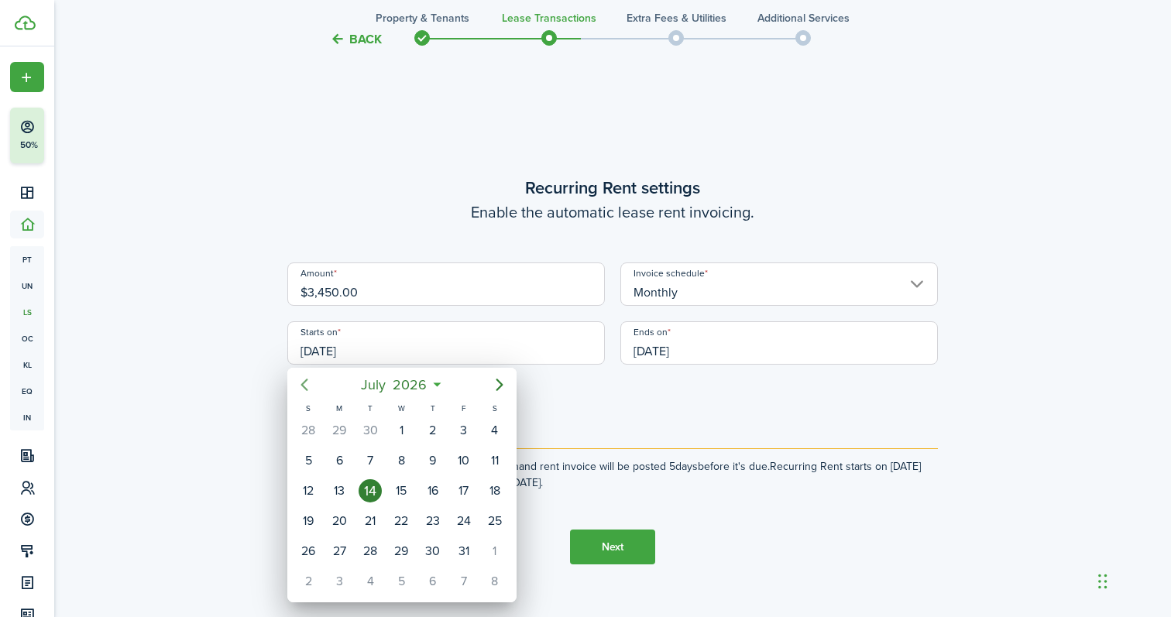
click at [298, 380] on icon "Previous page" at bounding box center [304, 385] width 19 height 19
click at [212, 340] on div at bounding box center [585, 308] width 1419 height 865
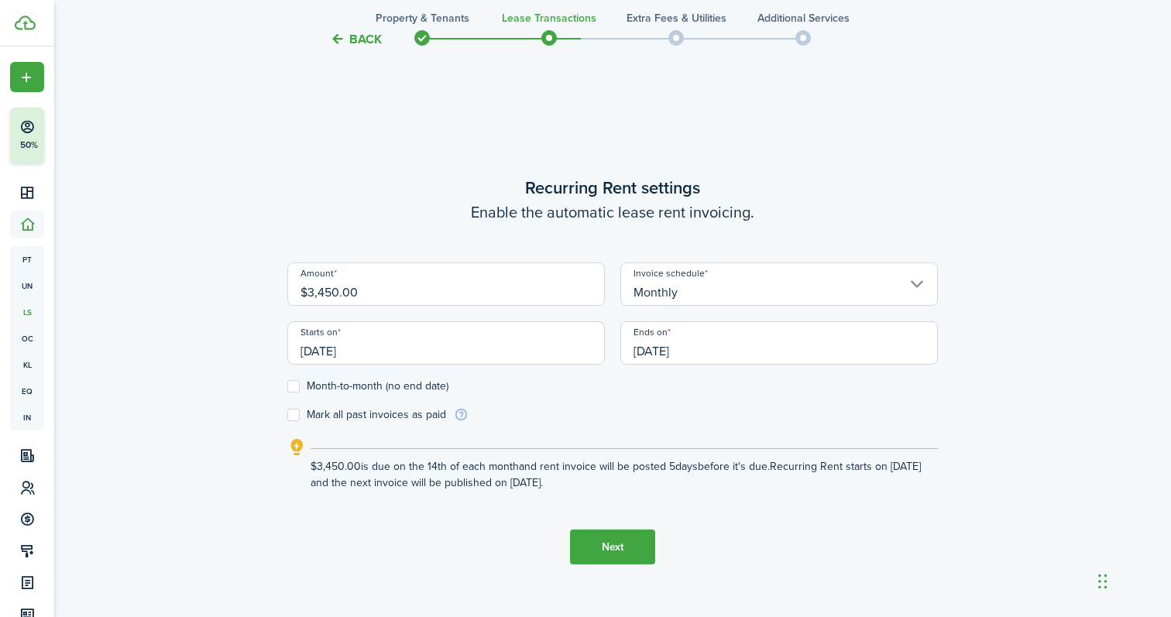
click at [318, 346] on input "[DATE]" at bounding box center [446, 342] width 318 height 43
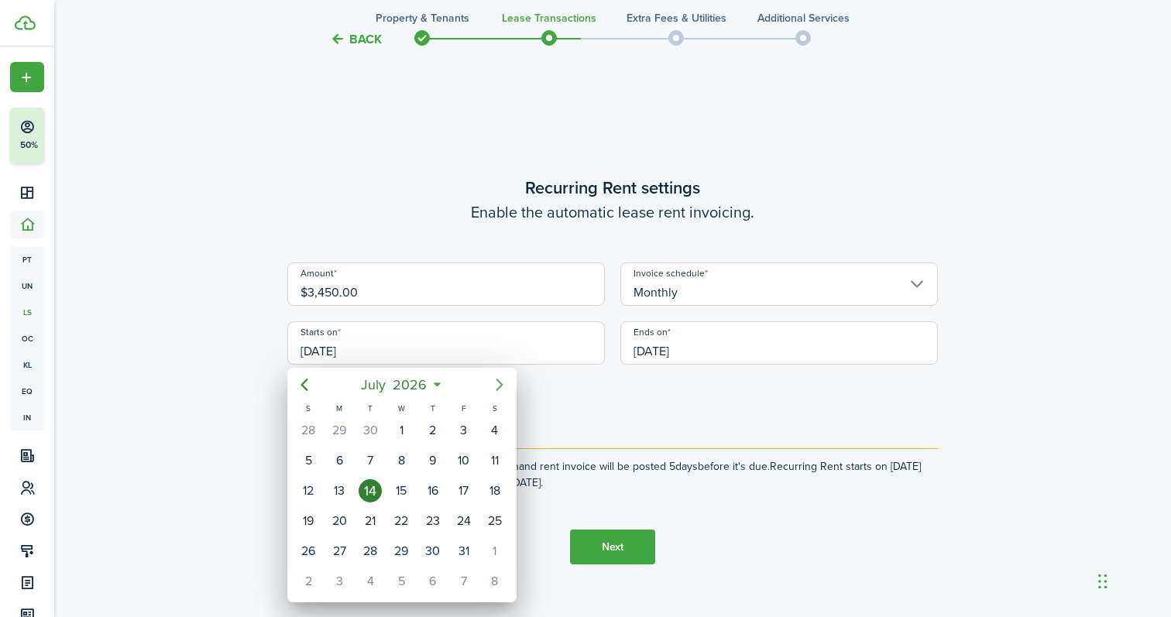
click at [512, 386] on mbsc-button "Next page" at bounding box center [499, 384] width 31 height 31
click at [315, 376] on mbsc-button "Previous page" at bounding box center [304, 384] width 31 height 31
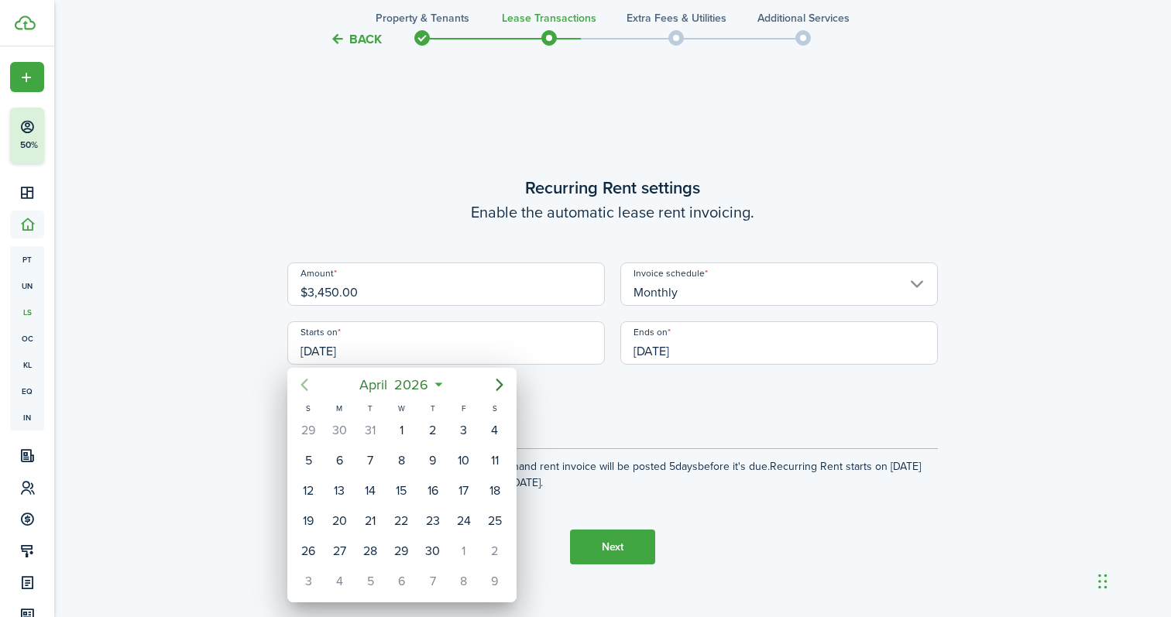
click at [315, 376] on mbsc-button "Previous page" at bounding box center [304, 384] width 31 height 31
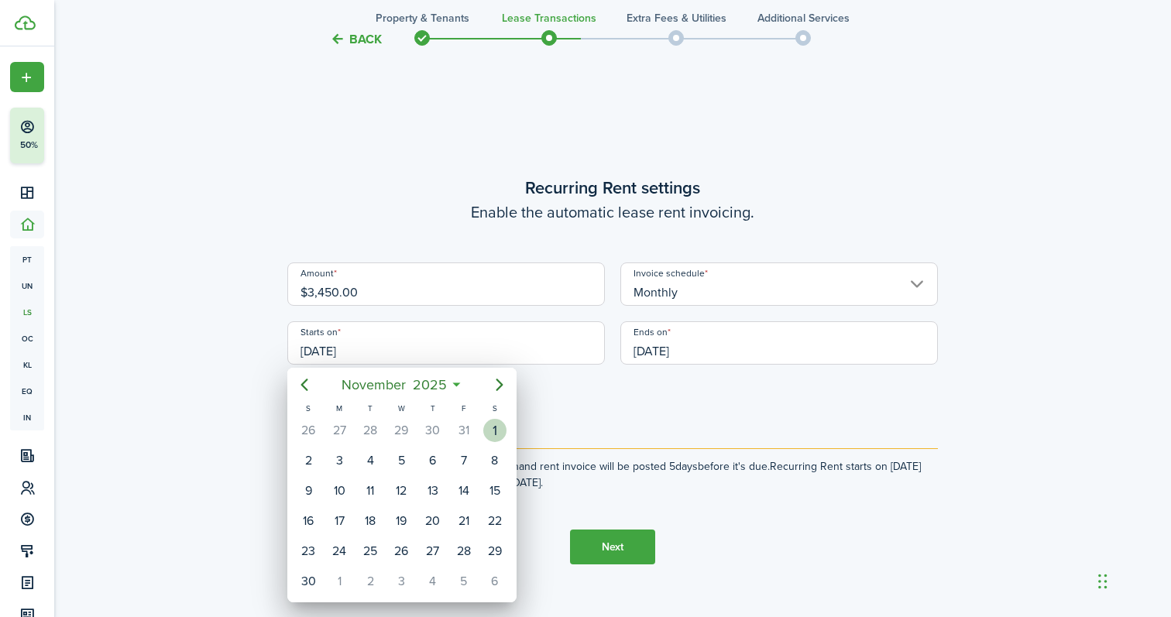
click at [494, 433] on div "1" at bounding box center [494, 430] width 23 height 23
type input "[DATE]"
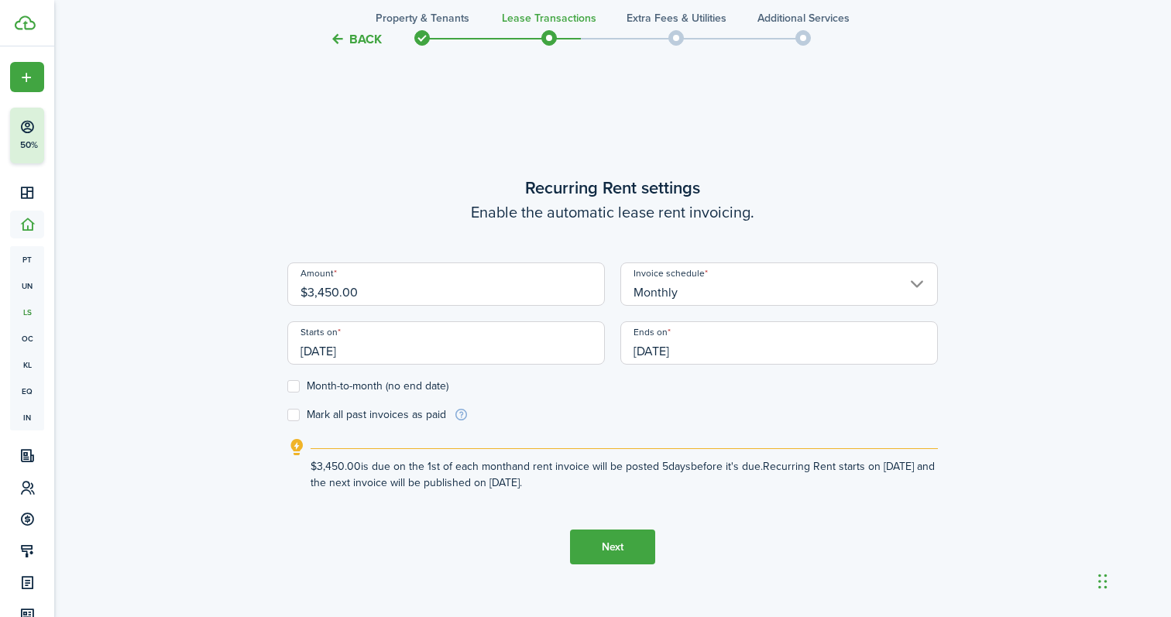
click at [647, 355] on input "[DATE]" at bounding box center [779, 342] width 318 height 43
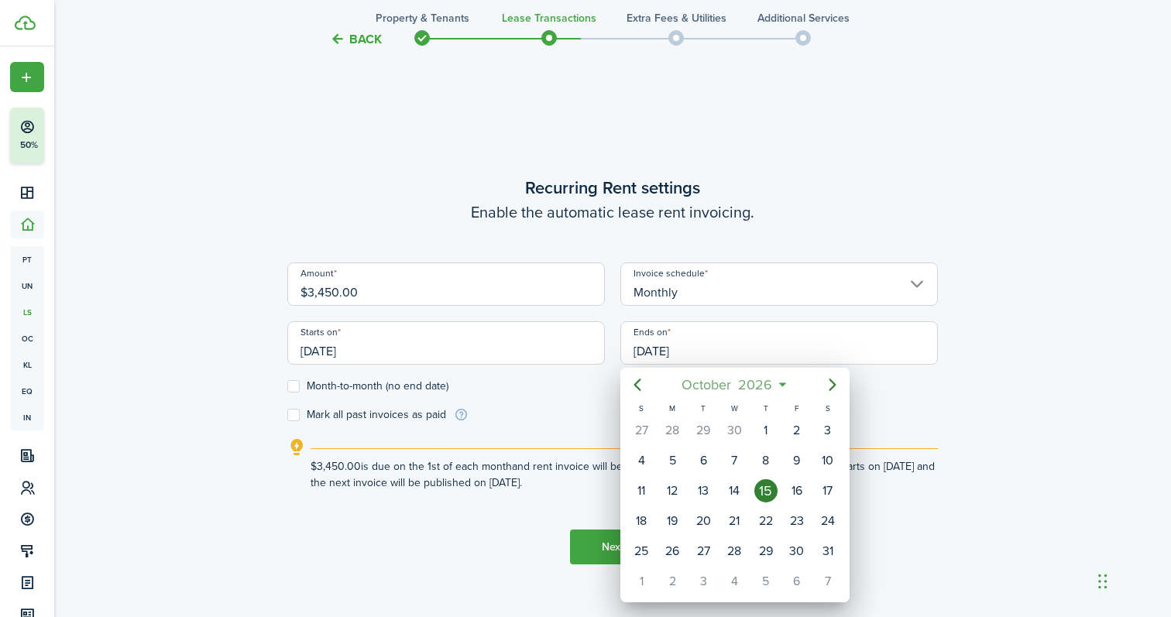
click at [774, 387] on span "2026" at bounding box center [755, 385] width 41 height 28
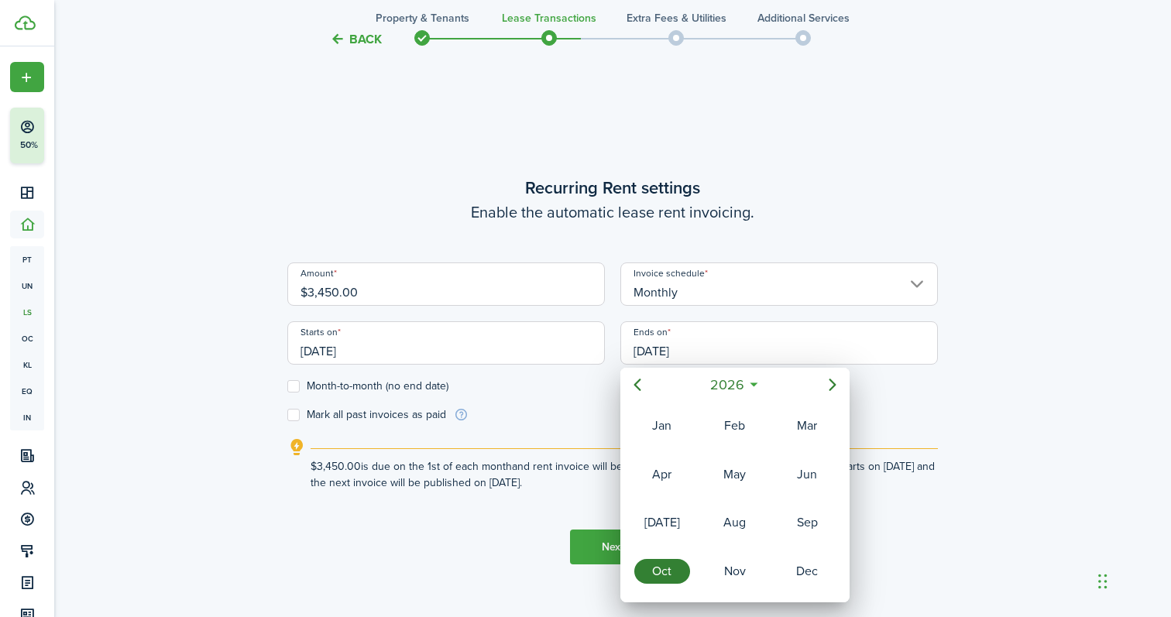
click at [757, 386] on icon at bounding box center [754, 384] width 16 height 15
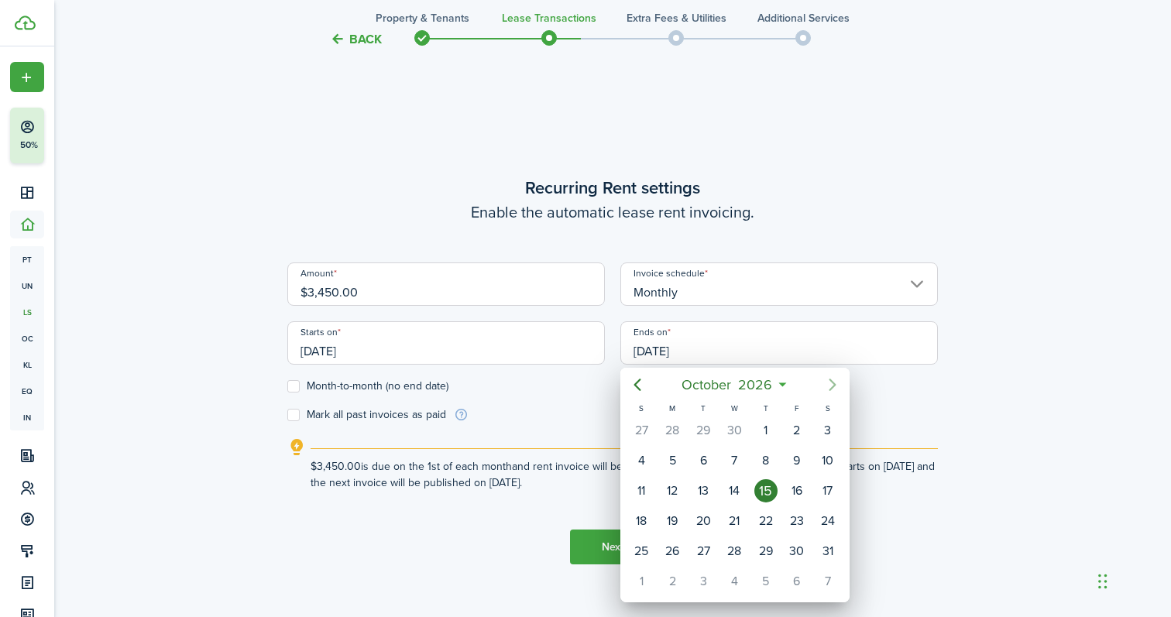
click at [829, 386] on icon "Next page" at bounding box center [832, 385] width 19 height 19
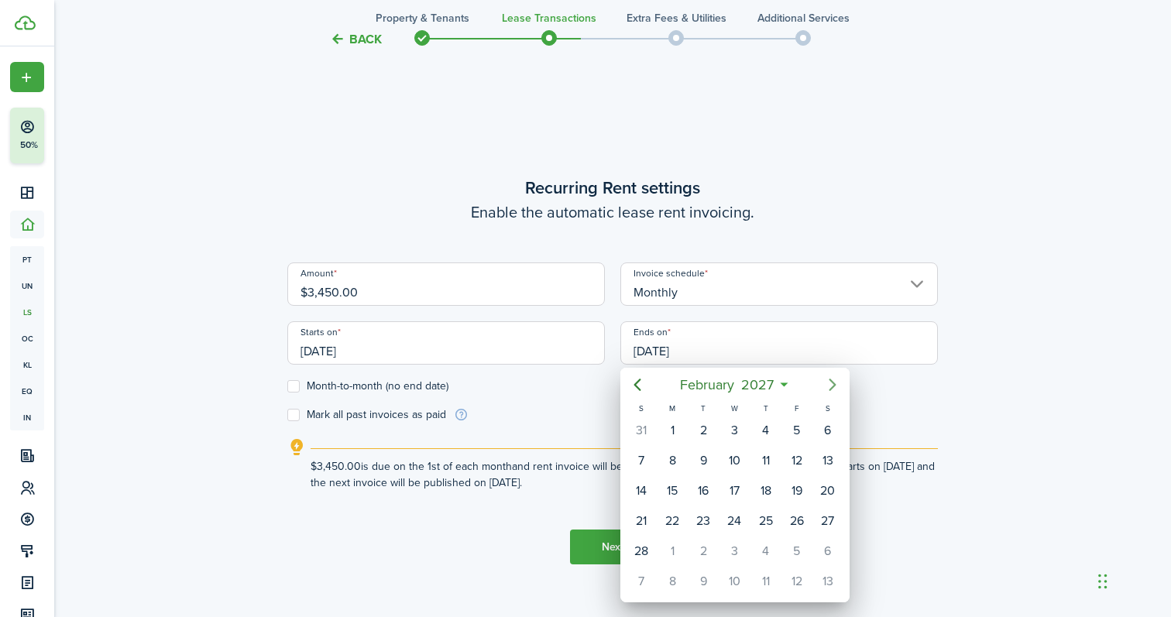
click at [829, 386] on icon "Next page" at bounding box center [832, 385] width 19 height 19
click at [734, 489] on div "14" at bounding box center [734, 490] width 23 height 23
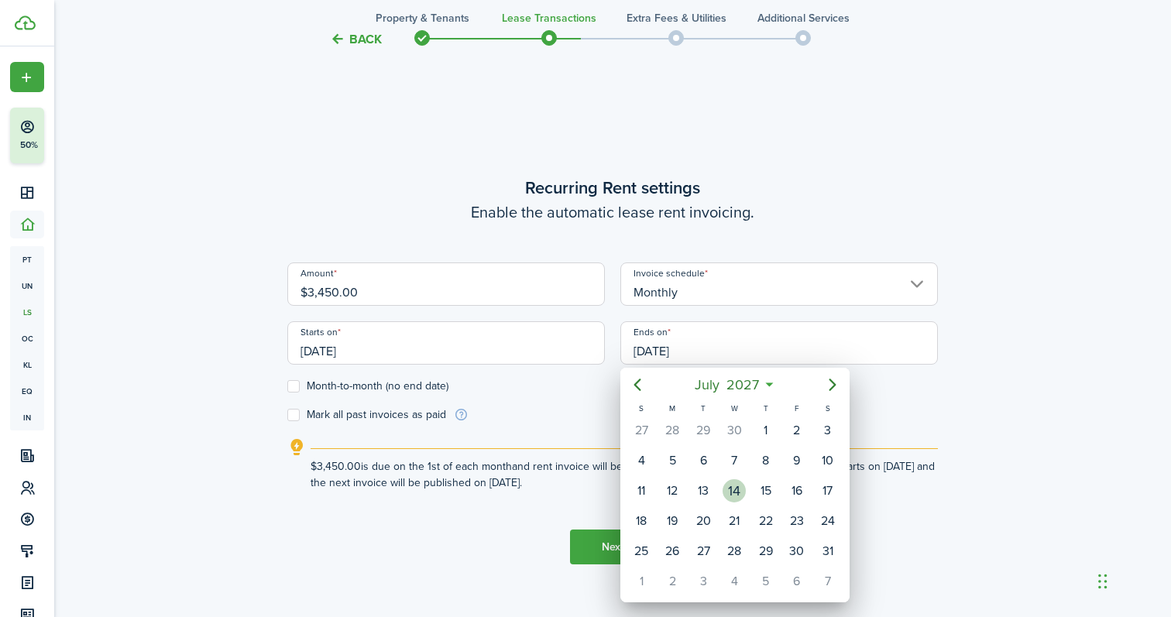
type input "[DATE]"
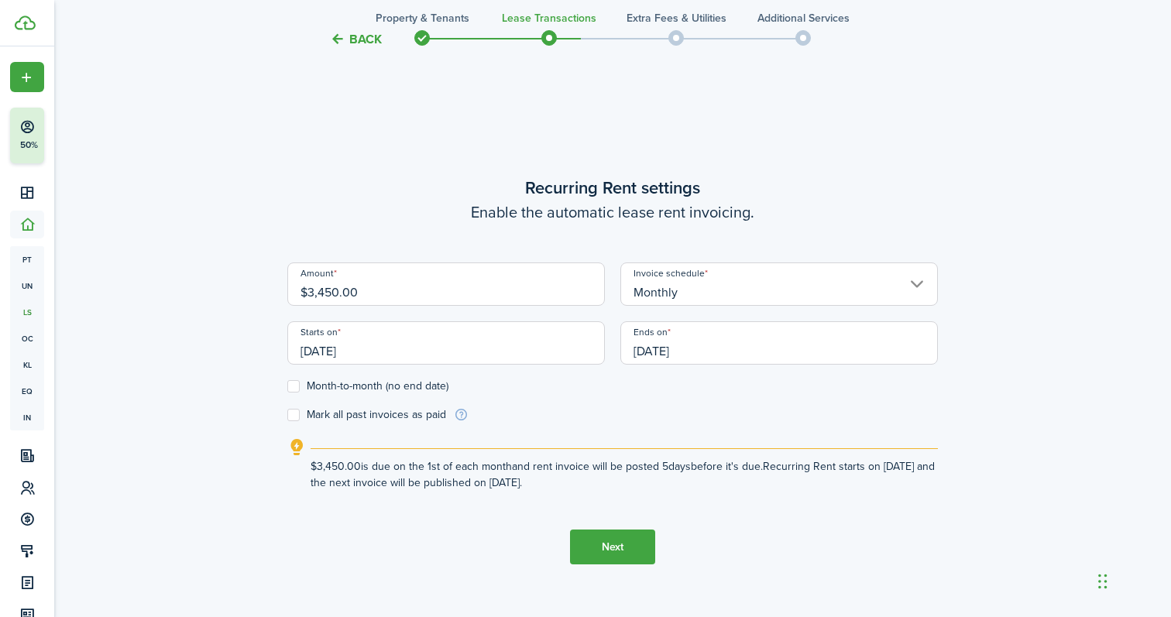
click at [607, 549] on button "Next" at bounding box center [612, 547] width 85 height 35
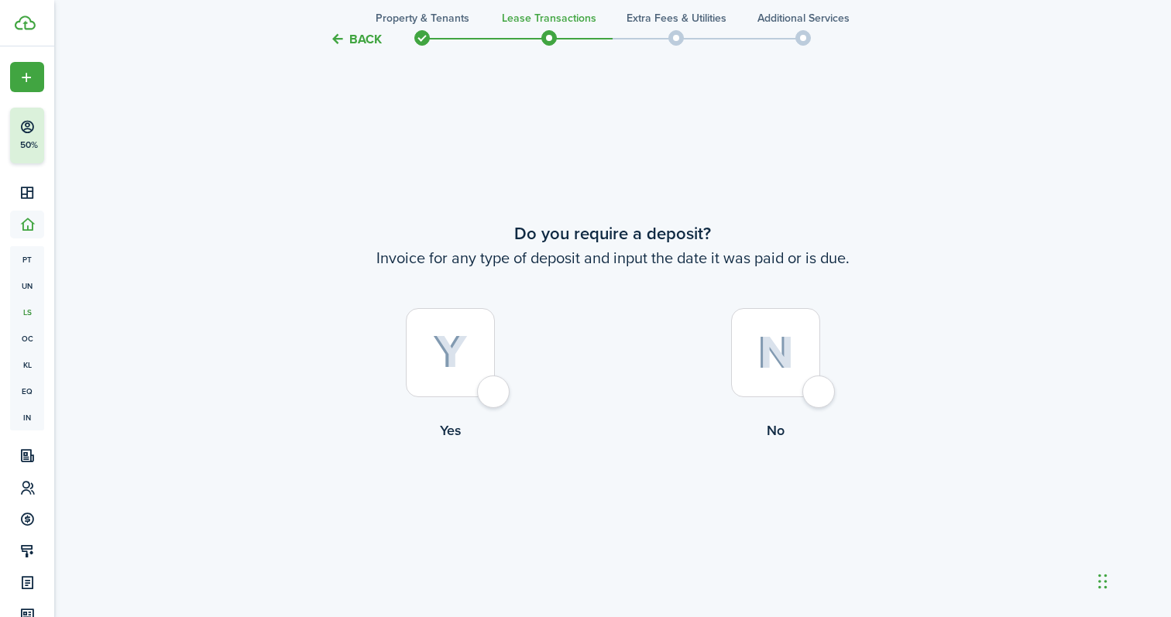
scroll to position [1131, 0]
click at [483, 343] on div at bounding box center [450, 351] width 89 height 89
radio input "true"
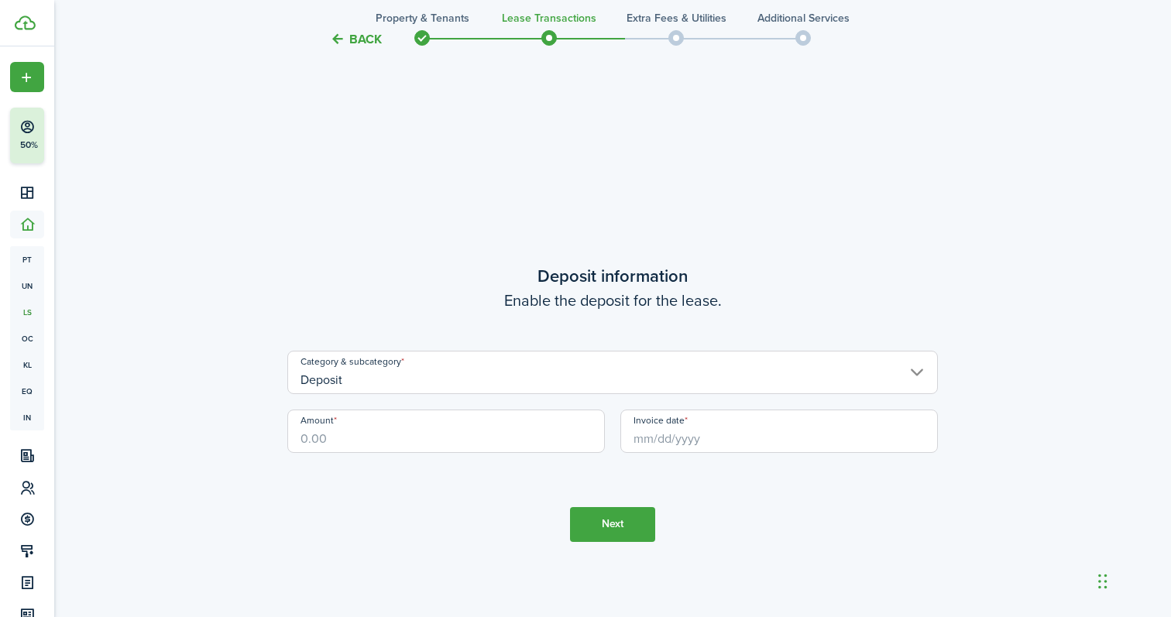
scroll to position [1748, 0]
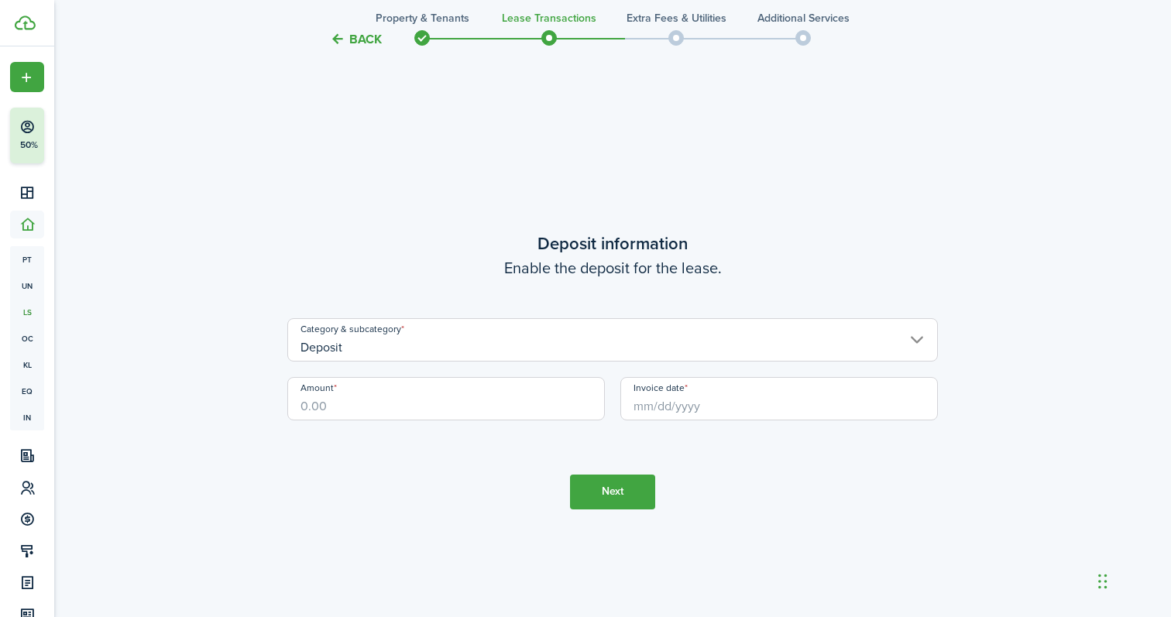
click at [383, 409] on input "Amount" at bounding box center [446, 398] width 318 height 43
click at [641, 409] on input "Invoice date" at bounding box center [779, 398] width 318 height 43
type input "$3,450.00"
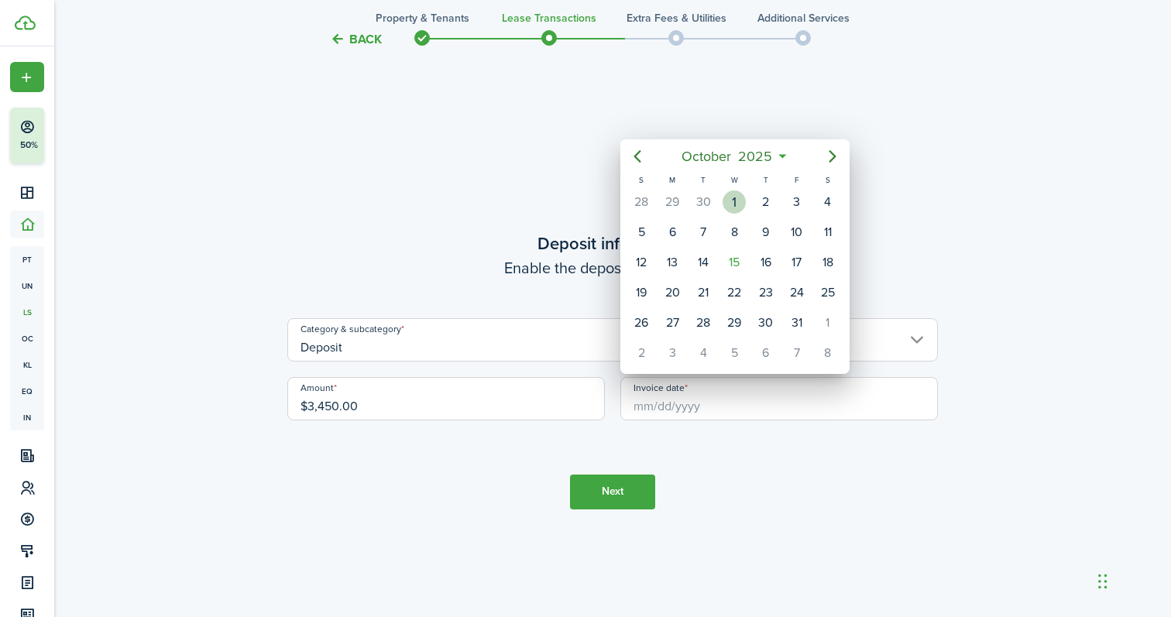
click at [732, 201] on div "1" at bounding box center [734, 202] width 23 height 23
type input "[DATE]"
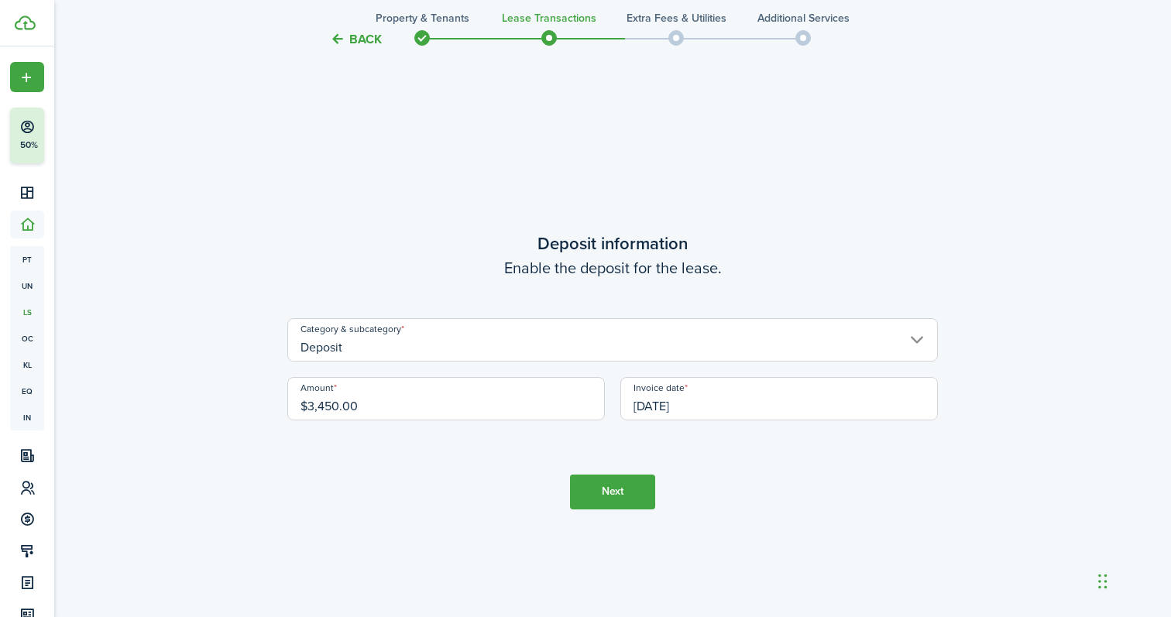
click at [613, 498] on button "Next" at bounding box center [612, 492] width 85 height 35
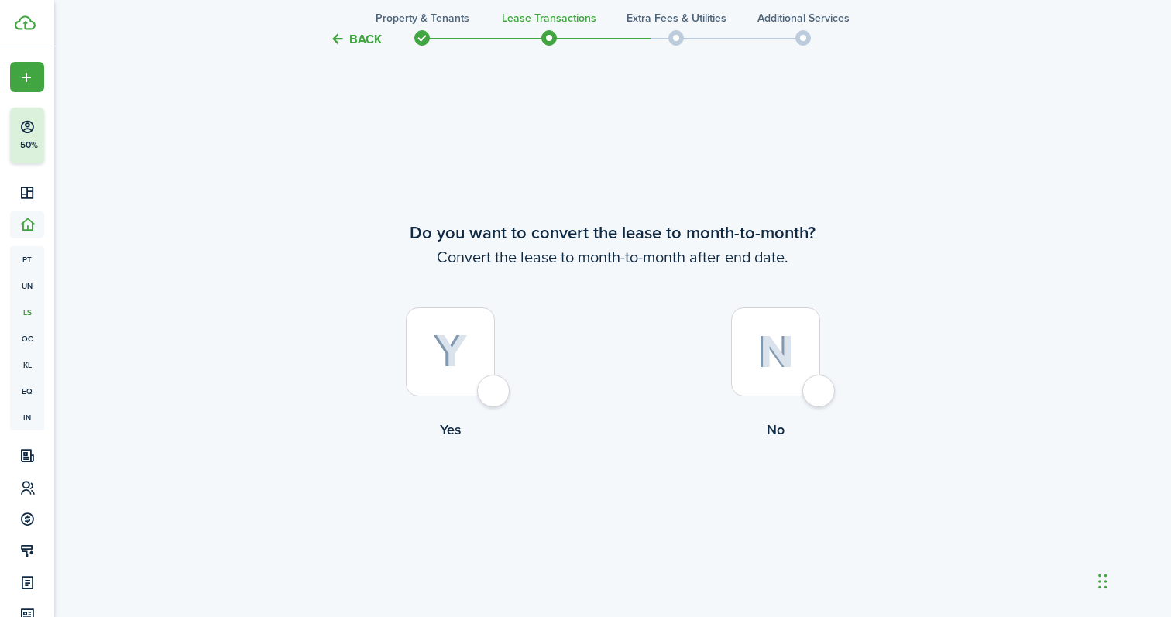
scroll to position [2365, 0]
click at [802, 339] on div at bounding box center [775, 351] width 89 height 89
radio input "true"
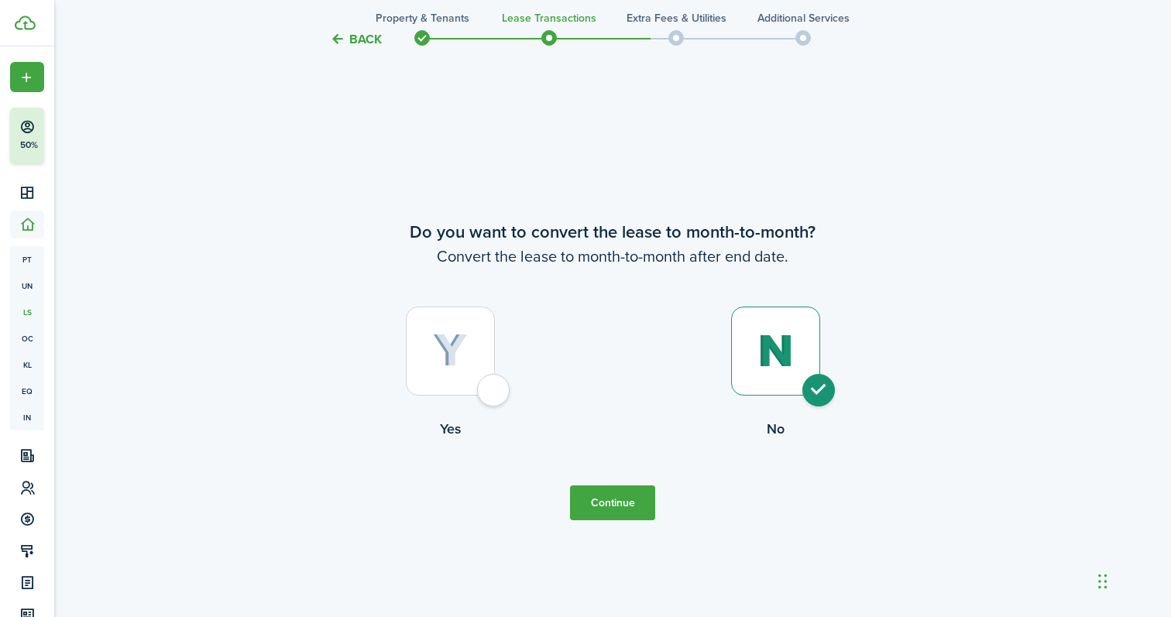
click at [630, 504] on button "Continue" at bounding box center [612, 503] width 85 height 35
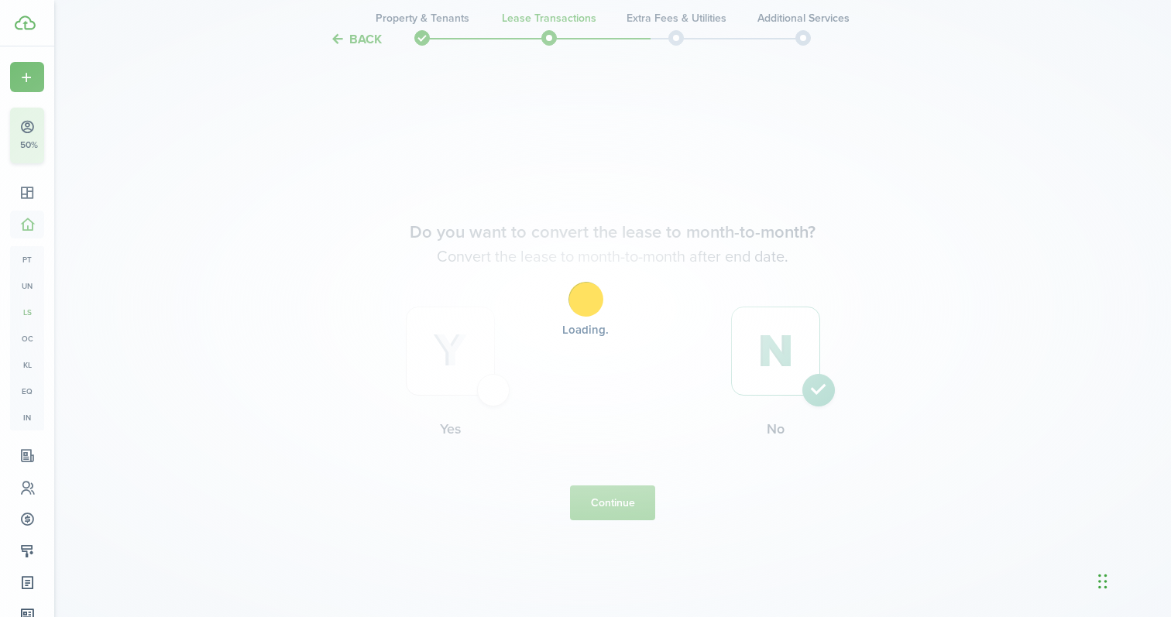
scroll to position [0, 0]
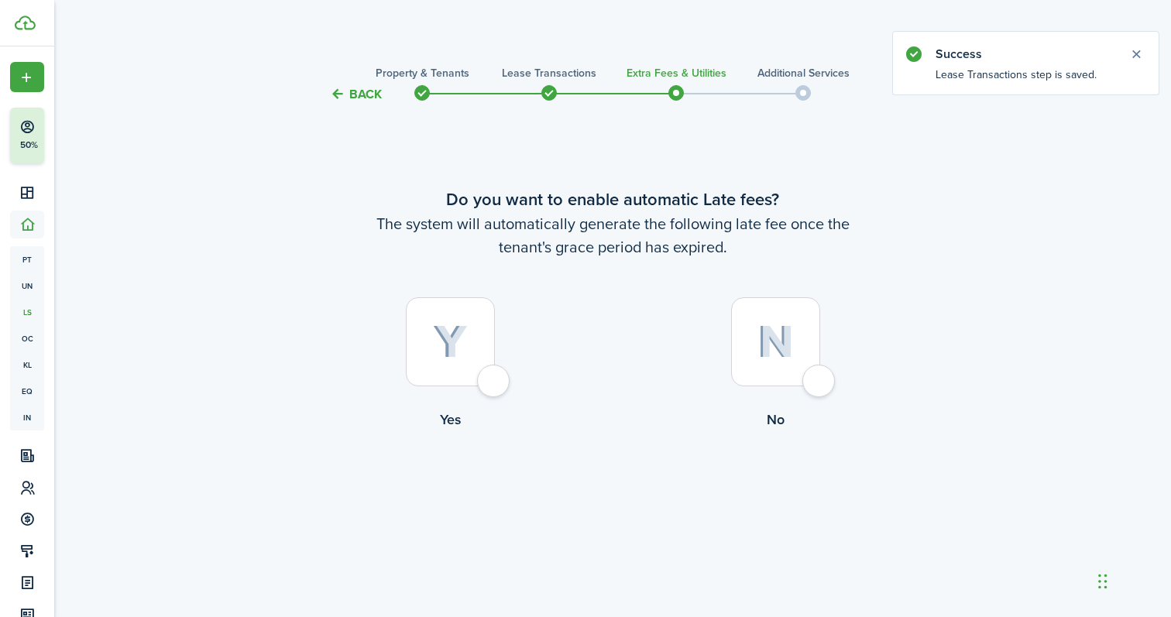
click at [772, 359] on div at bounding box center [775, 341] width 89 height 89
radio input "true"
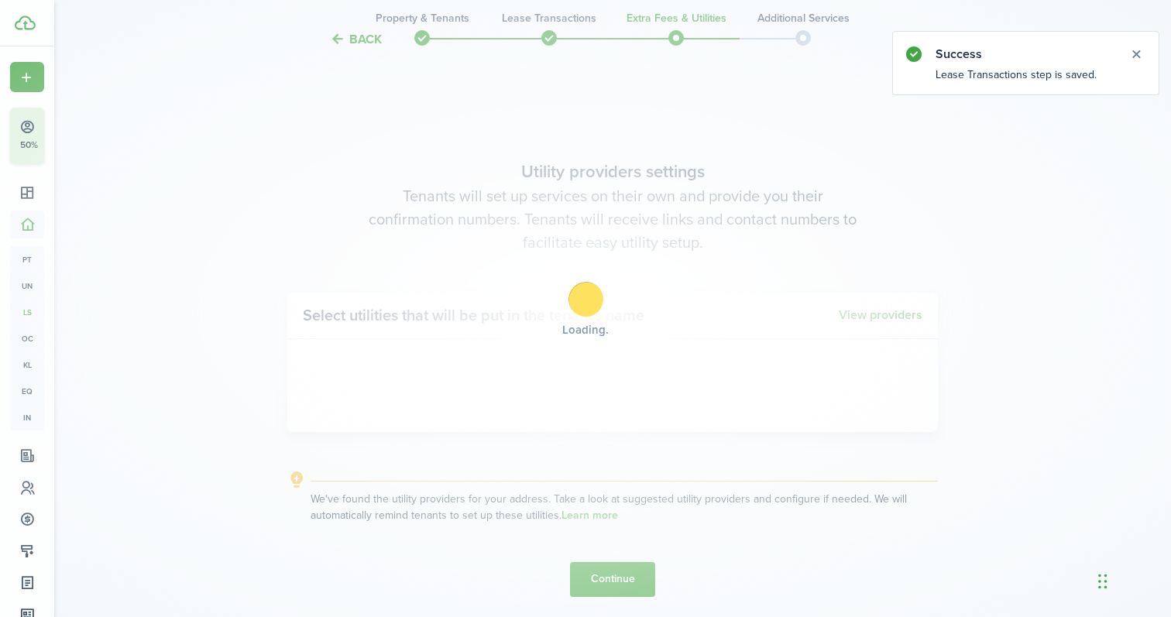
scroll to position [513, 0]
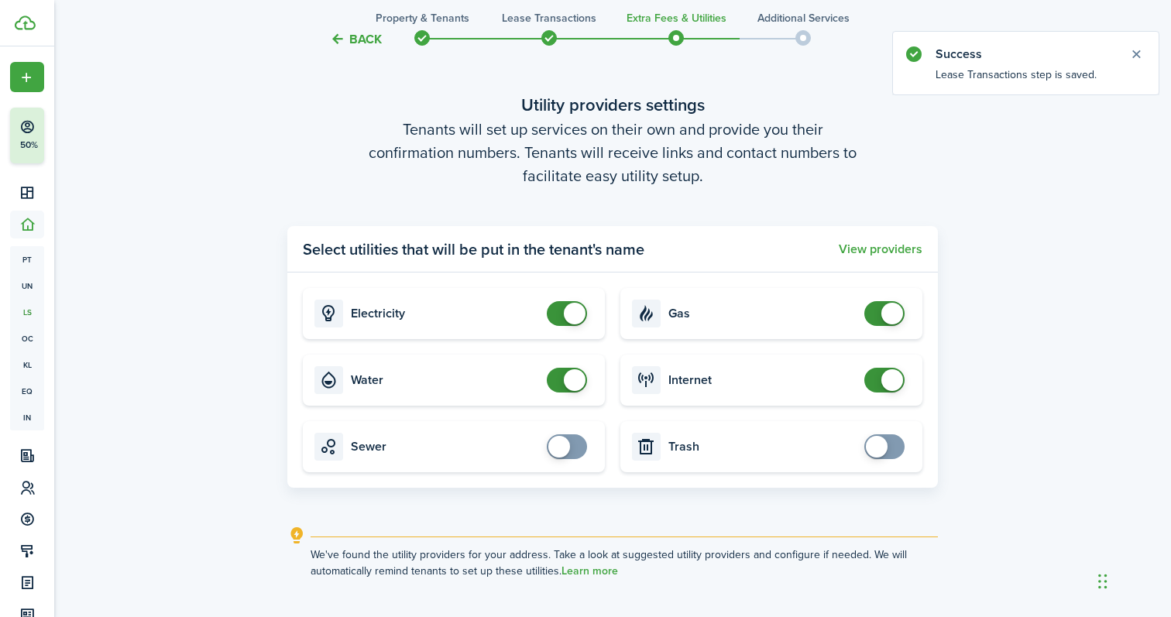
checkbox input "false"
click at [559, 376] on span at bounding box center [566, 380] width 15 height 25
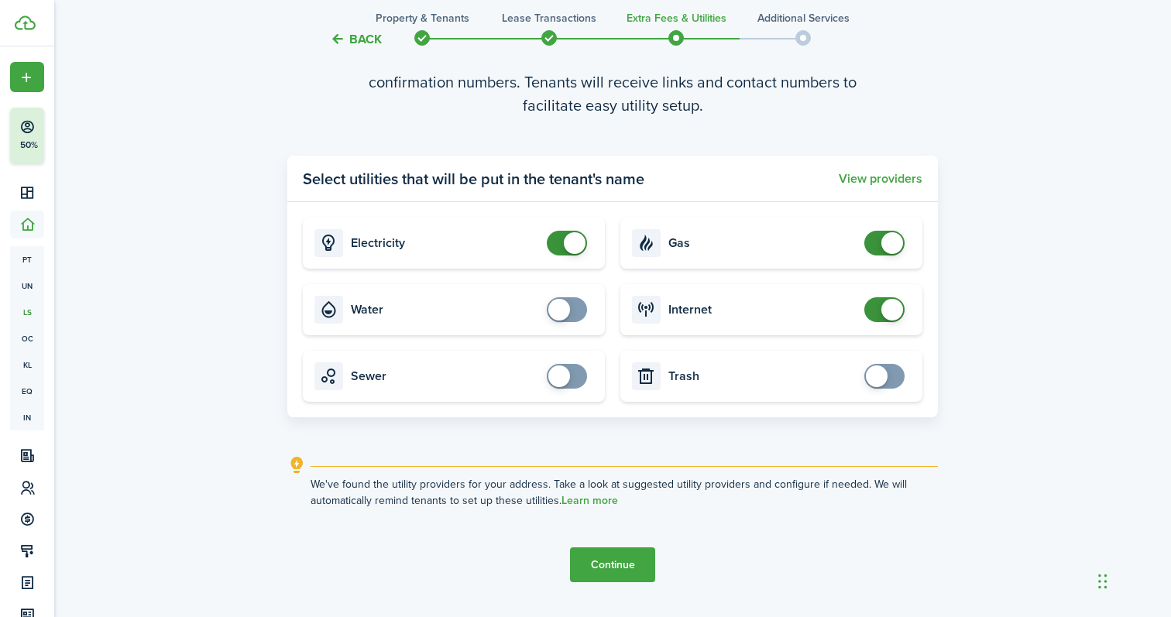
scroll to position [623, 0]
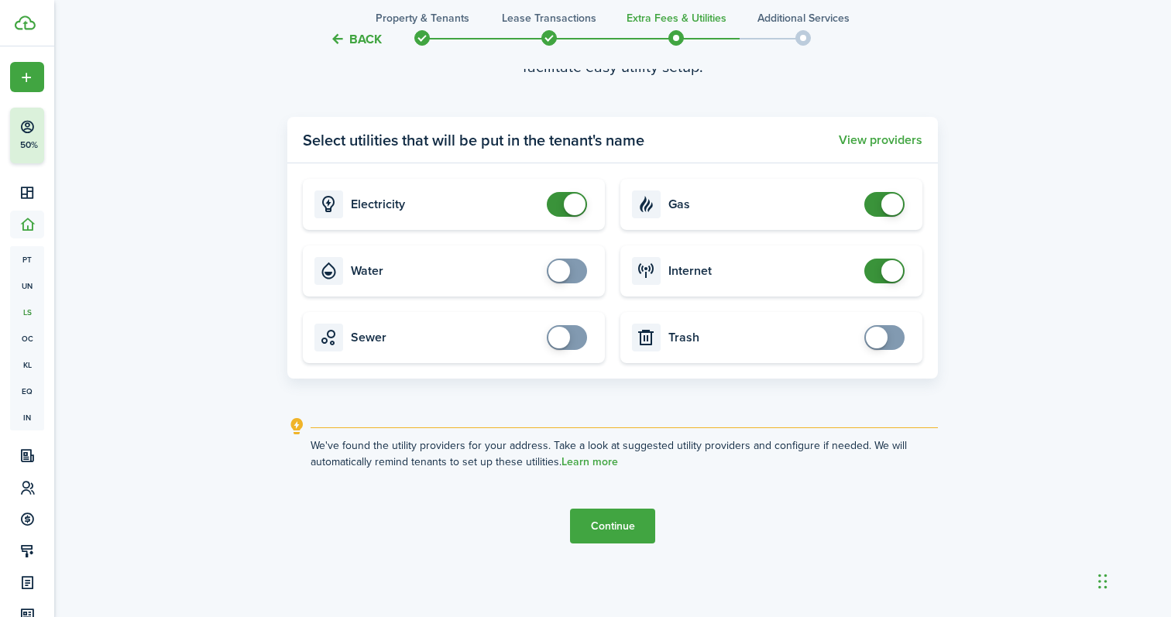
click at [609, 526] on button "Continue" at bounding box center [612, 526] width 85 height 35
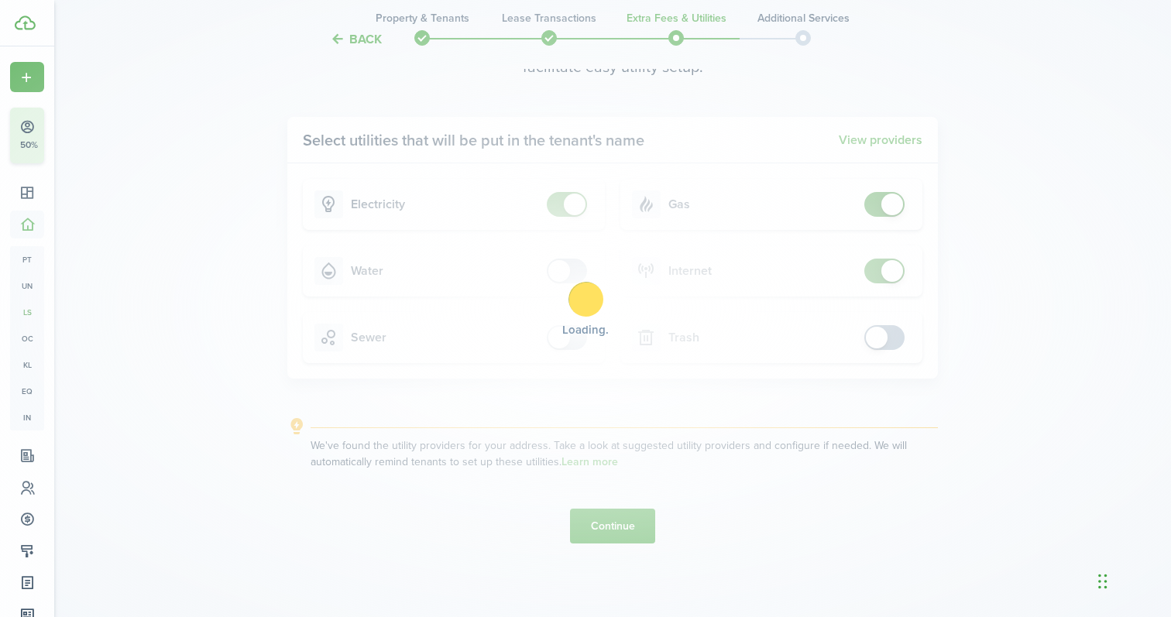
scroll to position [0, 0]
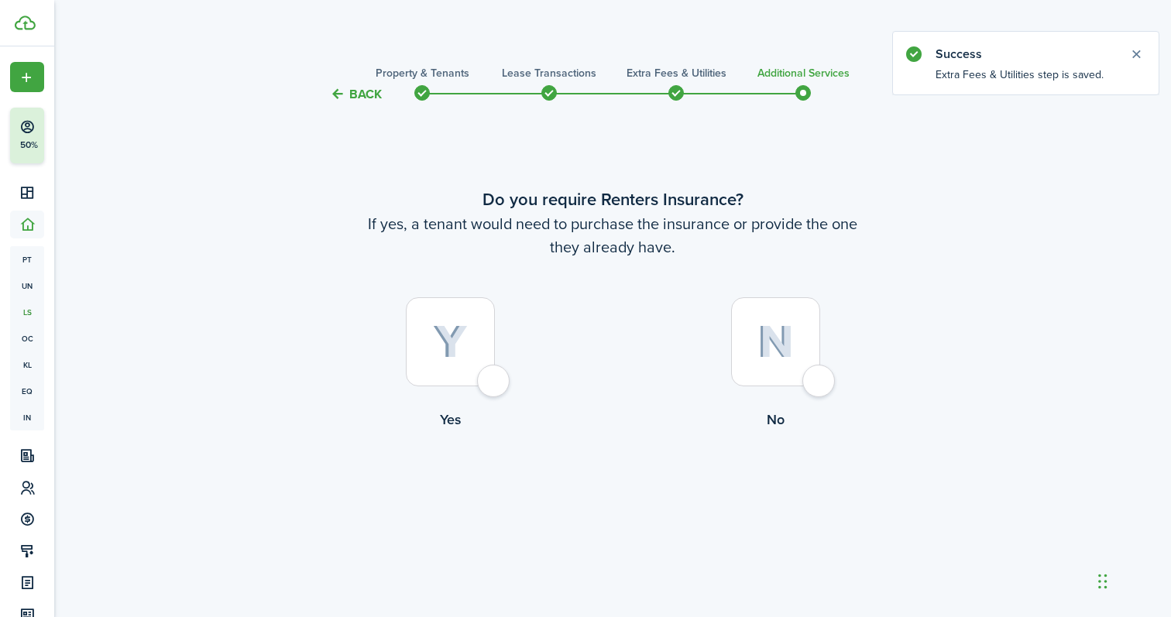
click at [757, 338] on img at bounding box center [775, 341] width 36 height 33
radio input "true"
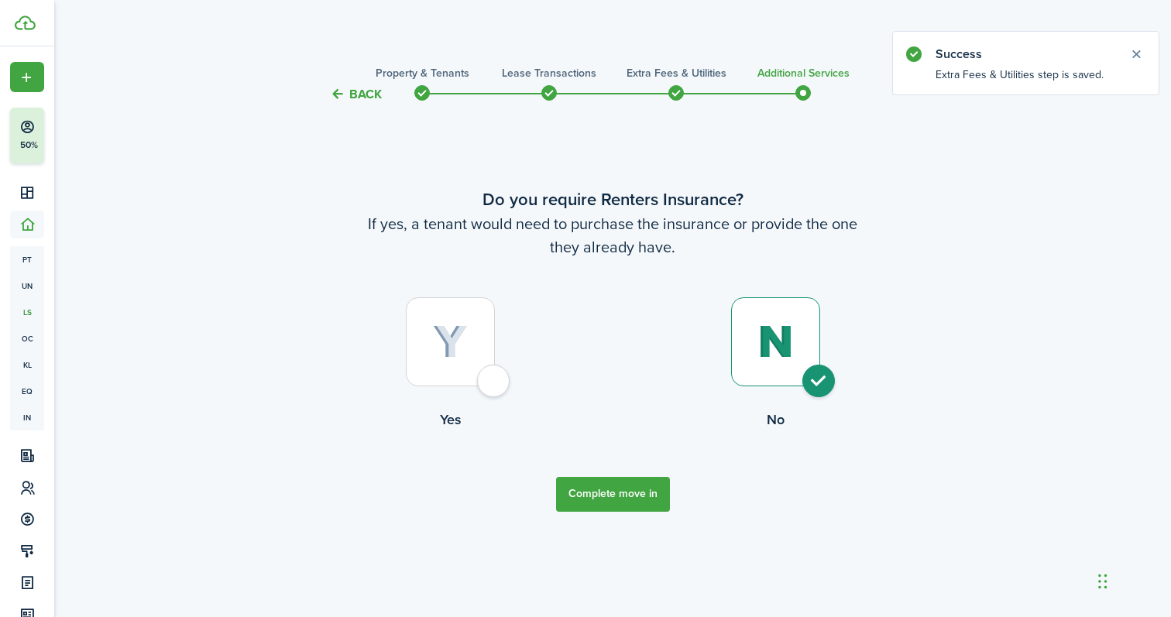
click at [624, 498] on button "Complete move in" at bounding box center [613, 494] width 114 height 35
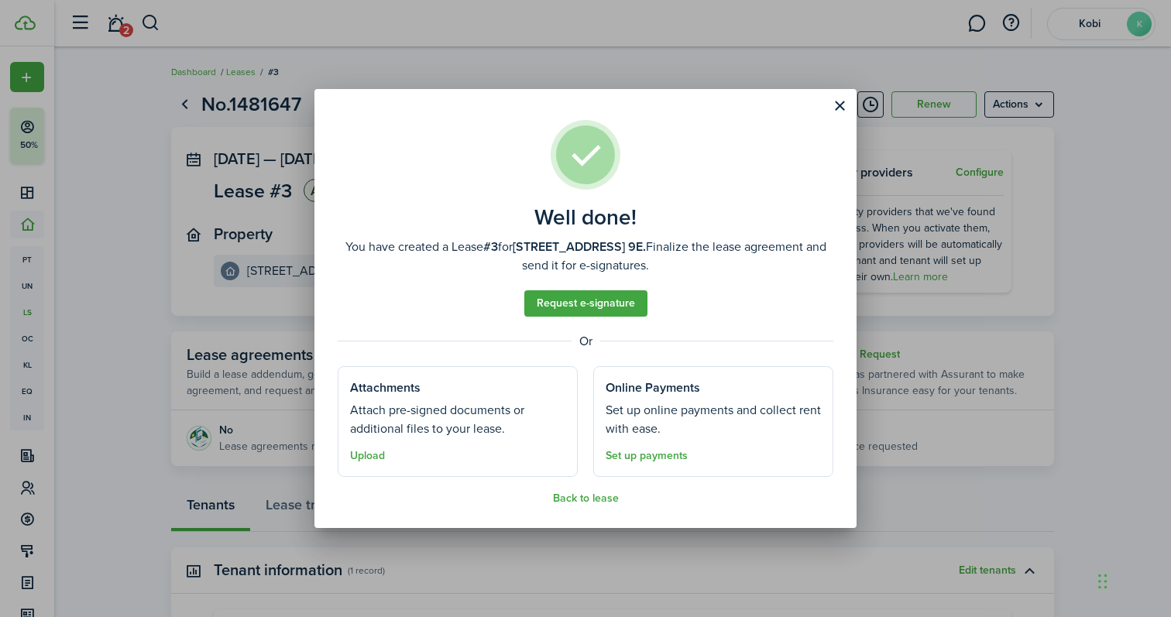
click at [598, 496] on button "Back to lease" at bounding box center [586, 499] width 66 height 12
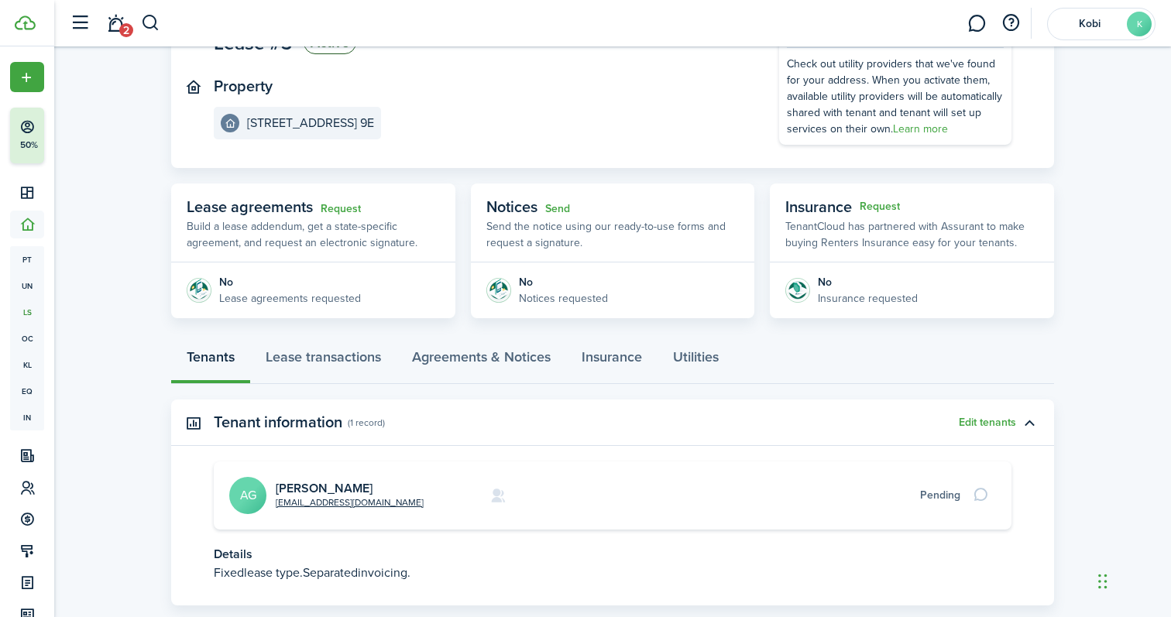
scroll to position [195, 0]
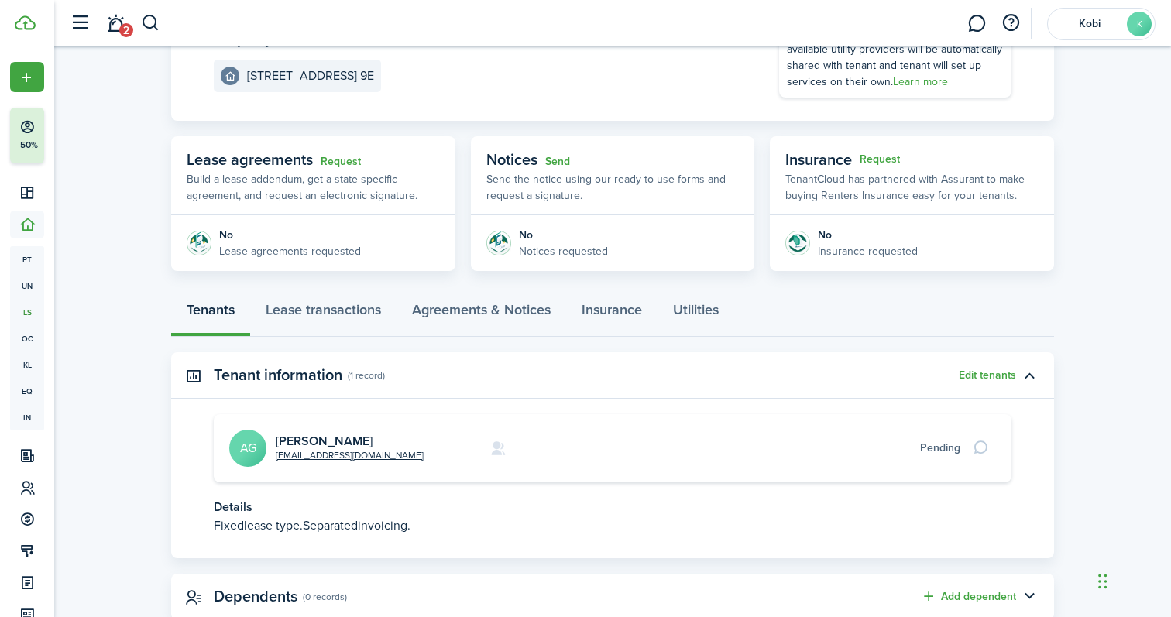
drag, startPoint x: 416, startPoint y: 435, endPoint x: 276, endPoint y: 441, distance: 140.3
click at [276, 441] on card-title "[PERSON_NAME]" at bounding box center [378, 441] width 205 height 14
copy link "[PERSON_NAME]"
click at [412, 463] on card "[EMAIL_ADDRESS][DOMAIN_NAME] [PERSON_NAME] AG Pending" at bounding box center [613, 448] width 798 height 68
drag, startPoint x: 405, startPoint y: 456, endPoint x: 276, endPoint y: 458, distance: 129.3
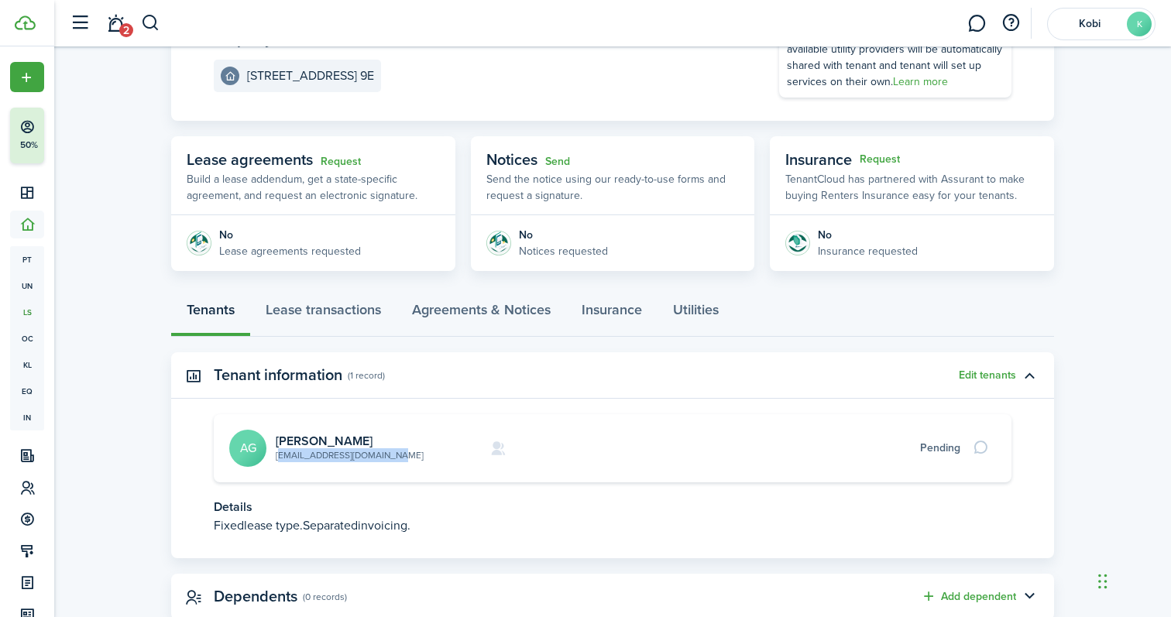
click at [276, 458] on card-description "[EMAIL_ADDRESS][DOMAIN_NAME]" at bounding box center [378, 455] width 205 height 14
copy link "[EMAIL_ADDRESS][DOMAIN_NAME]"
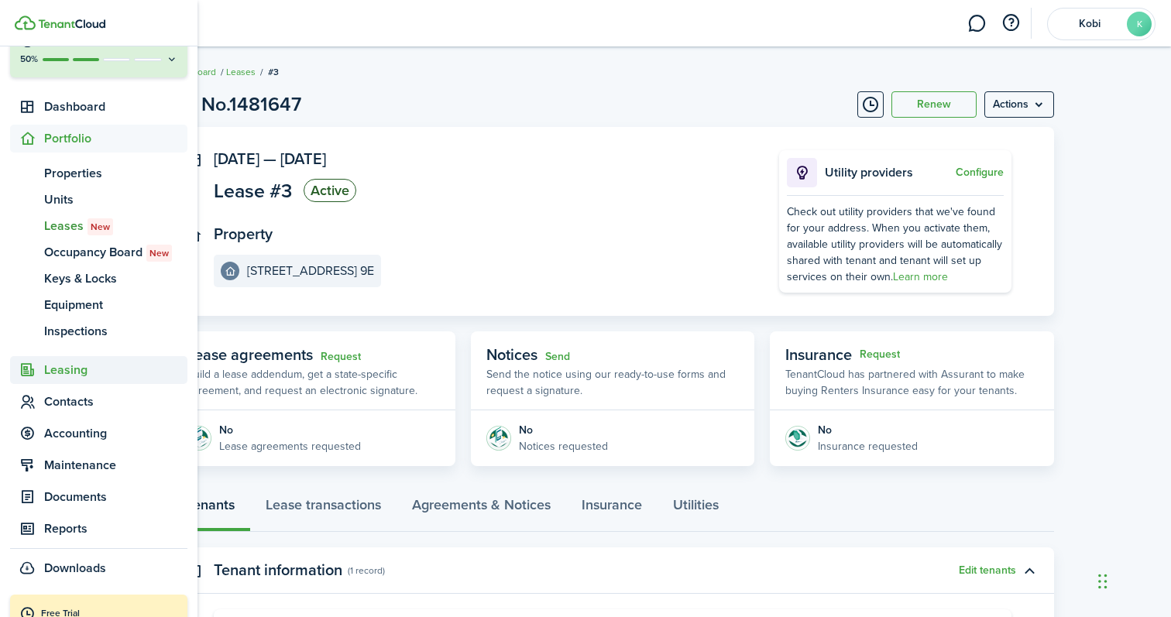
scroll to position [91, 0]
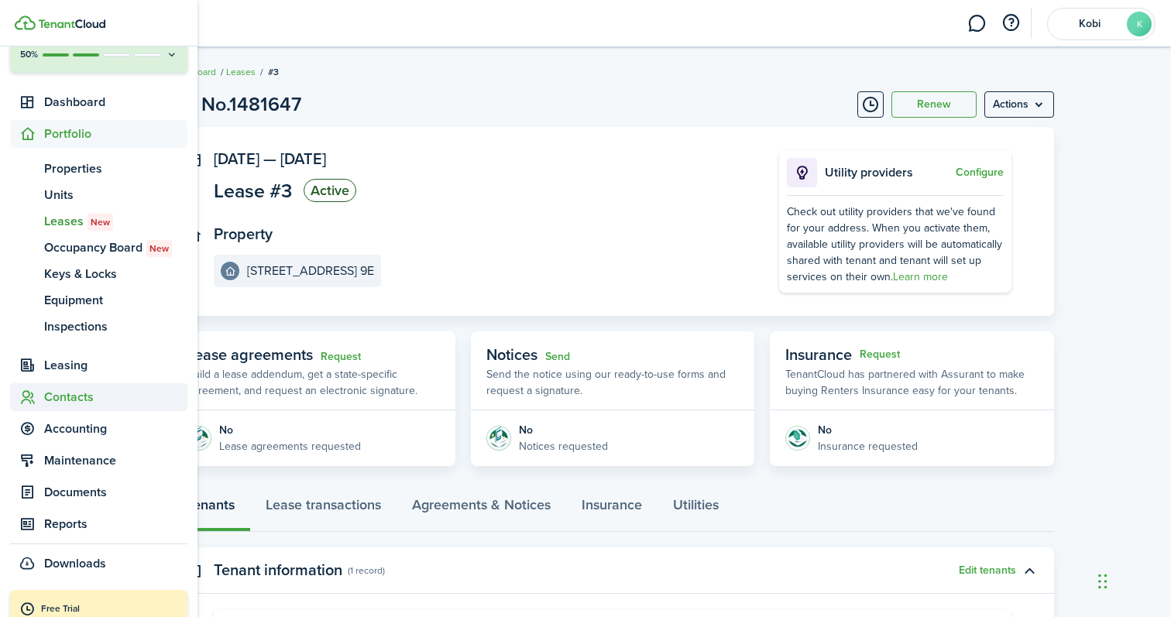
click at [84, 402] on span "Contacts" at bounding box center [115, 397] width 143 height 19
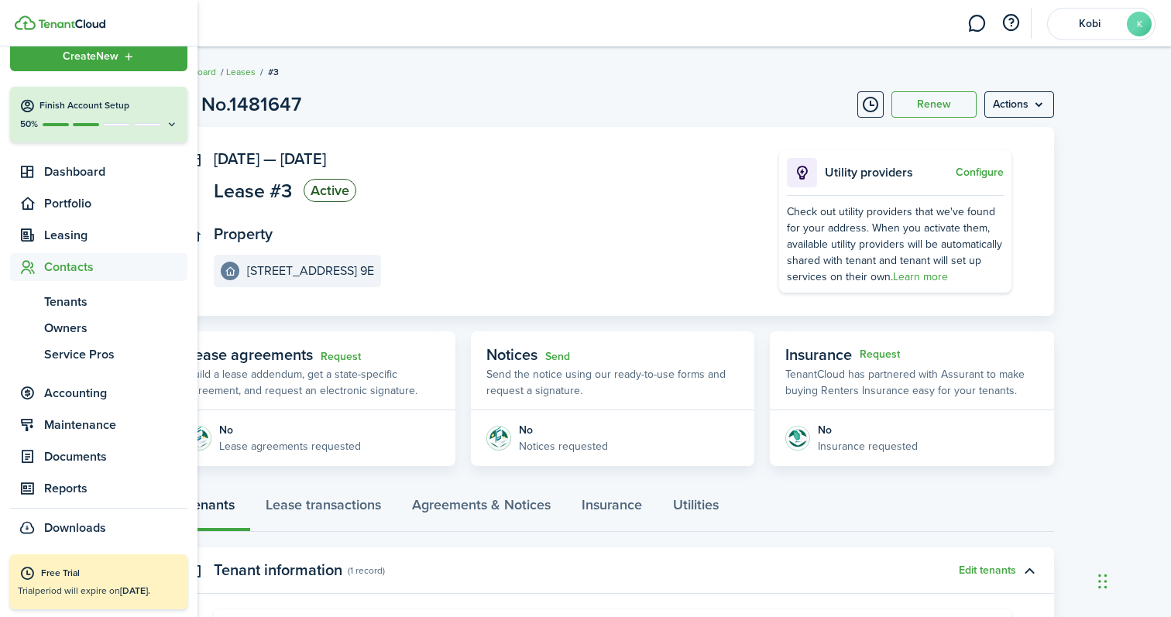
scroll to position [21, 0]
click at [80, 301] on span "Tenants" at bounding box center [115, 302] width 143 height 19
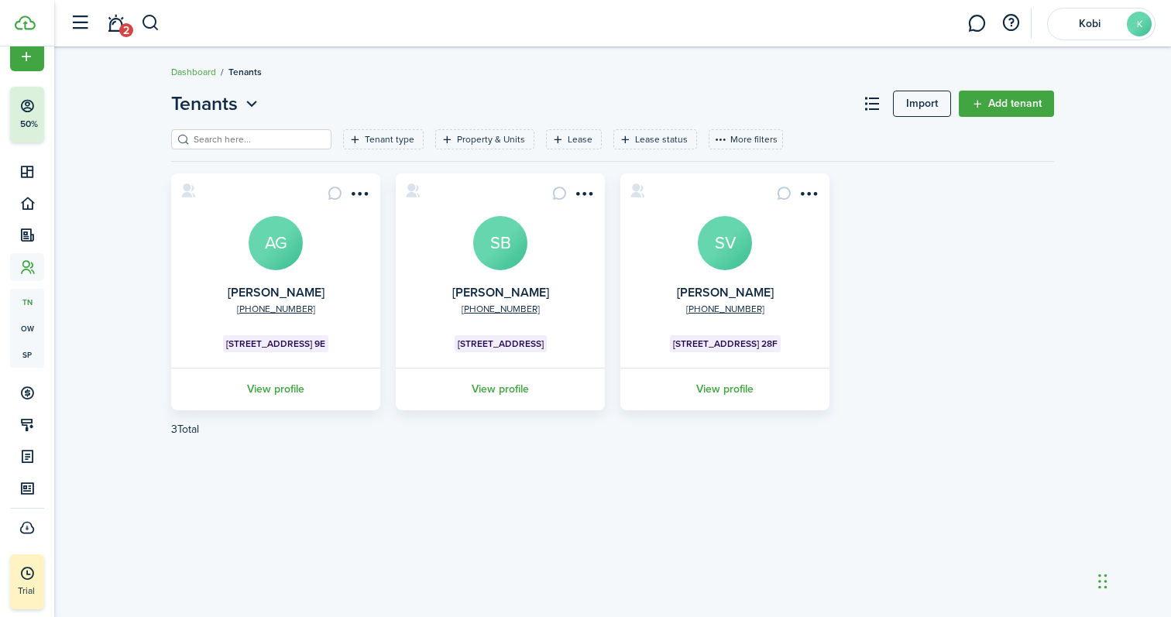
click at [1000, 107] on link "Add tenant" at bounding box center [1006, 104] width 95 height 26
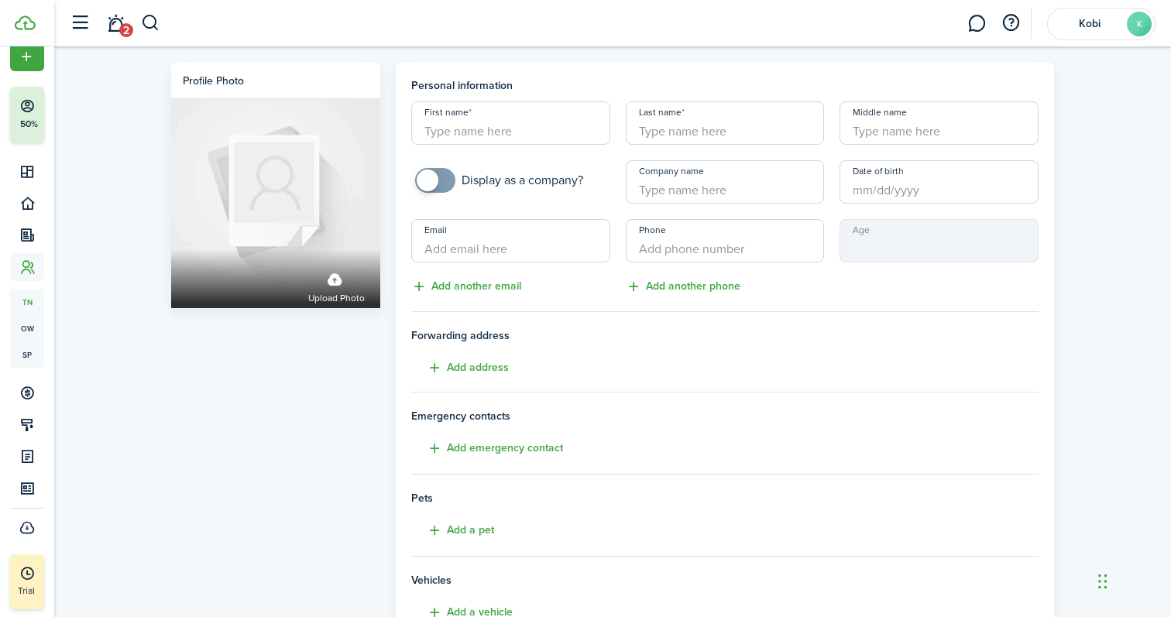
click at [491, 127] on input "First name" at bounding box center [510, 122] width 199 height 43
drag, startPoint x: 503, startPoint y: 134, endPoint x: 425, endPoint y: 134, distance: 78.2
click at [425, 134] on input "[PERSON_NAME]" at bounding box center [510, 122] width 199 height 43
paste input "[PERSON_NAME]"
click at [487, 130] on input "[PERSON_NAME]" at bounding box center [510, 122] width 199 height 43
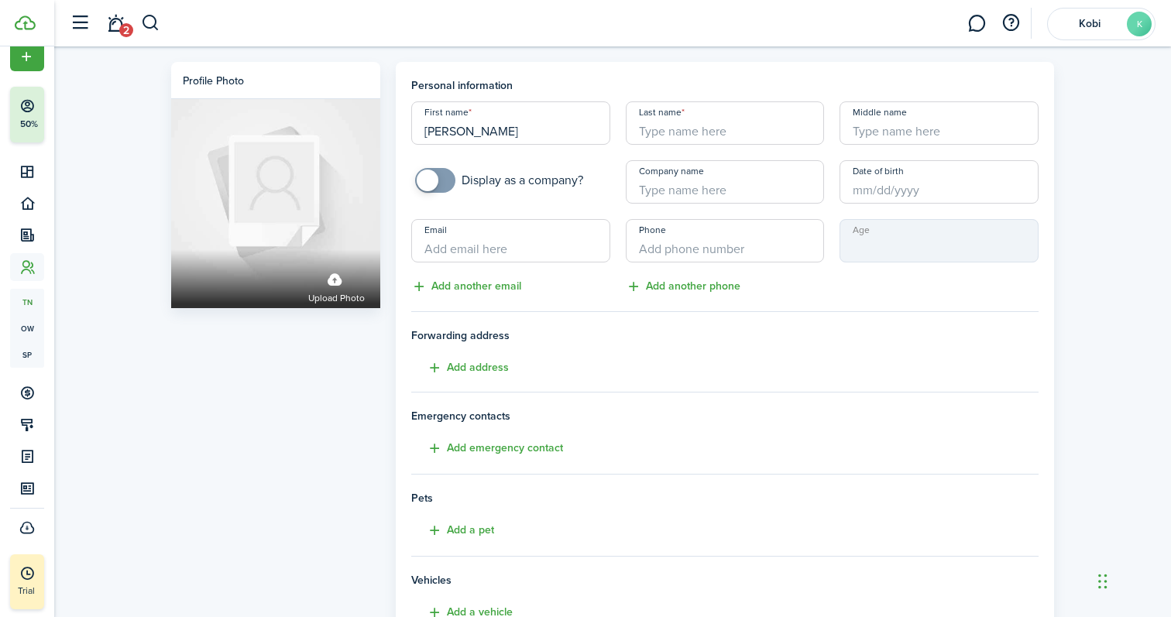
click at [487, 130] on input "[PERSON_NAME]" at bounding box center [510, 122] width 199 height 43
type input "[PERSON_NAME]"
click at [684, 121] on input "Last name" at bounding box center [725, 122] width 199 height 43
paste input "[PERSON_NAME]"
type input "[PERSON_NAME]"
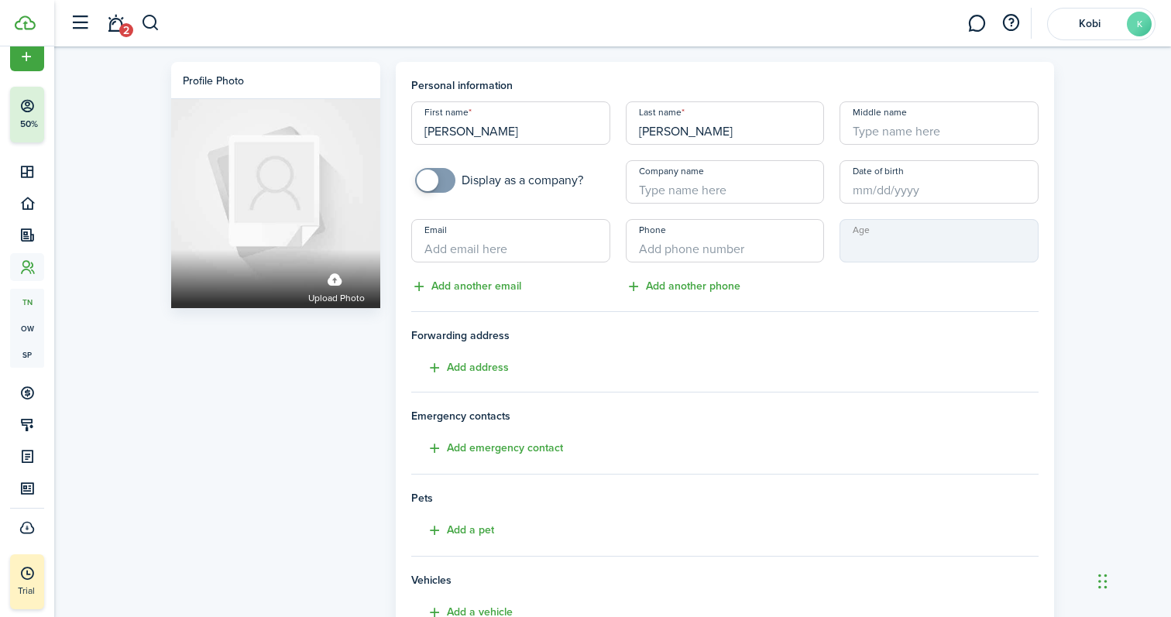
click at [521, 252] on input "Email" at bounding box center [510, 240] width 199 height 43
paste input "[EMAIL_ADDRESS][DOMAIN_NAME]"
type input "[EMAIL_ADDRESS][DOMAIN_NAME]"
click at [681, 252] on input "+1" at bounding box center [725, 240] width 199 height 43
paste input "81 88004484"
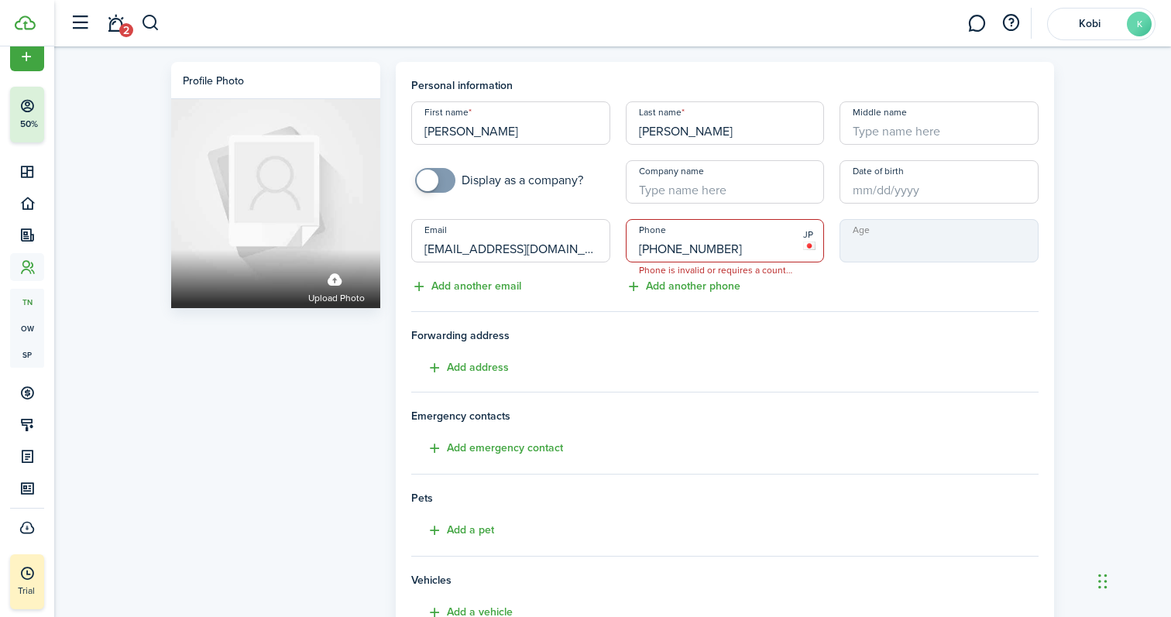
click at [647, 246] on input "[PHONE_NUMBER]" at bounding box center [725, 240] width 199 height 43
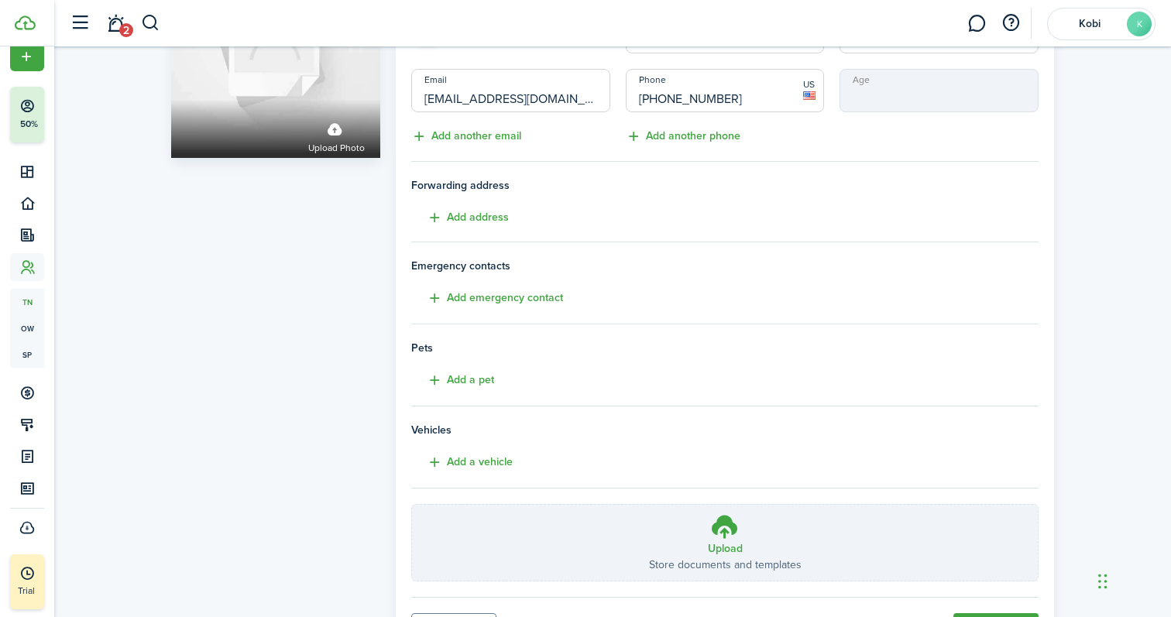
scroll to position [231, 0]
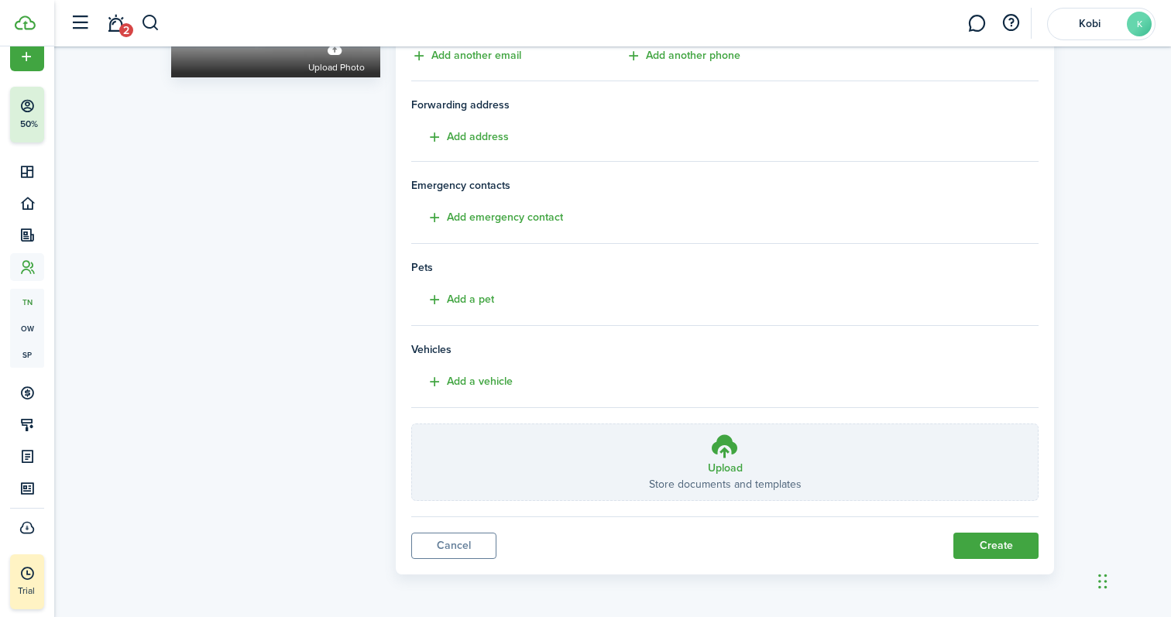
type input "[PHONE_NUMBER]"
click at [990, 554] on button "Create" at bounding box center [995, 546] width 85 height 26
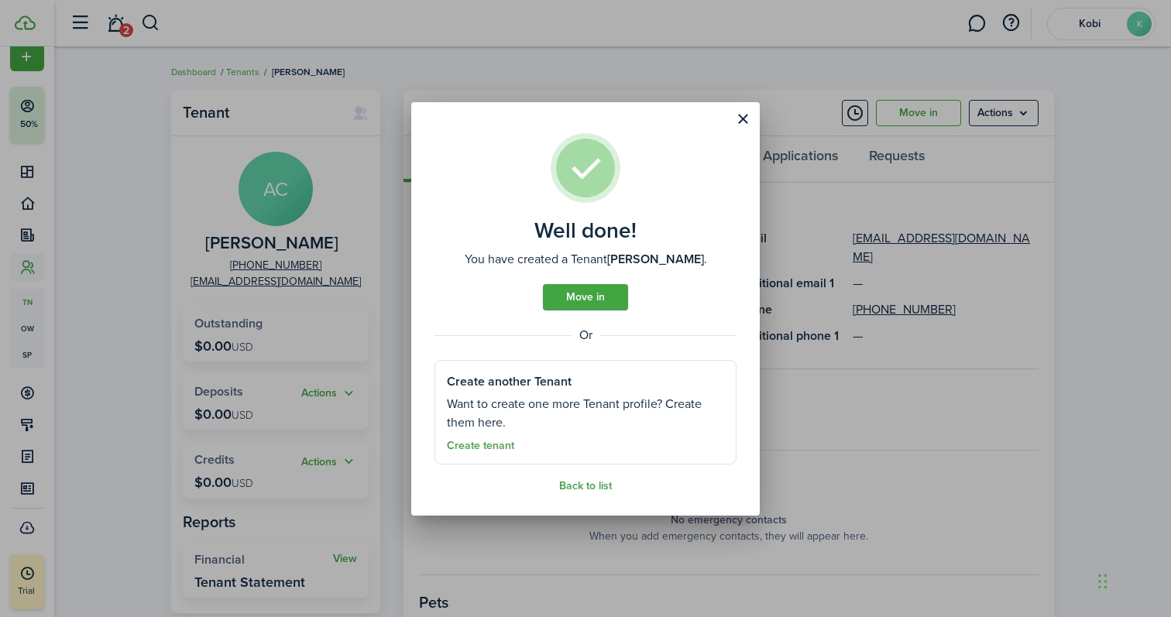
click at [581, 292] on link "Move in" at bounding box center [585, 297] width 85 height 26
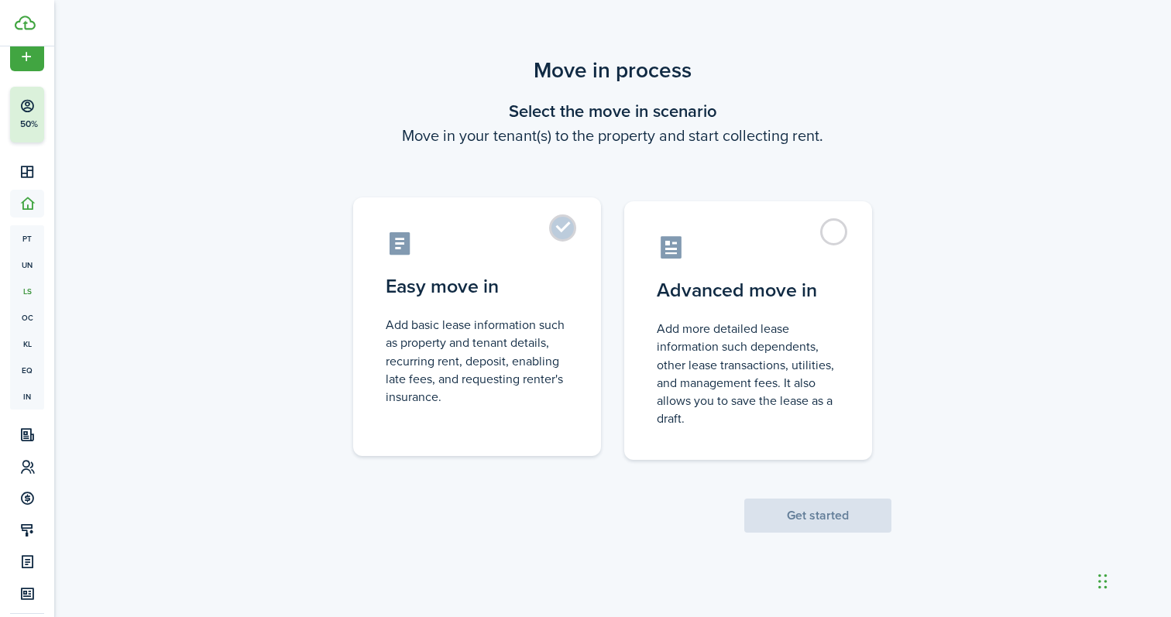
click at [570, 228] on label "Easy move in Add basic lease information such as property and tenant details, r…" at bounding box center [477, 326] width 248 height 259
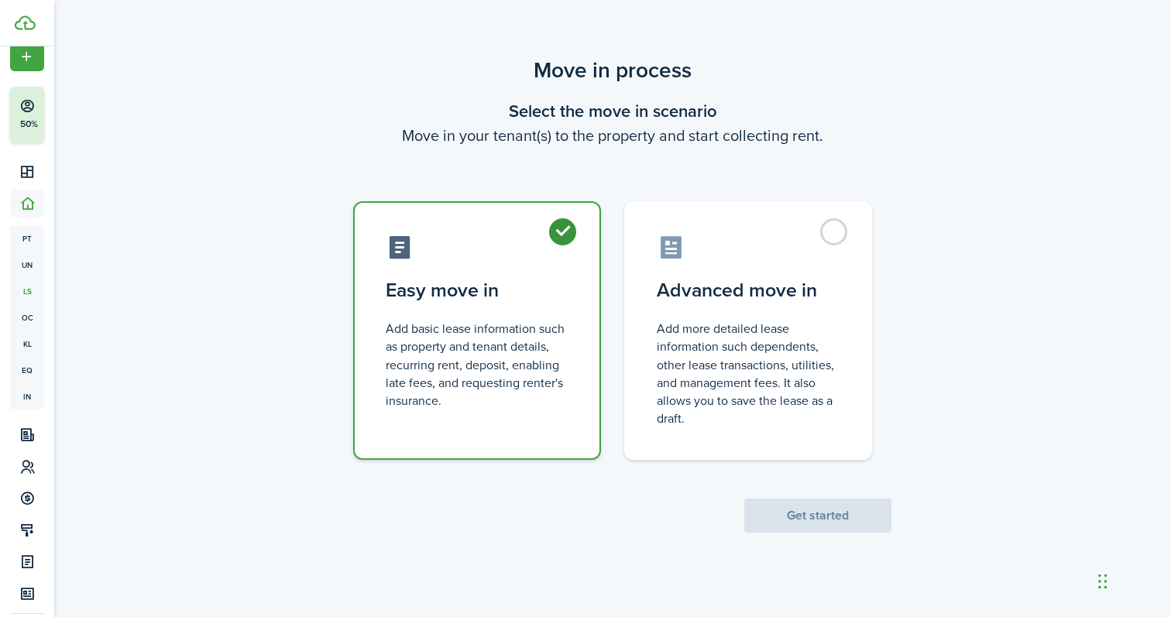
radio input "true"
click at [823, 511] on button "Get started" at bounding box center [817, 516] width 147 height 34
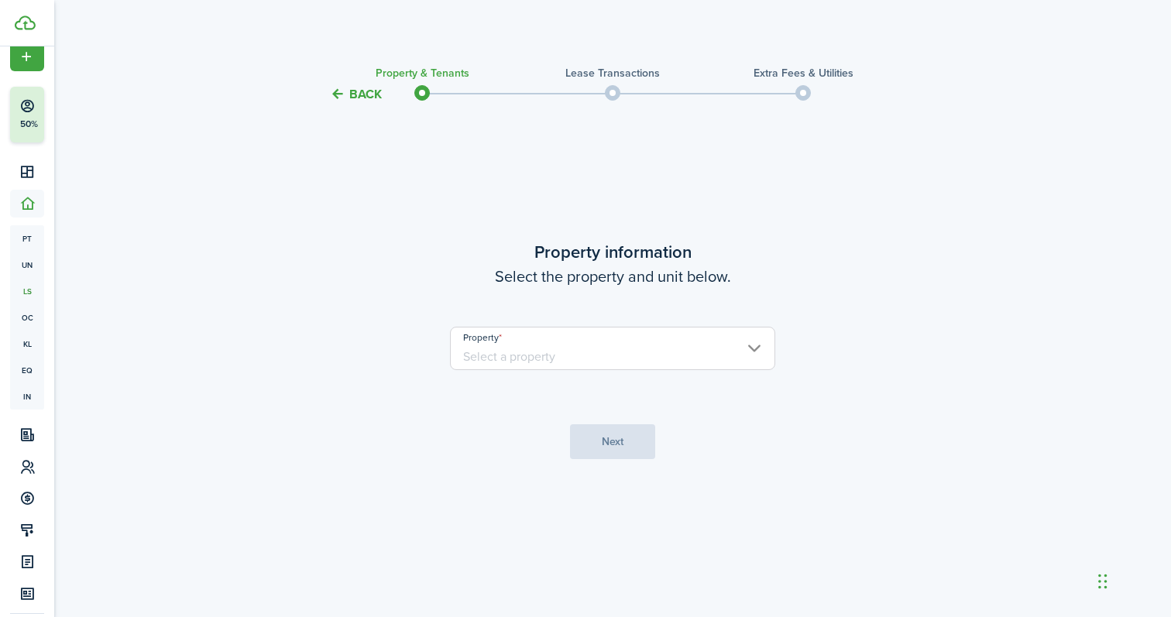
click at [685, 342] on input "Property" at bounding box center [612, 348] width 325 height 43
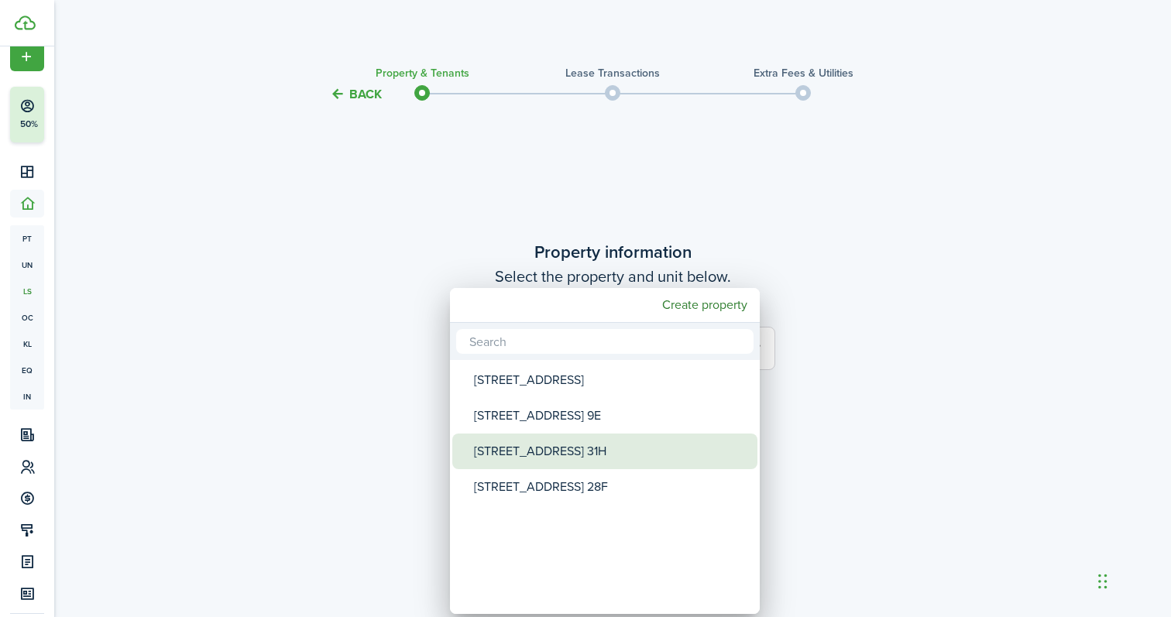
click at [596, 455] on div "[STREET_ADDRESS] 31H" at bounding box center [611, 452] width 274 height 36
type input "[STREET_ADDRESS] 31H"
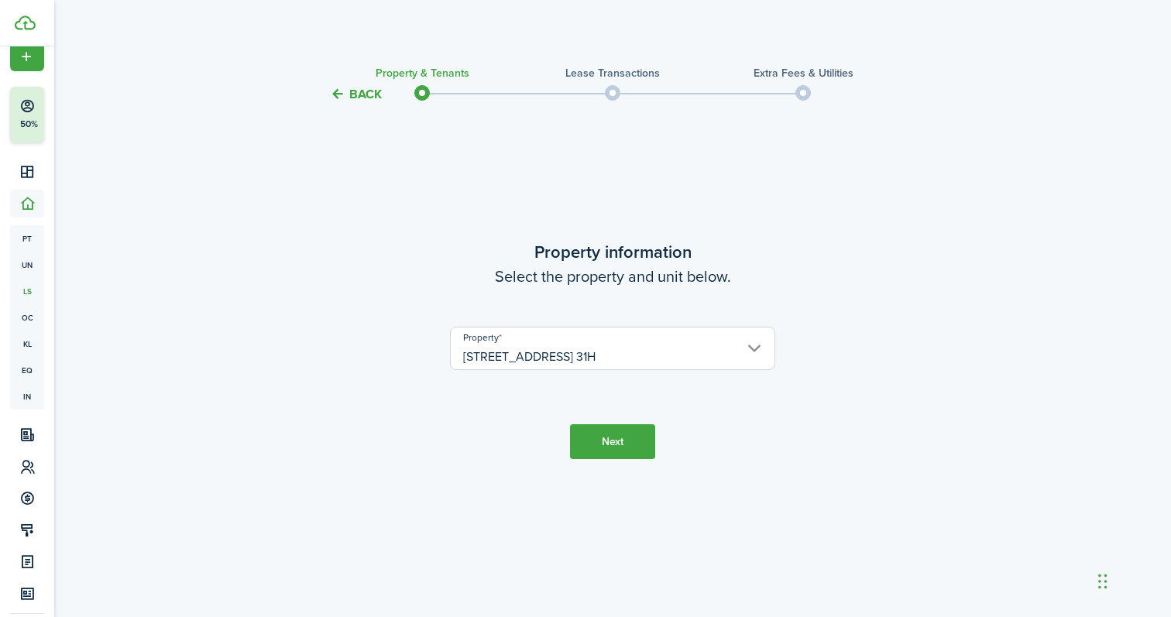
click at [611, 439] on button "Next" at bounding box center [612, 441] width 85 height 35
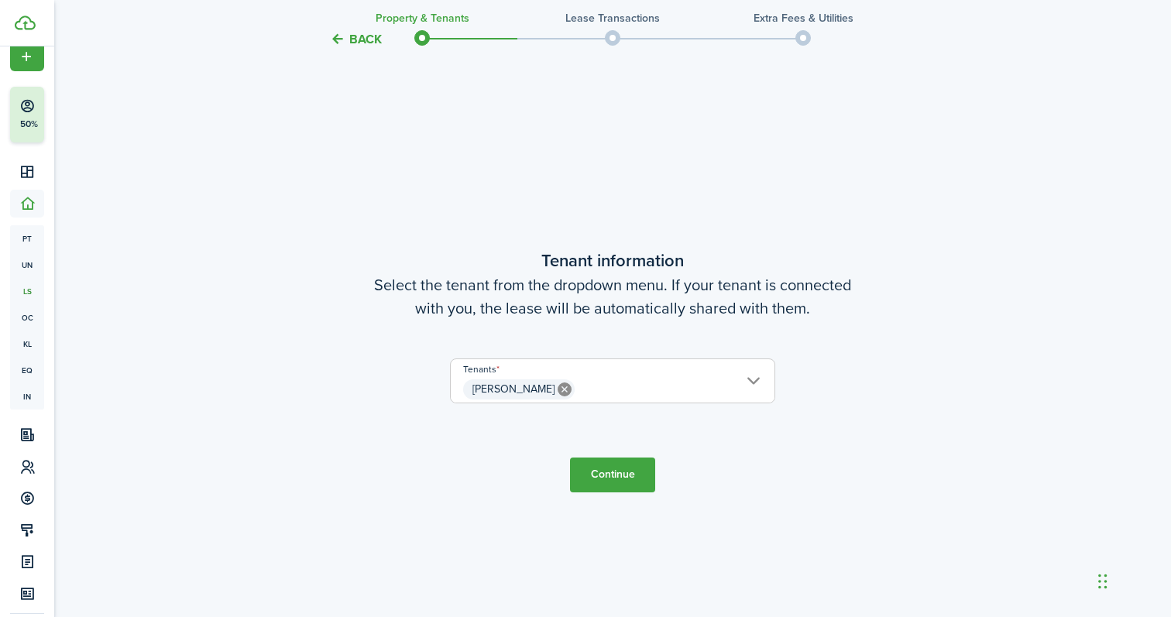
click at [595, 462] on button "Continue" at bounding box center [612, 475] width 85 height 35
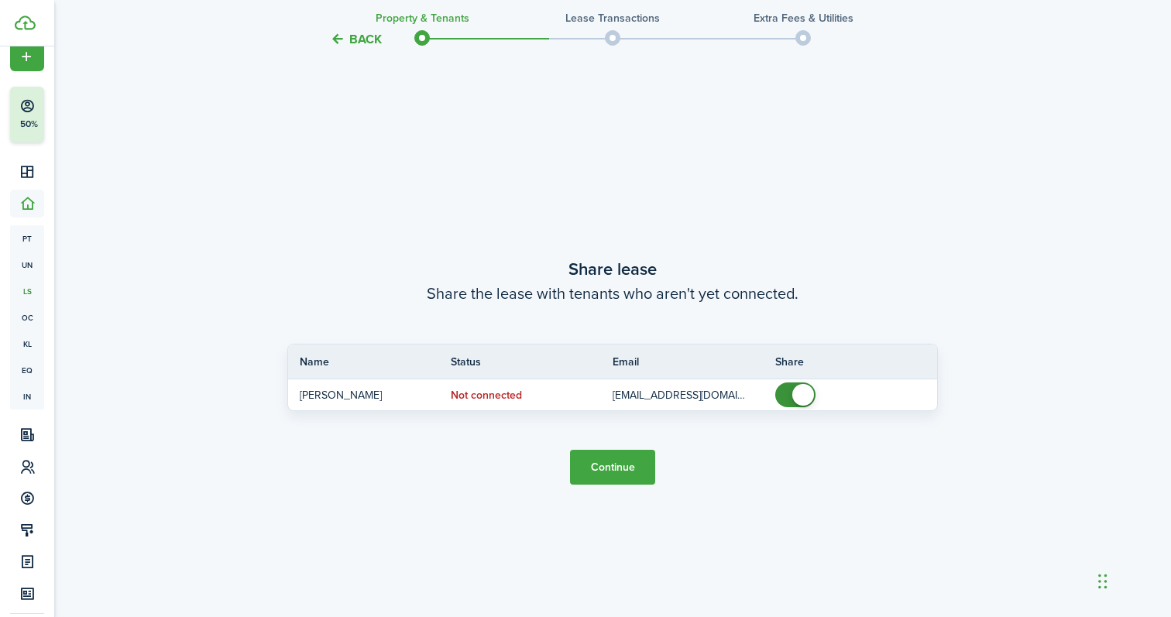
scroll to position [1131, 0]
click at [614, 468] on button "Continue" at bounding box center [612, 466] width 85 height 35
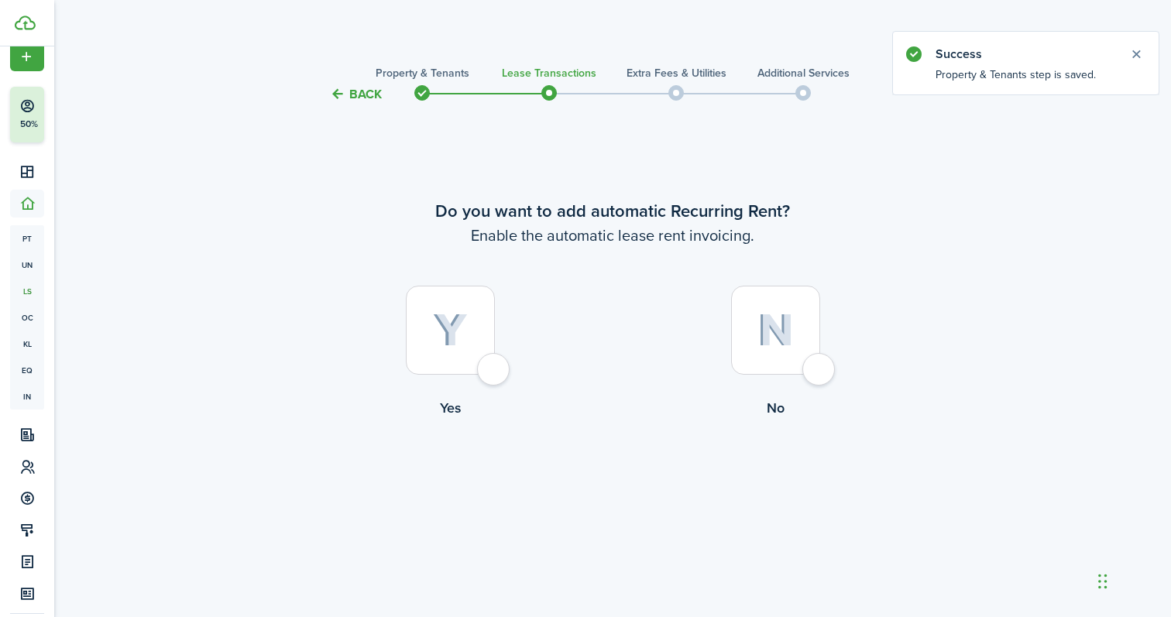
click at [443, 330] on img at bounding box center [450, 331] width 35 height 34
radio input "true"
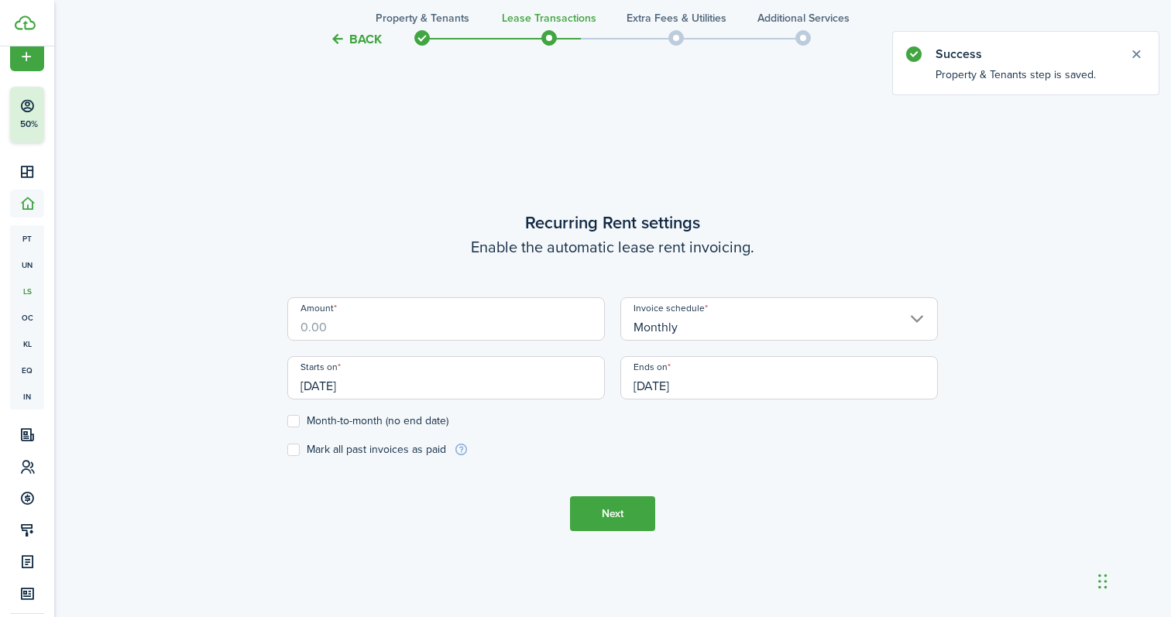
scroll to position [513, 0]
click at [426, 325] on input "Amount" at bounding box center [446, 318] width 318 height 43
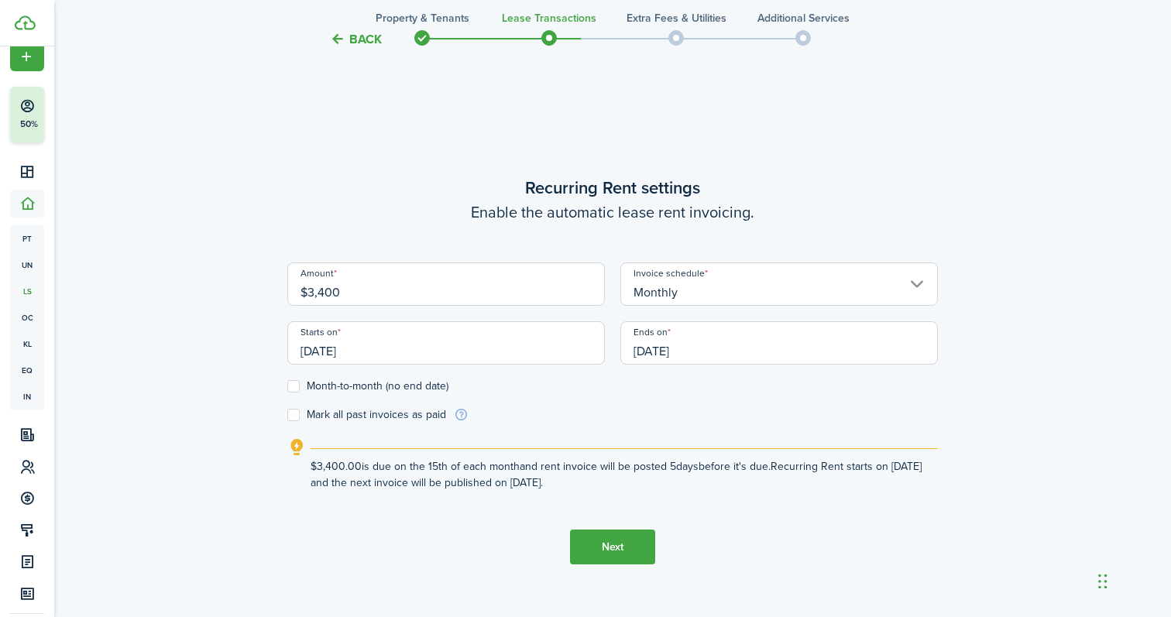
click at [341, 352] on input "[DATE]" at bounding box center [446, 342] width 318 height 43
type input "$3,400.00"
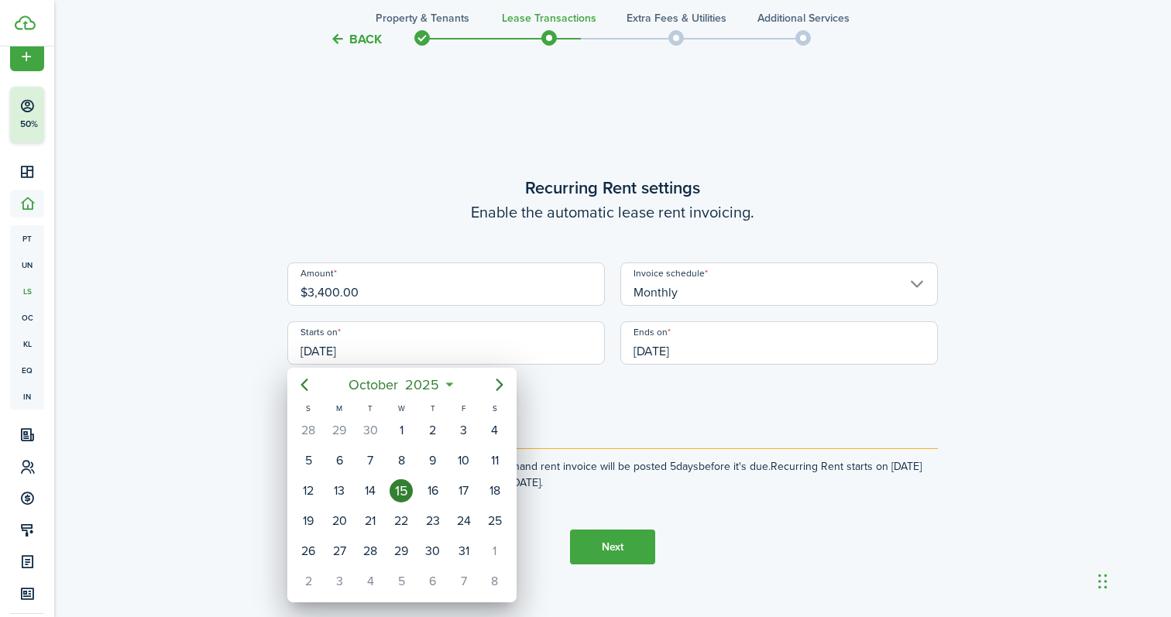
click at [344, 349] on div at bounding box center [585, 308] width 1419 height 865
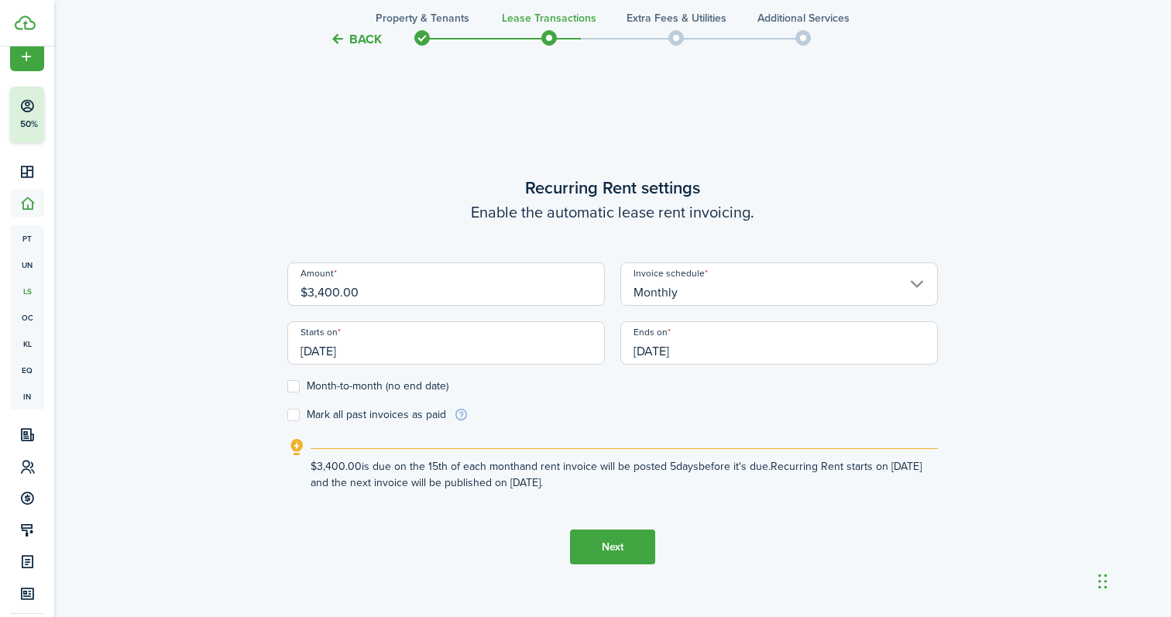
click at [344, 349] on input "[DATE]" at bounding box center [446, 342] width 318 height 43
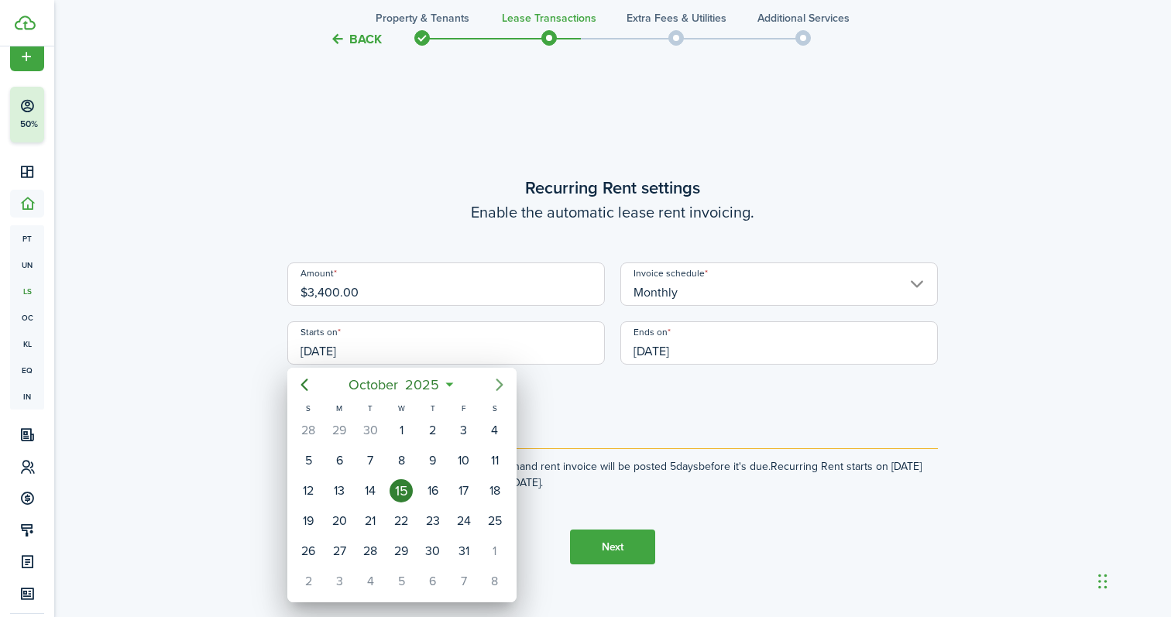
click at [503, 382] on icon "Next page" at bounding box center [499, 385] width 19 height 19
click at [489, 490] on div "15" at bounding box center [494, 490] width 23 height 23
type input "[DATE]"
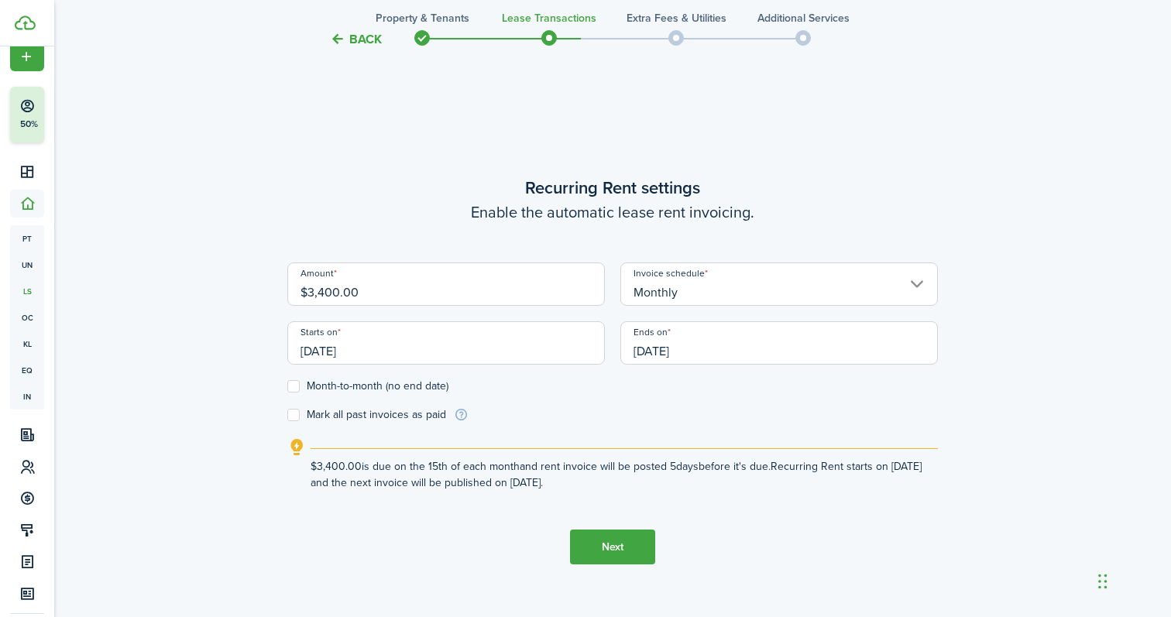
click at [671, 354] on input "[DATE]" at bounding box center [779, 342] width 318 height 43
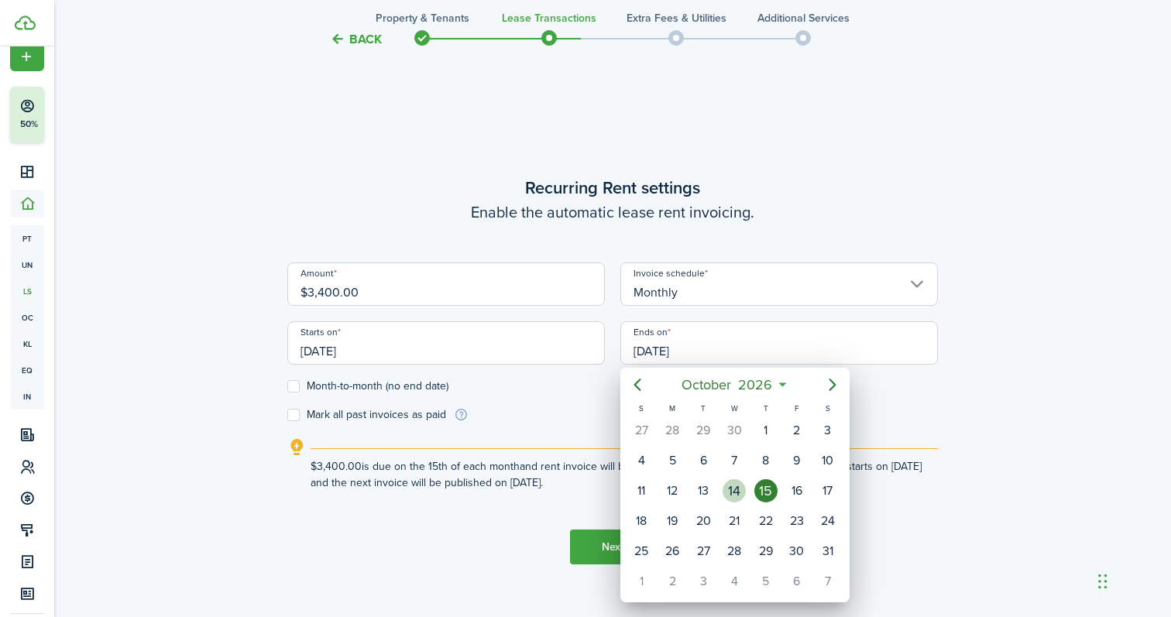
click at [741, 491] on div "14" at bounding box center [734, 490] width 23 height 23
type input "[DATE]"
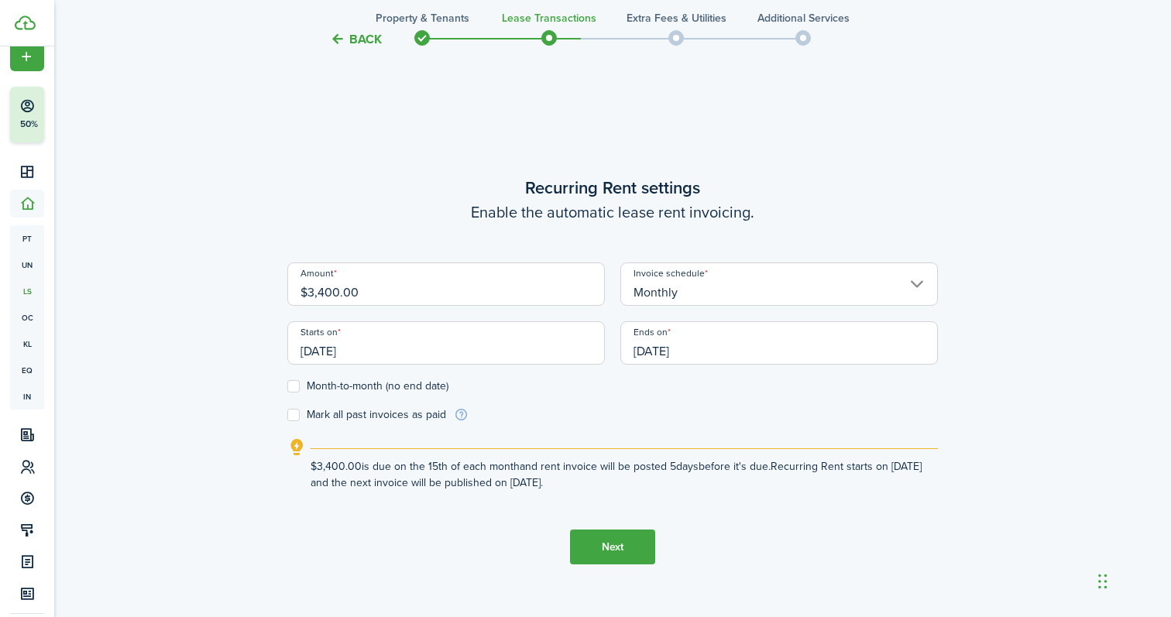
click at [609, 543] on button "Next" at bounding box center [612, 547] width 85 height 35
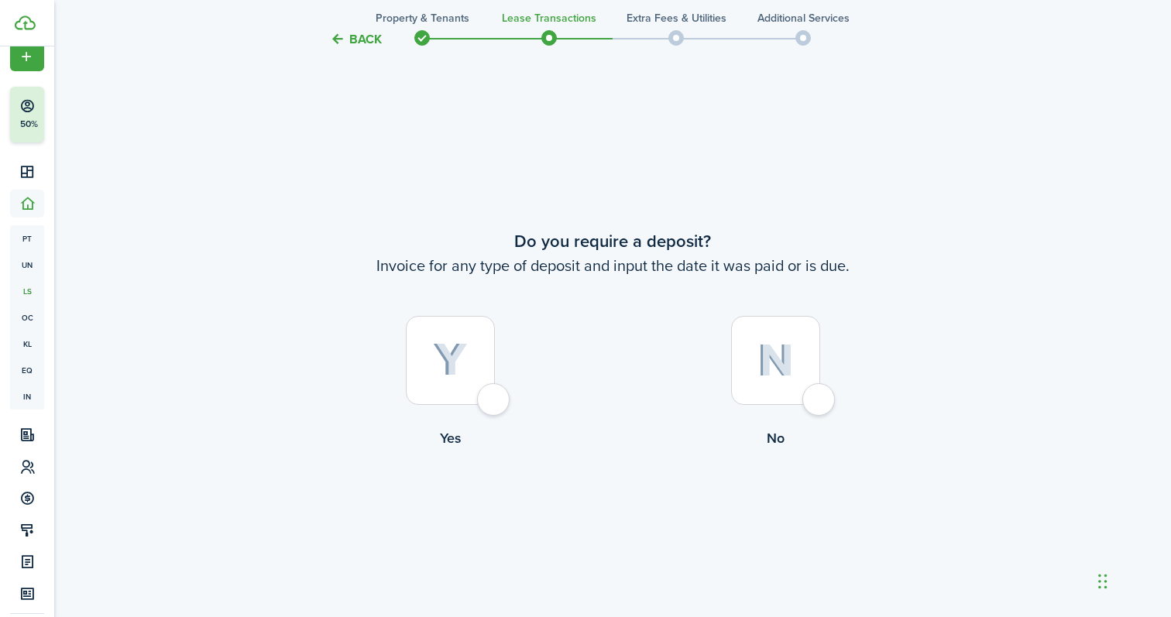
scroll to position [1131, 0]
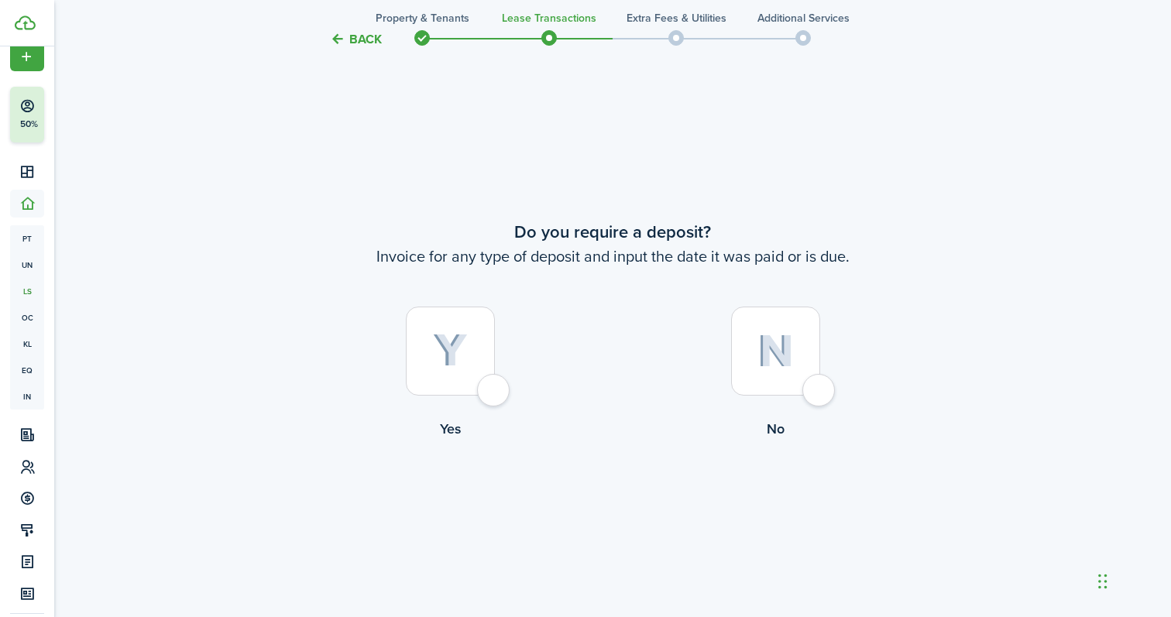
click at [470, 353] on div at bounding box center [450, 351] width 89 height 89
radio input "true"
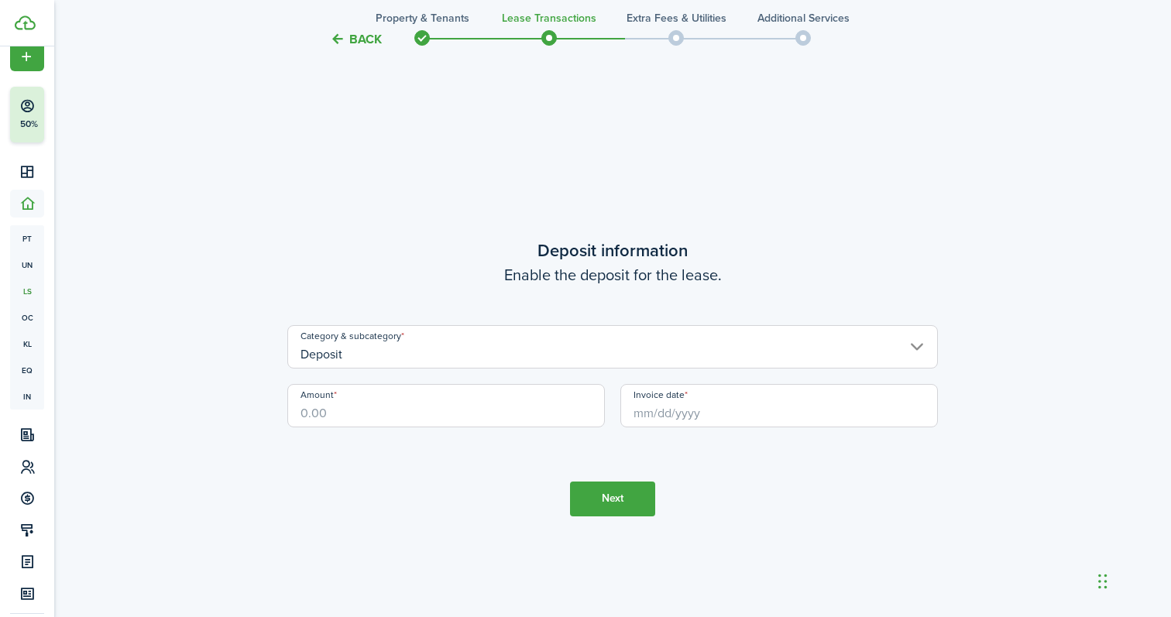
scroll to position [1748, 0]
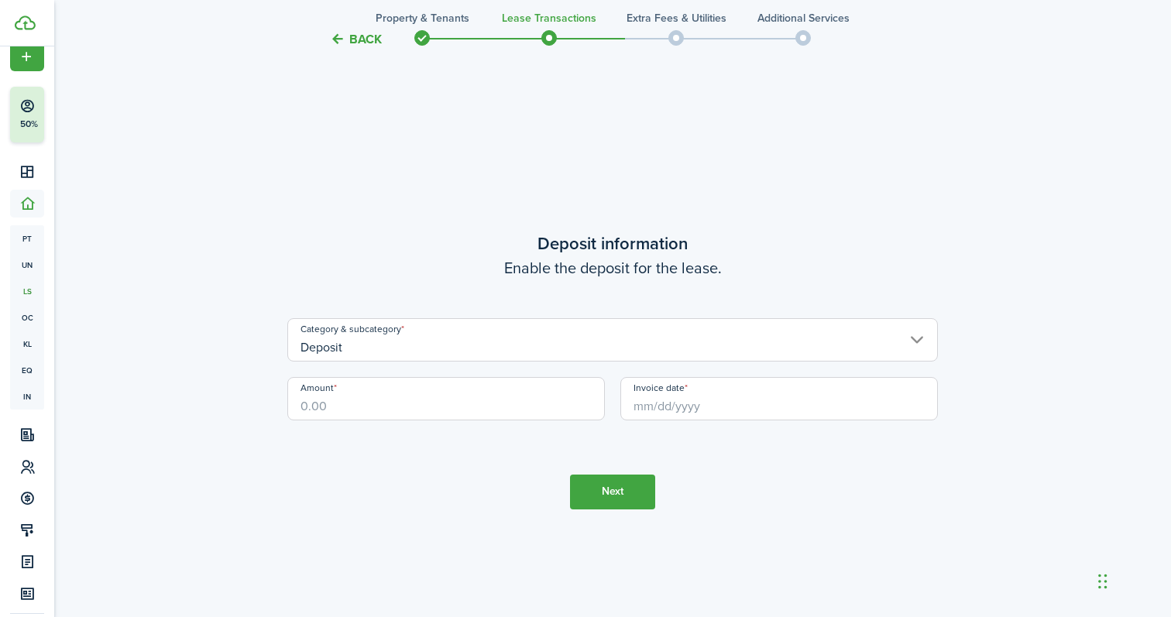
click at [371, 396] on input "Amount" at bounding box center [446, 398] width 318 height 43
click at [645, 404] on input "Invoice date" at bounding box center [779, 398] width 318 height 43
type input "$2,900.00"
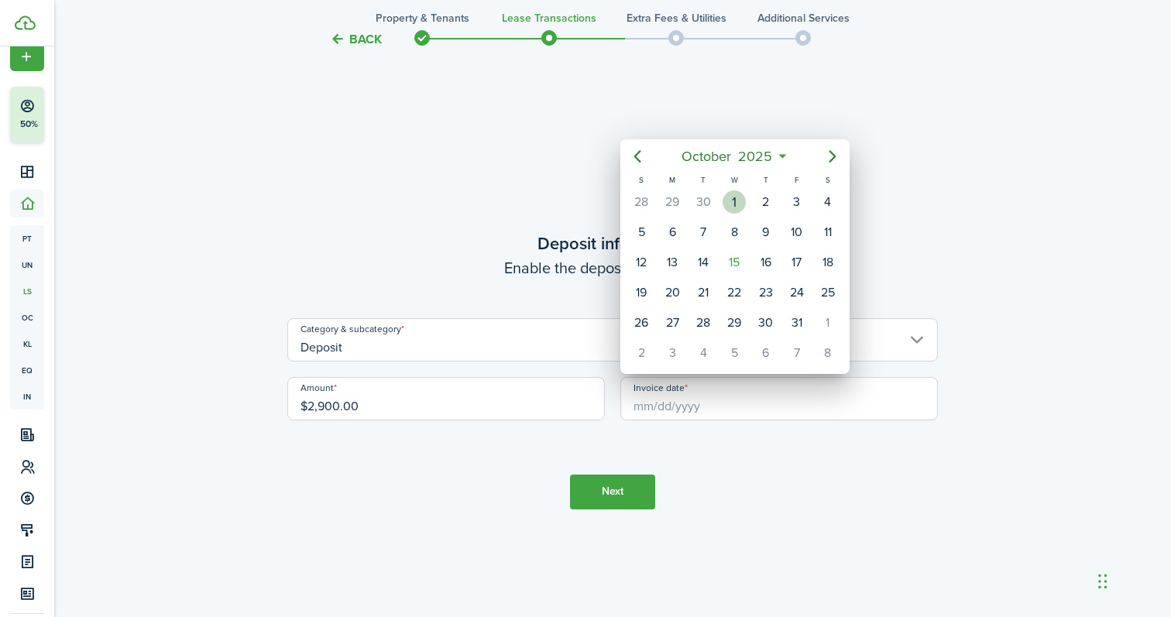
click at [733, 203] on div "1" at bounding box center [734, 202] width 23 height 23
type input "[DATE]"
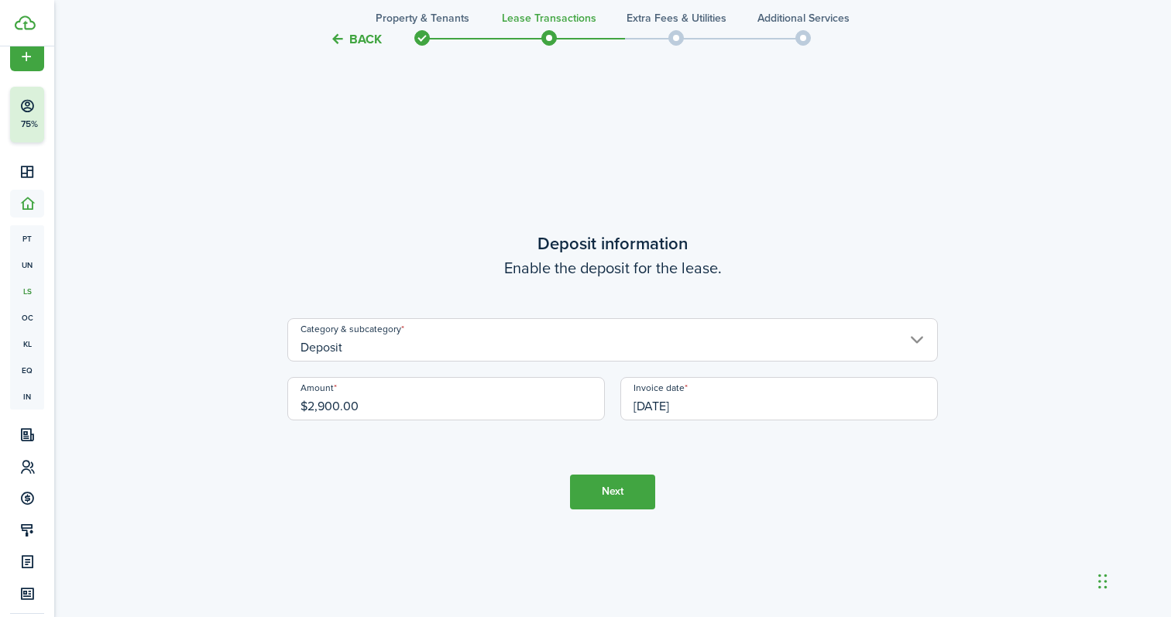
click at [619, 493] on button "Next" at bounding box center [612, 492] width 85 height 35
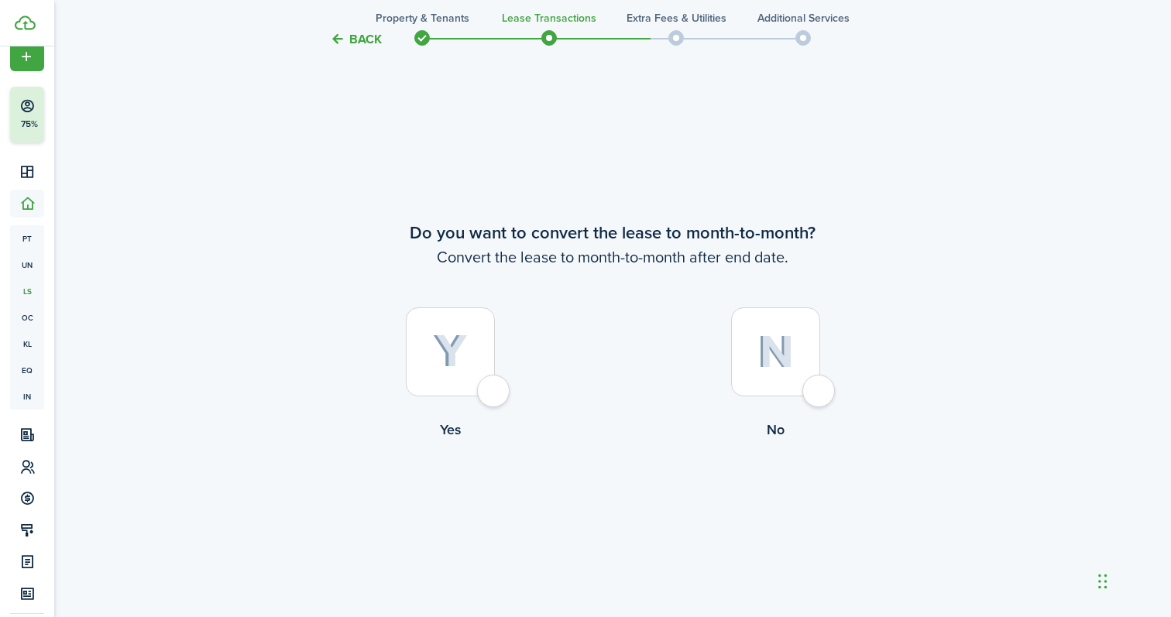
scroll to position [2365, 0]
click at [775, 344] on img at bounding box center [775, 351] width 36 height 33
radio input "true"
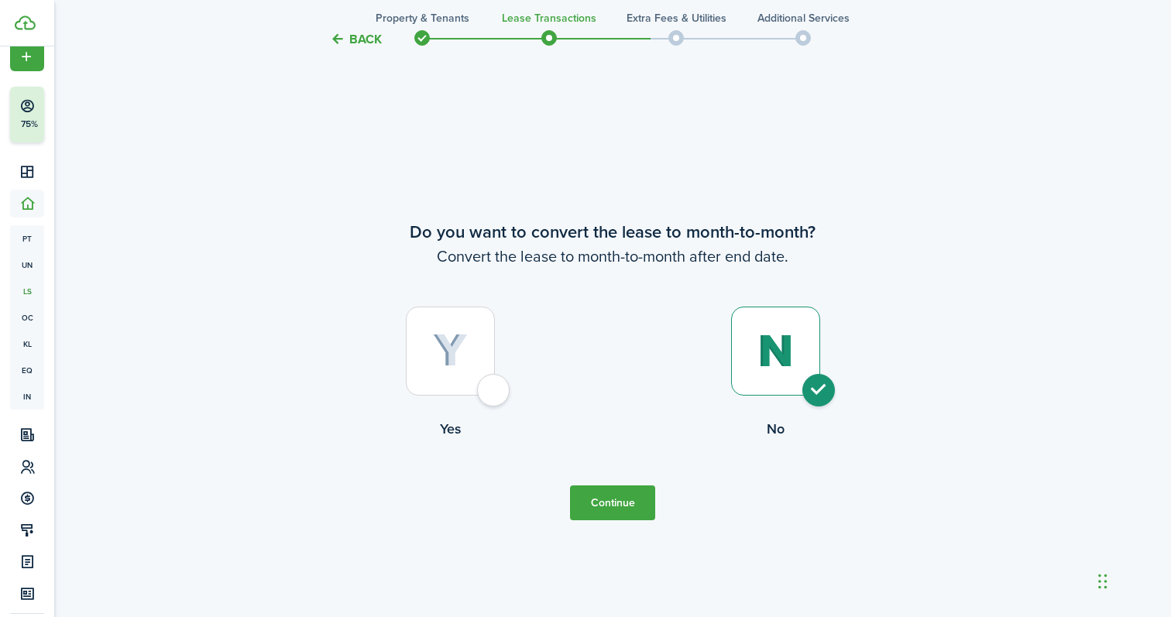
click at [596, 503] on button "Continue" at bounding box center [612, 503] width 85 height 35
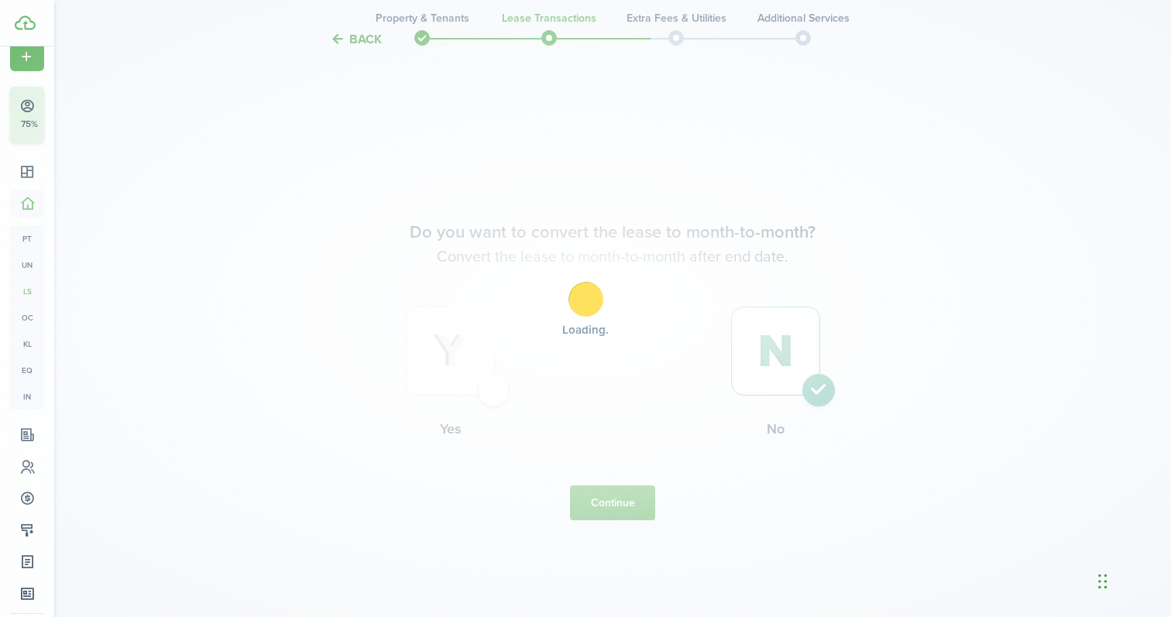
scroll to position [0, 0]
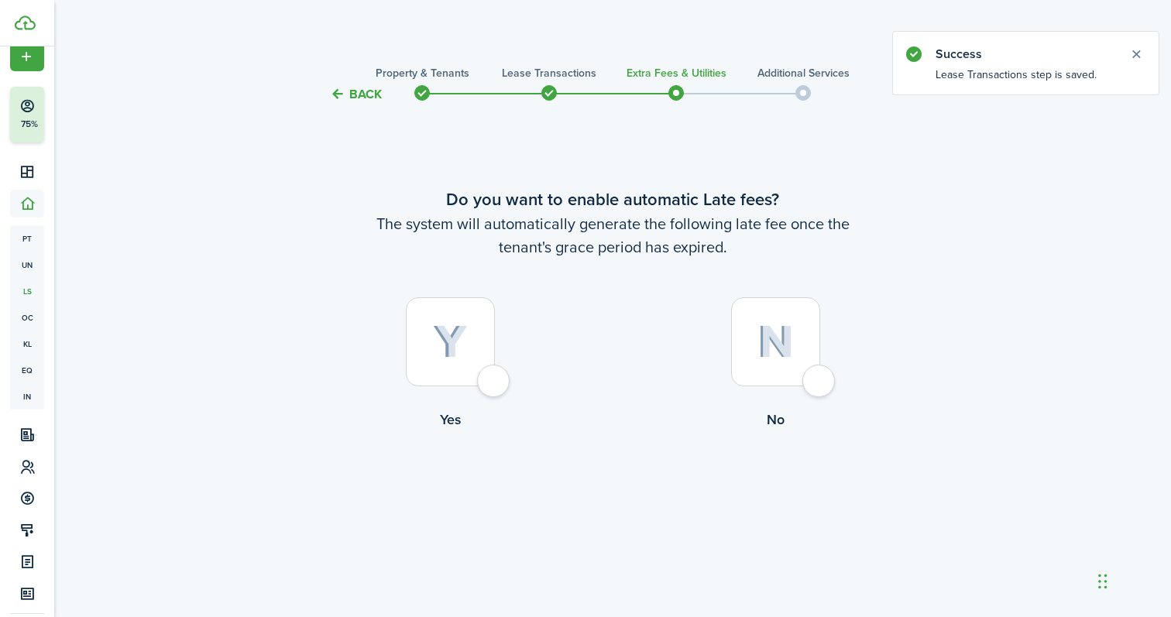
click at [781, 352] on img at bounding box center [775, 341] width 36 height 33
radio input "true"
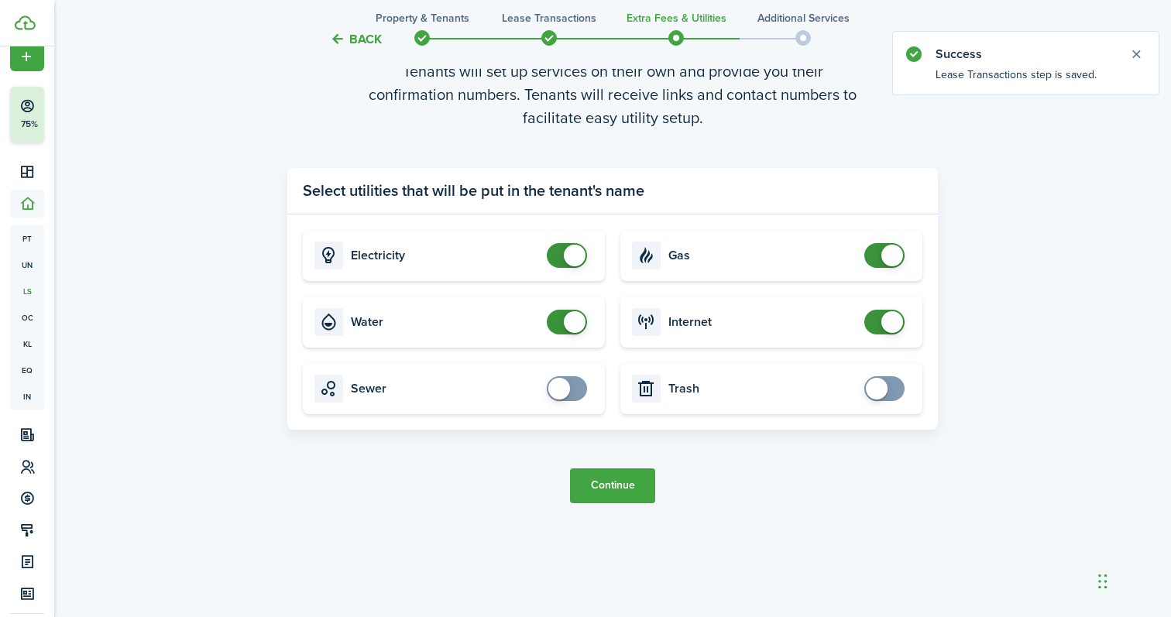
scroll to position [617, 0]
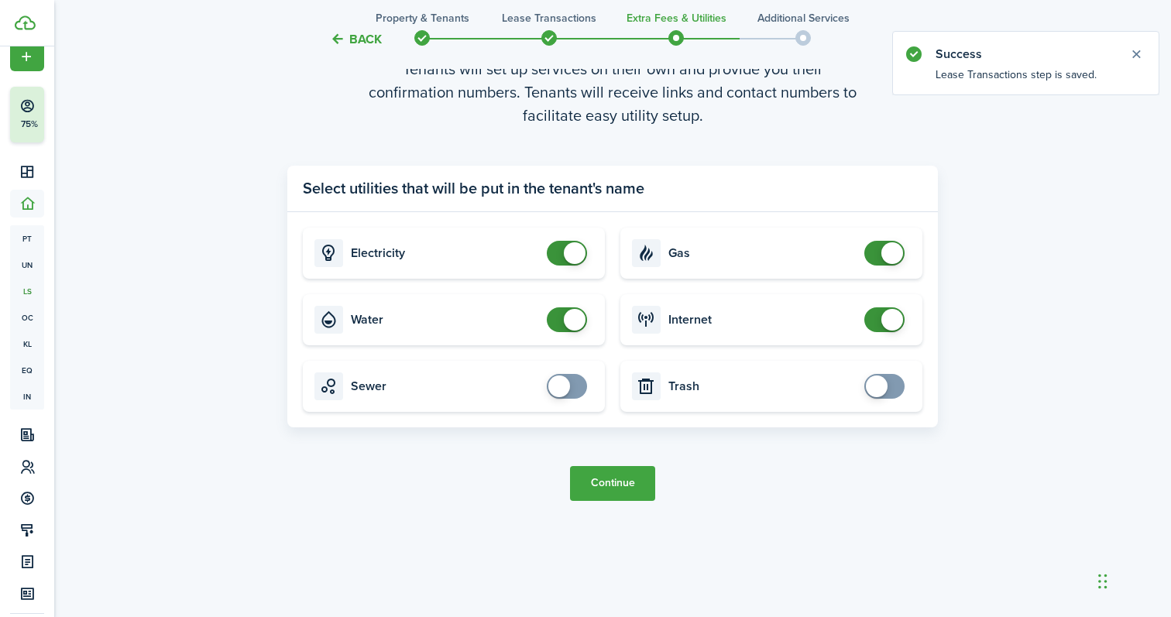
checkbox input "false"
click at [559, 317] on span at bounding box center [566, 319] width 15 height 25
click at [613, 481] on button "Continue" at bounding box center [612, 483] width 85 height 35
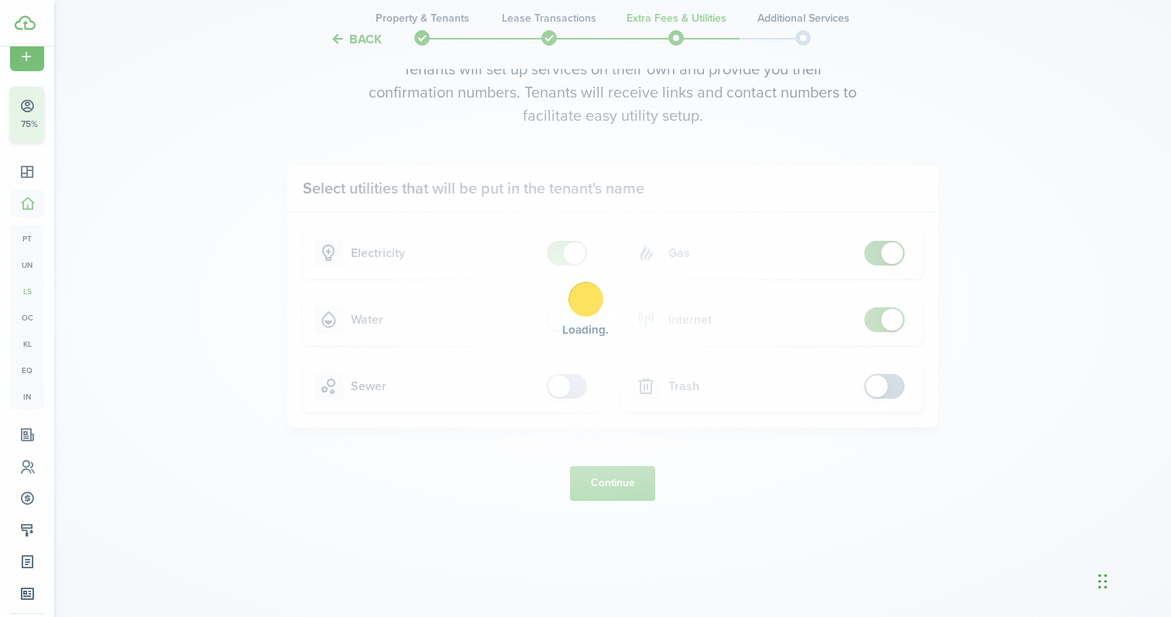
scroll to position [0, 0]
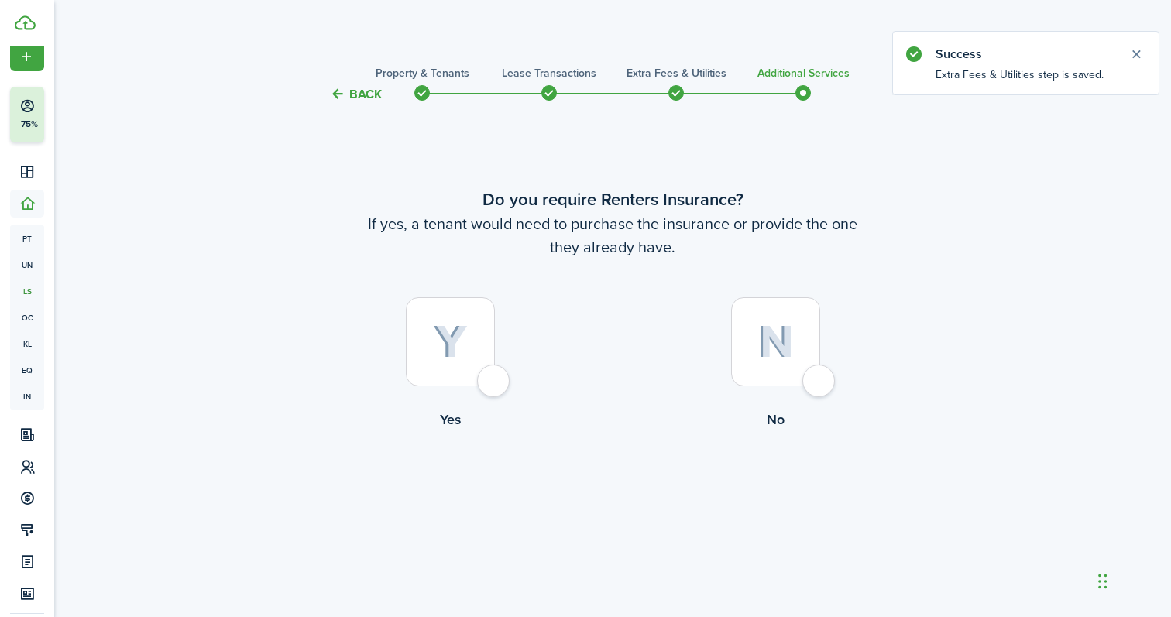
click at [778, 342] on img at bounding box center [775, 341] width 36 height 33
radio input "true"
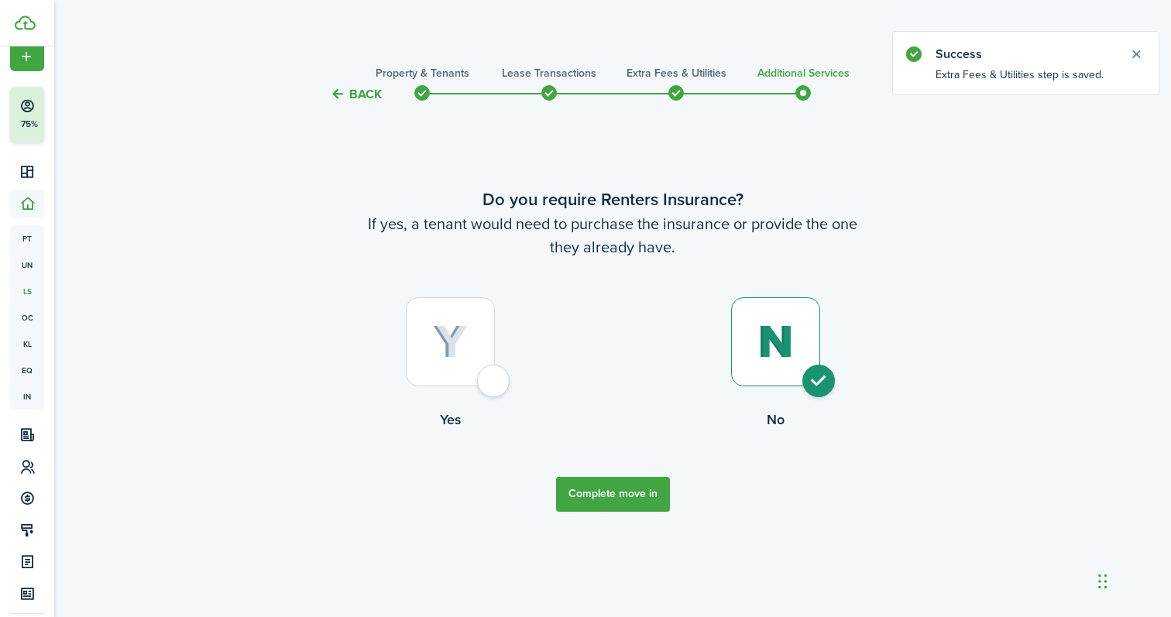
click at [624, 495] on button "Complete move in" at bounding box center [613, 494] width 114 height 35
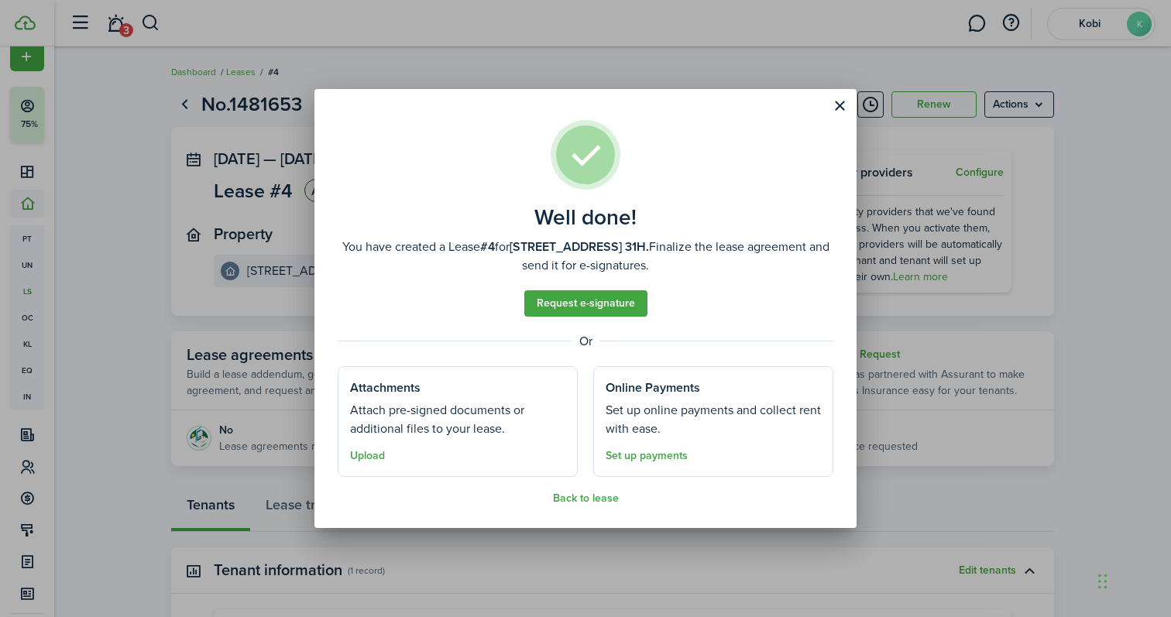
click at [587, 501] on button "Back to lease" at bounding box center [586, 499] width 66 height 12
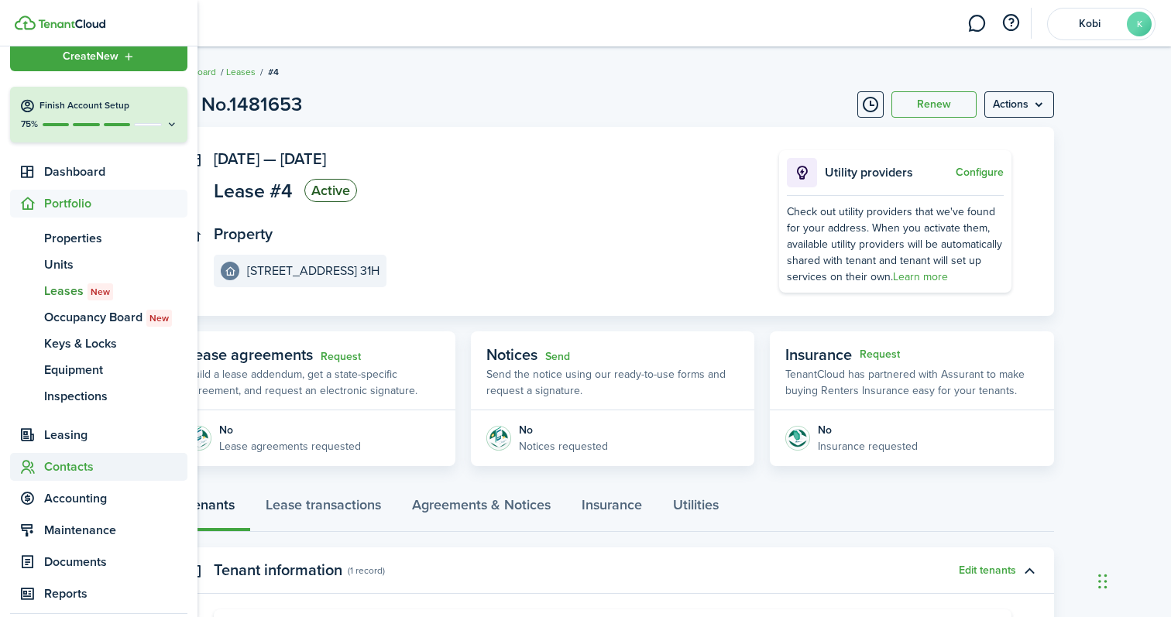
click at [79, 467] on span "Contacts" at bounding box center [115, 467] width 143 height 19
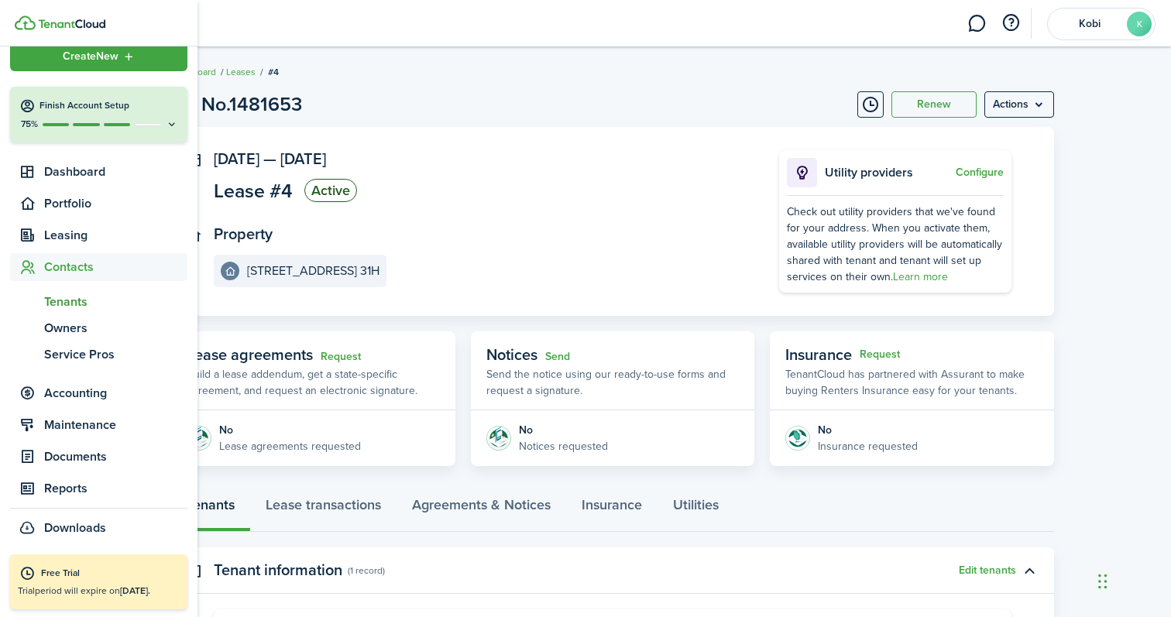
click at [72, 305] on span "Tenants" at bounding box center [115, 302] width 143 height 19
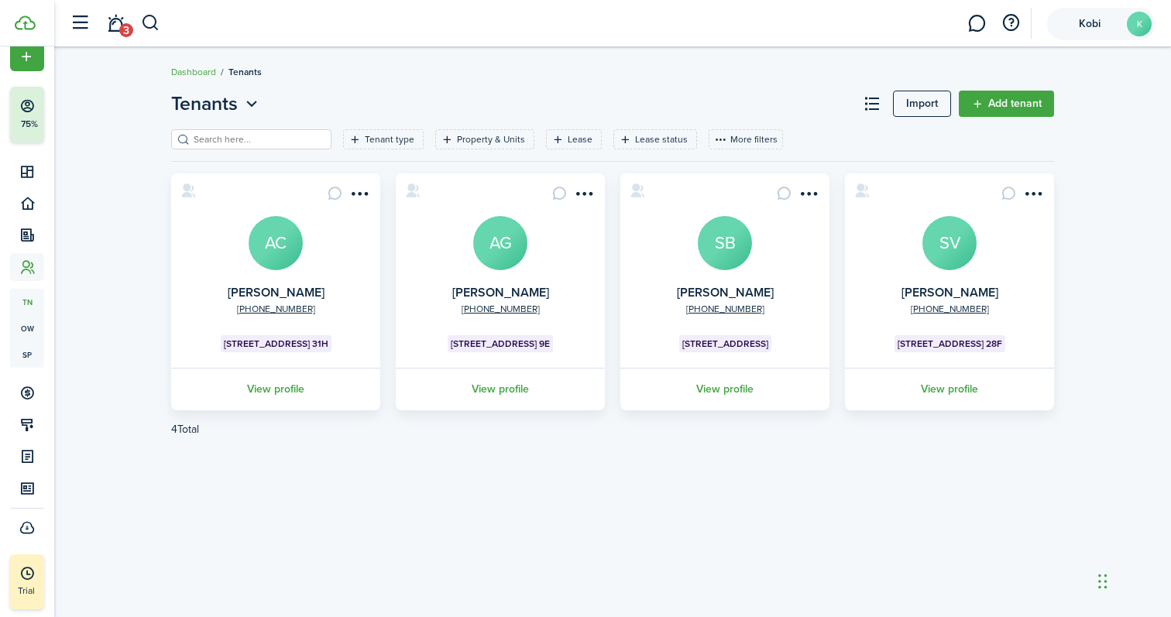
click at [1092, 30] on account-user-avatar "Kobi K" at bounding box center [1101, 24] width 108 height 33
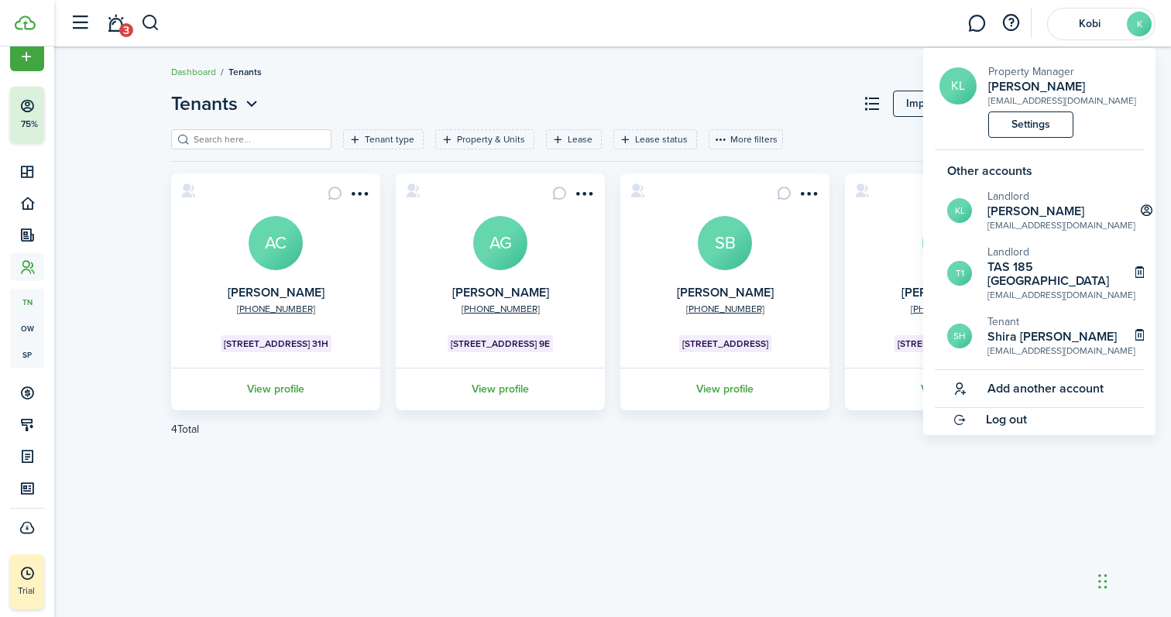
click at [1032, 124] on link "Settings" at bounding box center [1030, 125] width 85 height 26
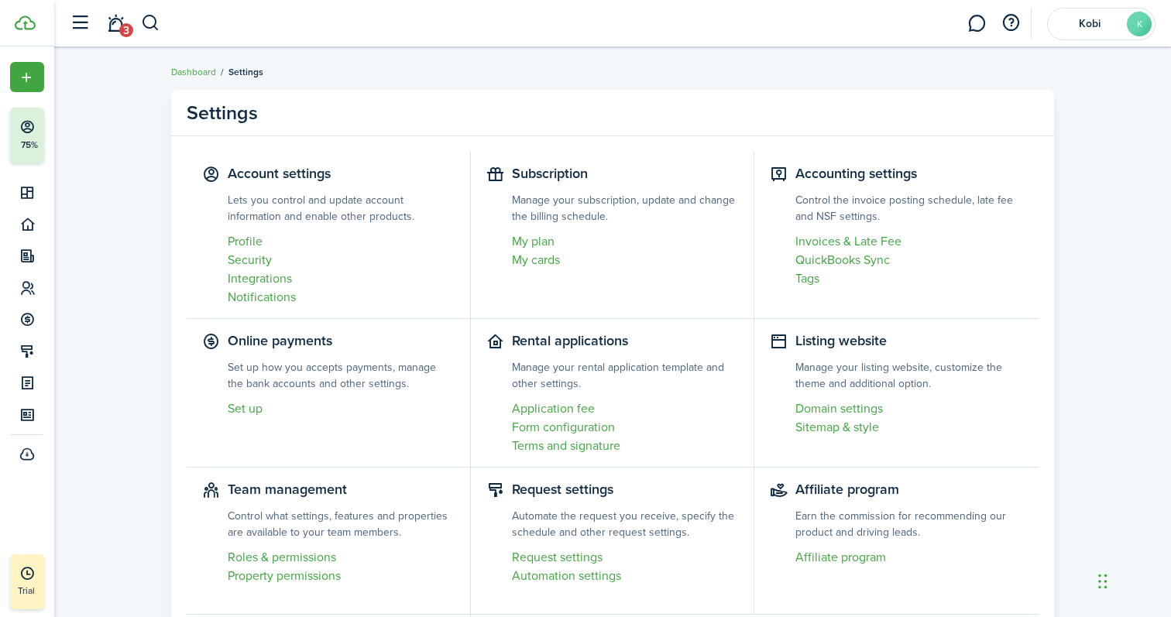
click at [252, 242] on link "Profile" at bounding box center [341, 241] width 227 height 19
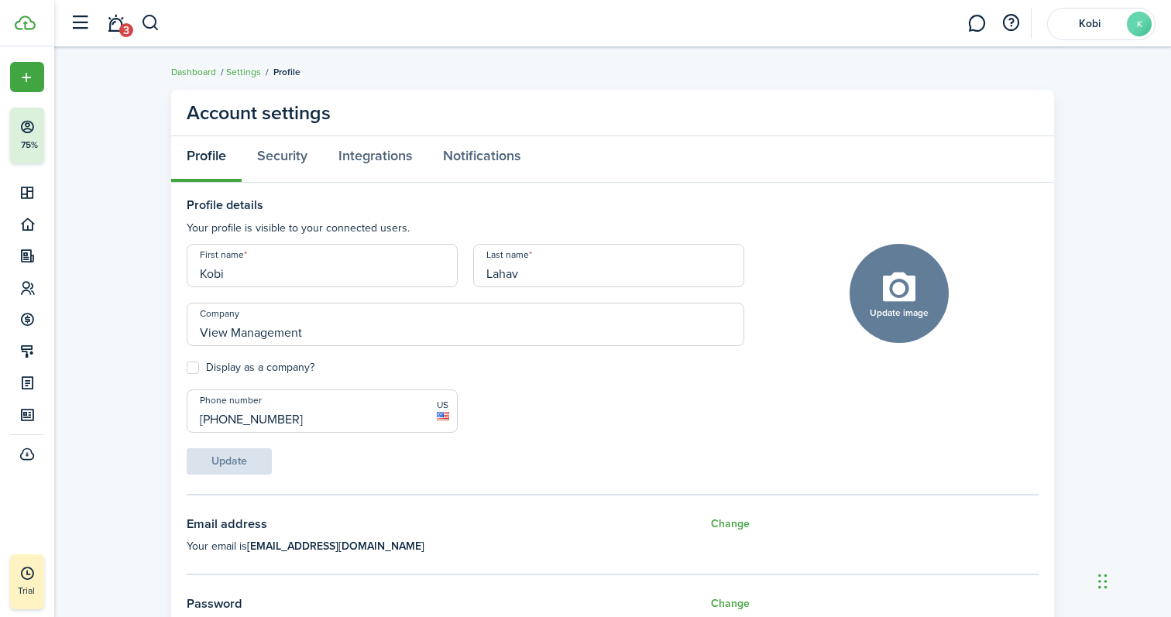
click at [899, 300] on button "Update image" at bounding box center [899, 293] width 99 height 99
click input "Upload file" at bounding box center [0, 0] width 0 height 0
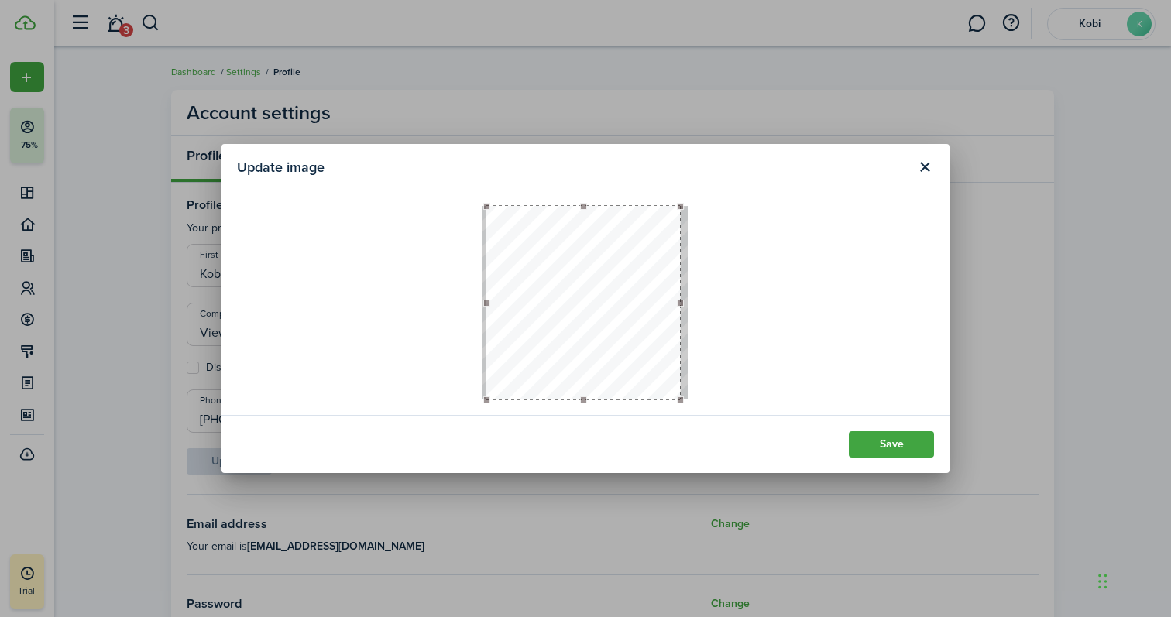
click at [627, 331] on button "button" at bounding box center [583, 303] width 194 height 194
click at [885, 441] on button "Save" at bounding box center [891, 444] width 85 height 26
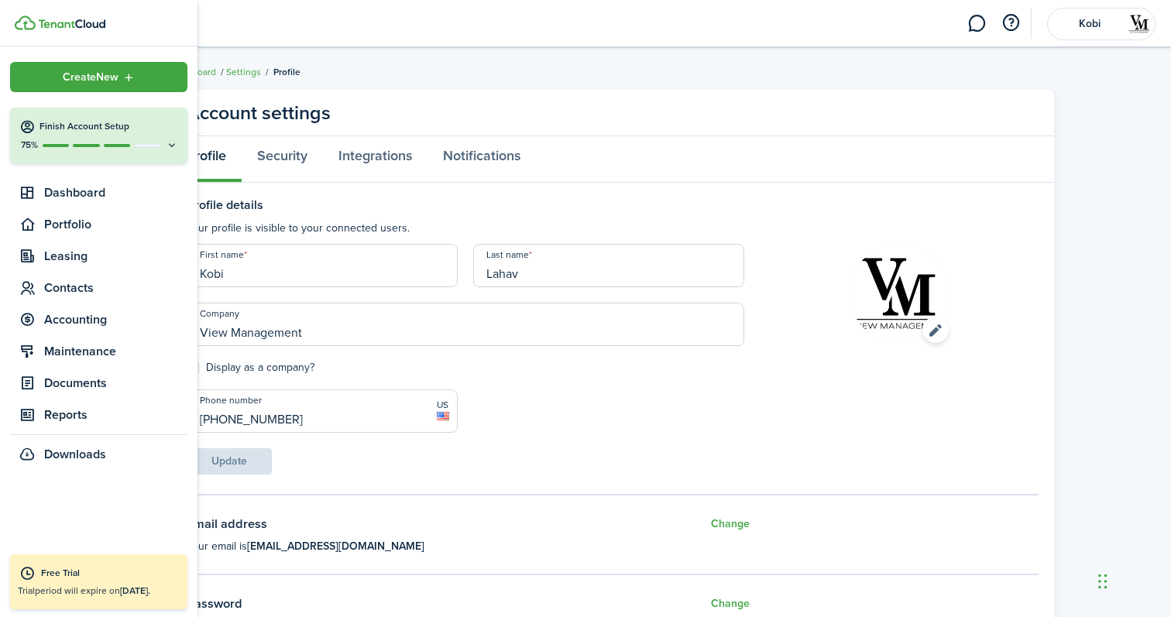
click at [60, 129] on h4 "Finish Account Setup" at bounding box center [108, 126] width 139 height 13
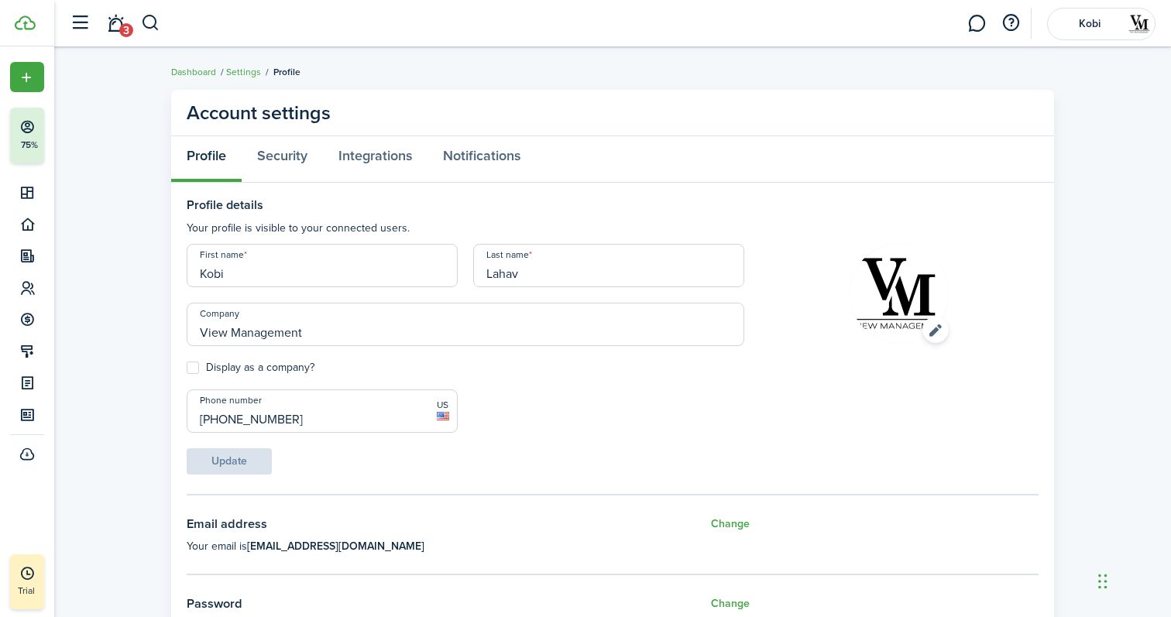
click at [117, 22] on link "3" at bounding box center [115, 23] width 29 height 39
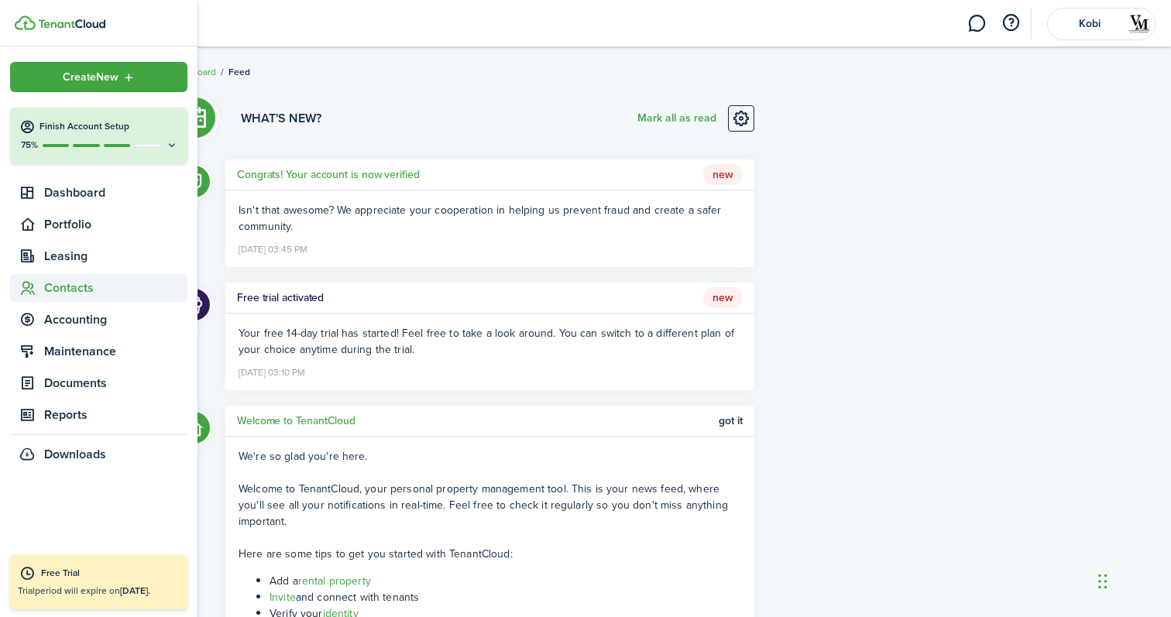
click at [60, 293] on span "Contacts" at bounding box center [115, 288] width 143 height 19
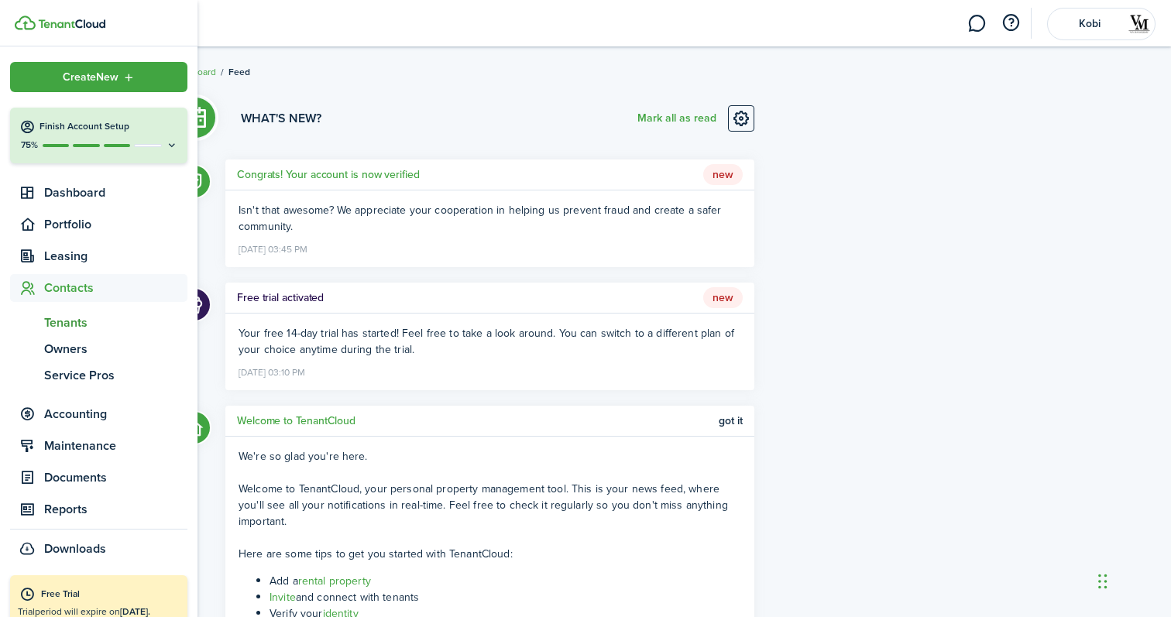
click at [74, 323] on span "Tenants" at bounding box center [115, 323] width 143 height 19
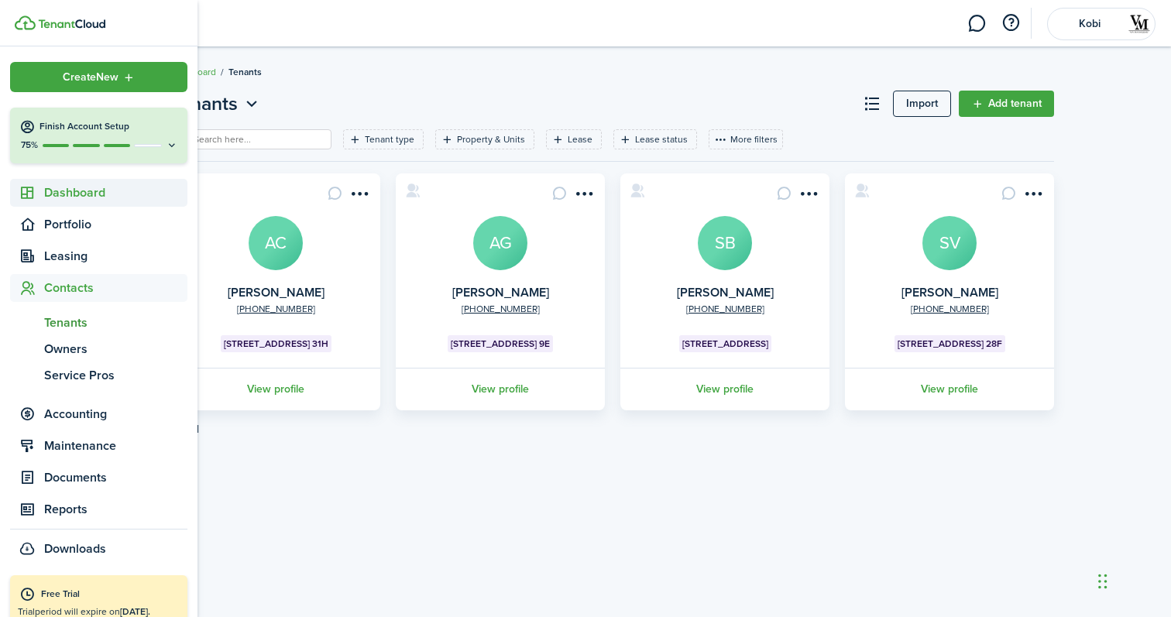
click at [64, 195] on span "Dashboard" at bounding box center [115, 193] width 143 height 19
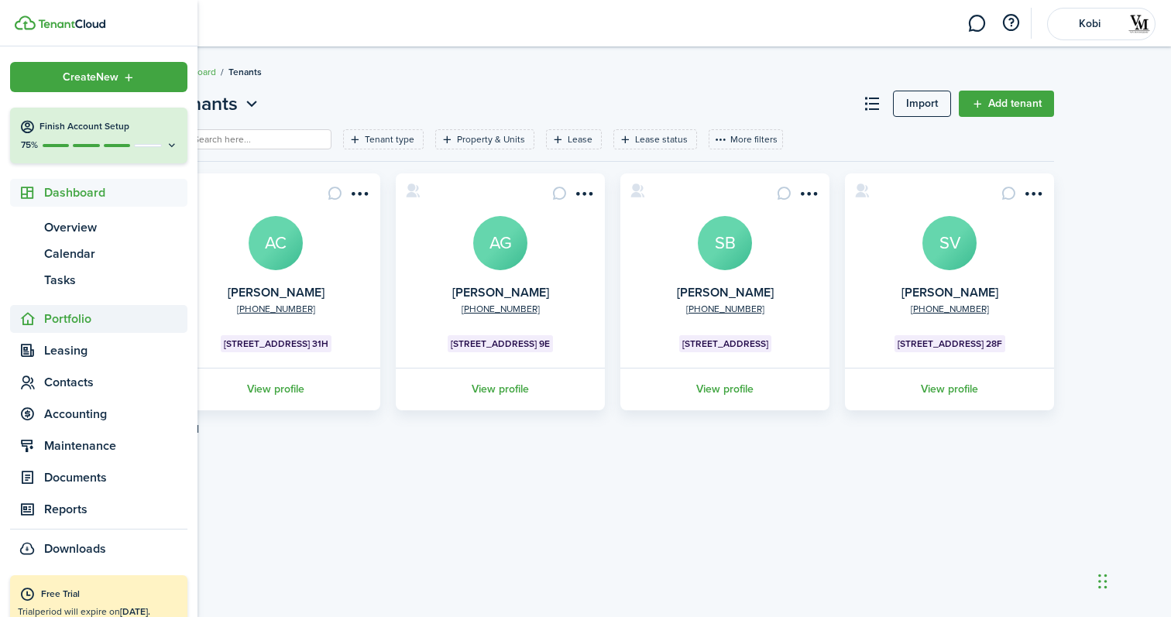
scroll to position [21, 0]
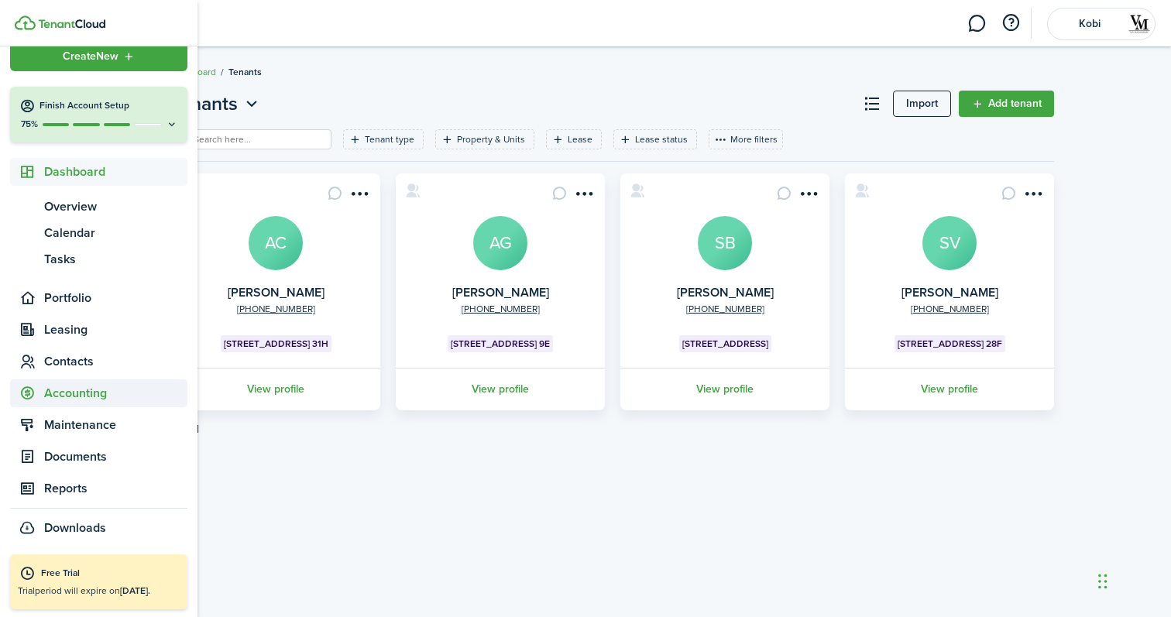
click at [90, 399] on span "Accounting" at bounding box center [115, 393] width 143 height 19
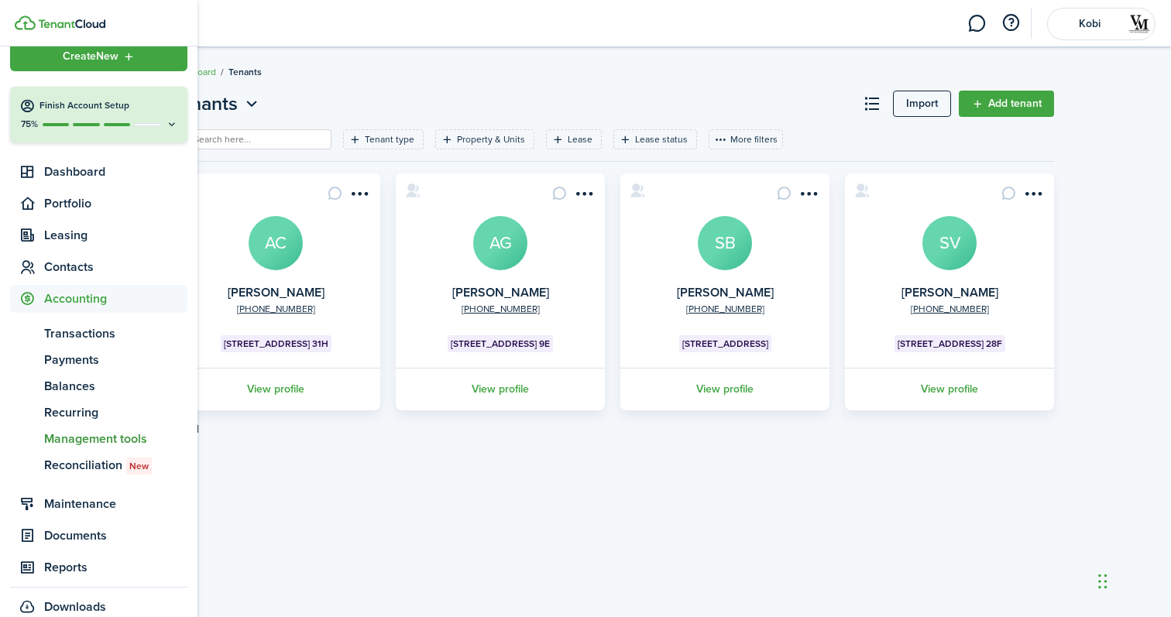
click at [80, 437] on span "Management tools" at bounding box center [115, 439] width 143 height 19
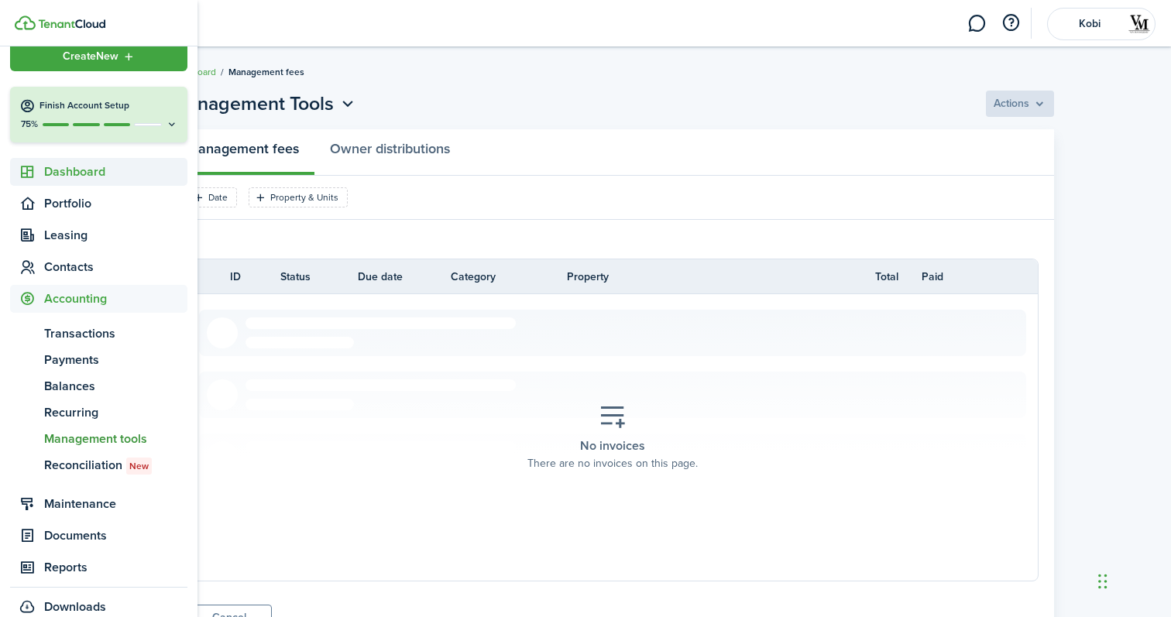
click at [80, 174] on span "Dashboard" at bounding box center [115, 172] width 143 height 19
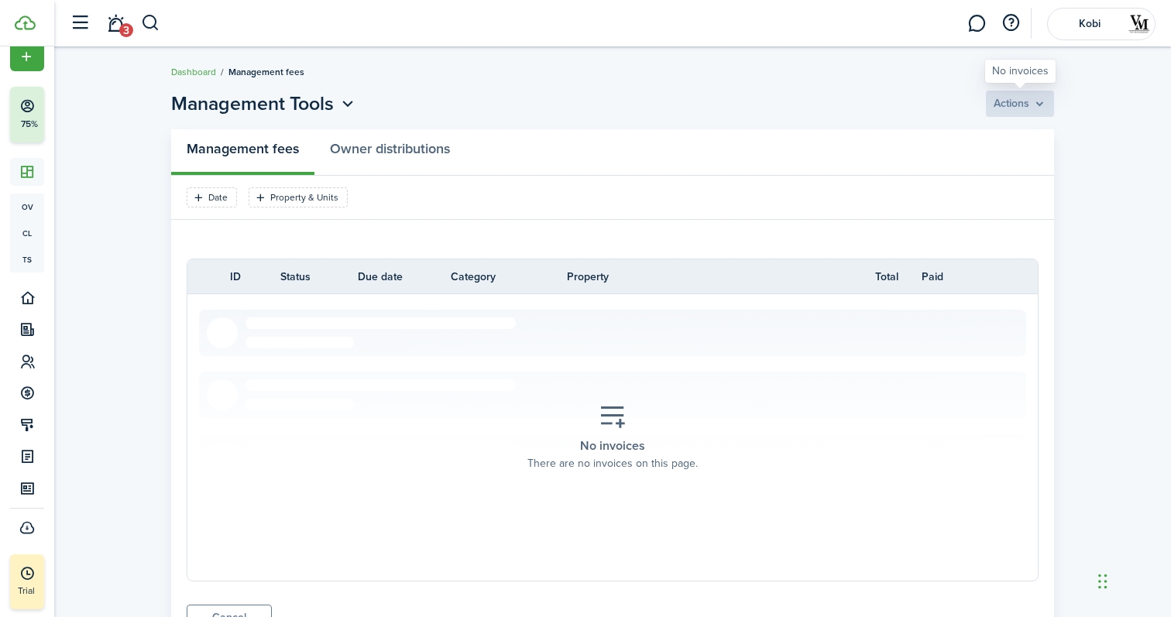
click at [1024, 104] on bulk-payment-actions "Actions" at bounding box center [1020, 104] width 68 height 26
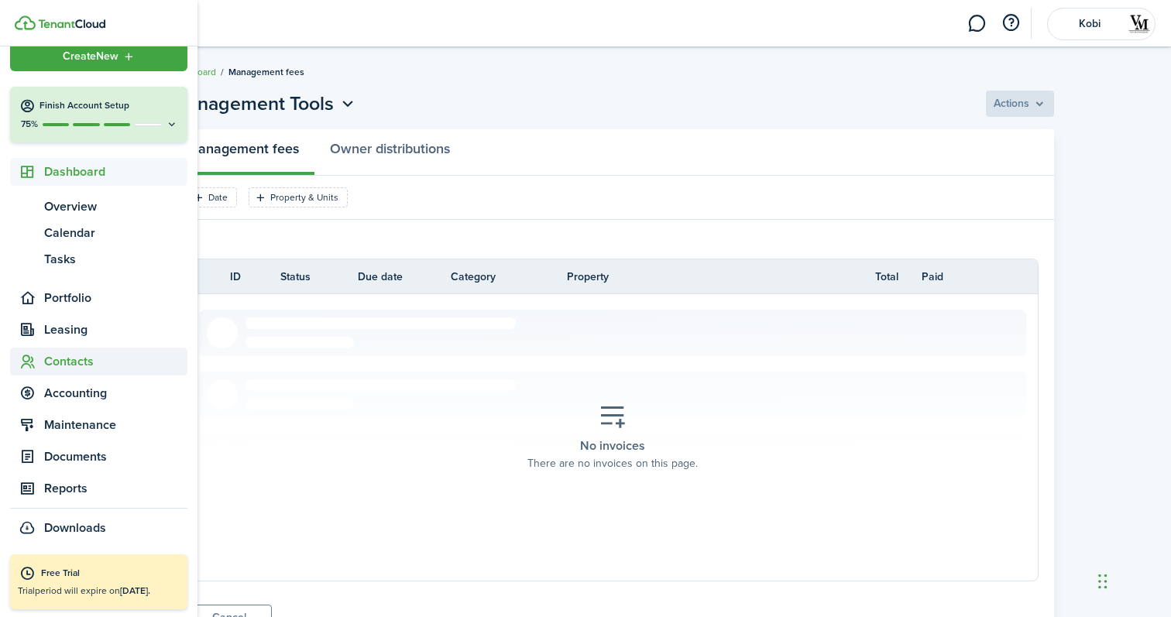
scroll to position [72, 0]
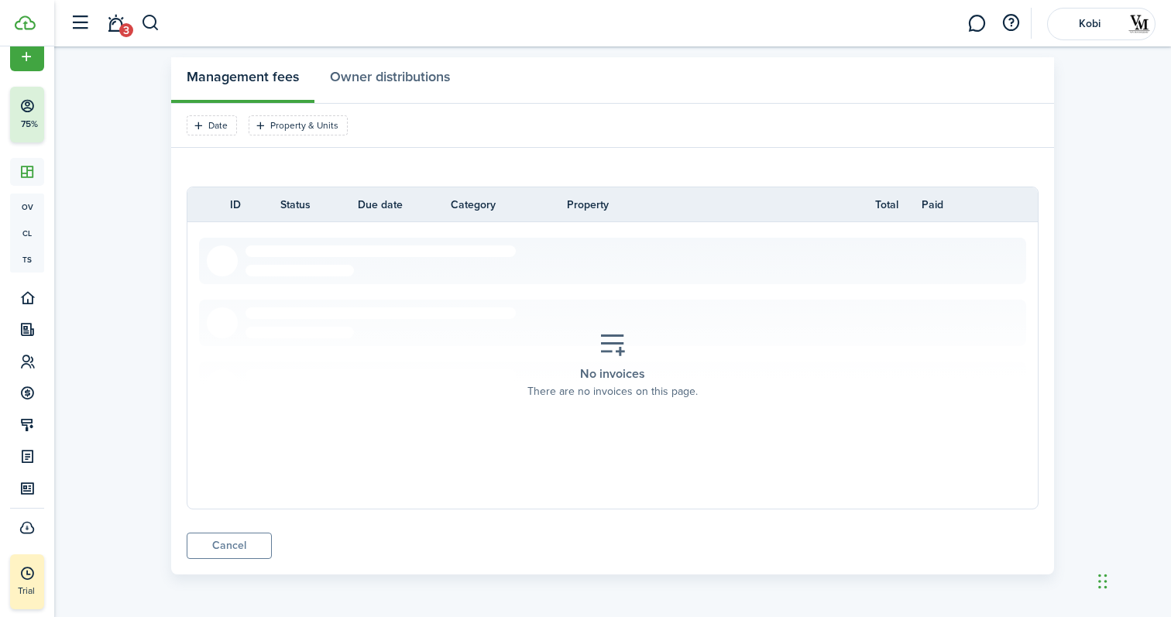
click at [81, 27] on button "button" at bounding box center [79, 23] width 29 height 29
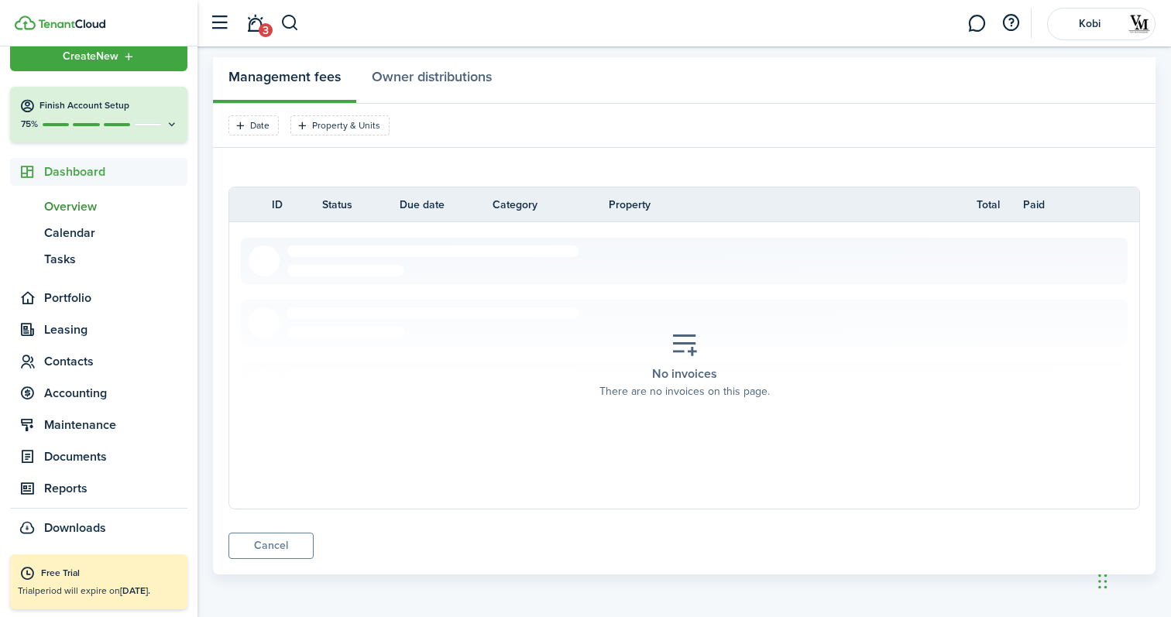
click at [112, 212] on span "Overview" at bounding box center [115, 206] width 143 height 19
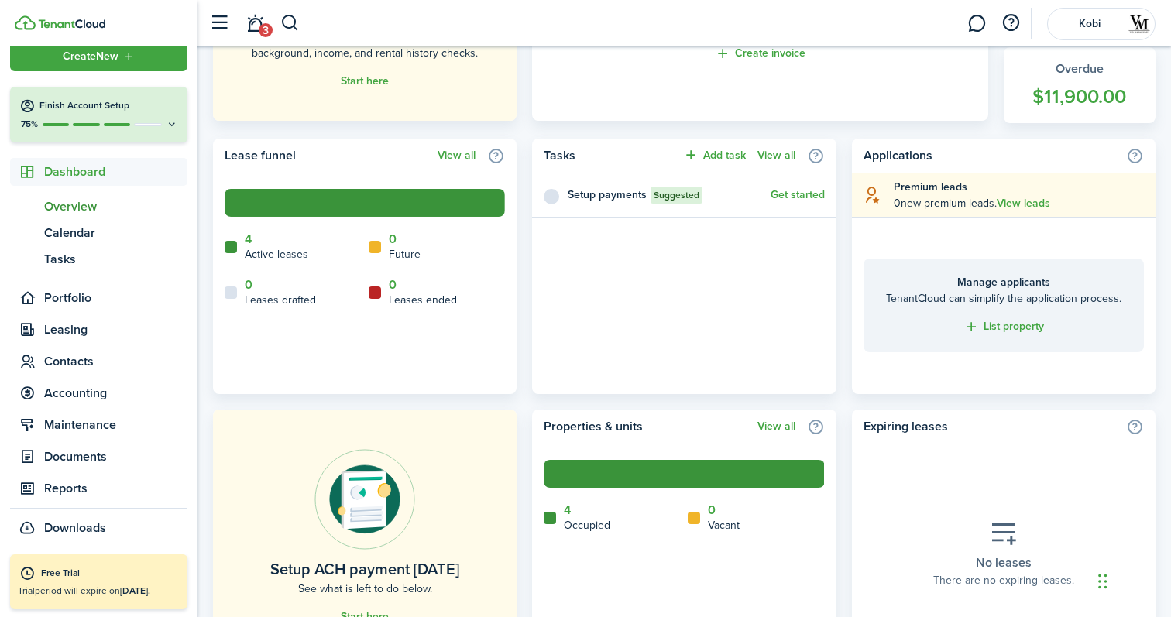
scroll to position [575, 0]
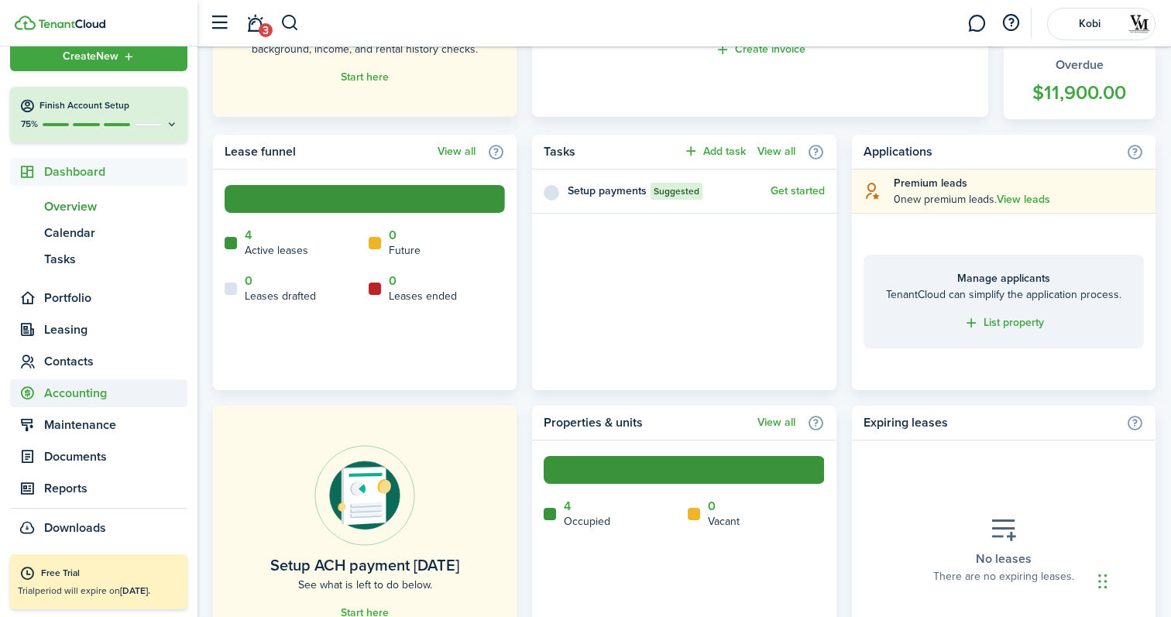
click at [89, 393] on span "Accounting" at bounding box center [115, 393] width 143 height 19
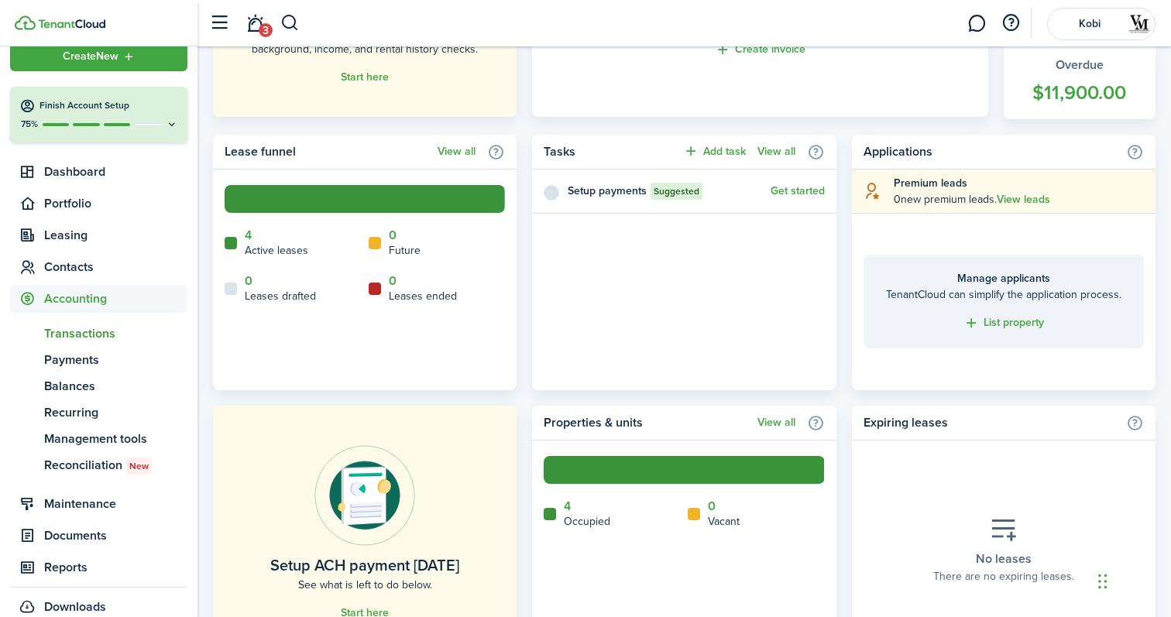
click at [113, 338] on span "Transactions" at bounding box center [115, 333] width 143 height 19
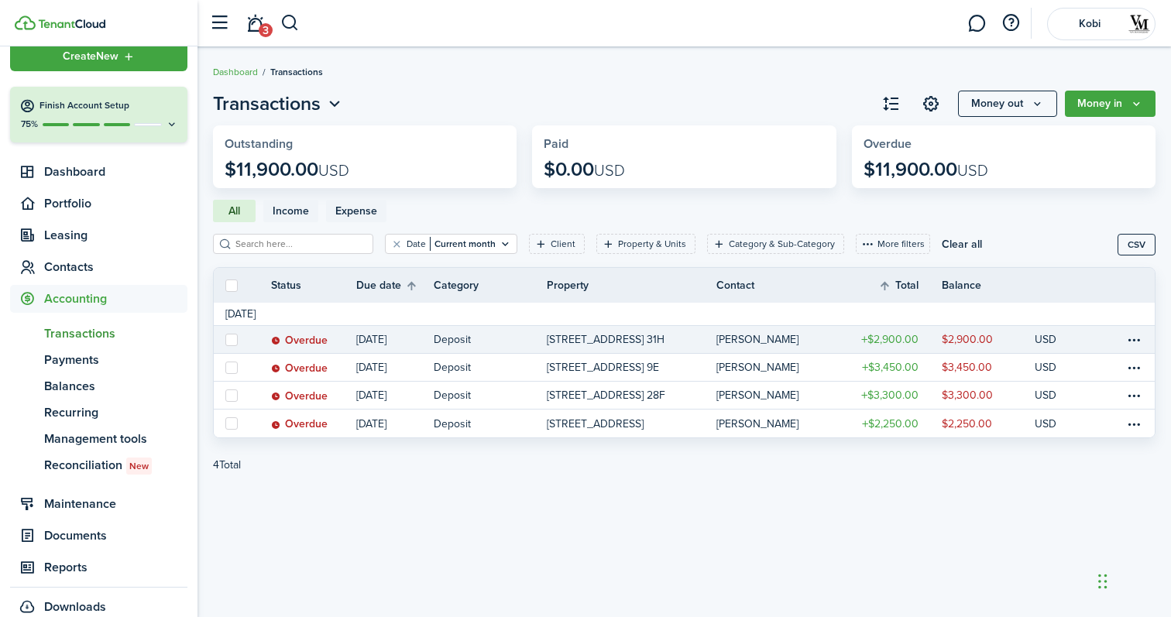
click at [230, 340] on label at bounding box center [231, 340] width 12 height 12
click at [225, 340] on input "checkbox" at bounding box center [225, 339] width 1 height 1
checkbox input "true"
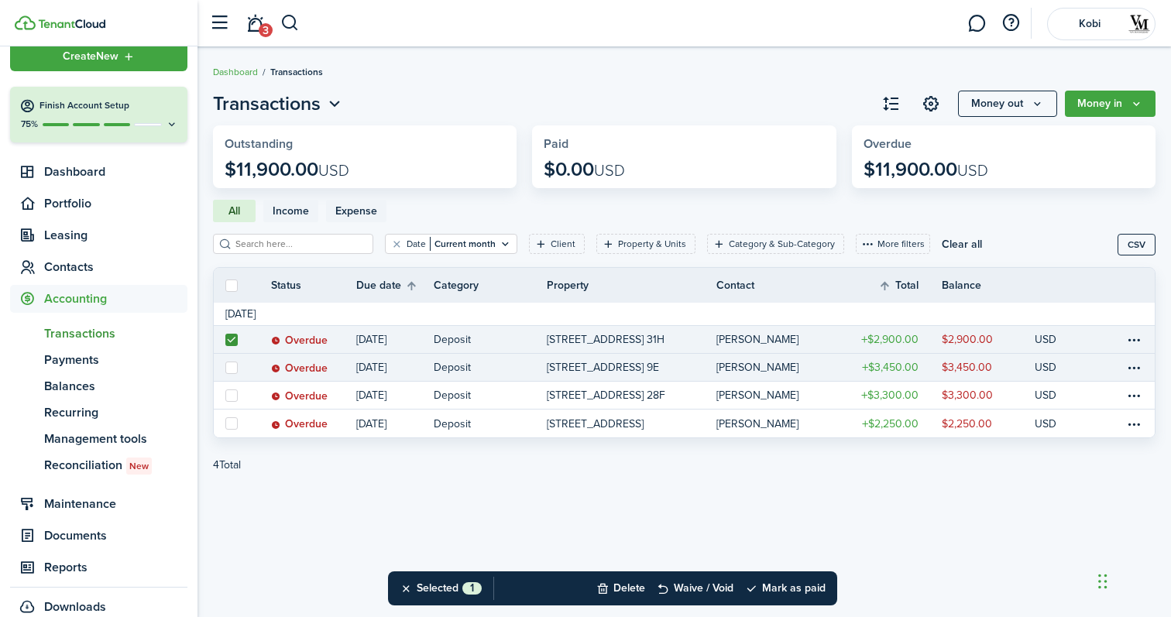
click at [233, 369] on label at bounding box center [231, 368] width 12 height 12
click at [225, 368] on input "checkbox" at bounding box center [225, 367] width 1 height 1
checkbox input "true"
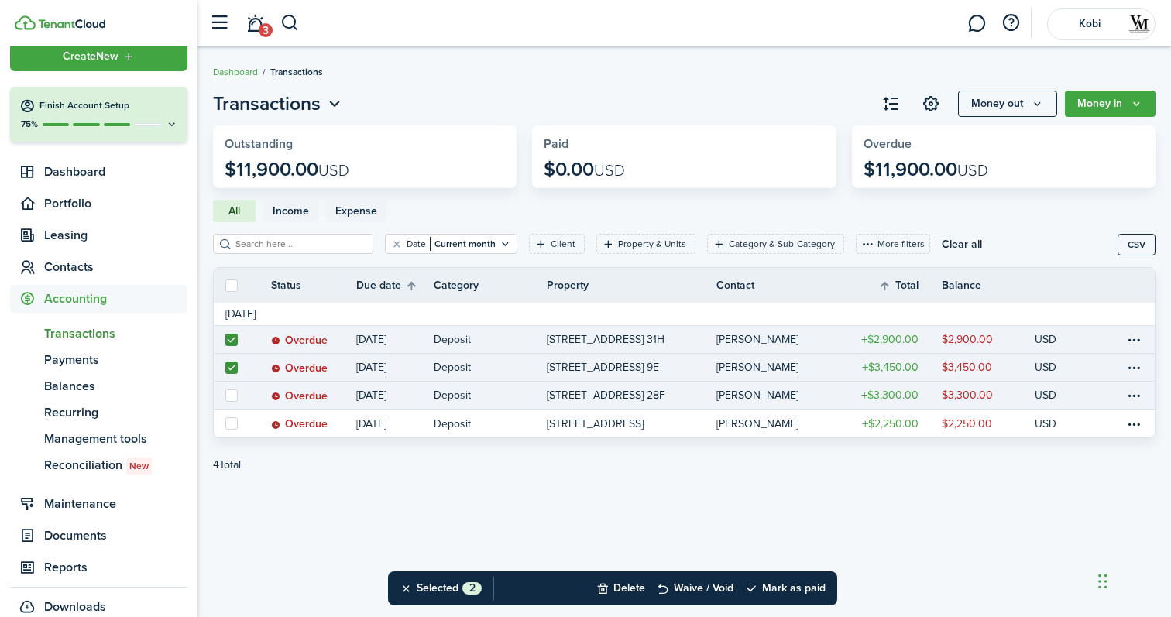
click at [234, 398] on label at bounding box center [231, 396] width 12 height 12
click at [225, 396] on input "checkbox" at bounding box center [225, 395] width 1 height 1
checkbox input "true"
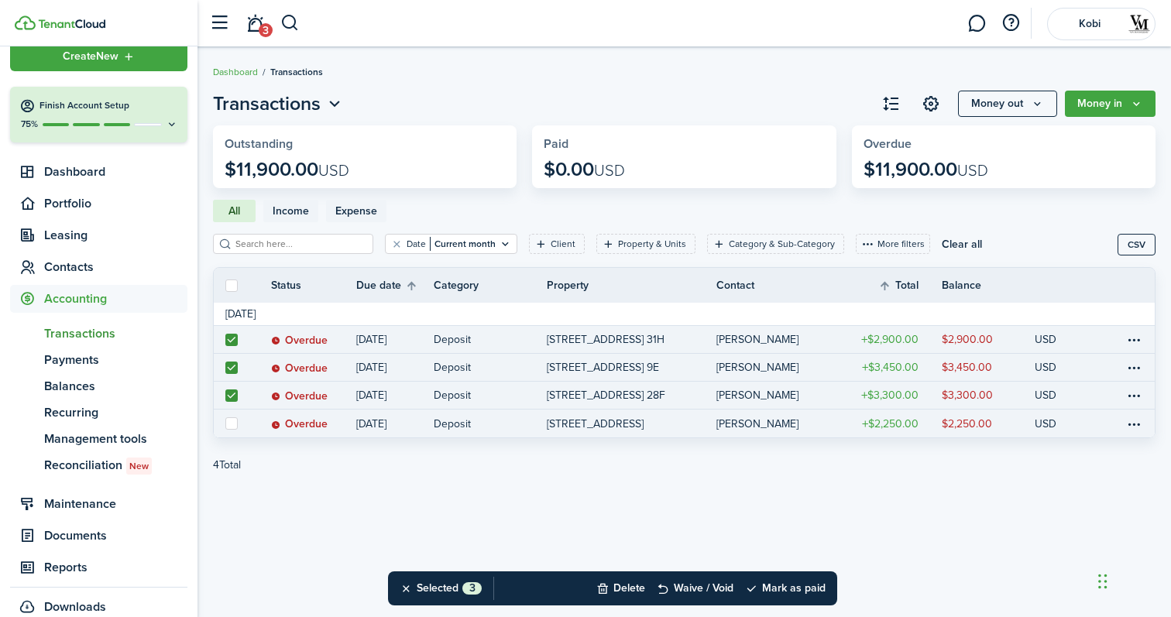
click at [235, 435] on link at bounding box center [231, 424] width 34 height 28
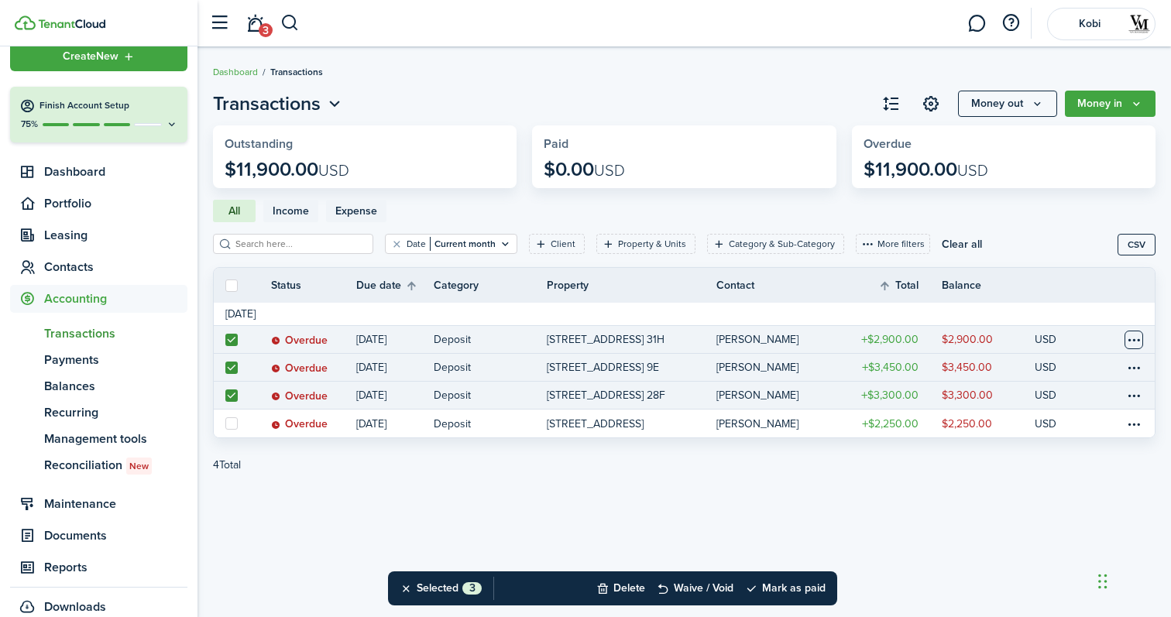
click at [1135, 340] on table-menu-btn-icon at bounding box center [1134, 340] width 19 height 19
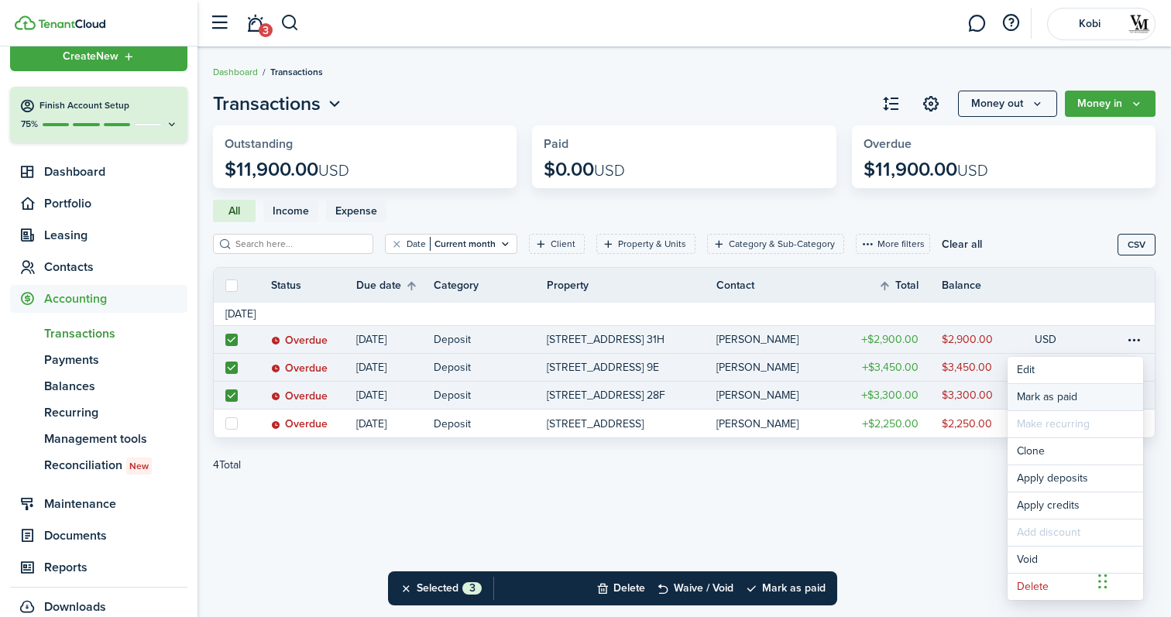
click at [1105, 390] on link "Mark as paid" at bounding box center [1076, 397] width 136 height 26
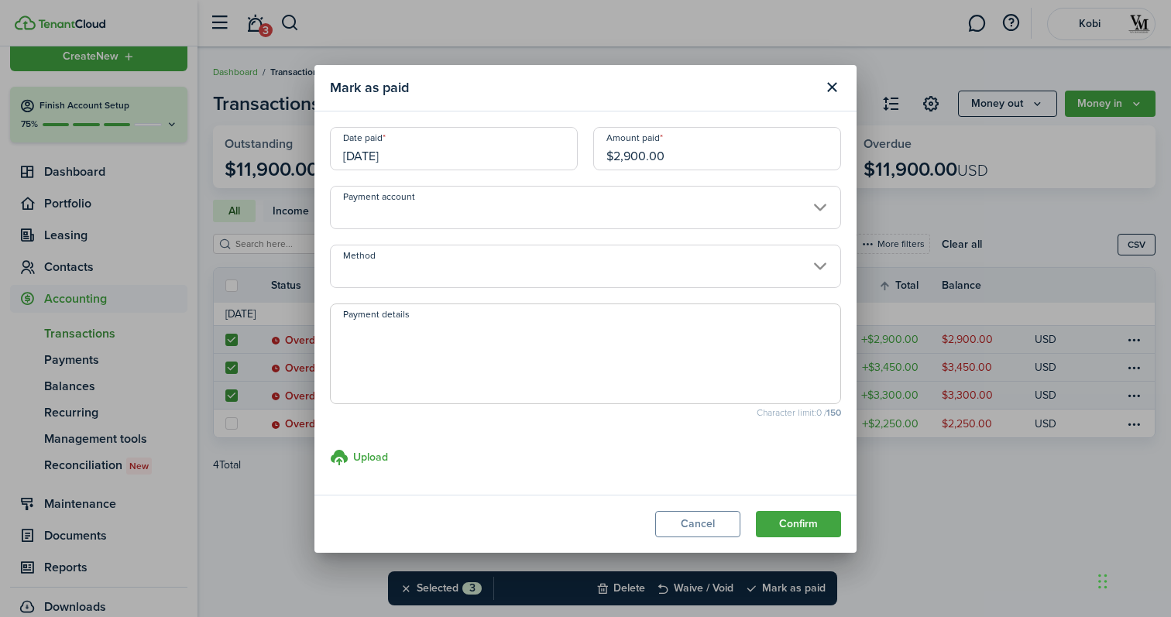
click at [536, 204] on input "Payment account" at bounding box center [585, 207] width 511 height 43
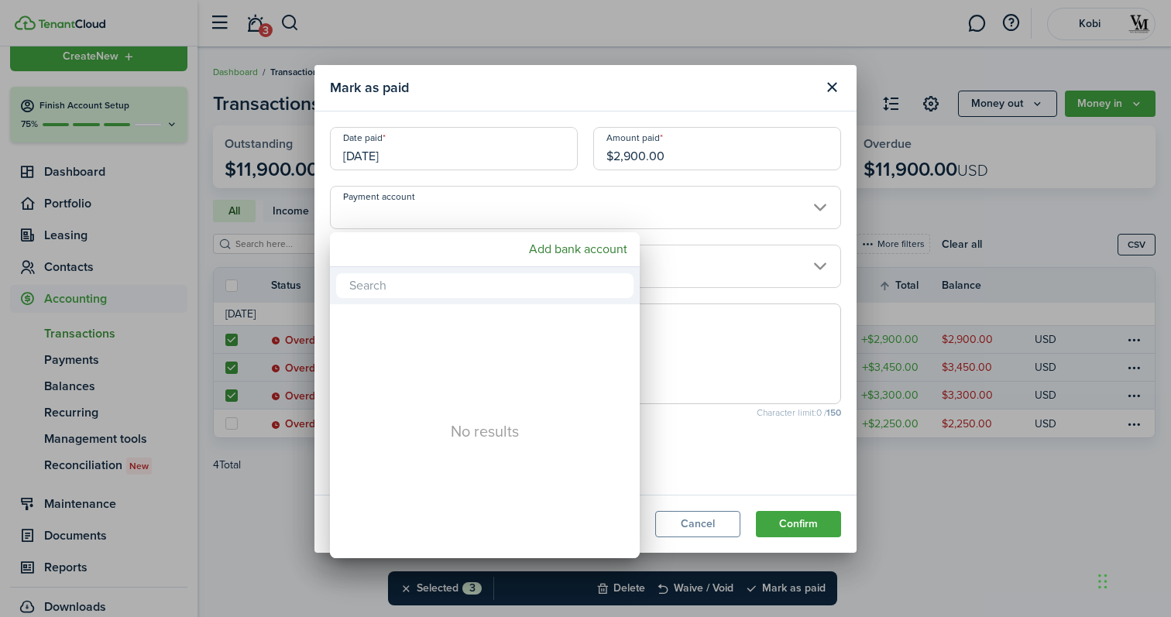
click at [637, 201] on div at bounding box center [585, 308] width 1419 height 865
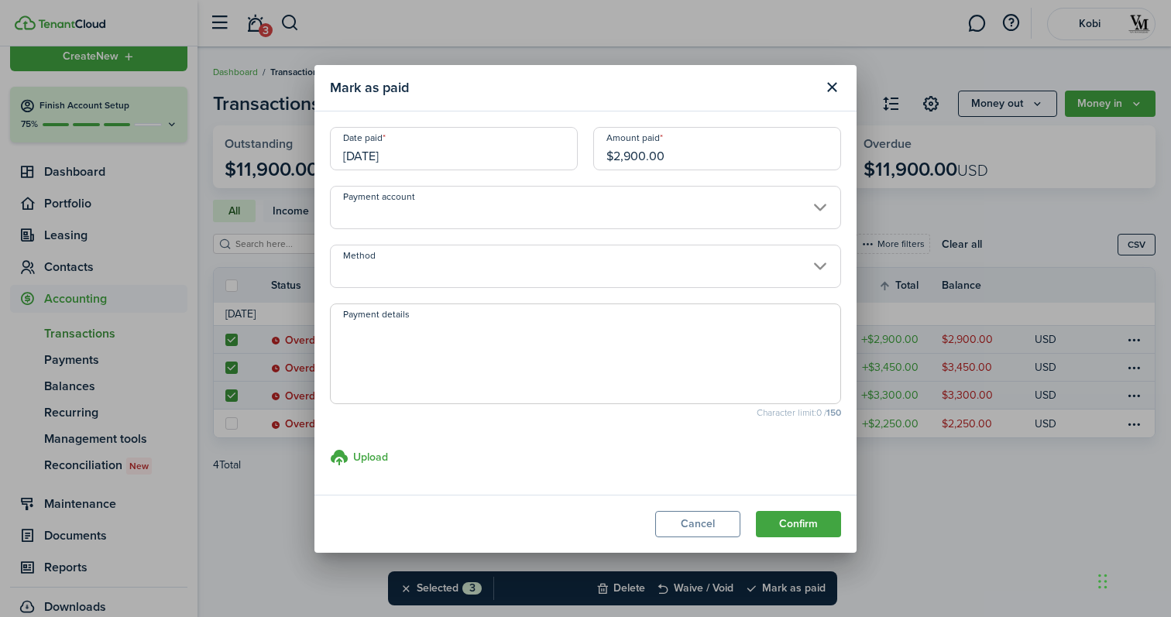
click at [816, 203] on input "Payment account" at bounding box center [585, 207] width 511 height 43
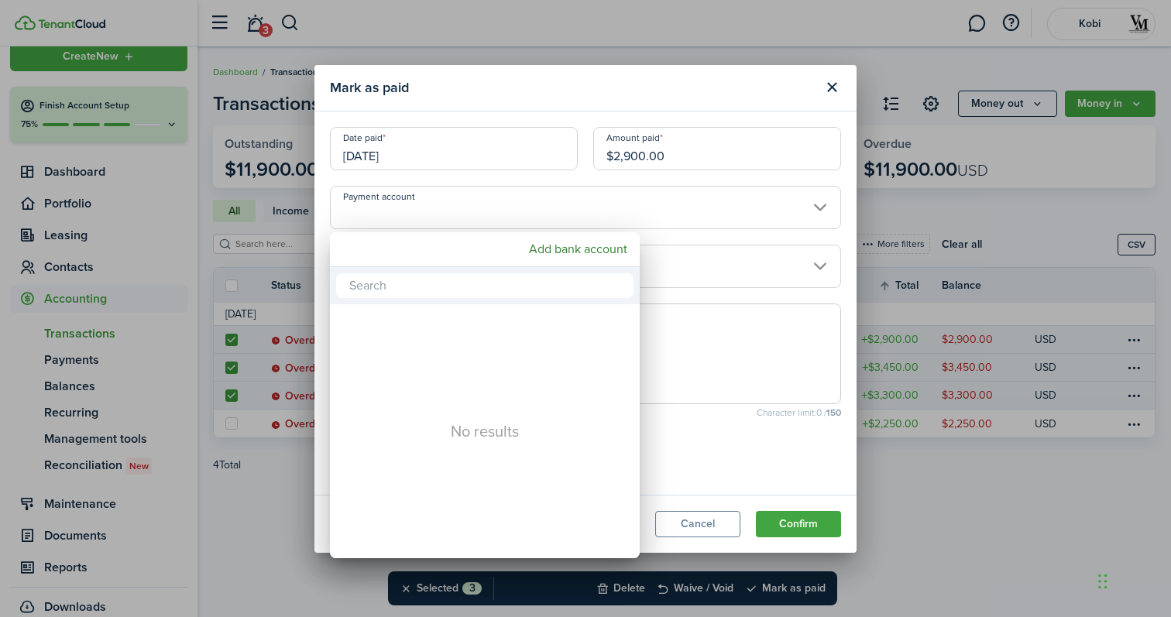
click at [802, 215] on div at bounding box center [585, 308] width 1419 height 865
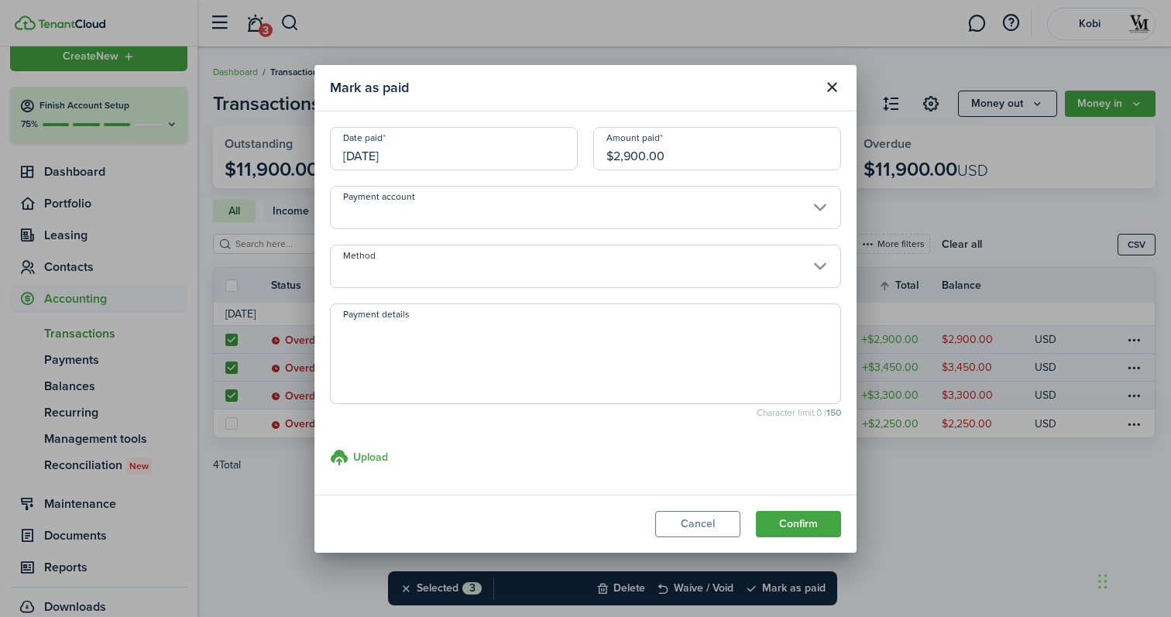
click at [823, 262] on input "Method" at bounding box center [585, 266] width 511 height 43
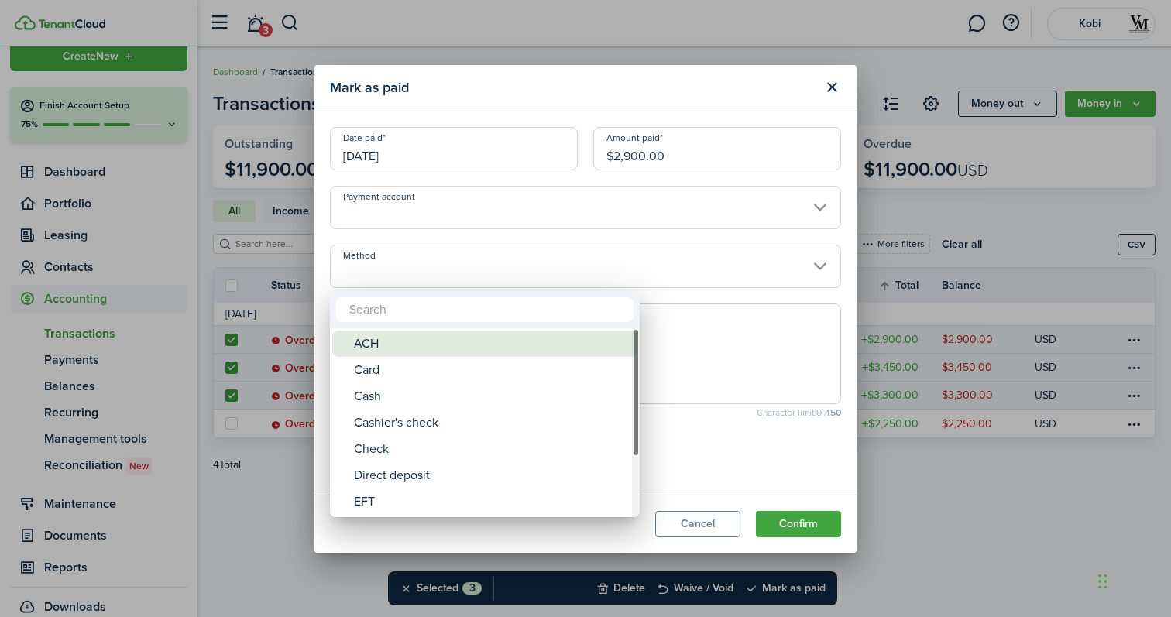
click at [473, 350] on div "ACH" at bounding box center [491, 344] width 274 height 26
type input "ACH"
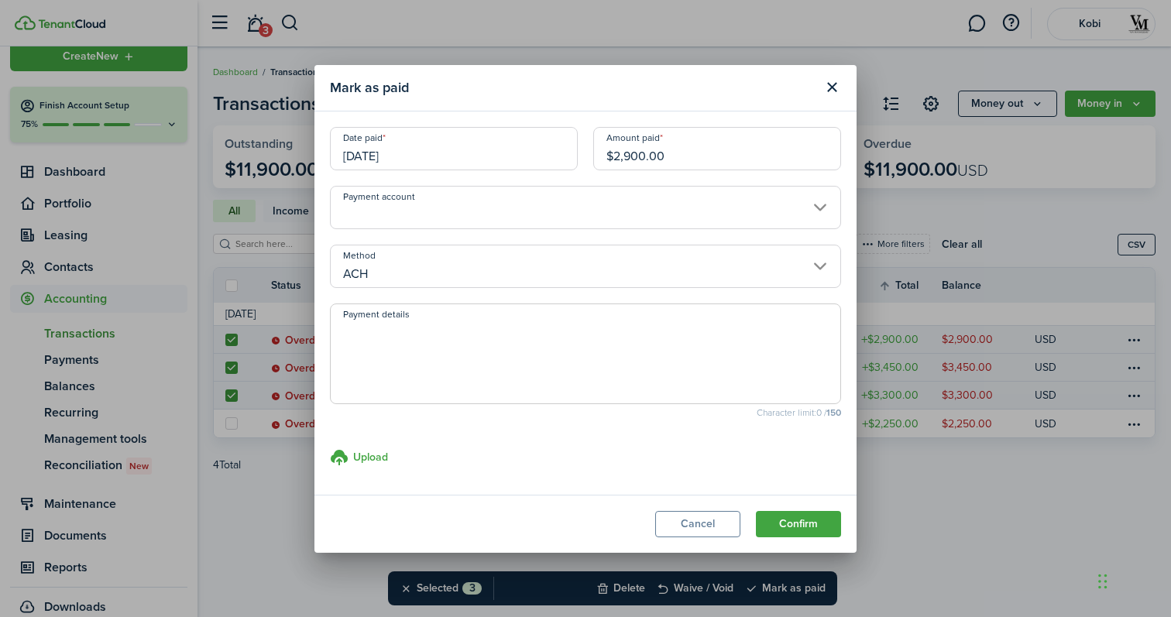
click at [806, 538] on modal-footer "Cancel Confirm" at bounding box center [585, 524] width 542 height 58
click at [805, 526] on button "Confirm" at bounding box center [798, 524] width 85 height 26
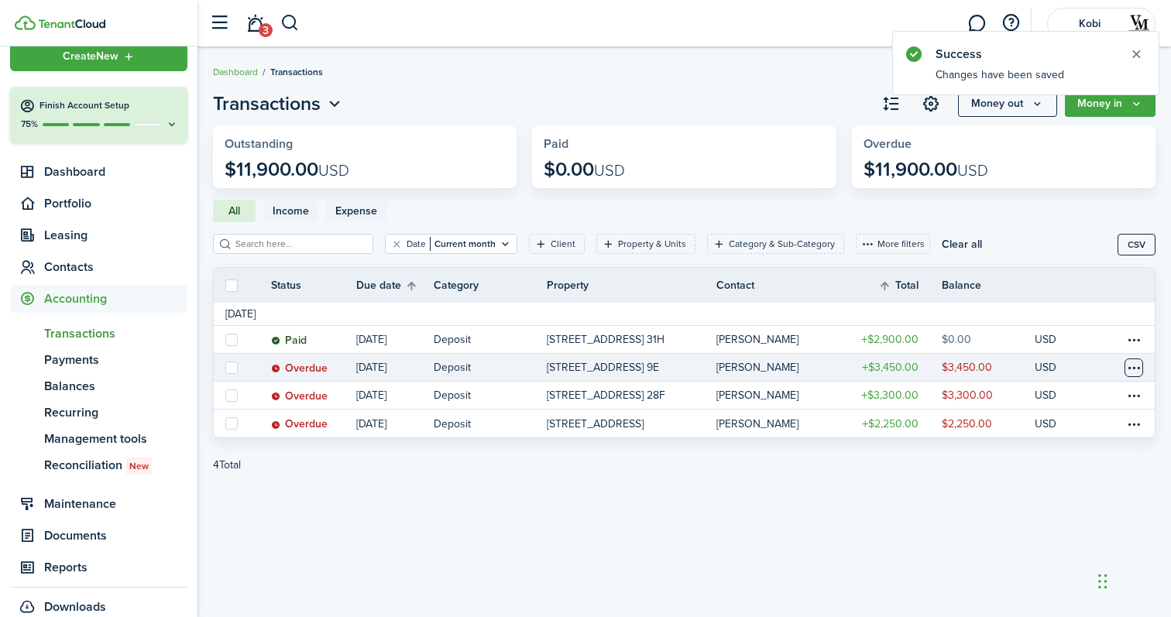
click at [1131, 365] on table-menu-btn-icon at bounding box center [1134, 368] width 19 height 19
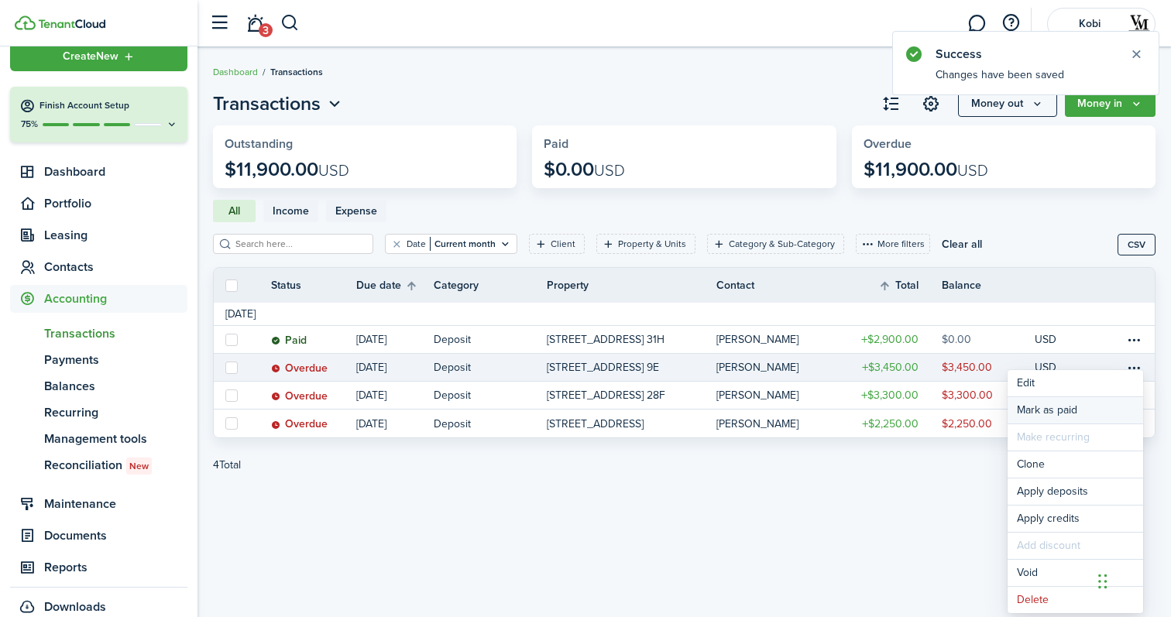
click at [1111, 403] on link "Mark as paid" at bounding box center [1076, 410] width 136 height 26
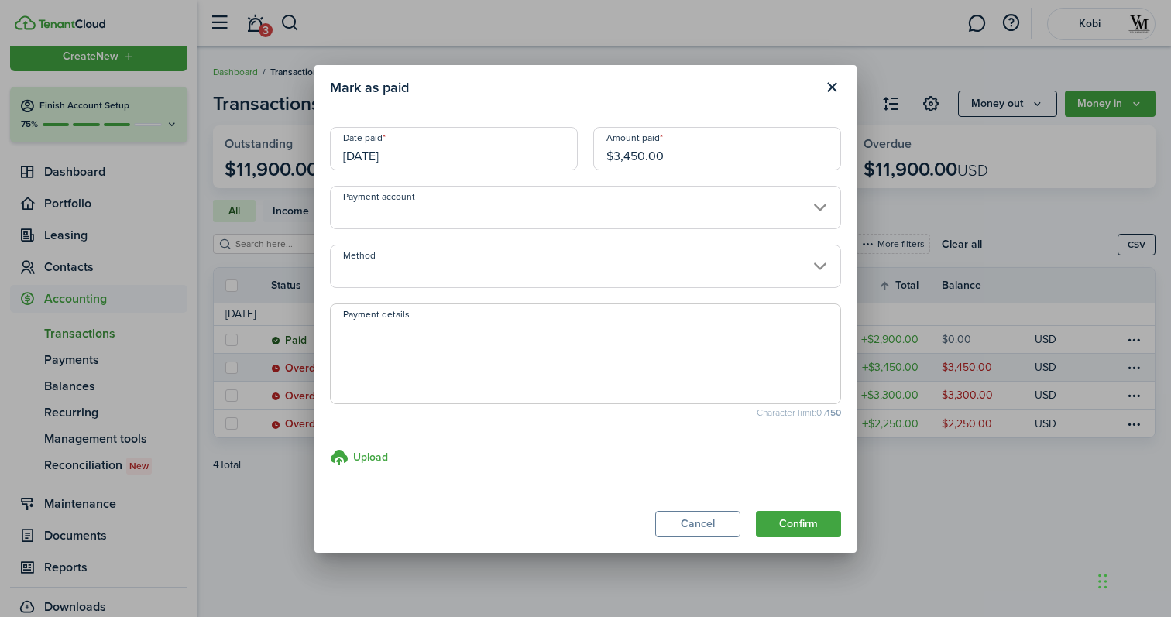
click at [816, 218] on input "Payment account" at bounding box center [585, 207] width 511 height 43
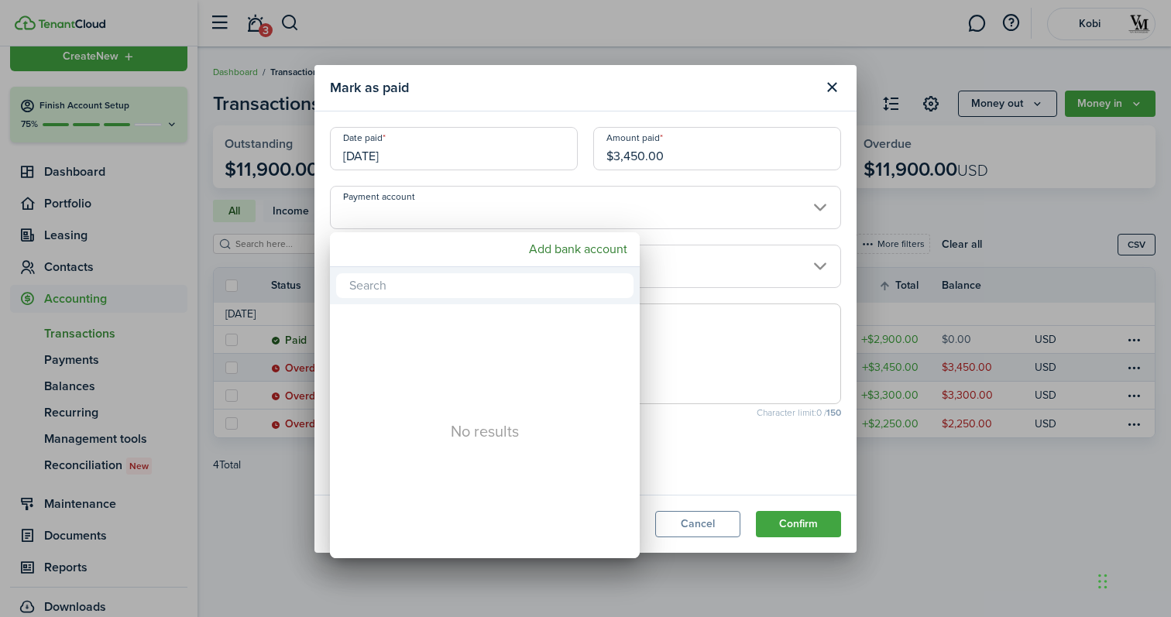
click at [817, 266] on div at bounding box center [585, 308] width 1419 height 865
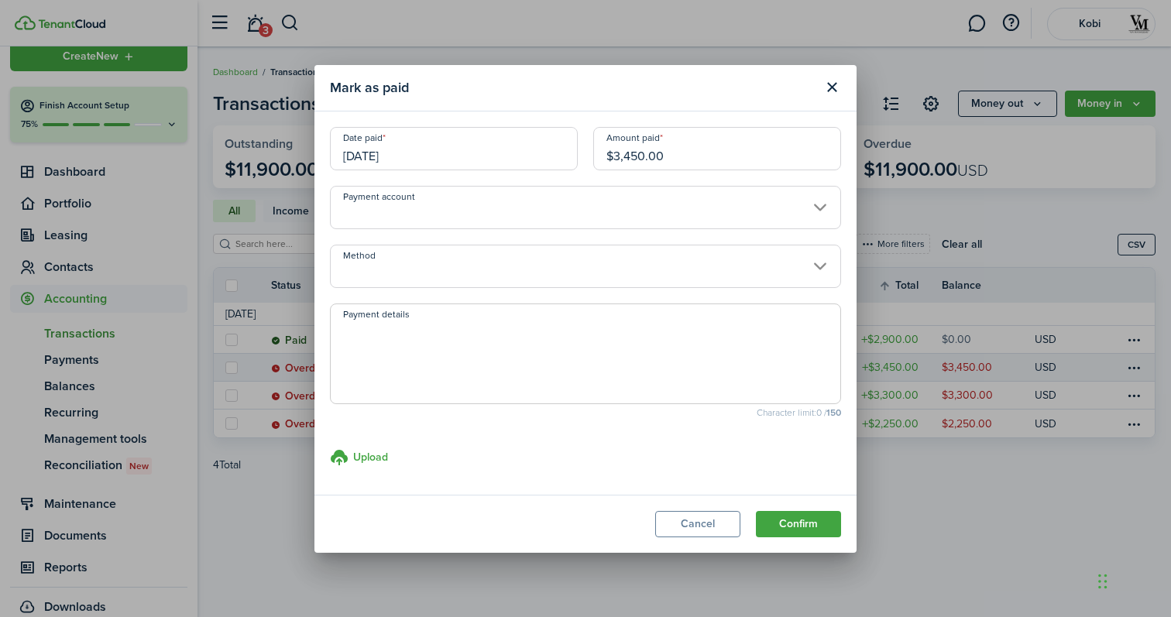
click at [816, 267] on input "Method" at bounding box center [585, 266] width 511 height 43
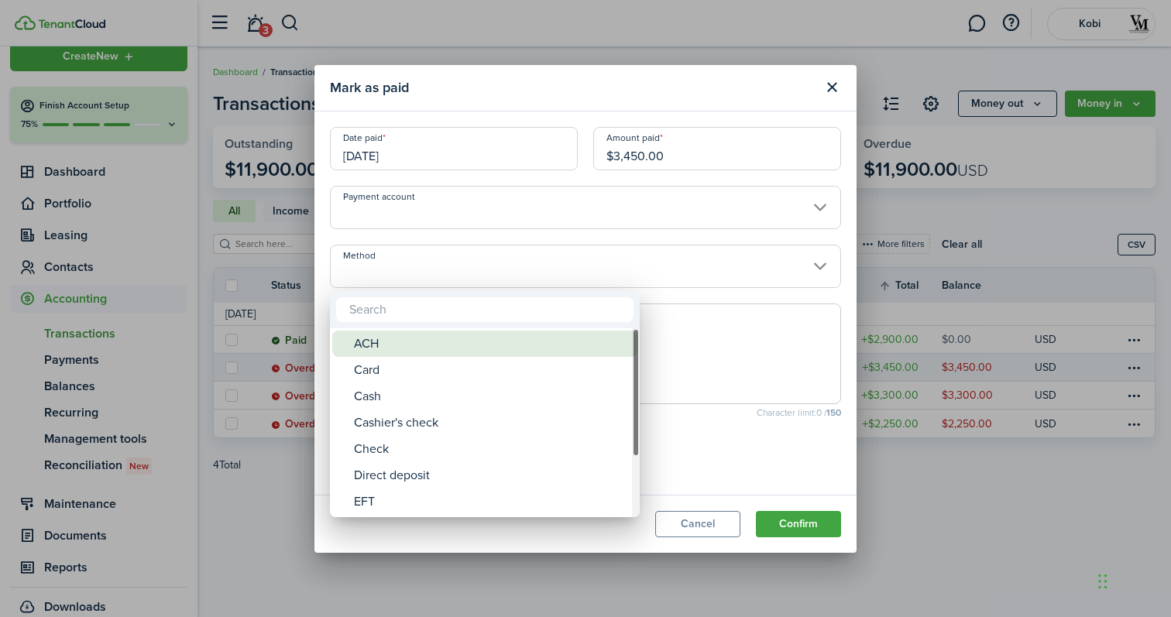
click at [535, 337] on div "ACH" at bounding box center [491, 344] width 274 height 26
type input "ACH"
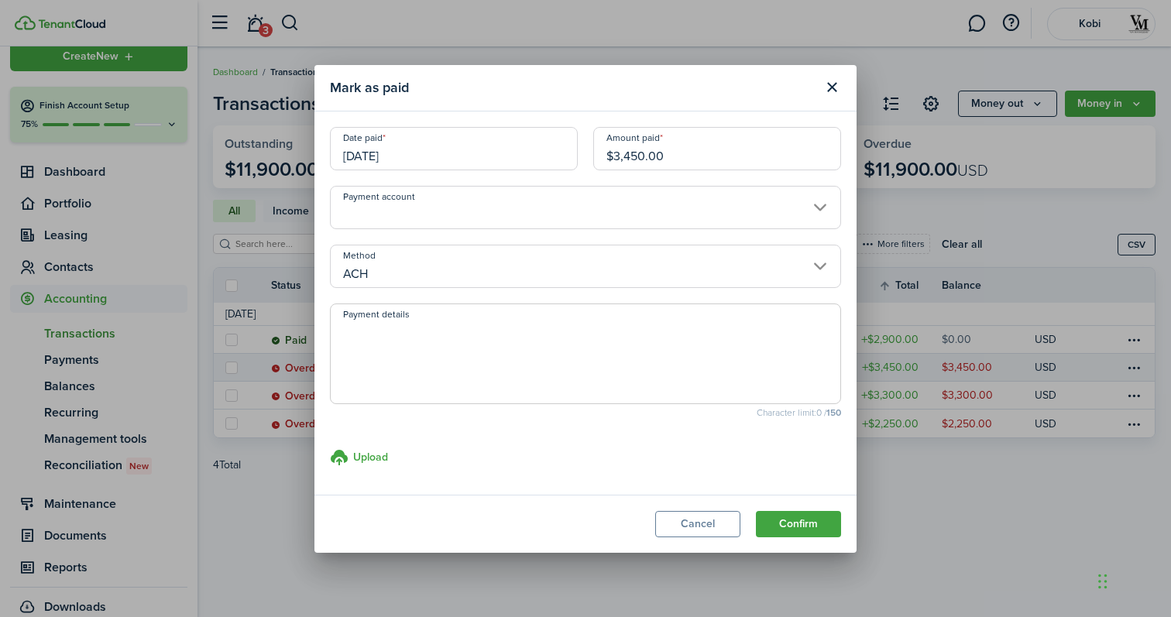
click at [796, 521] on button "Confirm" at bounding box center [798, 524] width 85 height 26
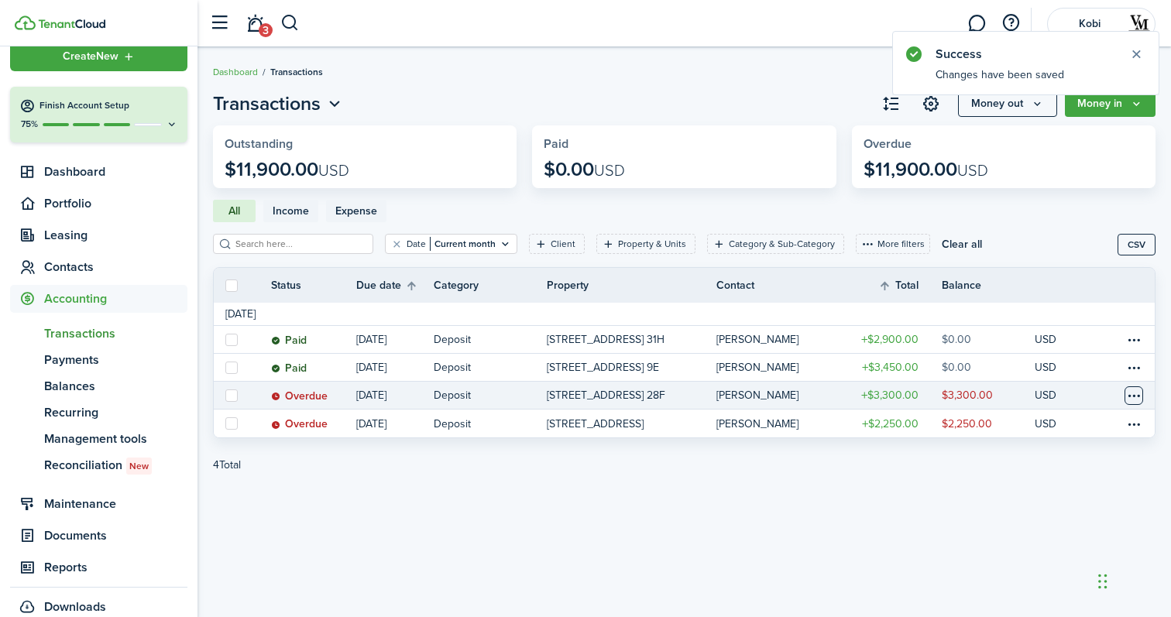
click at [1135, 398] on table-menu-btn-icon at bounding box center [1134, 395] width 19 height 19
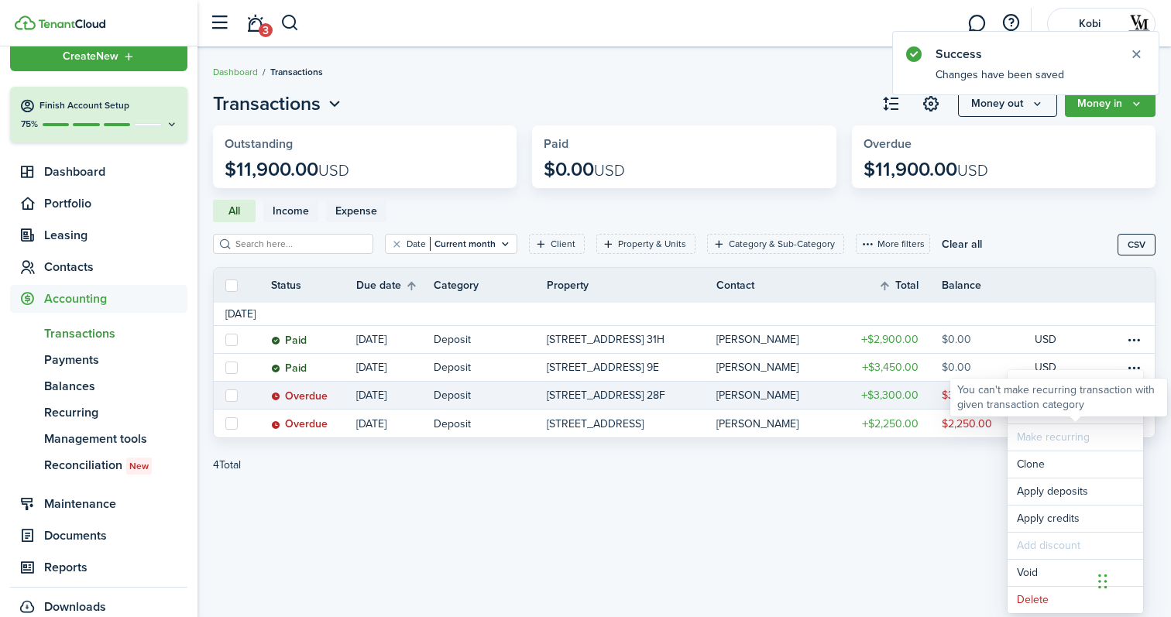
click at [1087, 413] on div "You can't make recurring transaction with given transaction category" at bounding box center [1058, 398] width 217 height 38
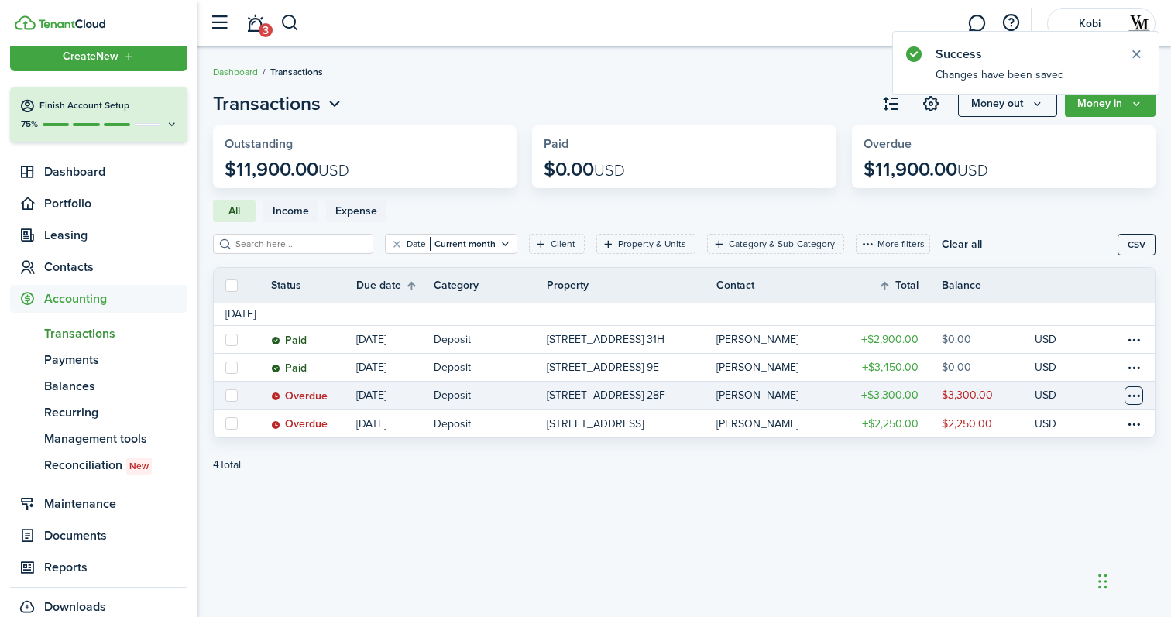
click at [1131, 396] on table-menu-btn-icon "Open menu" at bounding box center [1134, 395] width 19 height 19
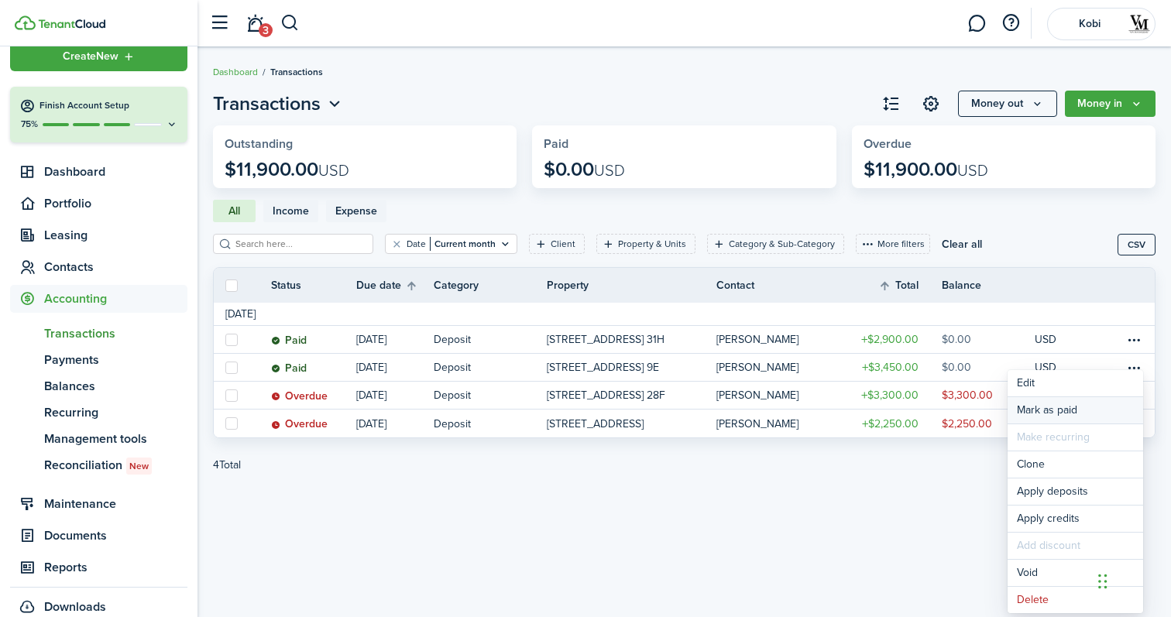
click at [1093, 414] on link "Mark as paid" at bounding box center [1076, 410] width 136 height 26
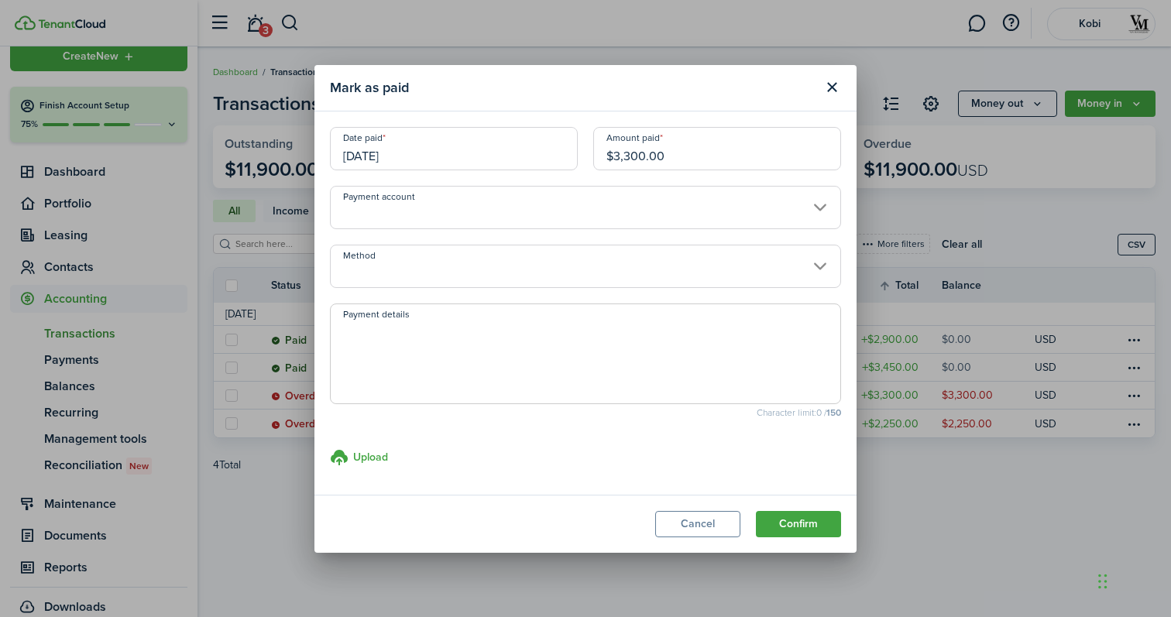
click at [760, 269] on input "Method" at bounding box center [585, 266] width 511 height 43
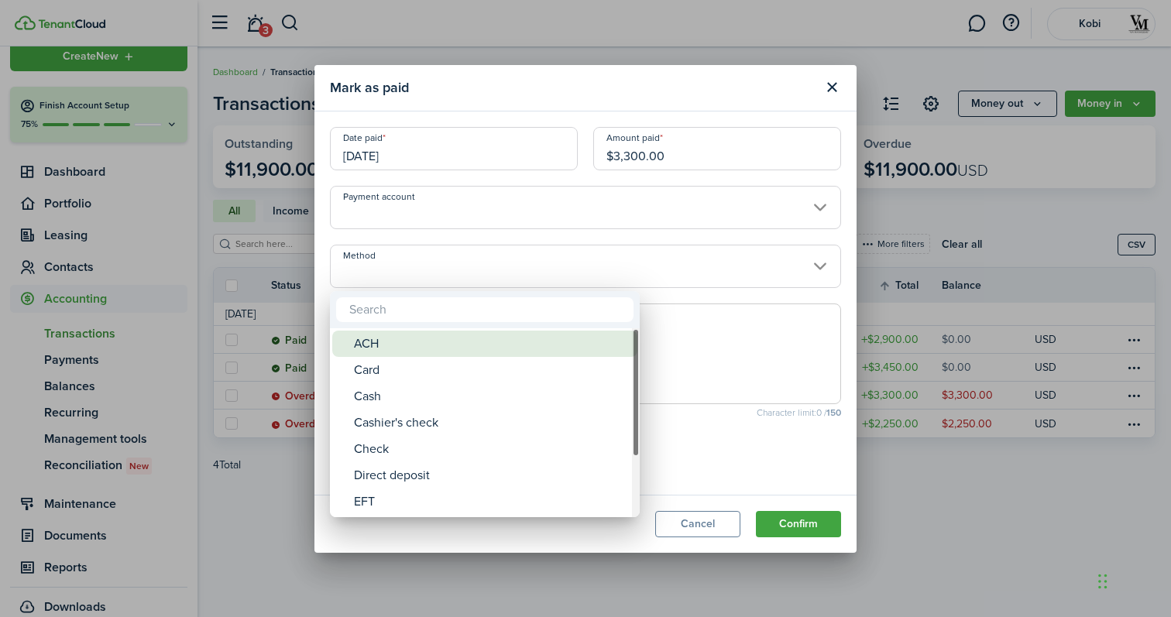
click at [614, 351] on div "ACH" at bounding box center [491, 344] width 274 height 26
type input "ACH"
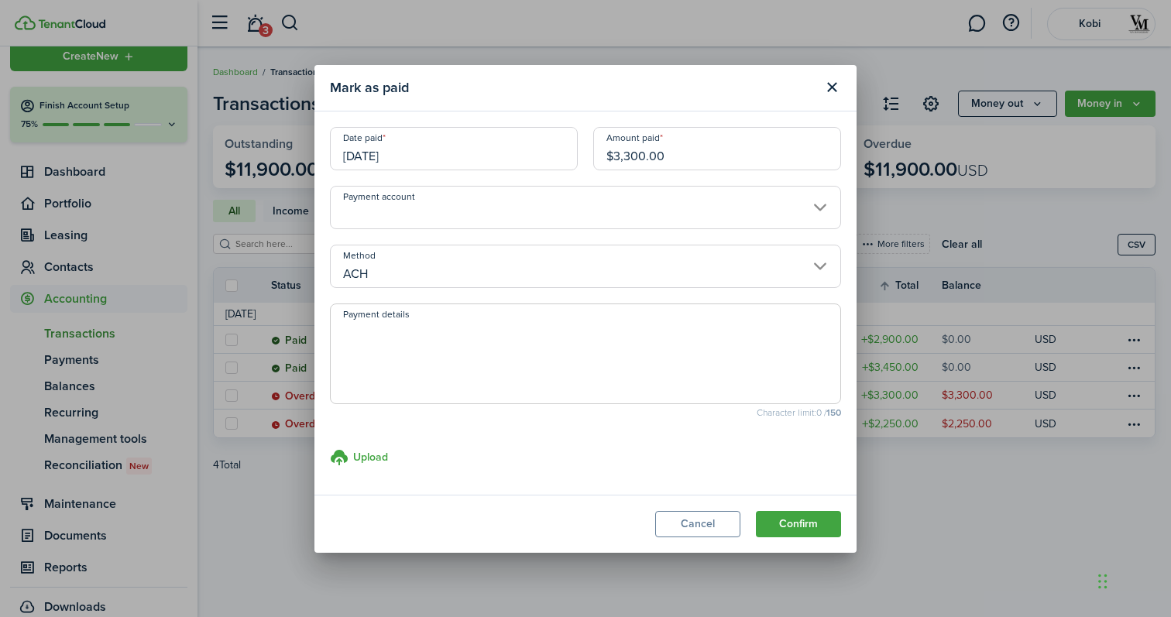
click at [797, 524] on button "Confirm" at bounding box center [798, 524] width 85 height 26
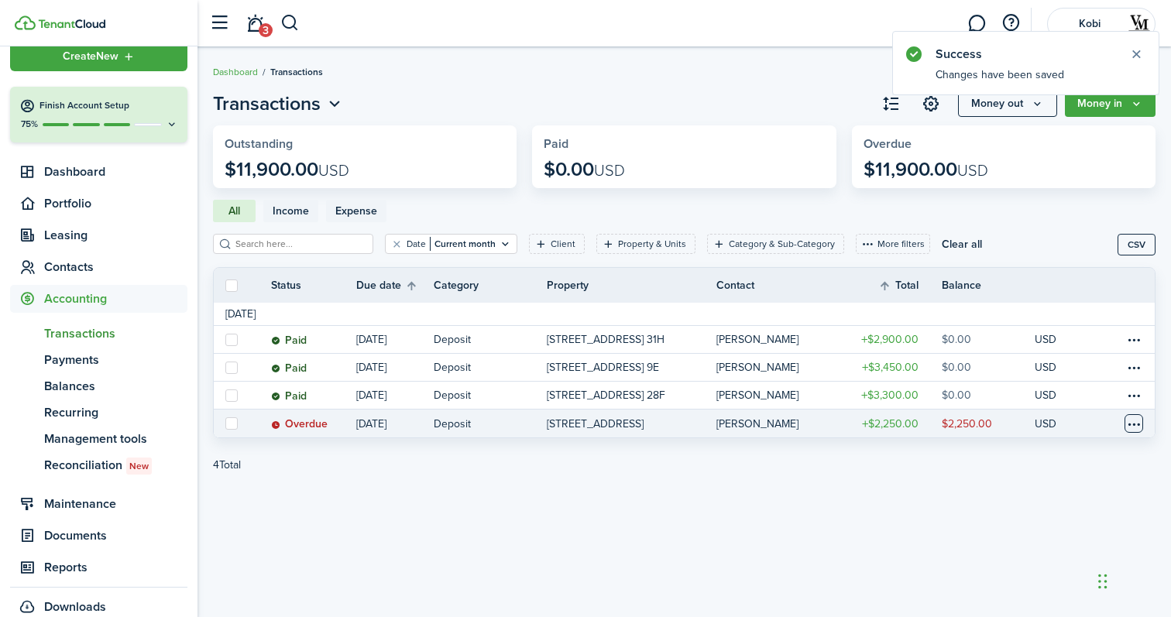
click at [1135, 424] on table-menu-btn-icon at bounding box center [1134, 423] width 19 height 19
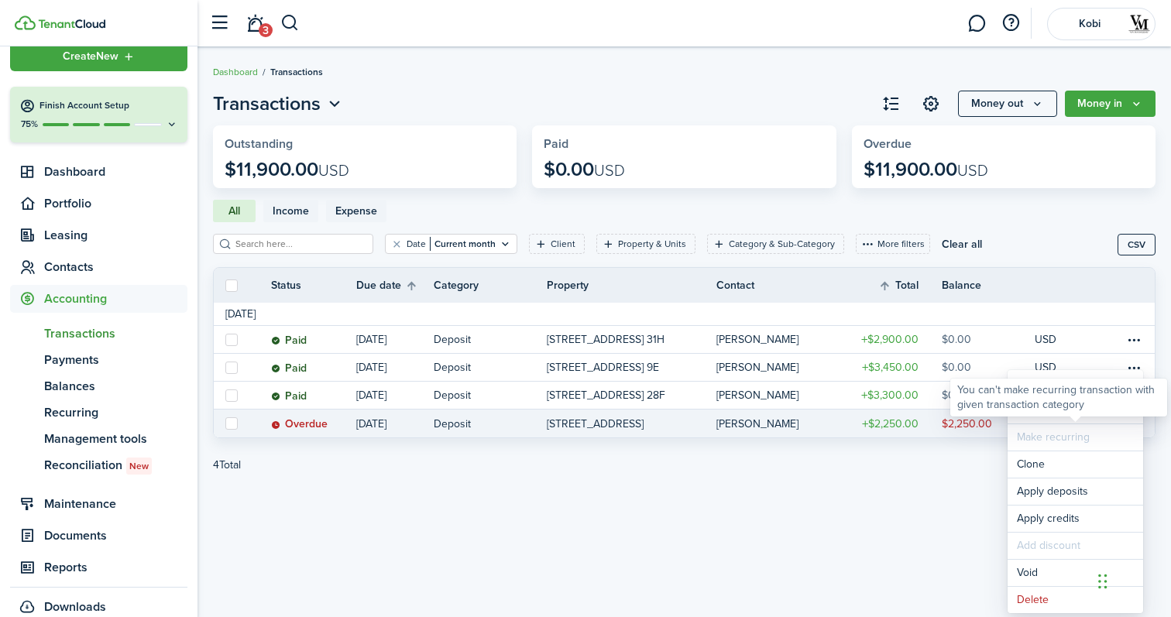
click at [1090, 413] on div "You can't make recurring transaction with given transaction category" at bounding box center [1058, 398] width 217 height 38
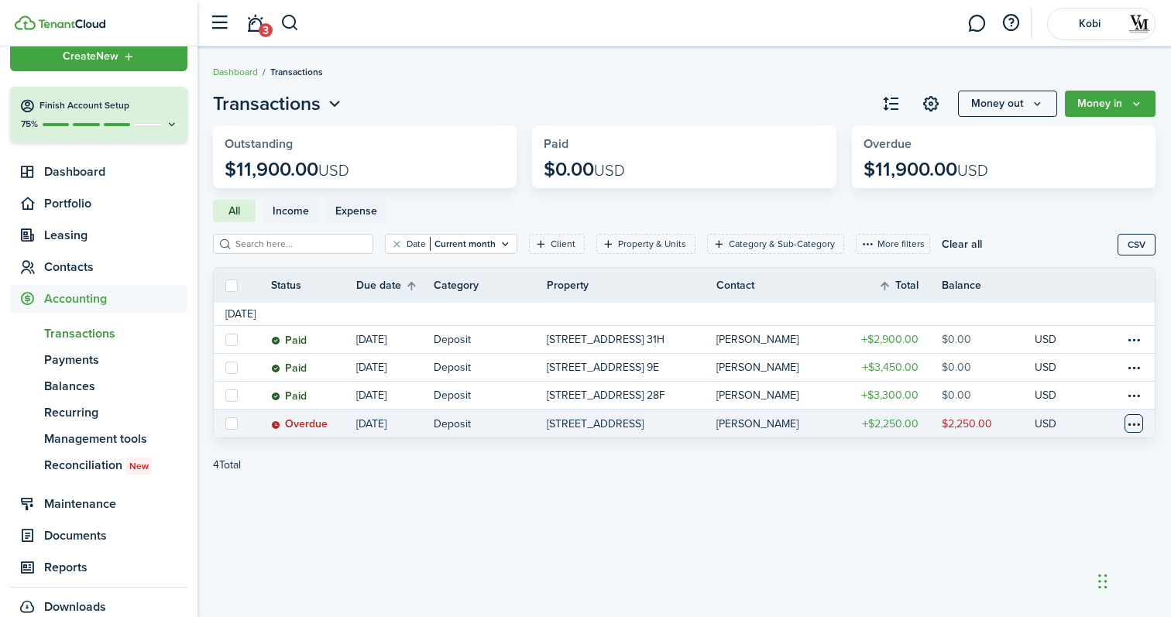
click at [1135, 421] on table-menu-btn-icon "Open menu" at bounding box center [1134, 423] width 19 height 19
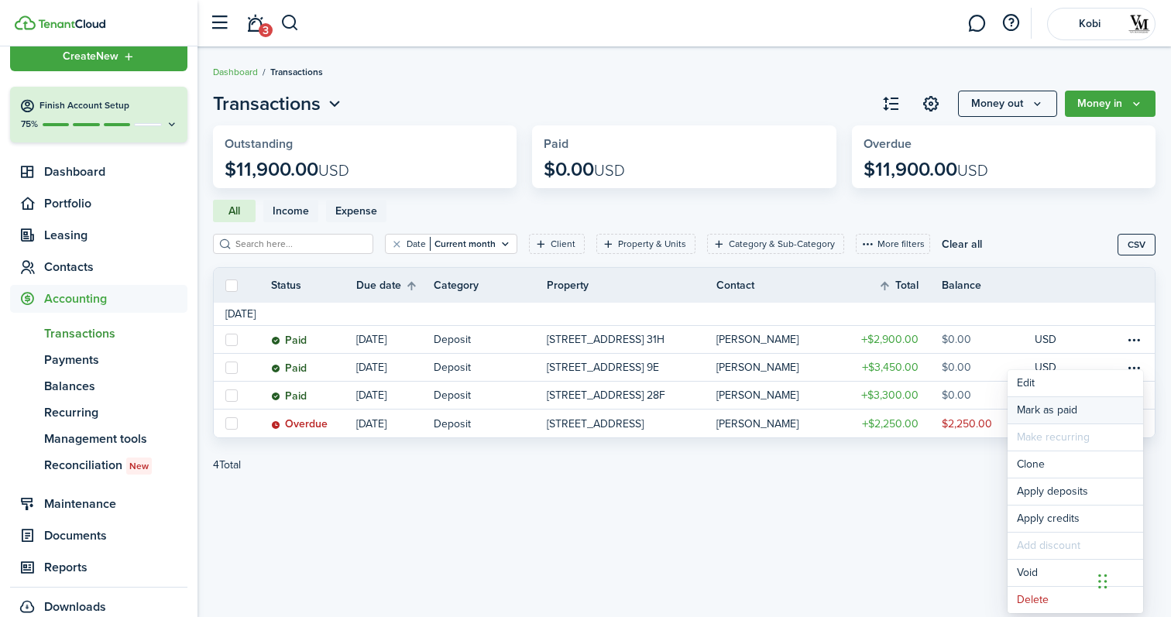
click at [1104, 410] on link "Mark as paid" at bounding box center [1076, 410] width 136 height 26
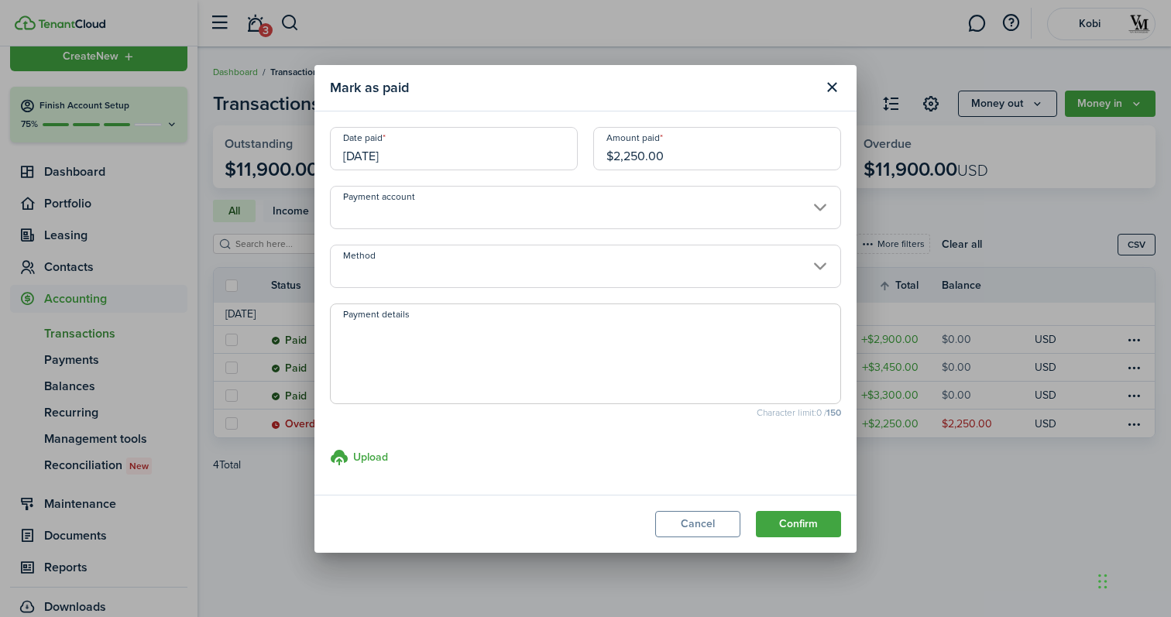
click at [738, 264] on input "Method" at bounding box center [585, 266] width 511 height 43
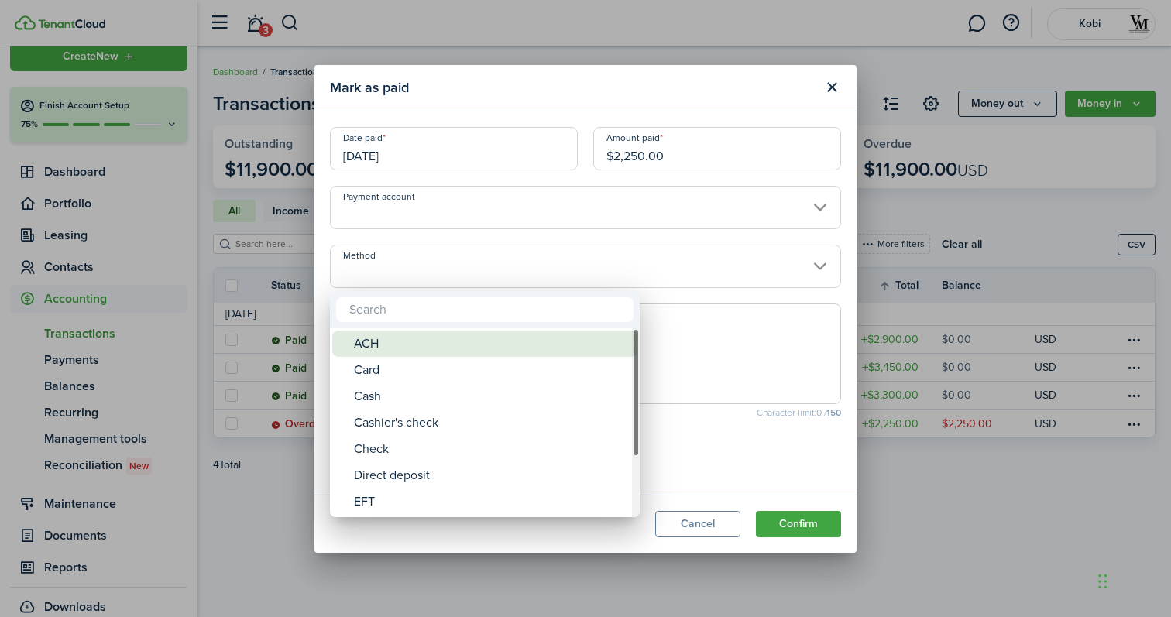
click at [599, 347] on div "ACH" at bounding box center [491, 344] width 274 height 26
type input "ACH"
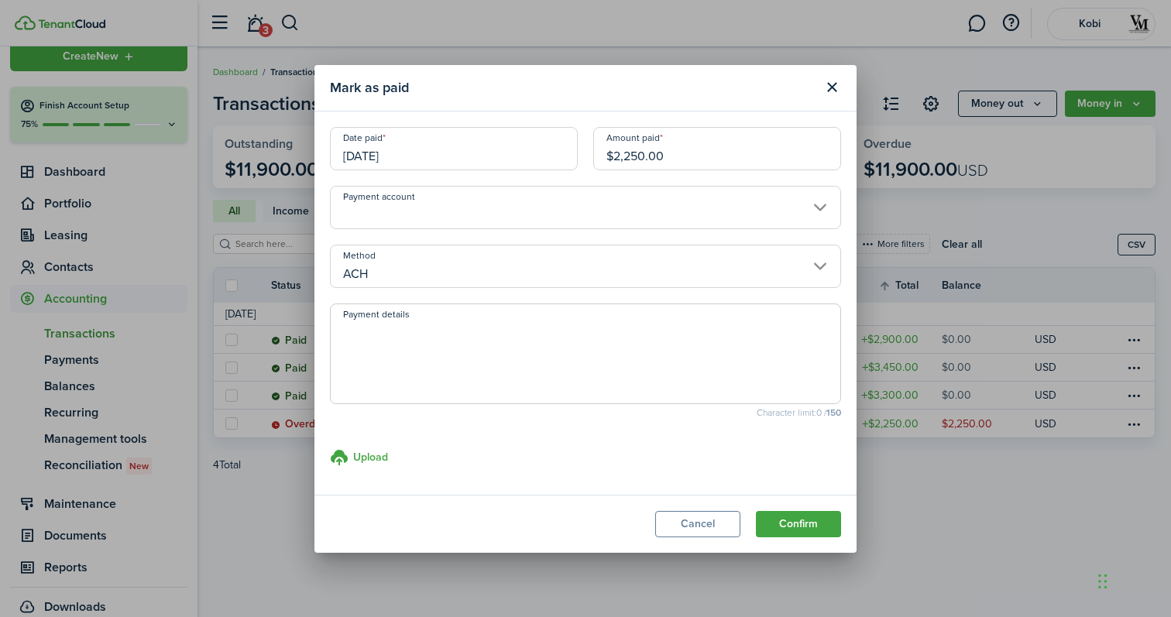
click at [811, 522] on button "Confirm" at bounding box center [798, 524] width 85 height 26
